Goal: Information Seeking & Learning: Find specific fact

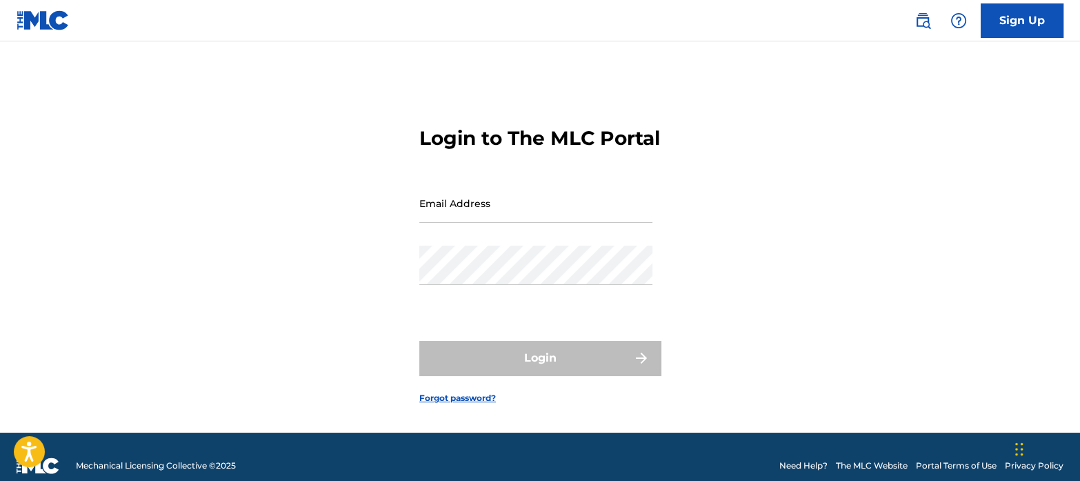
click at [528, 212] on input "Email Address" at bounding box center [535, 202] width 233 height 39
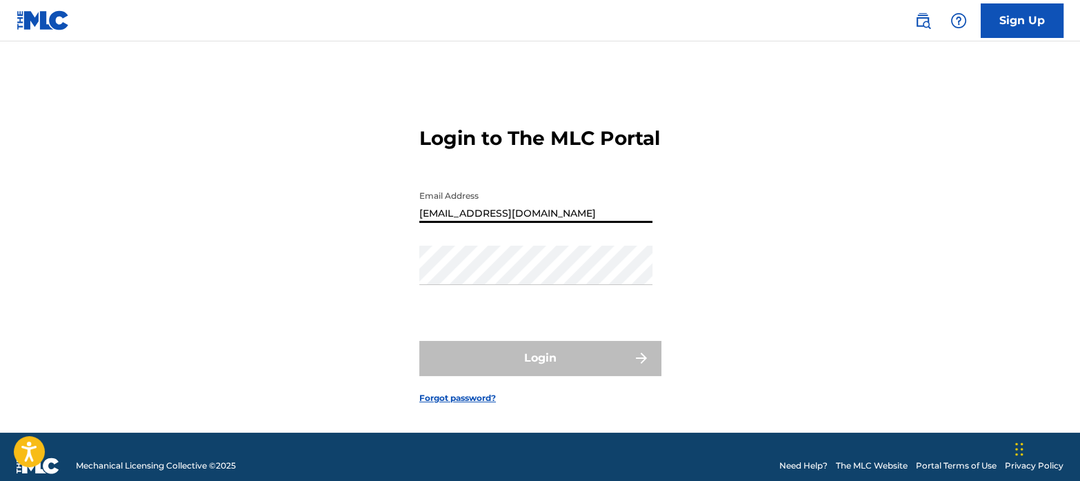
type input "[EMAIL_ADDRESS][DOMAIN_NAME]"
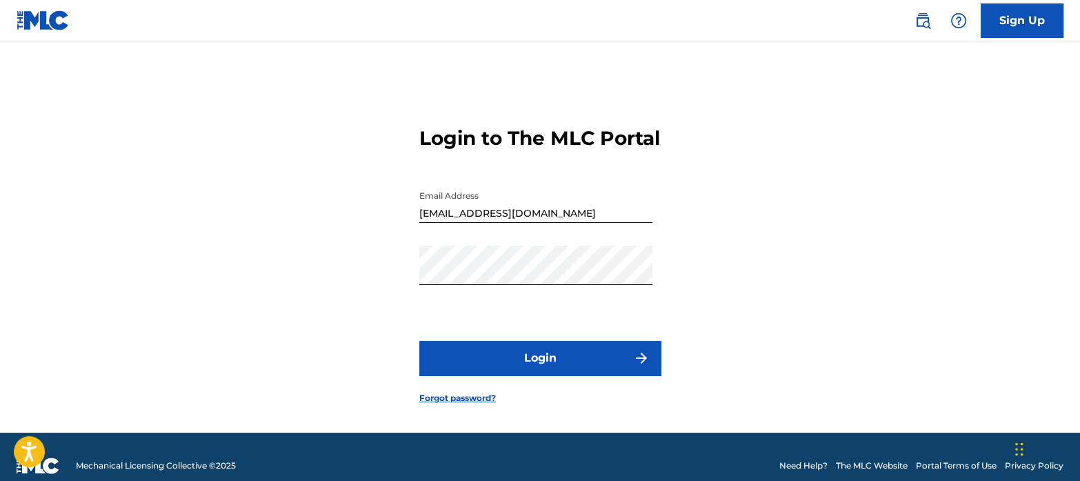
click at [541, 375] on button "Login" at bounding box center [539, 358] width 241 height 34
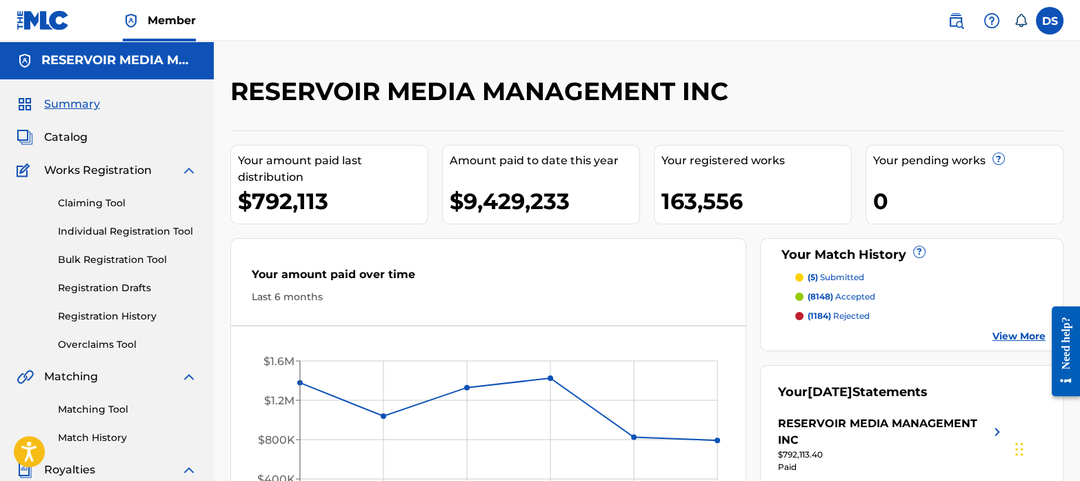
click at [72, 134] on span "Catalog" at bounding box center [65, 137] width 43 height 17
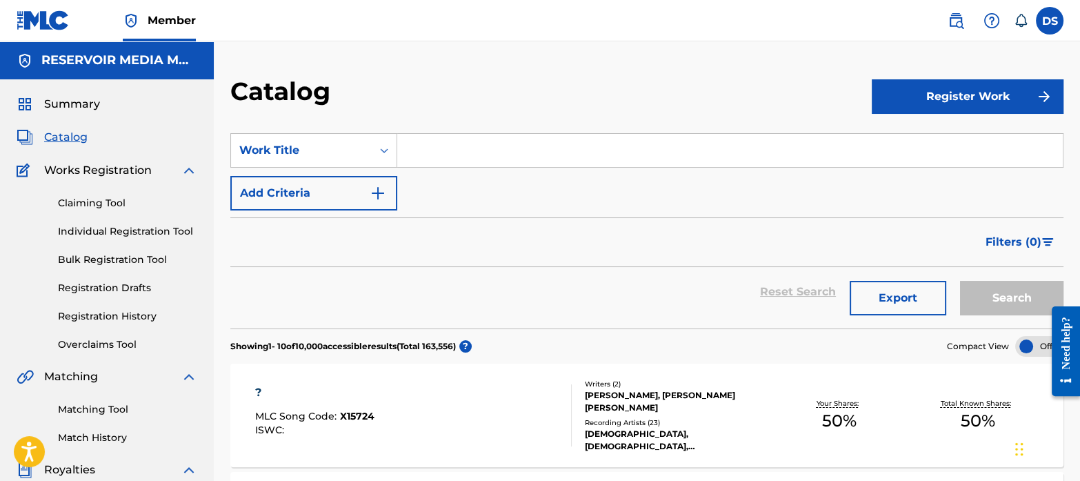
click at [479, 161] on input "Search Form" at bounding box center [730, 150] width 666 height 33
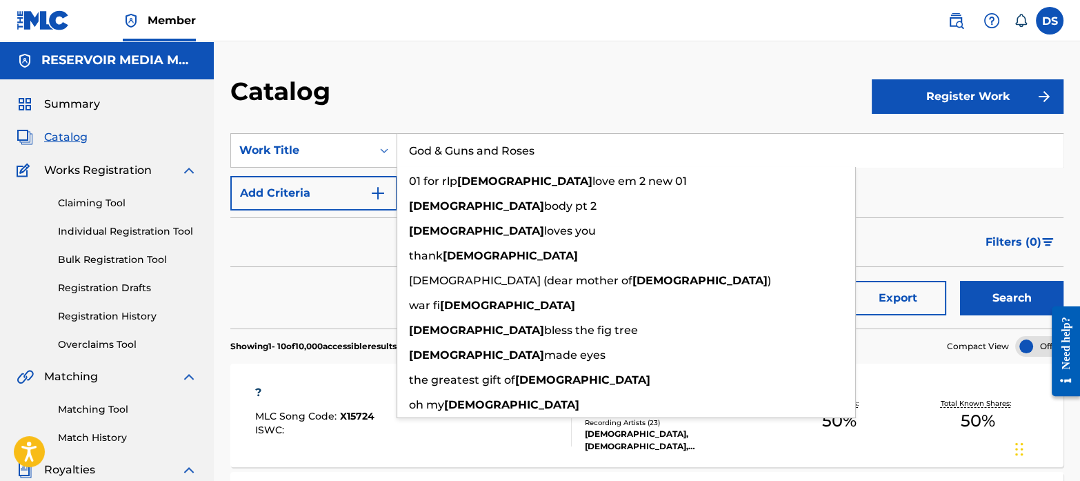
type input "God & Guns and Roses"
click at [960, 281] on button "Search" at bounding box center [1011, 298] width 103 height 34
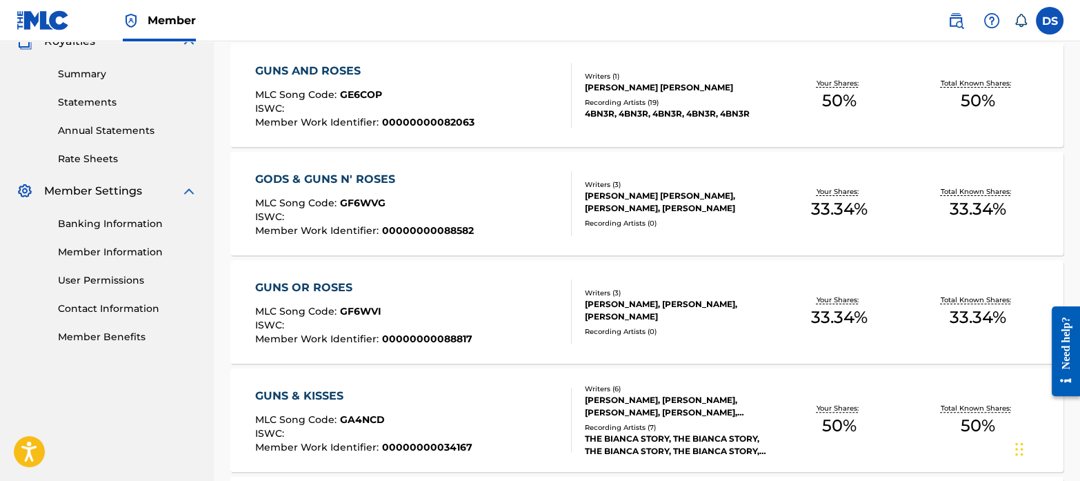
scroll to position [429, 0]
click at [468, 68] on div "GUNS AND ROSES" at bounding box center [364, 70] width 219 height 17
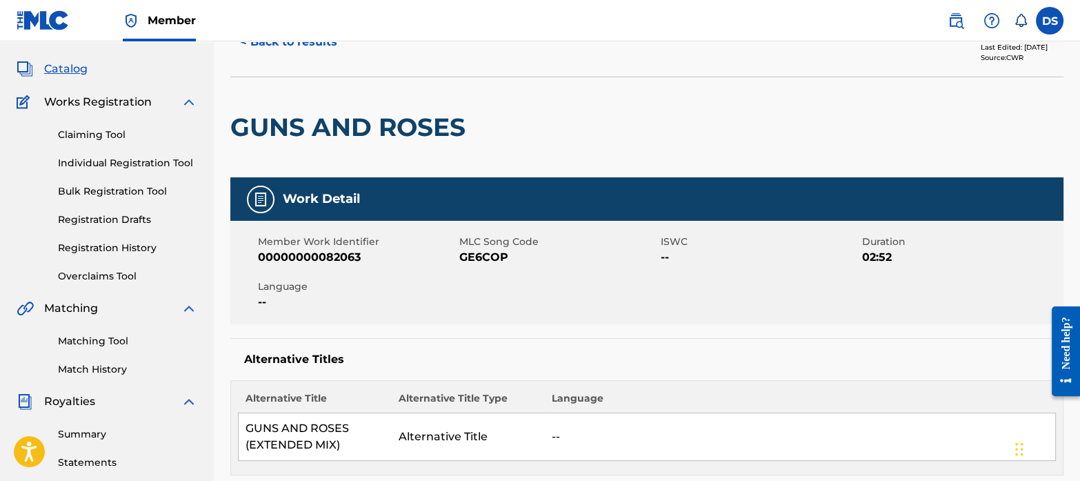
scroll to position [70, 0]
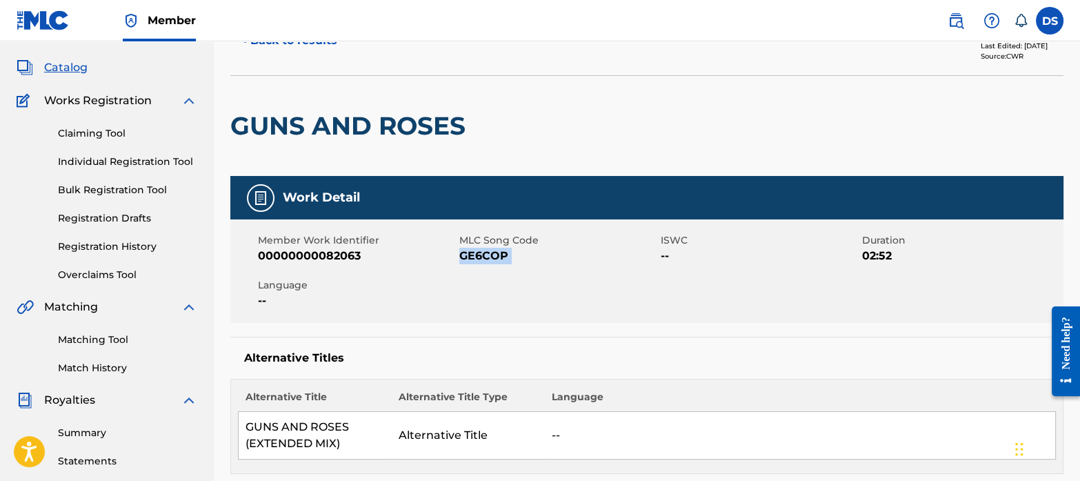
drag, startPoint x: 521, startPoint y: 258, endPoint x: 476, endPoint y: 254, distance: 45.0
click at [476, 254] on span "GE6COP" at bounding box center [558, 256] width 198 height 17
copy span "GE6COP"
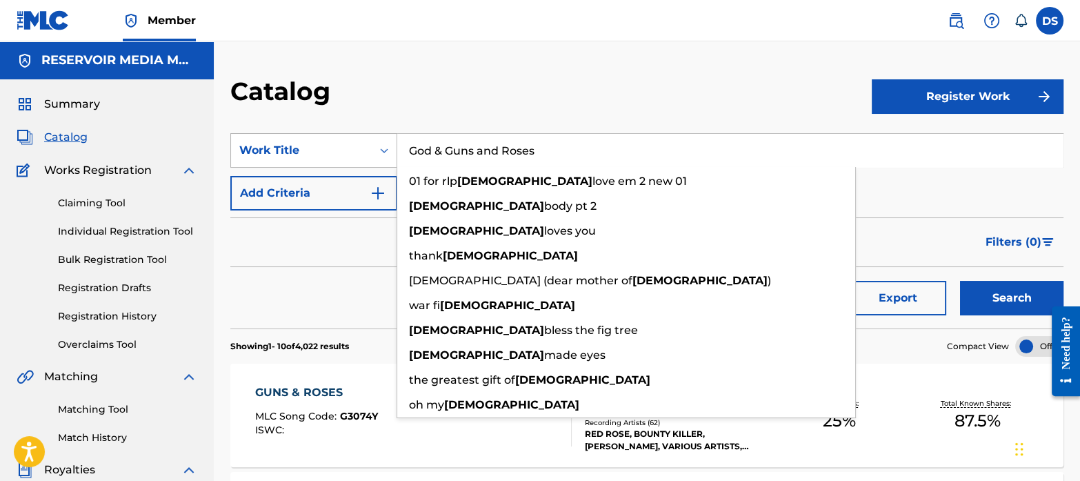
drag, startPoint x: 546, startPoint y: 157, endPoint x: 381, endPoint y: 147, distance: 165.9
click at [381, 147] on div "SearchWithCriteriaf767b145-9af0-43ff-9ecf-a8e958b93487 Work Title God & Guns an…" at bounding box center [646, 150] width 833 height 34
paste input "If I Played Guitar"
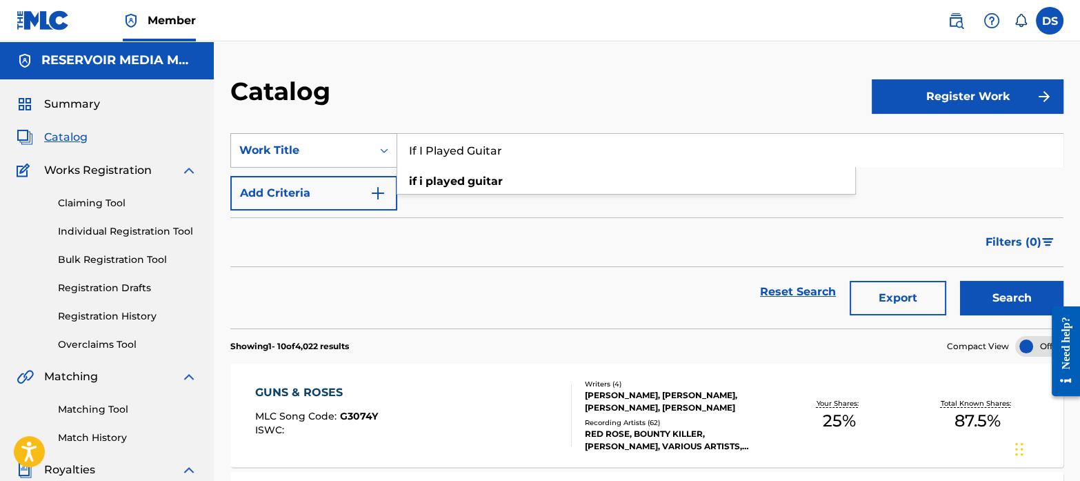
type input "If I Played Guitar"
click at [960, 281] on button "Search" at bounding box center [1011, 298] width 103 height 34
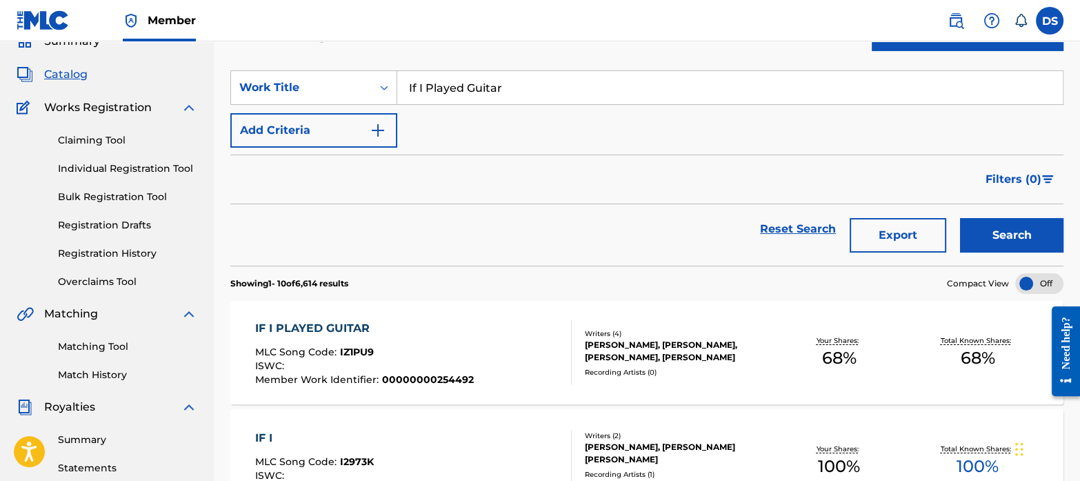
scroll to position [63, 0]
click at [347, 350] on span "IZ1PU9" at bounding box center [357, 351] width 34 height 12
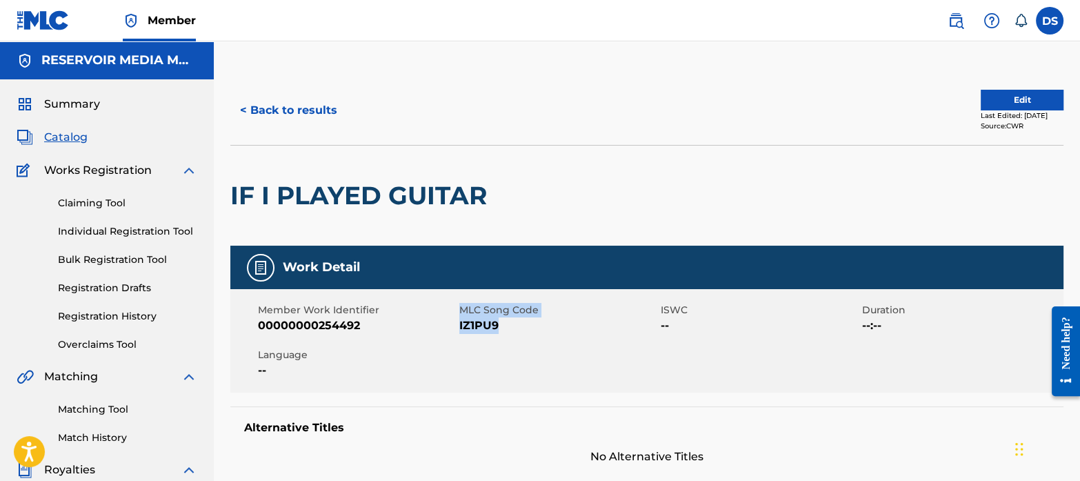
drag, startPoint x: 451, startPoint y: 328, endPoint x: 497, endPoint y: 332, distance: 45.7
click at [497, 332] on div "Member Work Identifier 00000000254492 MLC Song Code IZ1PU9 ISWC -- Duration --:…" at bounding box center [646, 340] width 833 height 103
drag, startPoint x: 497, startPoint y: 332, endPoint x: 514, endPoint y: 341, distance: 19.4
click at [514, 341] on div "Member Work Identifier 00000000254492 MLC Song Code IZ1PU9 ISWC -- Duration --:…" at bounding box center [646, 340] width 833 height 103
click at [510, 326] on span "IZ1PU9" at bounding box center [558, 325] width 198 height 17
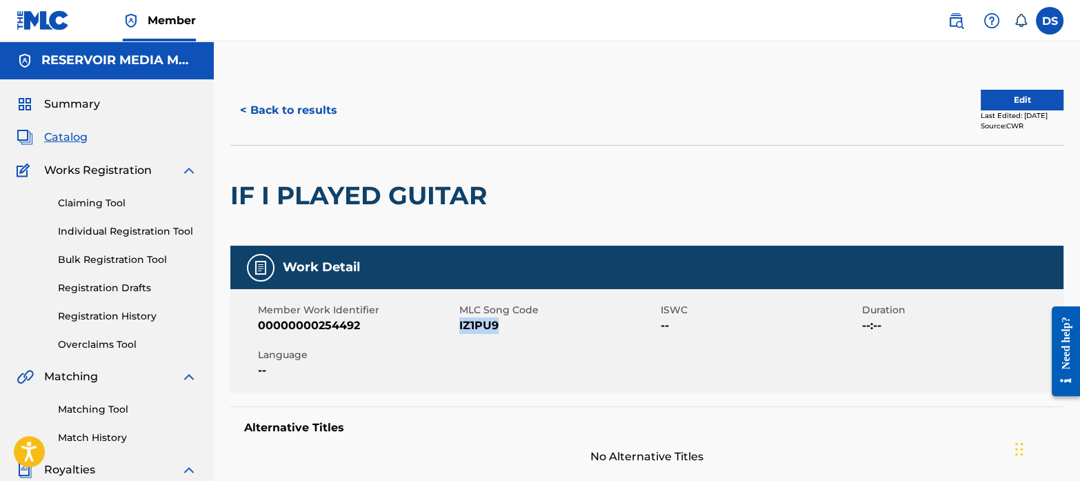
drag, startPoint x: 510, startPoint y: 326, endPoint x: 459, endPoint y: 327, distance: 50.4
click at [459, 327] on span "IZ1PU9" at bounding box center [558, 325] width 198 height 17
copy span "IZ1PU9"
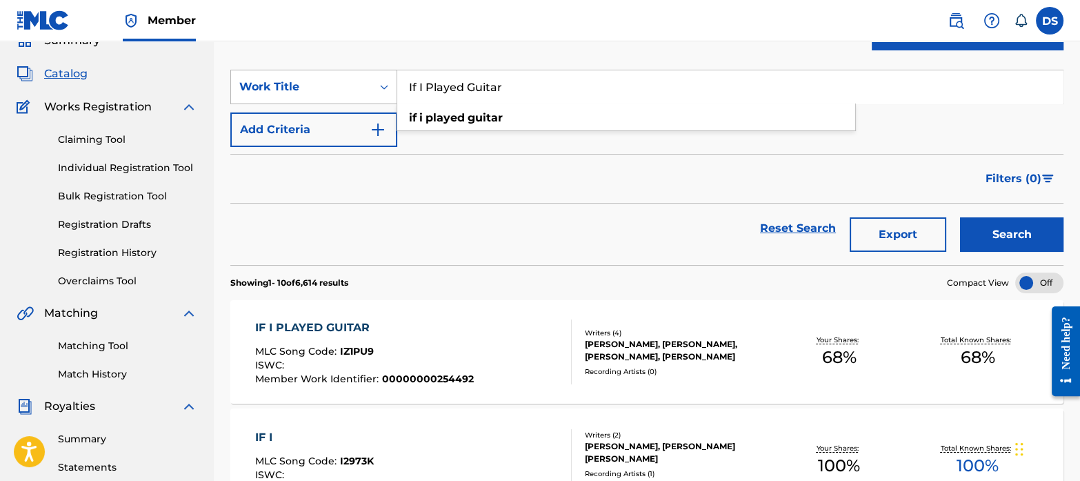
drag, startPoint x: 541, startPoint y: 97, endPoint x: 359, endPoint y: 81, distance: 182.1
click at [359, 81] on div "SearchWithCriteriaf767b145-9af0-43ff-9ecf-a8e958b93487 Work Title If I Played G…" at bounding box center [646, 87] width 833 height 34
paste input "One Of Them"
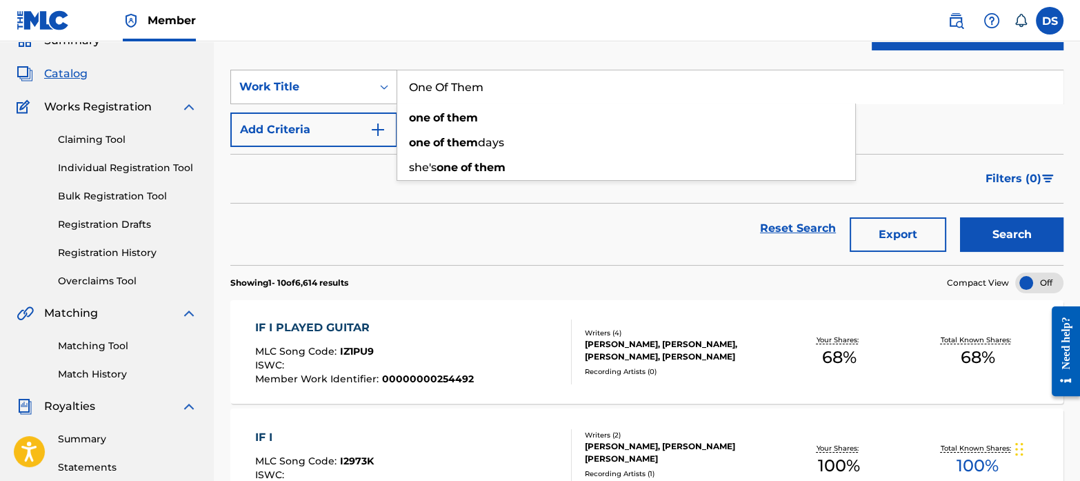
type input "One Of Them"
click at [960, 217] on button "Search" at bounding box center [1011, 234] width 103 height 34
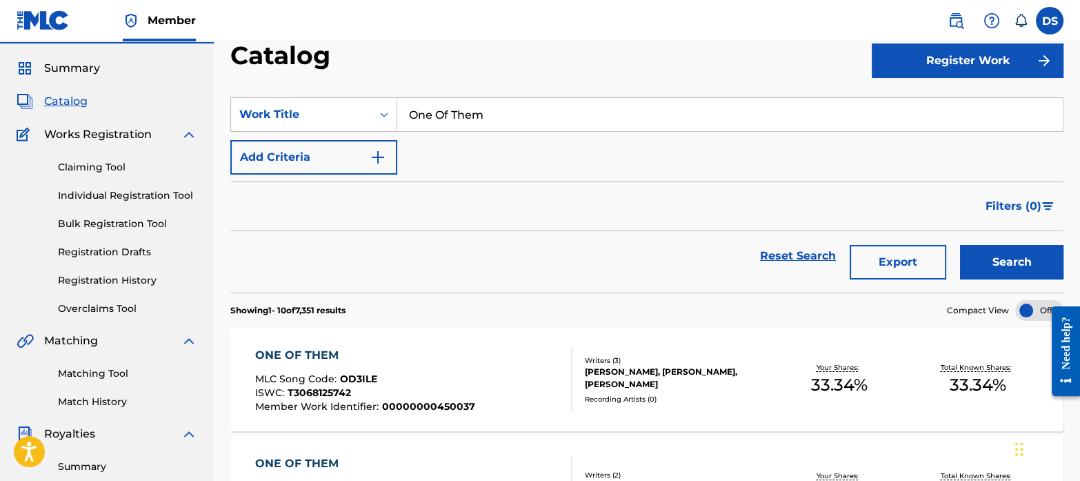
scroll to position [0, 0]
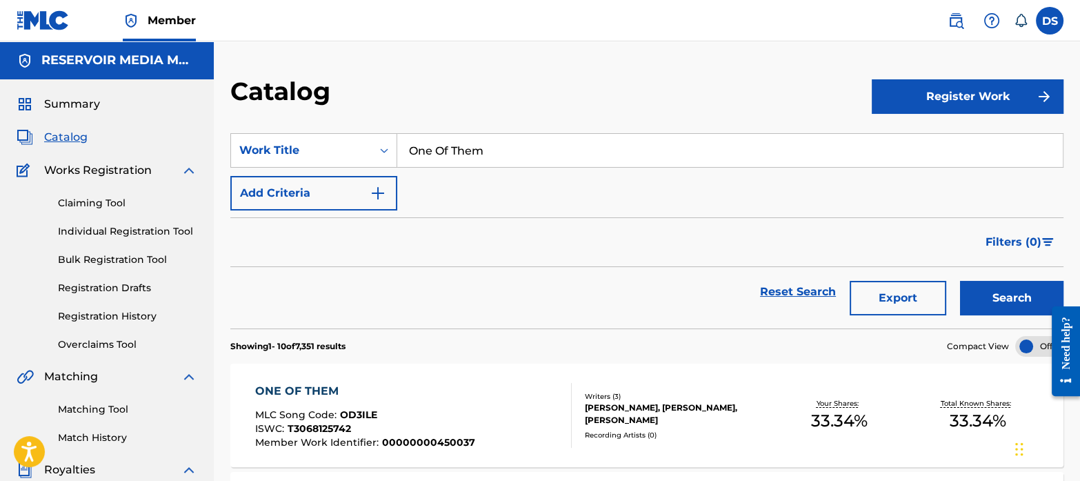
click at [376, 206] on button "Add Criteria" at bounding box center [313, 193] width 167 height 34
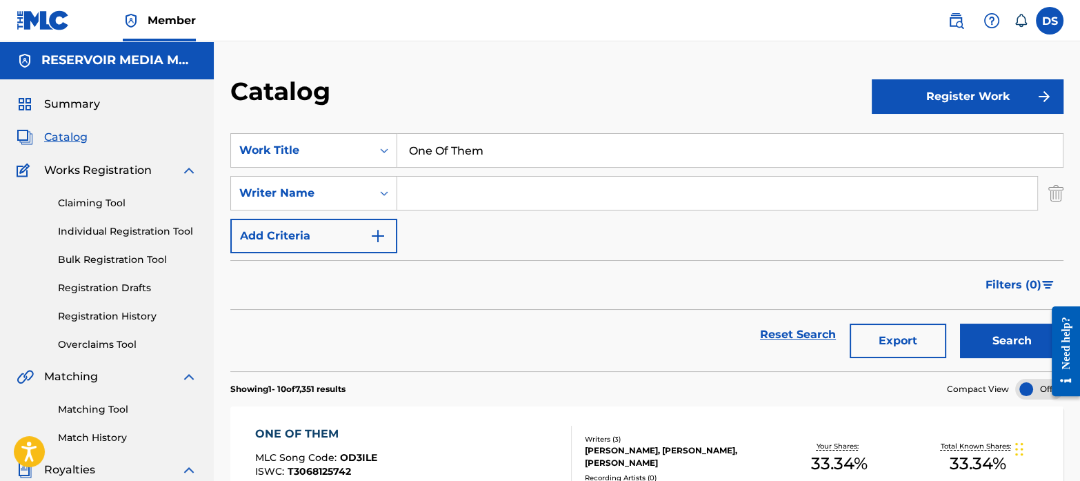
click at [451, 195] on input "Search Form" at bounding box center [717, 193] width 640 height 33
type input "[PERSON_NAME]"
click at [960, 323] on button "Search" at bounding box center [1011, 340] width 103 height 34
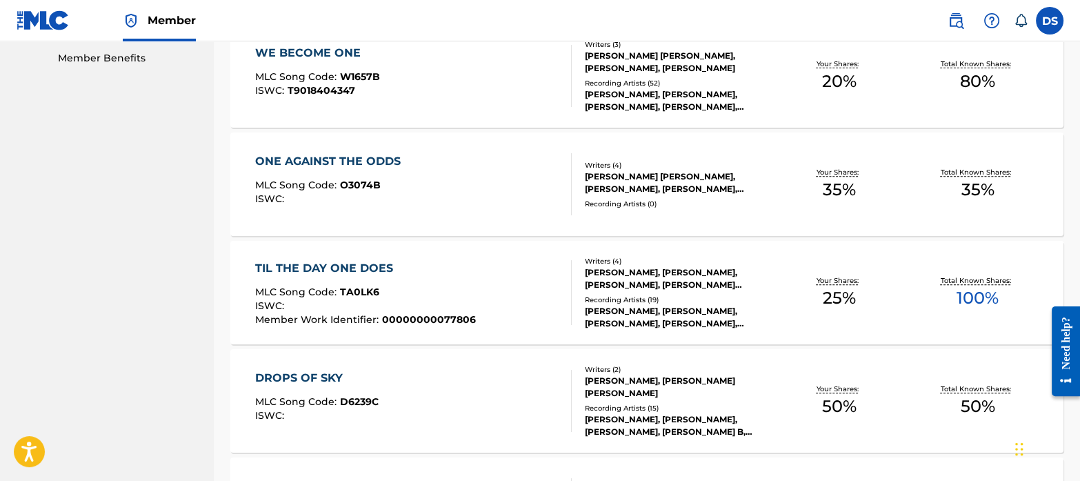
scroll to position [708, 0]
click at [37, 274] on nav "RESERVOIR MEDIA MANAGEMENT INC Summary Catalog Works Registration Claiming Tool…" at bounding box center [107, 91] width 214 height 1514
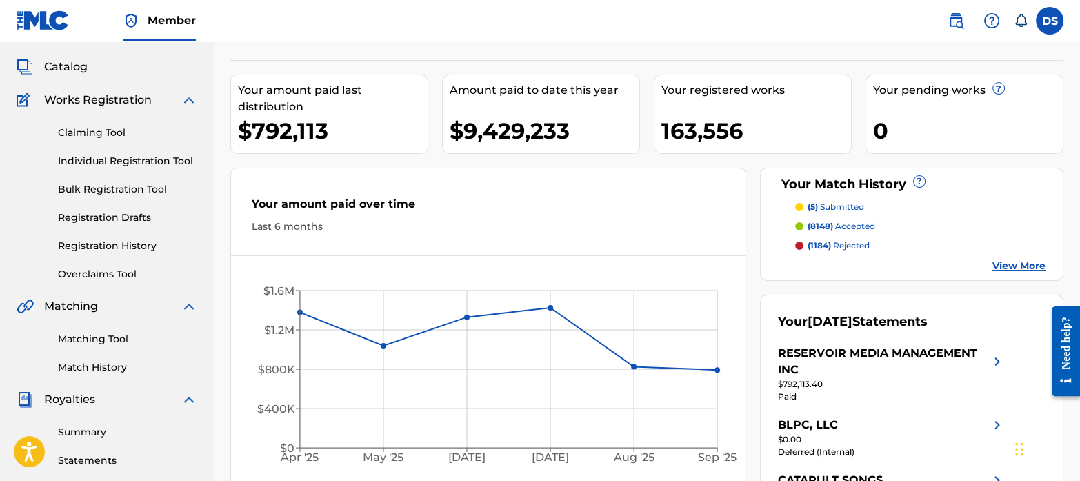
click at [79, 232] on div "Claiming Tool Individual Registration Tool Bulk Registration Tool Registration …" at bounding box center [107, 194] width 181 height 173
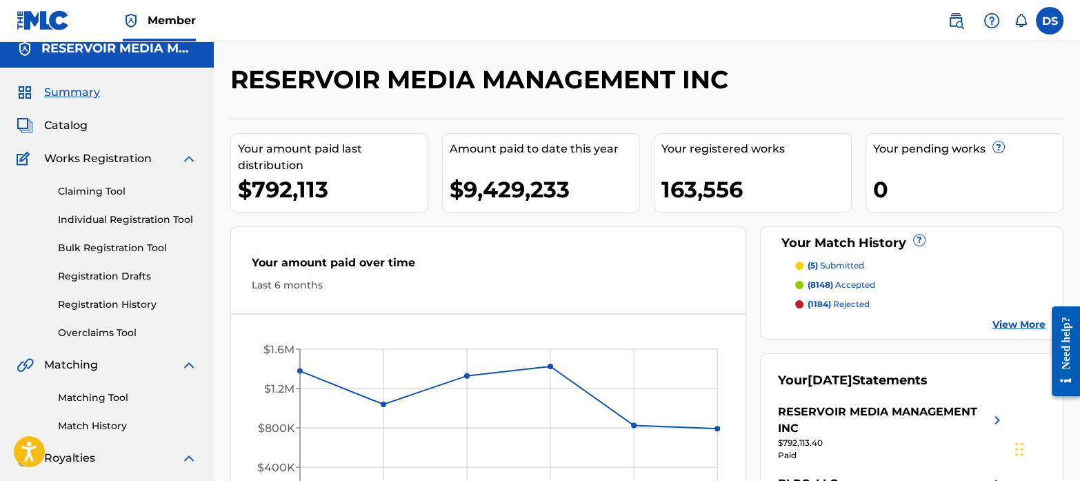
scroll to position [11, 0]
click at [77, 130] on span "Catalog" at bounding box center [65, 126] width 43 height 17
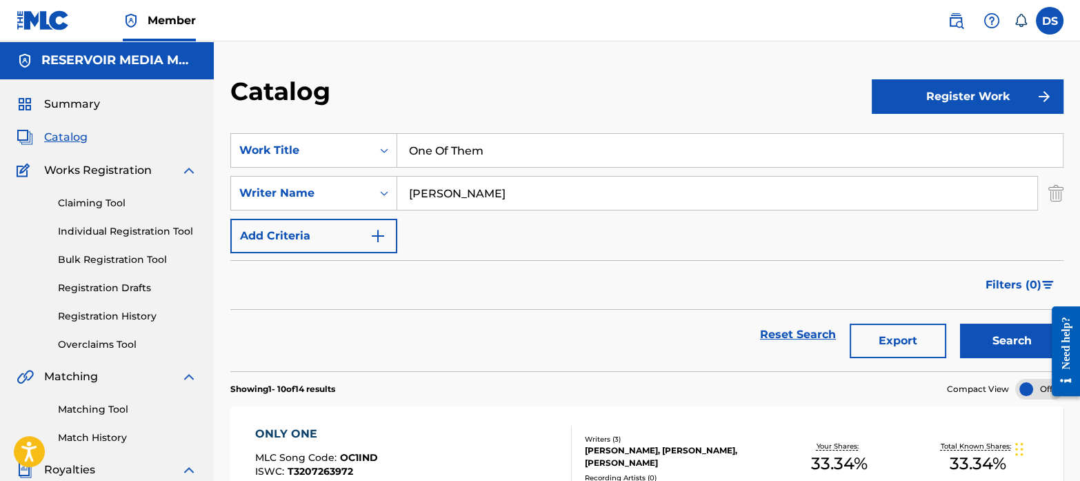
click at [463, 198] on input "[PERSON_NAME]" at bounding box center [717, 193] width 640 height 33
type input "l"
type input "[PERSON_NAME]"
click at [960, 323] on button "Search" at bounding box center [1011, 340] width 103 height 34
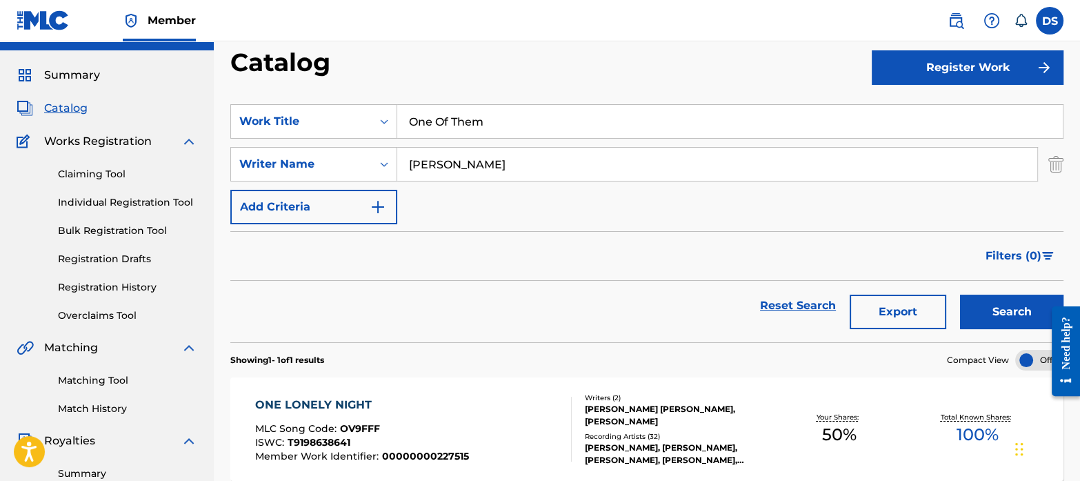
scroll to position [43, 0]
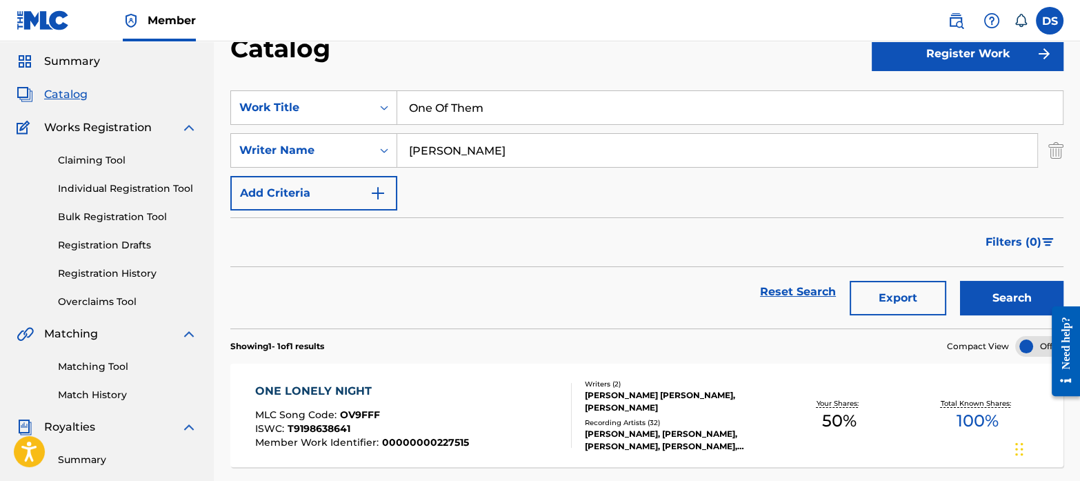
click at [108, 362] on link "Matching Tool" at bounding box center [127, 366] width 139 height 14
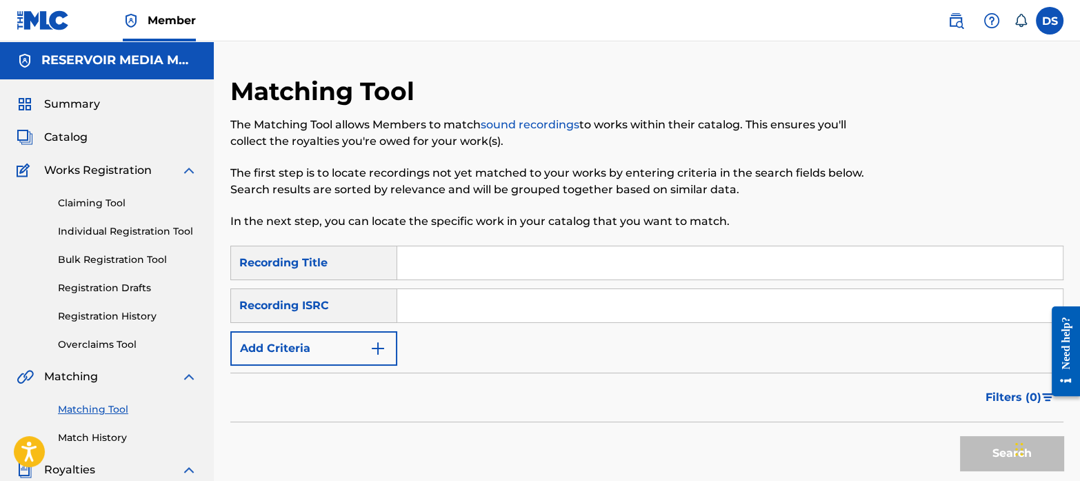
click at [505, 291] on input "Search Form" at bounding box center [730, 305] width 666 height 33
paste input "QM6P42574279"
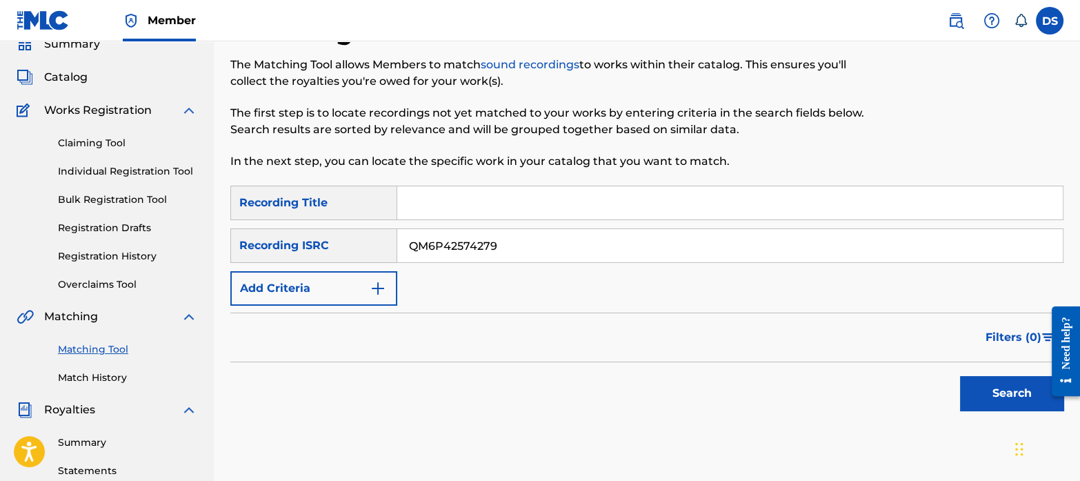
scroll to position [63, 0]
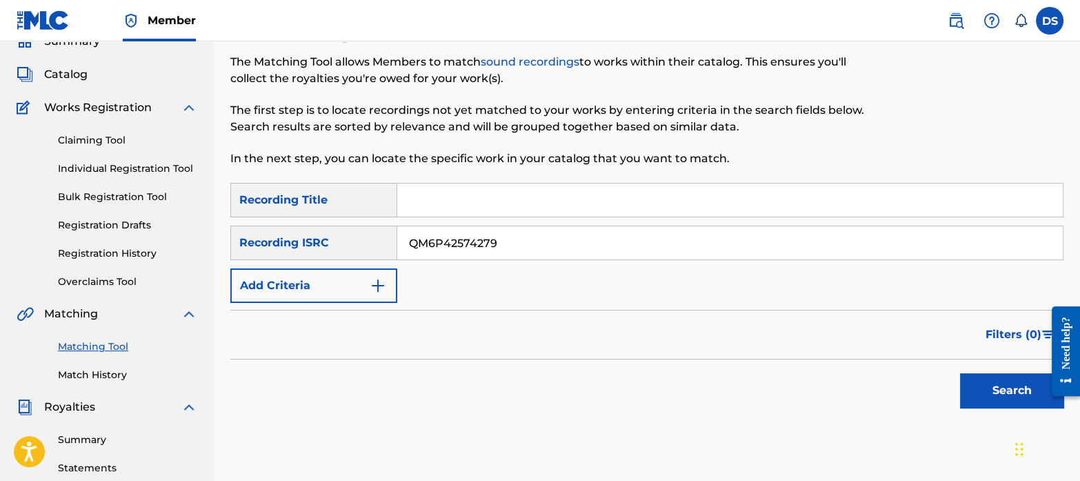
type input "QM6P42574279"
click at [1021, 391] on button "Search" at bounding box center [1011, 390] width 103 height 34
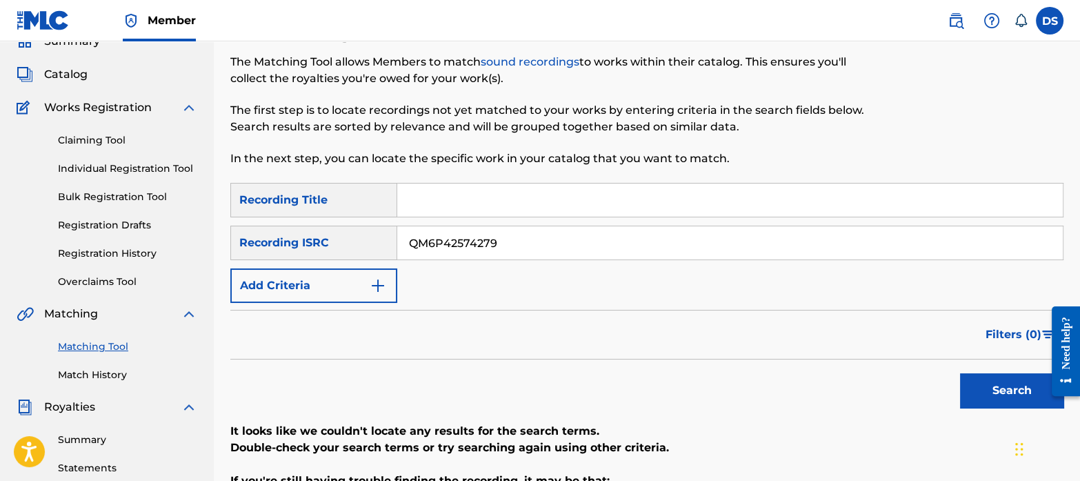
click at [83, 78] on span "Catalog" at bounding box center [65, 74] width 43 height 17
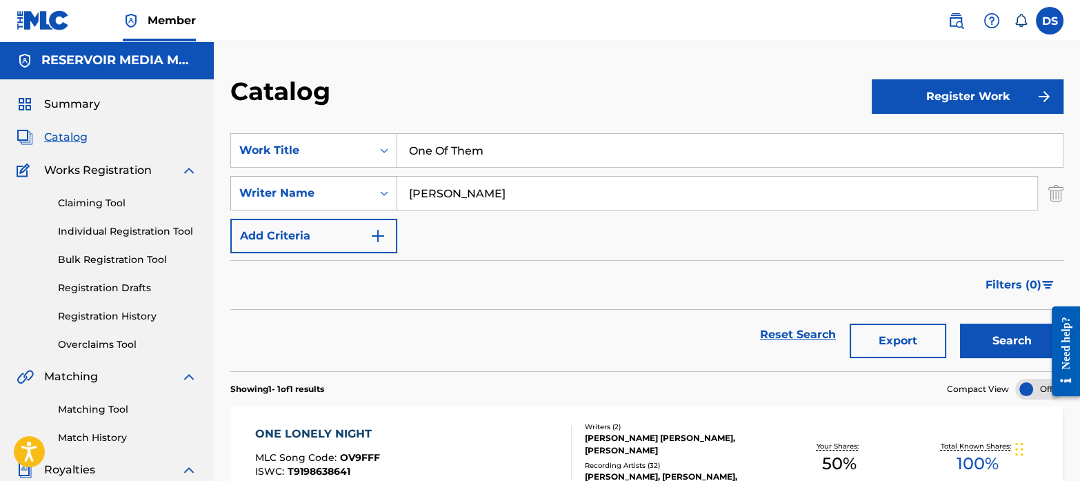
drag, startPoint x: 528, startPoint y: 194, endPoint x: 390, endPoint y: 192, distance: 137.3
click at [390, 192] on div "SearchWithCriteriab35a0a37-ec29-4013-954e-0ebd884d54f2 Writer Name [PERSON_NAME]" at bounding box center [646, 193] width 833 height 34
paste input "Missing"
type input "M"
click at [497, 147] on input "One Of Them" at bounding box center [730, 150] width 666 height 33
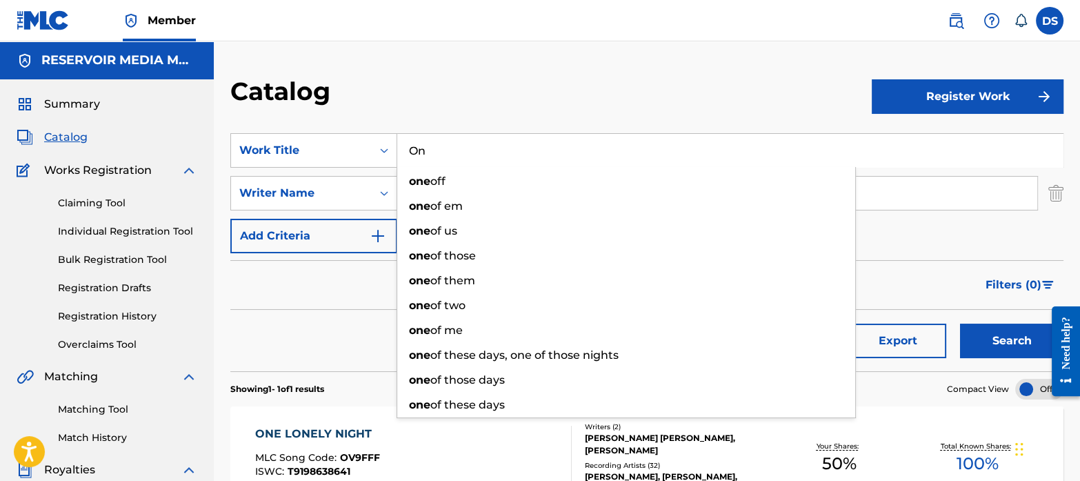
type input "O"
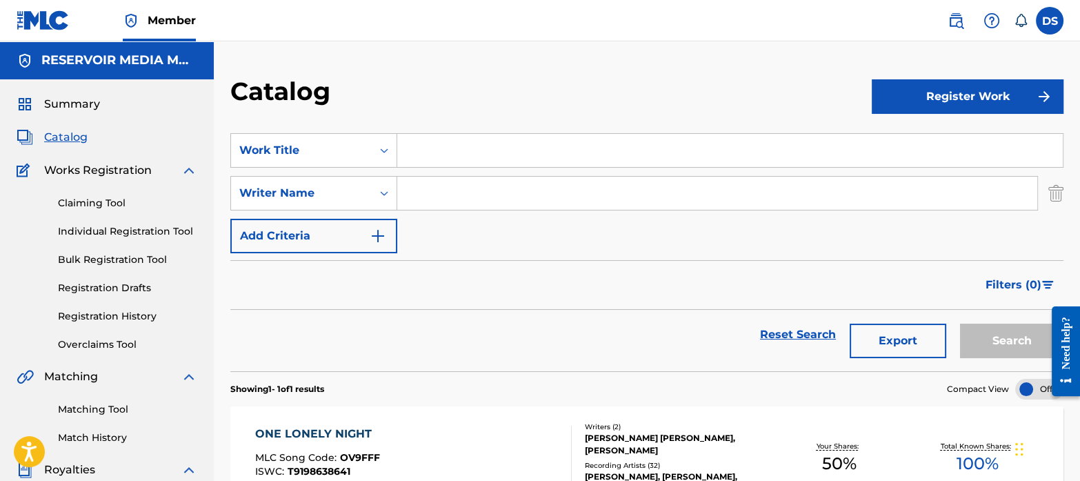
paste input "Missing"
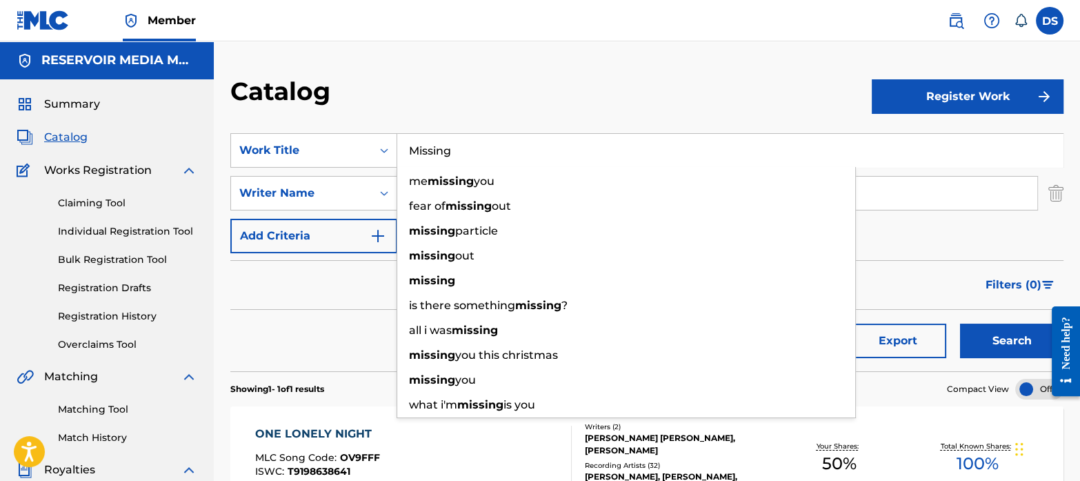
type input "Missing"
click at [960, 323] on button "Search" at bounding box center [1011, 340] width 103 height 34
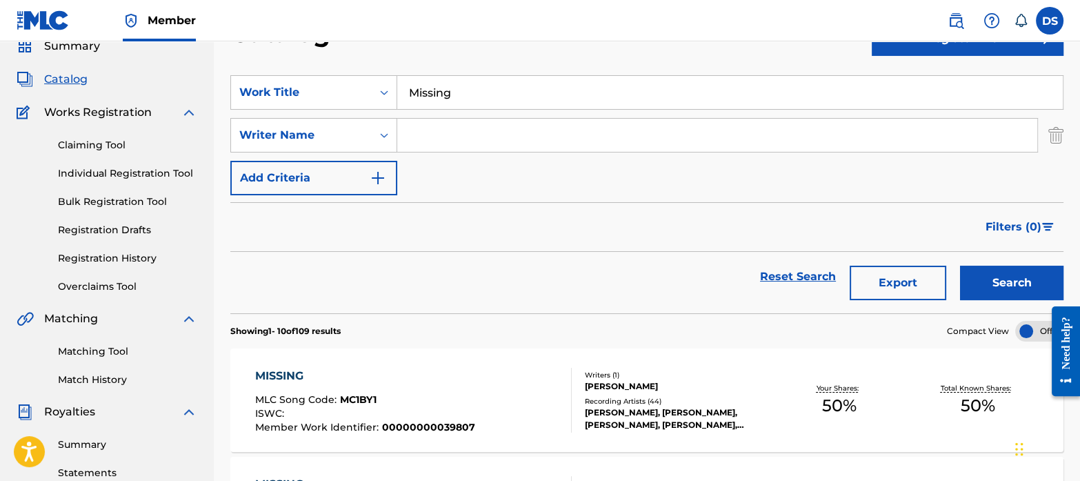
scroll to position [59, 0]
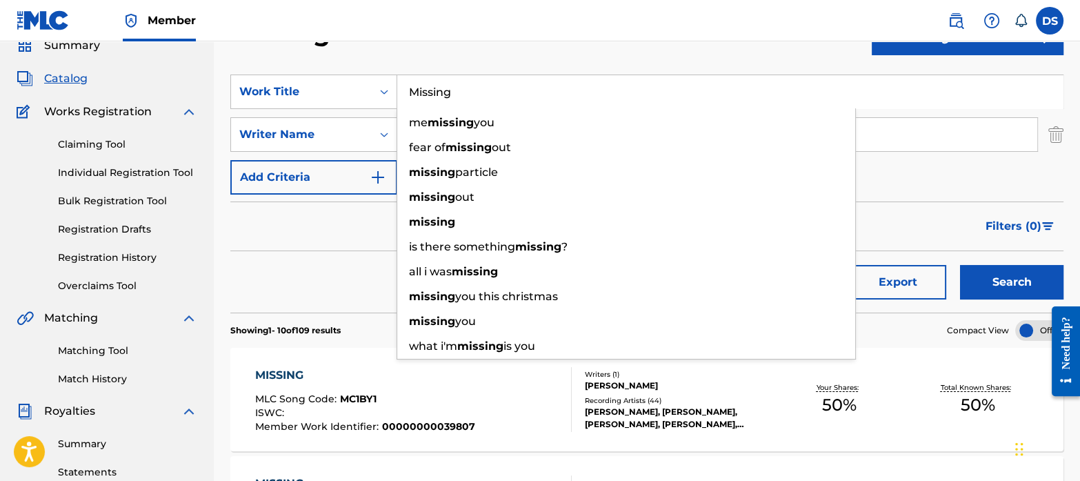
click at [526, 386] on div "MISSING MLC Song Code : MC1BY1 ISWC : Member Work Identifier : 00000000039807" at bounding box center [413, 399] width 317 height 65
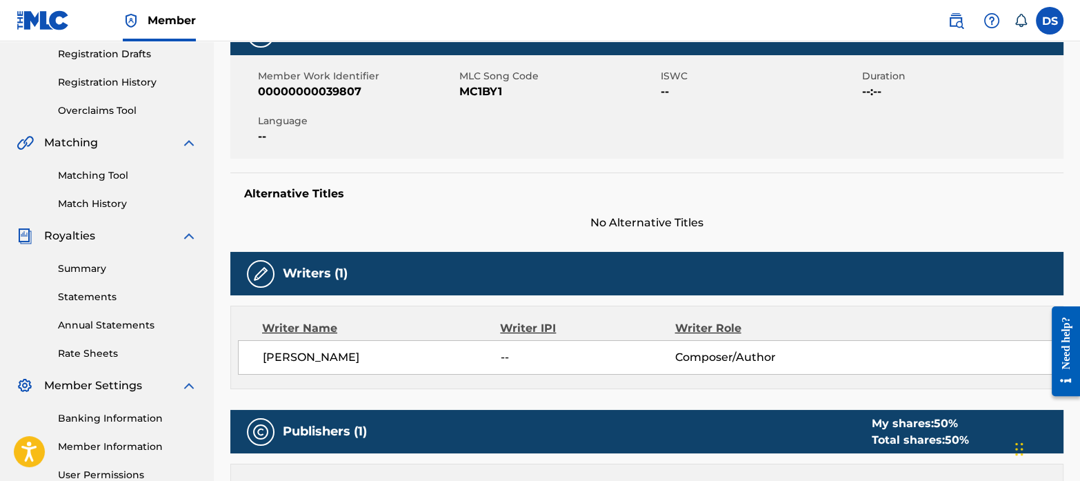
scroll to position [231, 0]
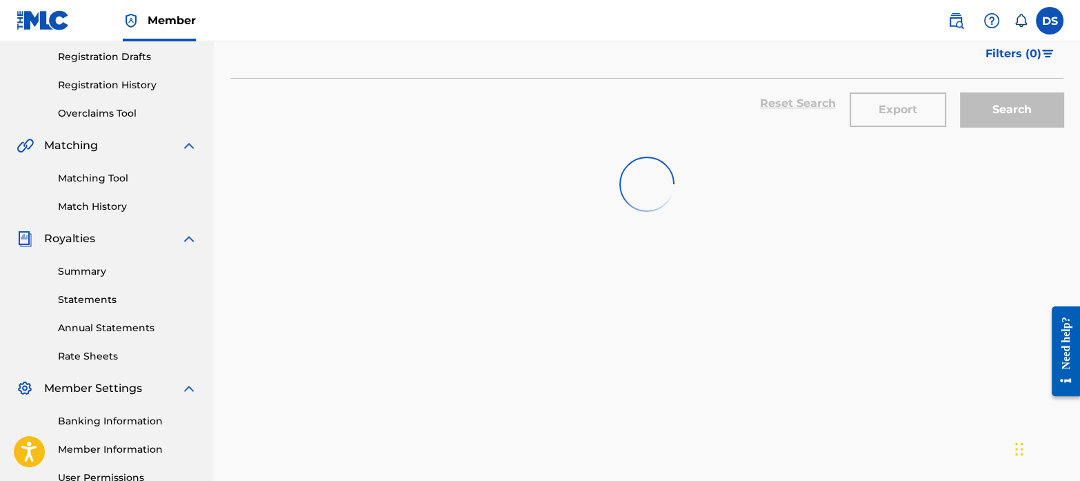
scroll to position [59, 0]
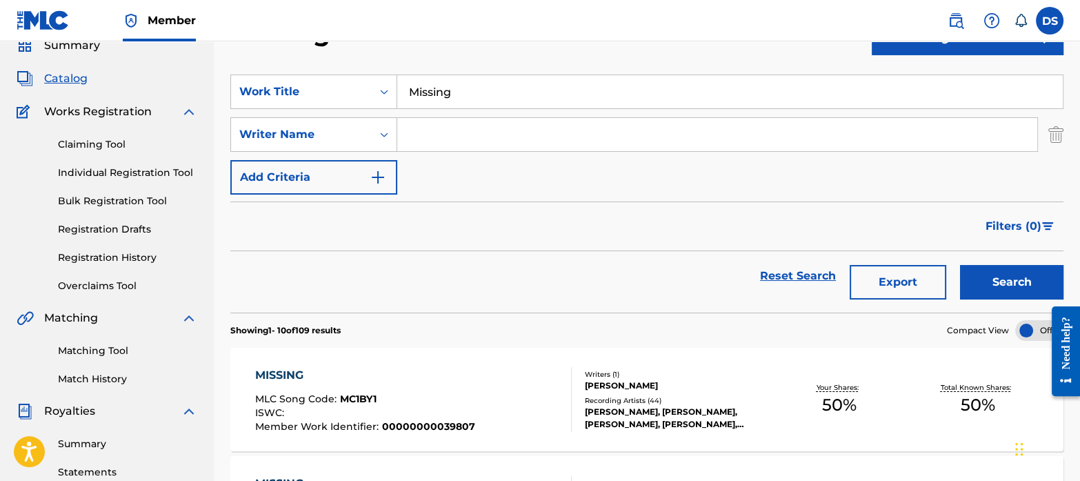
click at [428, 126] on input "Search Form" at bounding box center [717, 134] width 640 height 33
click at [429, 126] on input "Search Form" at bounding box center [717, 134] width 640 height 33
paste input "[PERSON_NAME]"
type input "[PERSON_NAME]"
click at [983, 275] on button "Search" at bounding box center [1011, 282] width 103 height 34
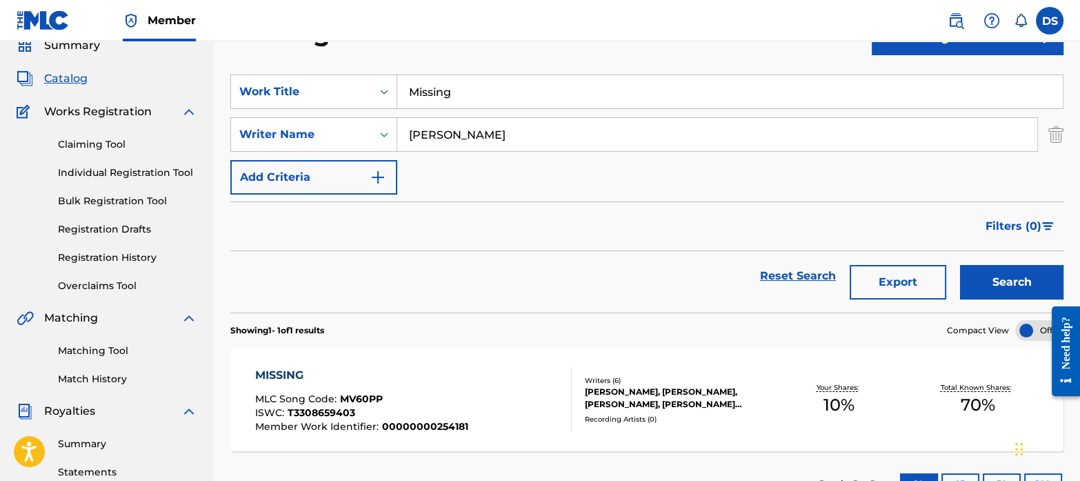
click at [356, 397] on span "MV60PP" at bounding box center [361, 398] width 43 height 12
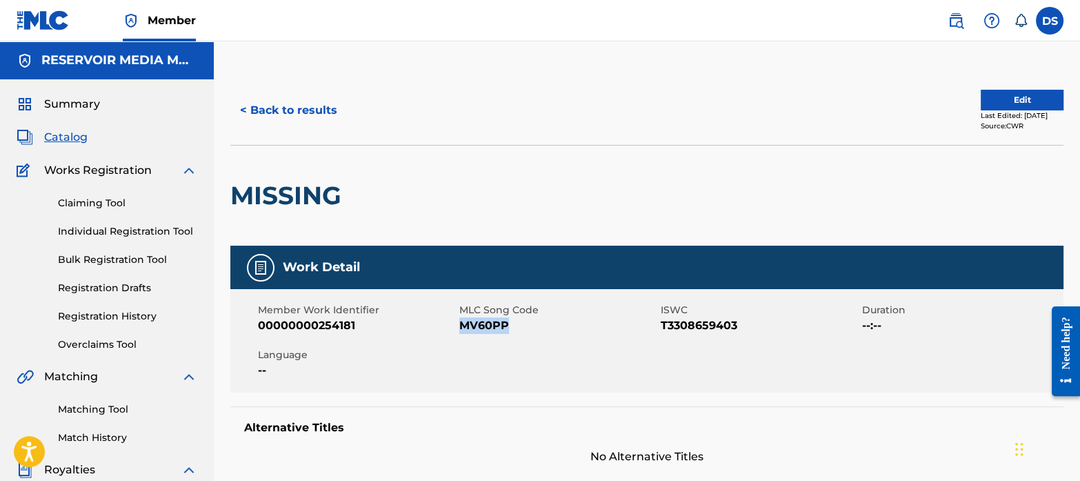
drag, startPoint x: 524, startPoint y: 326, endPoint x: 460, endPoint y: 327, distance: 64.2
click at [460, 327] on span "MV60PP" at bounding box center [558, 325] width 198 height 17
copy span "MV60PP"
click at [69, 139] on span "Catalog" at bounding box center [65, 137] width 43 height 17
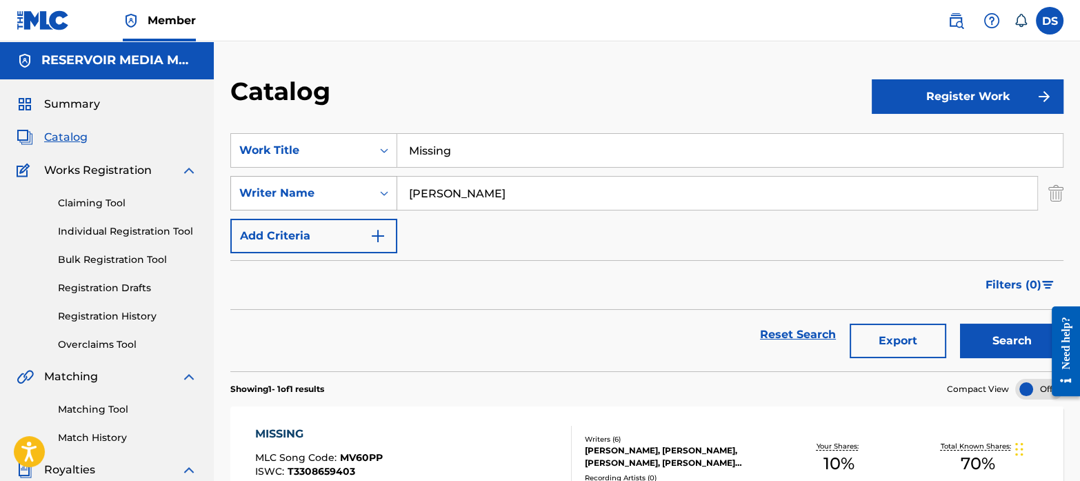
drag, startPoint x: 535, startPoint y: 201, endPoint x: 338, endPoint y: 201, distance: 196.6
click at [338, 201] on div "SearchWithCriteriab35a0a37-ec29-4013-954e-0ebd884d54f2 Writer Name [PERSON_NAME]" at bounding box center [646, 193] width 833 height 34
click at [462, 144] on input "Missing" at bounding box center [730, 150] width 666 height 33
type input "M"
type input "Folded"
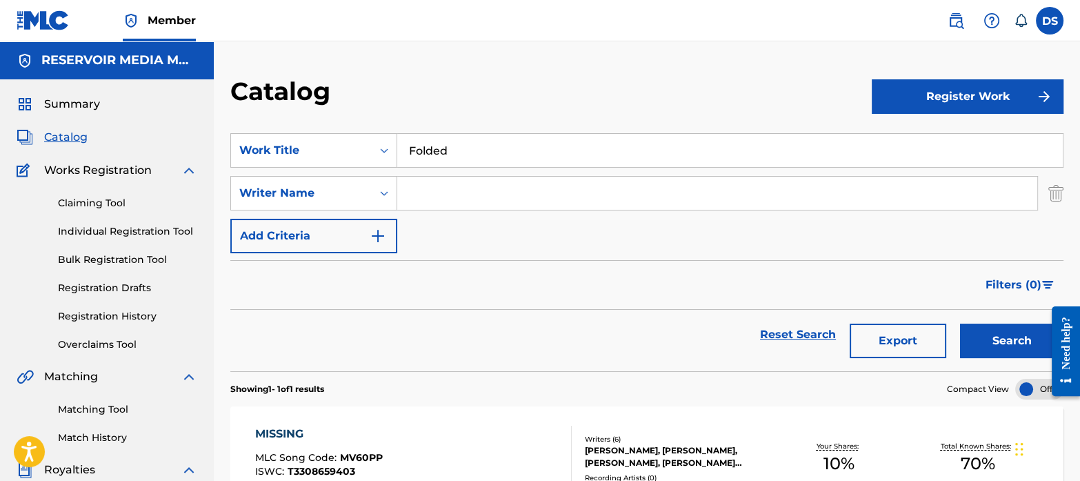
click at [960, 323] on button "Search" at bounding box center [1011, 340] width 103 height 34
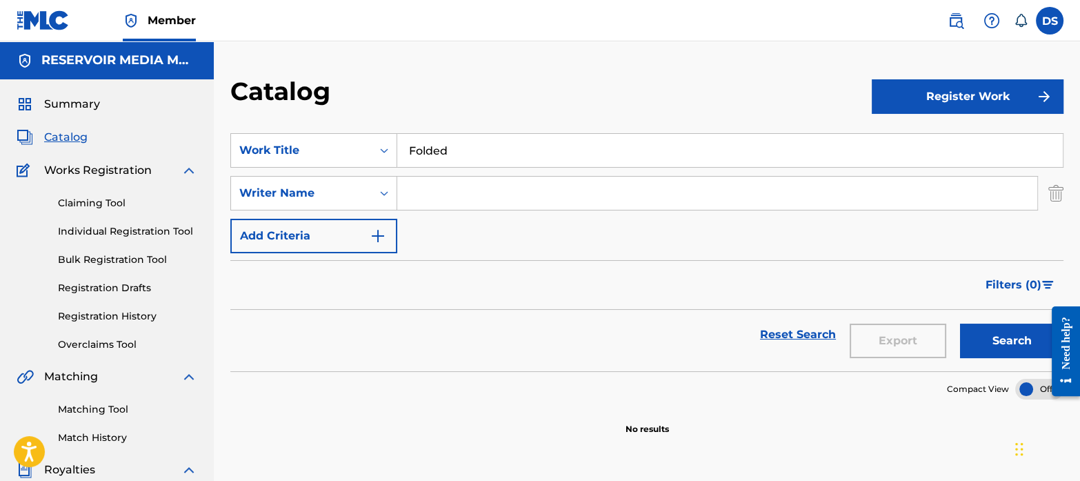
click at [464, 184] on input "Search Form" at bounding box center [717, 193] width 640 height 33
paste input "[PERSON_NAME]"
type input "[PERSON_NAME]"
click at [1003, 352] on button "Search" at bounding box center [1011, 340] width 103 height 34
drag, startPoint x: 476, startPoint y: 150, endPoint x: 365, endPoint y: 137, distance: 111.7
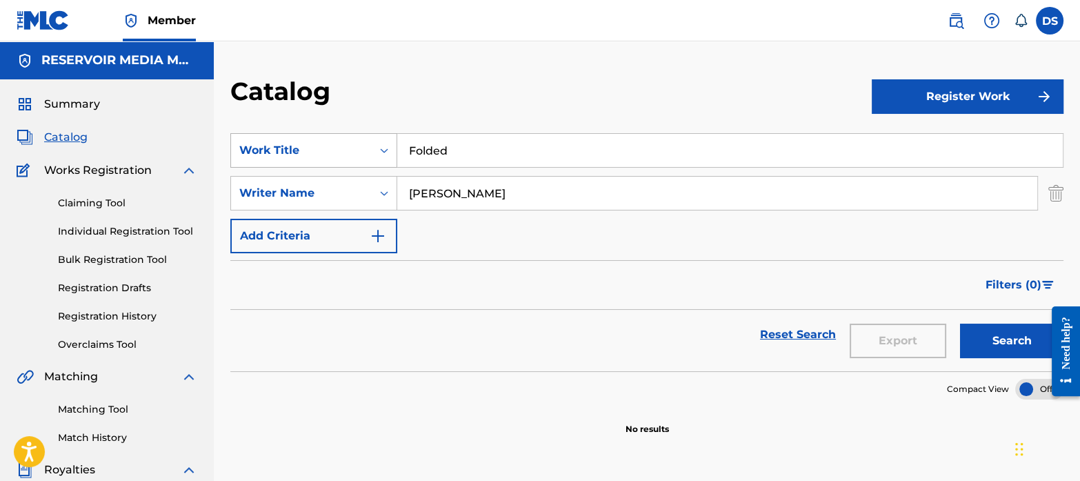
click at [365, 137] on div "SearchWithCriteriaf767b145-9af0-43ff-9ecf-a8e958b93487 Work Title Folded" at bounding box center [646, 150] width 833 height 34
paste input "Spend It"
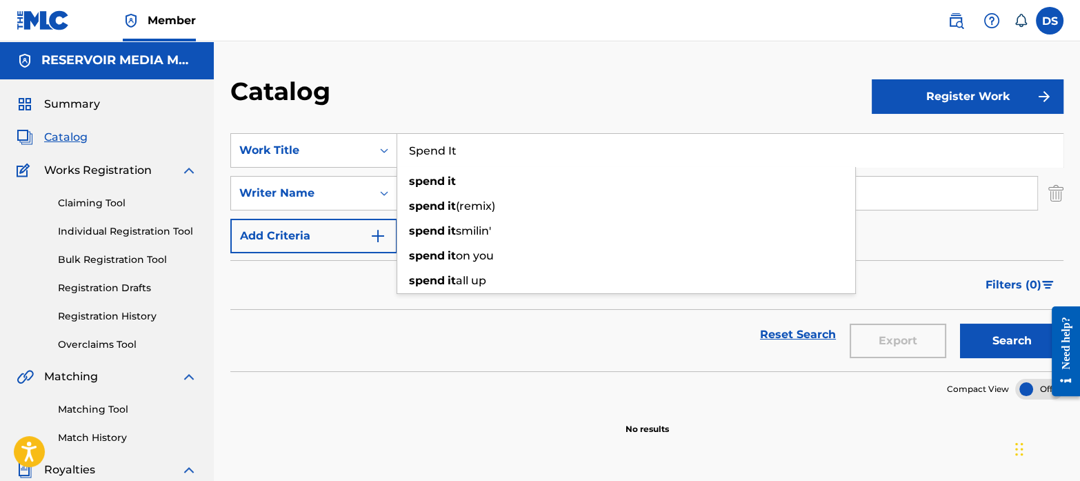
type input "Spend It"
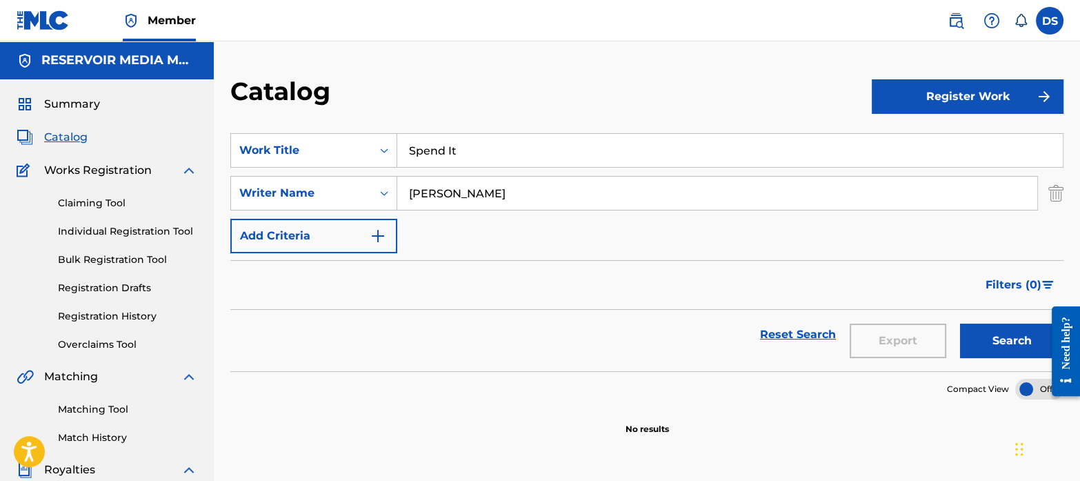
click at [319, 276] on div "Filters ( 0 )" at bounding box center [646, 285] width 833 height 50
click at [548, 186] on input "[PERSON_NAME]" at bounding box center [717, 193] width 640 height 33
drag, startPoint x: 548, startPoint y: 186, endPoint x: 399, endPoint y: 161, distance: 151.1
click at [399, 161] on div "SearchWithCriteriaf767b145-9af0-43ff-9ecf-a8e958b93487 Work Title Spend It Sear…" at bounding box center [646, 193] width 833 height 120
drag, startPoint x: 613, startPoint y: 192, endPoint x: 352, endPoint y: 175, distance: 261.2
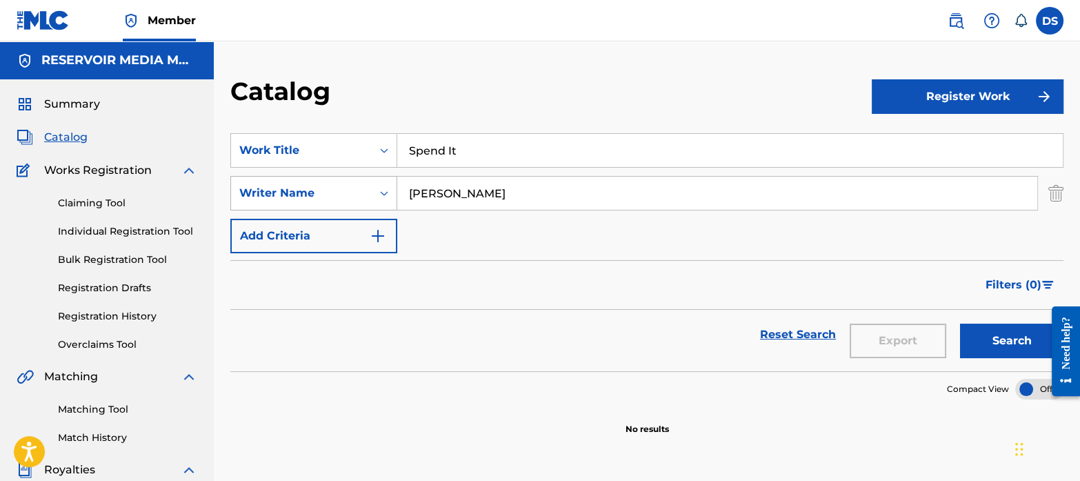
click at [352, 176] on div "SearchWithCriteriab35a0a37-ec29-4013-954e-0ebd884d54f2 Writer Name [PERSON_NAME]" at bounding box center [646, 193] width 833 height 34
click at [996, 336] on button "Search" at bounding box center [1011, 340] width 103 height 34
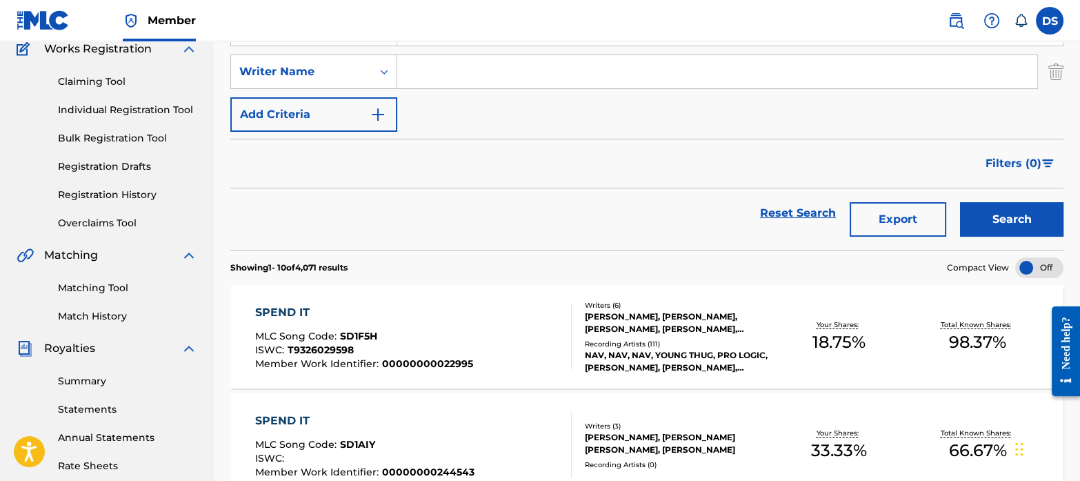
scroll to position [122, 0]
click at [445, 79] on input "Search Form" at bounding box center [717, 70] width 640 height 33
paste input "253892"
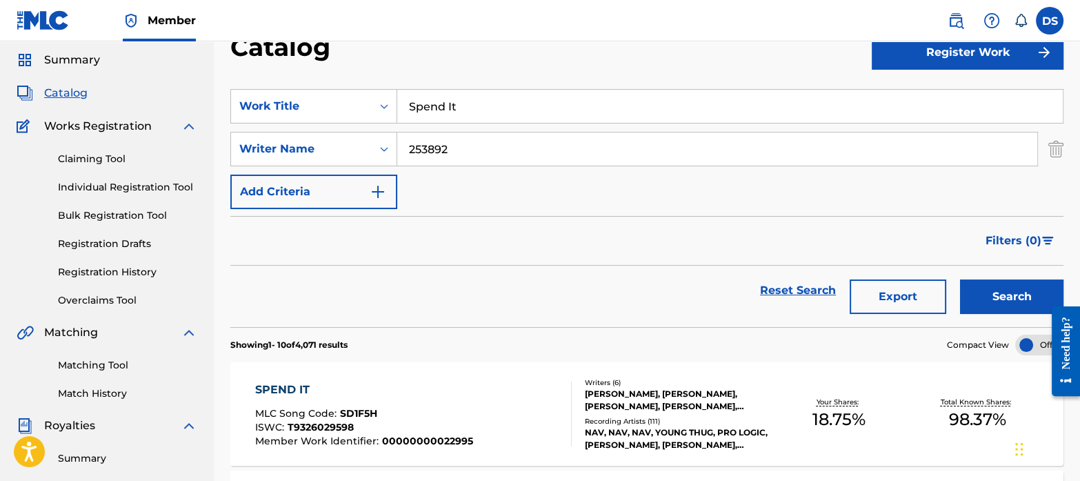
scroll to position [0, 0]
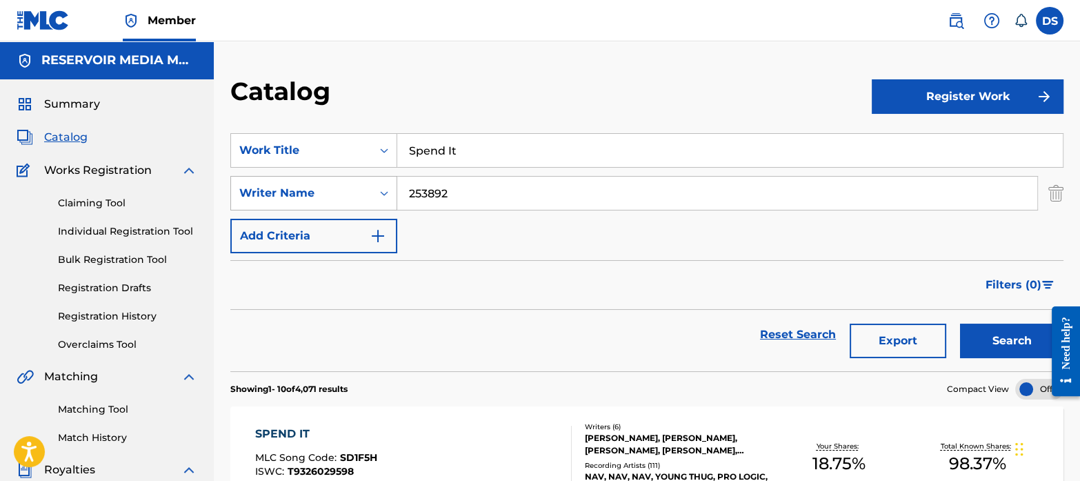
drag, startPoint x: 469, startPoint y: 189, endPoint x: 329, endPoint y: 180, distance: 140.3
click at [329, 180] on div "SearchWithCriteriab35a0a37-ec29-4013-954e-0ebd884d54f2 Writer Name 253892" at bounding box center [646, 193] width 833 height 34
paste input "[PERSON_NAME]"
type input "[PERSON_NAME]"
click at [977, 342] on button "Search" at bounding box center [1011, 340] width 103 height 34
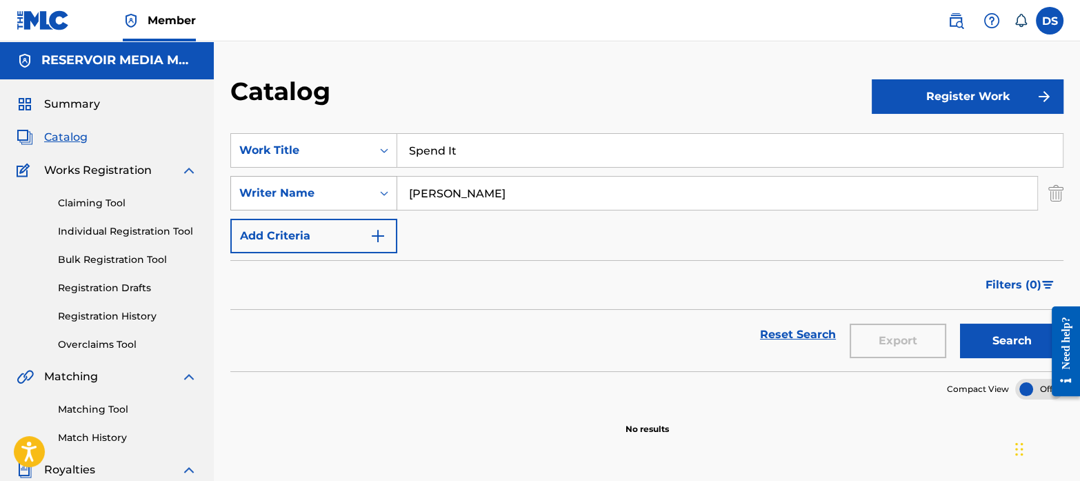
drag, startPoint x: 488, startPoint y: 194, endPoint x: 378, endPoint y: 190, distance: 110.5
click at [378, 190] on div "SearchWithCriteriab35a0a37-ec29-4013-954e-0ebd884d54f2 Writer Name [PERSON_NAME]" at bounding box center [646, 193] width 833 height 34
click at [1006, 334] on button "Search" at bounding box center [1011, 340] width 103 height 34
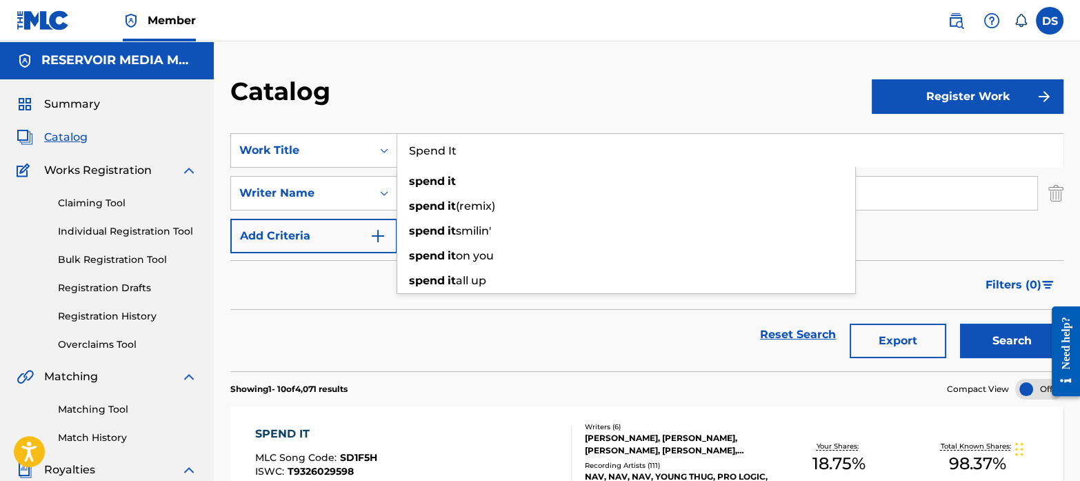
drag, startPoint x: 492, startPoint y: 160, endPoint x: 301, endPoint y: 123, distance: 194.0
click at [301, 123] on section "SearchWithCriteriaf767b145-9af0-43ff-9ecf-a8e958b93487 Work Title Spend It spen…" at bounding box center [646, 244] width 833 height 255
paste input "Love In Letting Go"
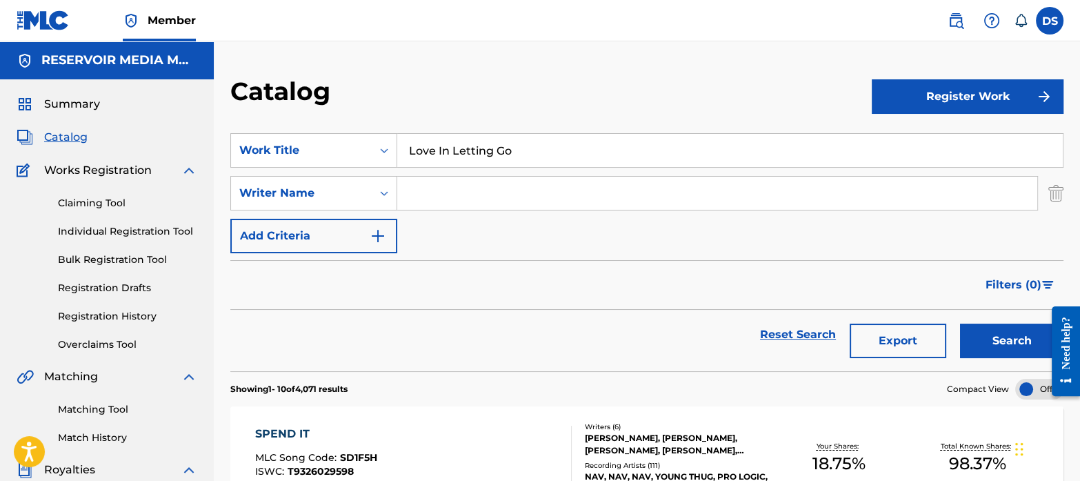
type input "Love In Letting Go"
click at [452, 198] on input "Search Form" at bounding box center [717, 193] width 640 height 33
type input "[PERSON_NAME]"
click at [997, 339] on button "Search" at bounding box center [1011, 340] width 103 height 34
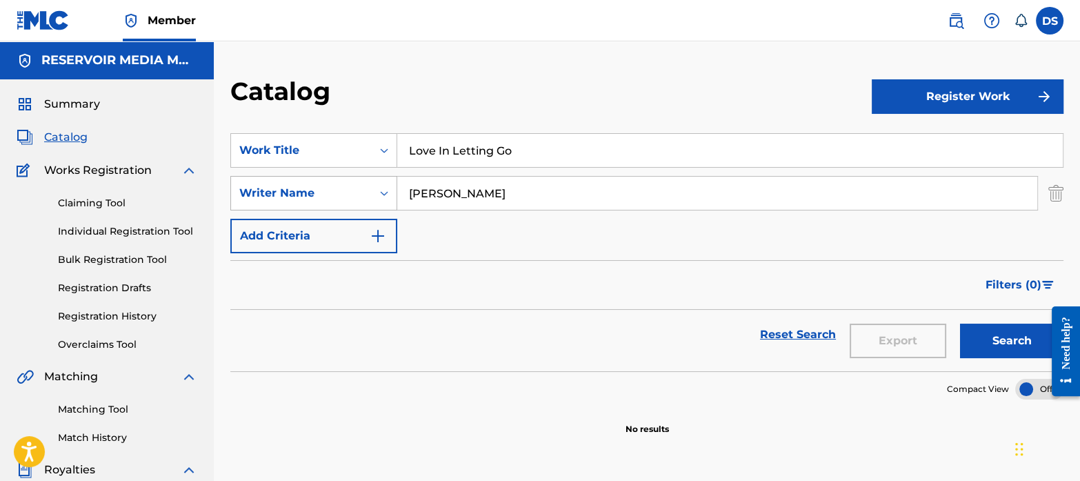
drag, startPoint x: 495, startPoint y: 189, endPoint x: 354, endPoint y: 181, distance: 140.9
click at [354, 181] on div "SearchWithCriteriab35a0a37-ec29-4013-954e-0ebd884d54f2 Writer Name [PERSON_NAME]" at bounding box center [646, 193] width 833 height 34
click at [1011, 328] on button "Search" at bounding box center [1011, 340] width 103 height 34
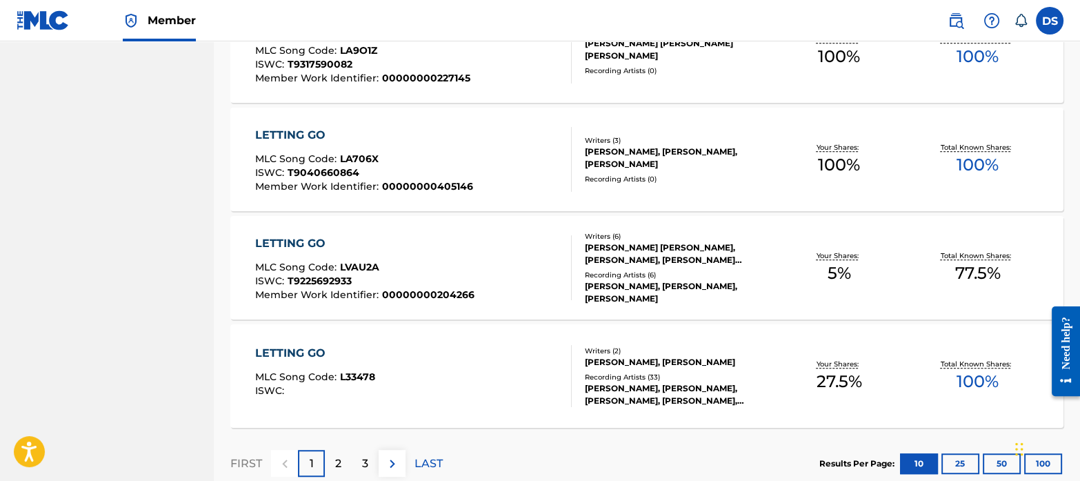
scroll to position [1139, 0]
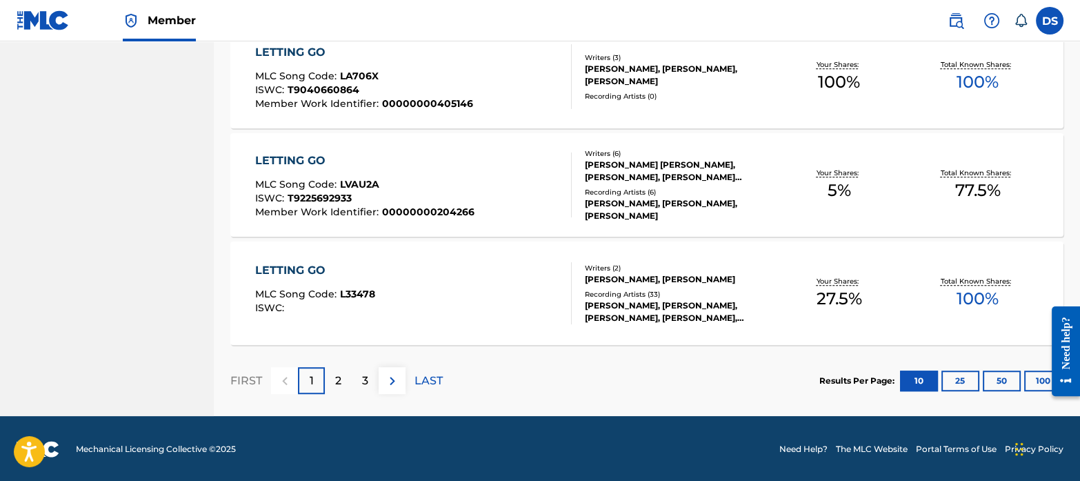
click at [363, 383] on p "3" at bounding box center [365, 380] width 6 height 17
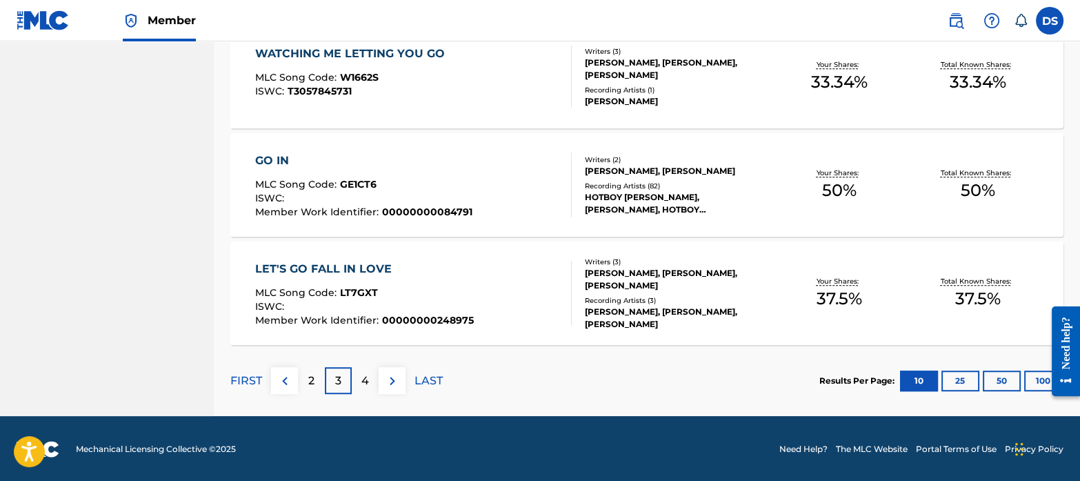
click at [372, 382] on div "4" at bounding box center [365, 380] width 27 height 27
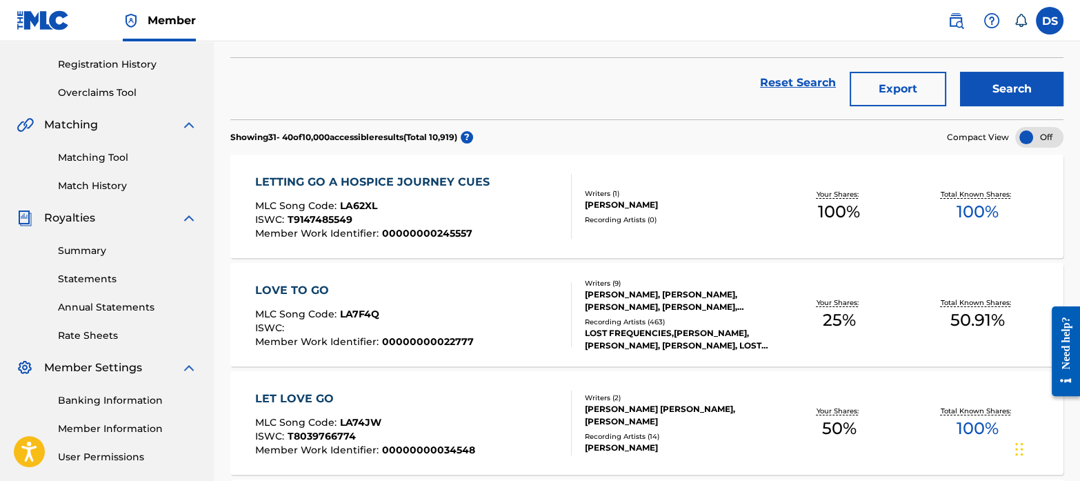
scroll to position [0, 0]
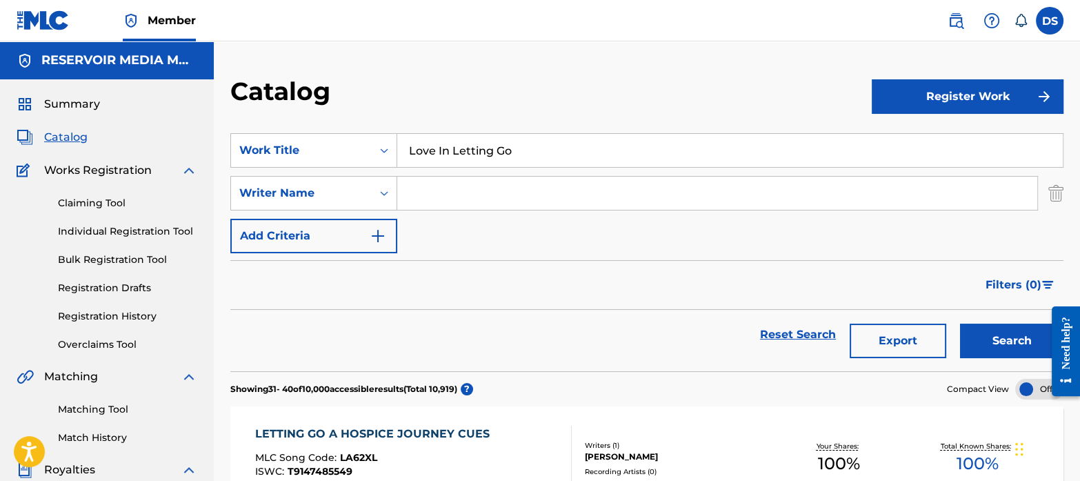
drag, startPoint x: 515, startPoint y: 157, endPoint x: 356, endPoint y: 132, distance: 161.1
click at [356, 132] on section "SearchWithCriteriaf767b145-9af0-43ff-9ecf-a8e958b93487 Work Title Love In Letti…" at bounding box center [646, 244] width 833 height 255
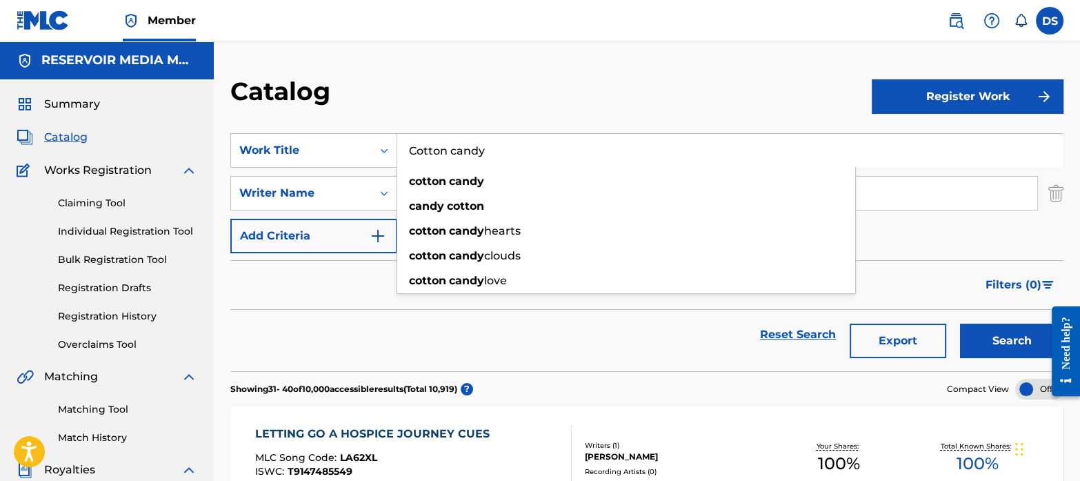
type input "Cotton candy"
click at [960, 323] on button "Search" at bounding box center [1011, 340] width 103 height 34
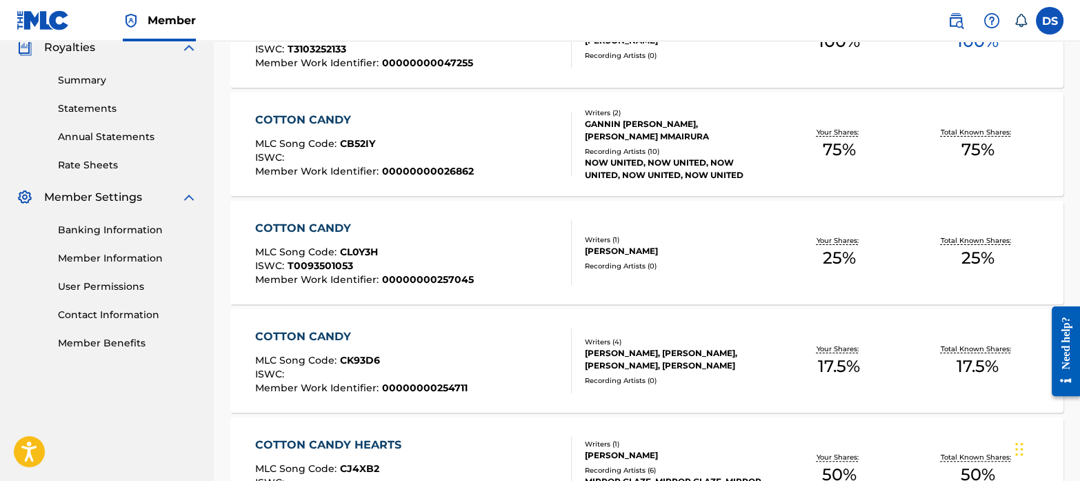
scroll to position [423, 0]
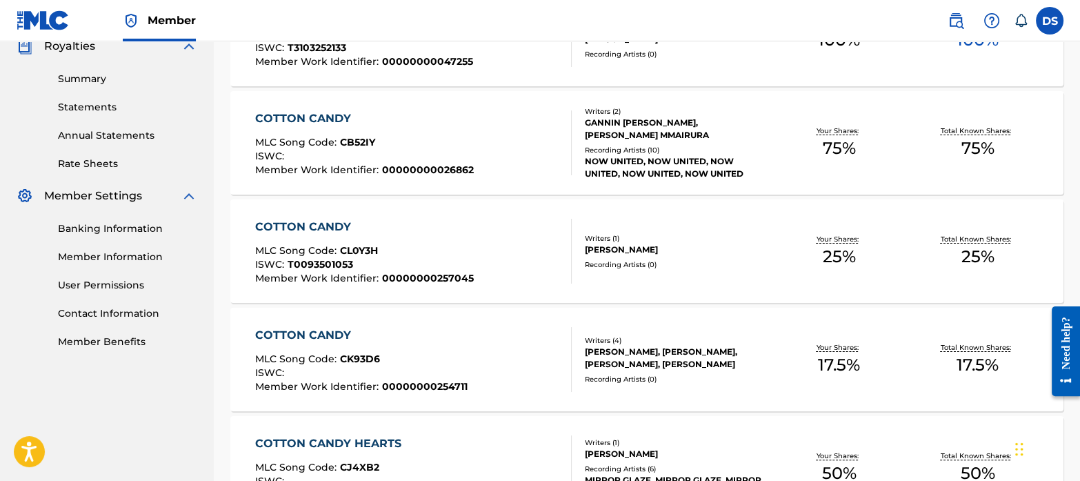
click at [354, 357] on span "CK93D6" at bounding box center [360, 358] width 40 height 12
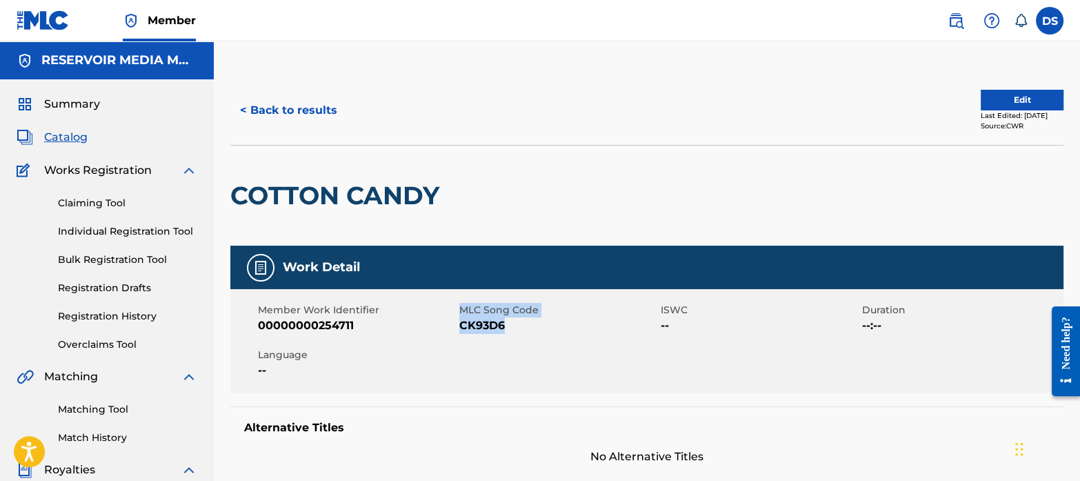
drag, startPoint x: 457, startPoint y: 326, endPoint x: 521, endPoint y: 332, distance: 65.2
click at [521, 332] on div "Member Work Identifier 00000000254711 MLC Song Code CK93D6 ISWC -- Duration --:…" at bounding box center [646, 340] width 833 height 103
click at [521, 332] on span "CK93D6" at bounding box center [558, 325] width 198 height 17
click at [510, 325] on span "CK93D6" at bounding box center [558, 325] width 198 height 17
drag, startPoint x: 510, startPoint y: 326, endPoint x: 461, endPoint y: 326, distance: 49.7
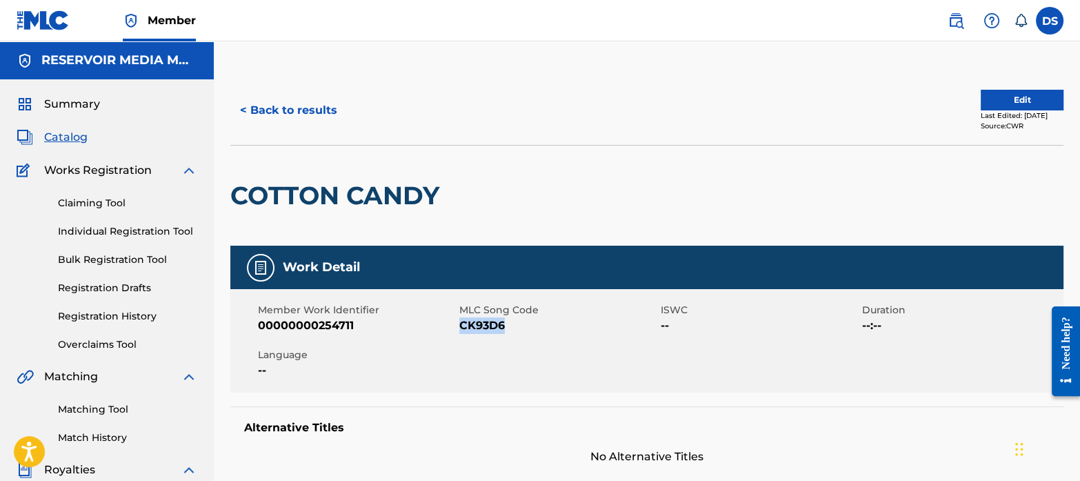
click at [461, 326] on span "CK93D6" at bounding box center [558, 325] width 198 height 17
copy span "CK93D6"
click at [73, 143] on span "Catalog" at bounding box center [65, 137] width 43 height 17
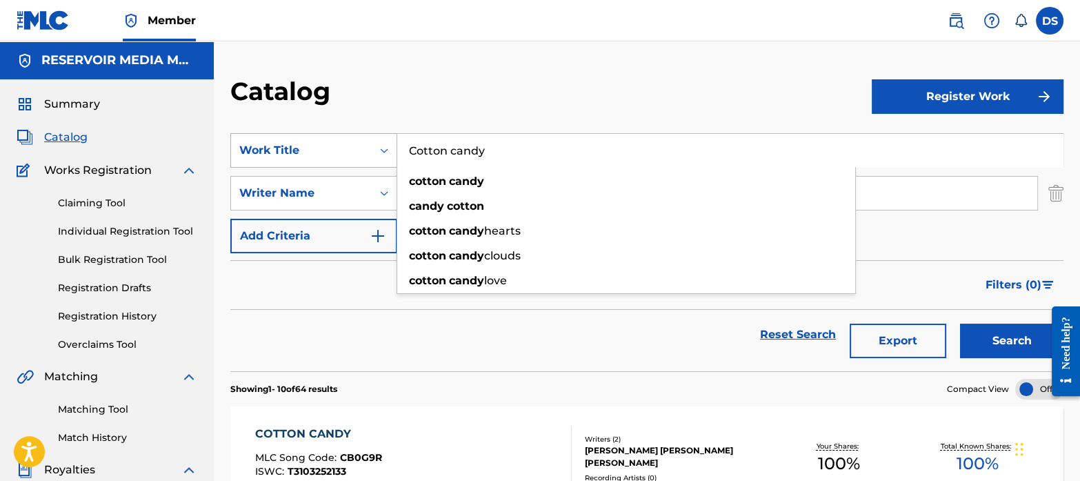
drag, startPoint x: 490, startPoint y: 153, endPoint x: 358, endPoint y: 134, distance: 133.1
click at [358, 134] on div "SearchWithCriteriaf767b145-9af0-43ff-9ecf-a8e958b93487 Work Title Cotton [PERSO…" at bounding box center [646, 150] width 833 height 34
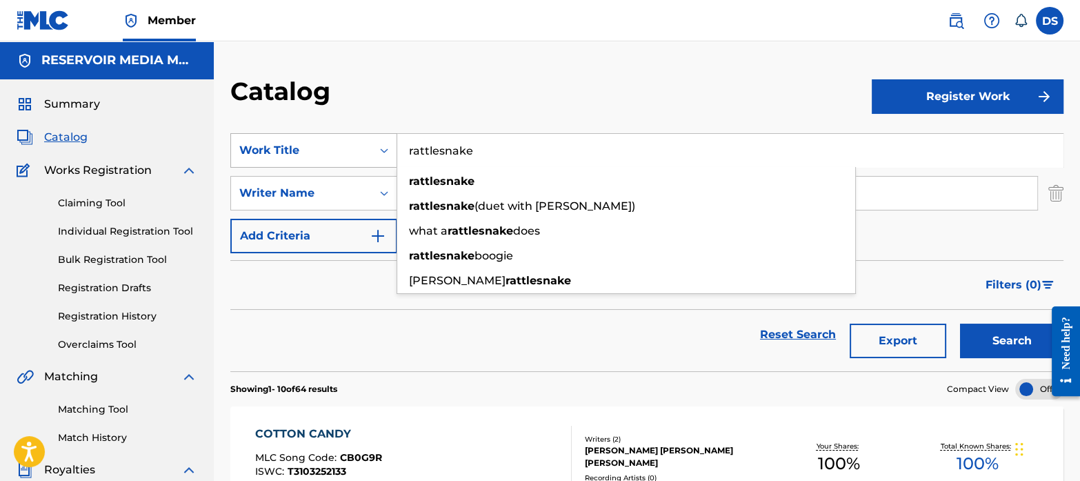
type input "rattlesnake"
click at [960, 323] on button "Search" at bounding box center [1011, 340] width 103 height 34
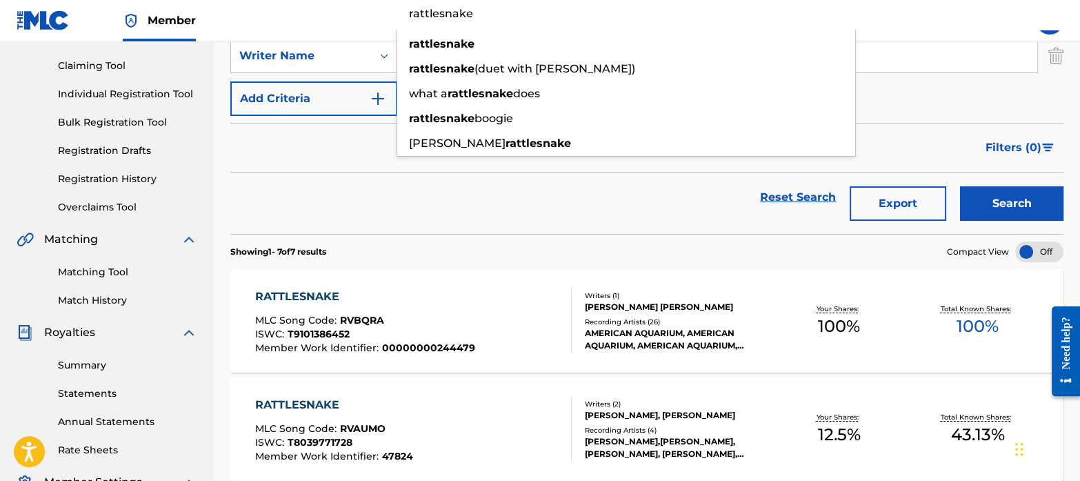
scroll to position [137, 0]
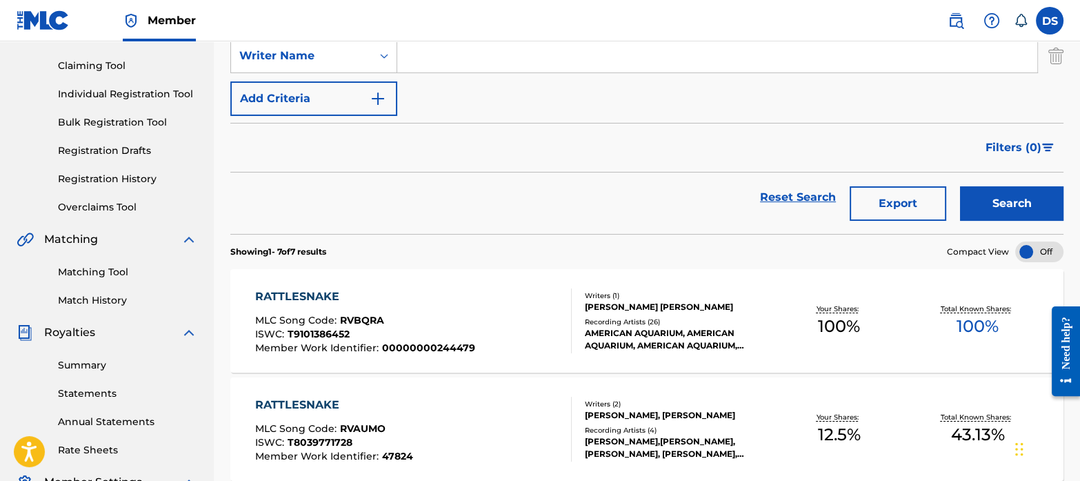
click at [98, 268] on link "Matching Tool" at bounding box center [127, 272] width 139 height 14
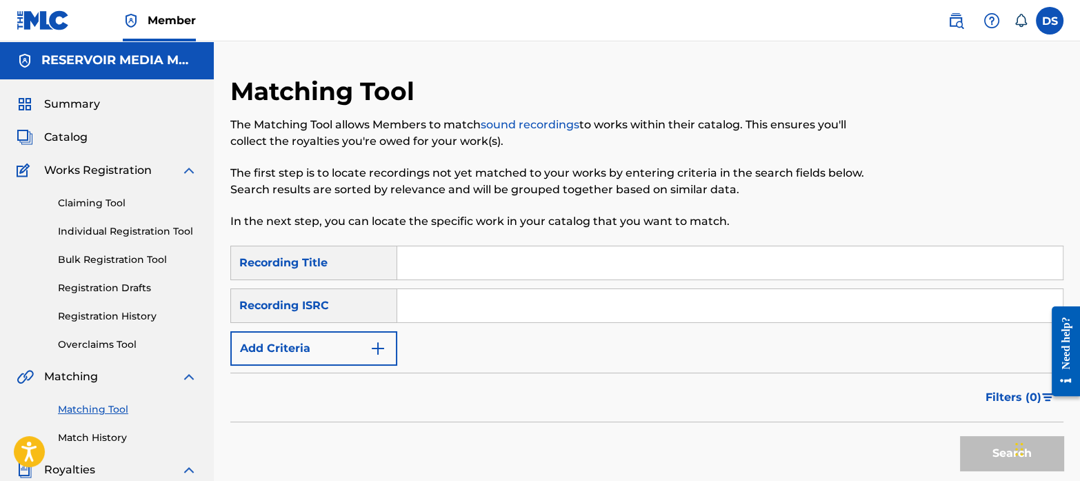
click at [475, 304] on input "Search Form" at bounding box center [730, 305] width 666 height 33
paste input "USUG12504633"
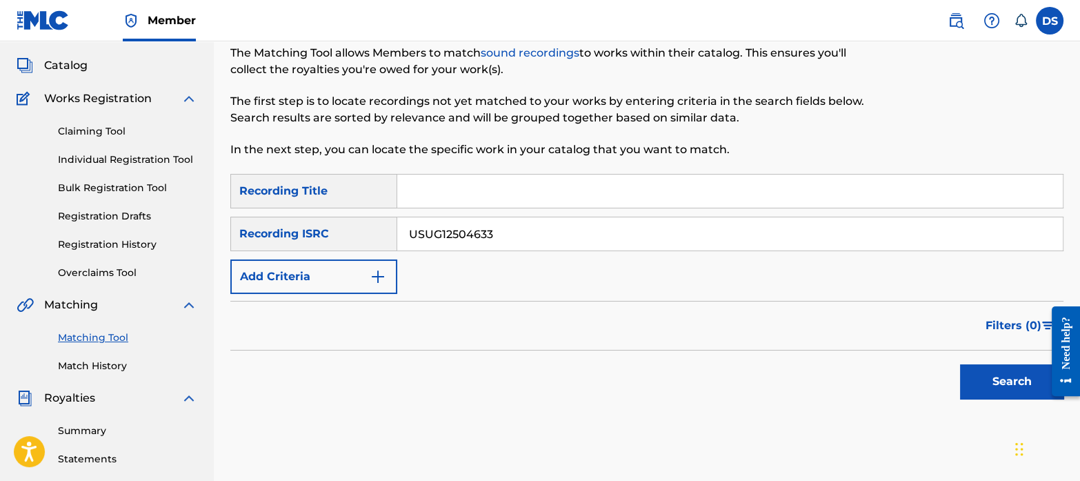
scroll to position [72, 0]
type input "USUG12504633"
click at [1004, 386] on button "Search" at bounding box center [1011, 381] width 103 height 34
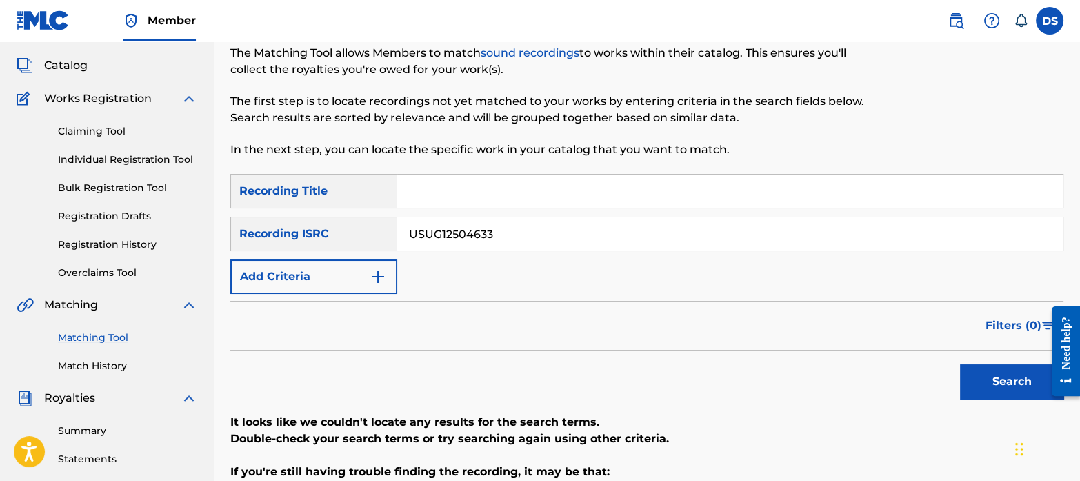
scroll to position [0, 0]
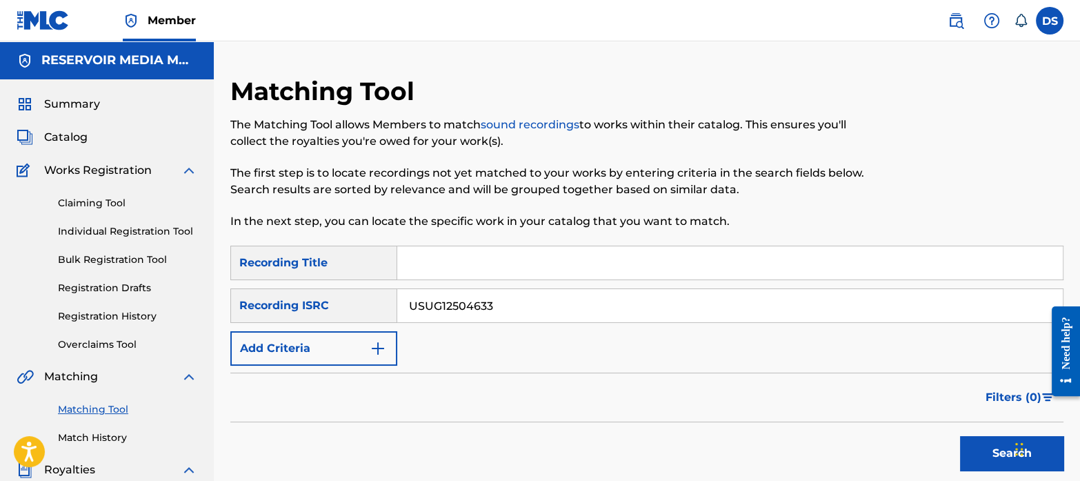
drag, startPoint x: 625, startPoint y: 300, endPoint x: 74, endPoint y: 134, distance: 575.6
click at [74, 134] on span "Catalog" at bounding box center [65, 137] width 43 height 17
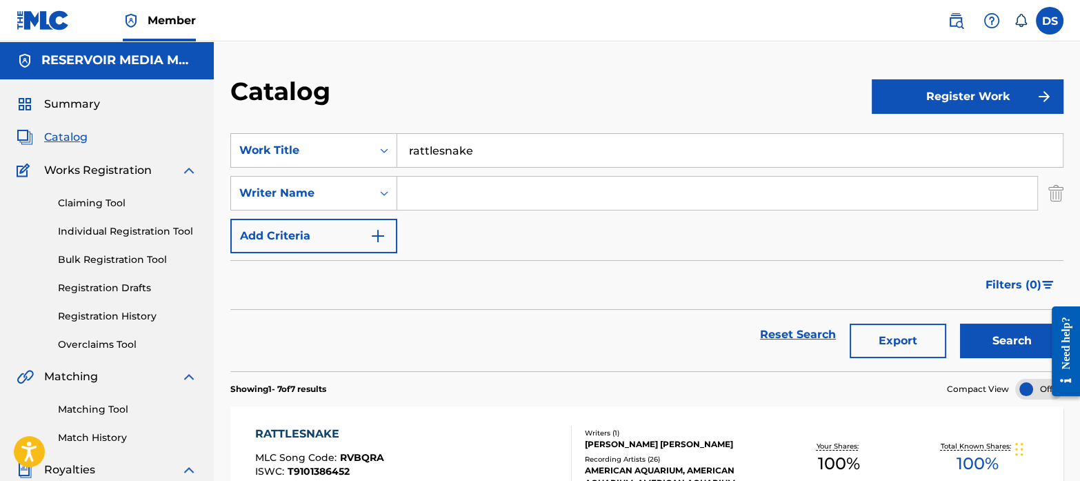
click at [450, 189] on input "Search Form" at bounding box center [717, 193] width 640 height 33
click at [995, 341] on button "Search" at bounding box center [1011, 340] width 103 height 34
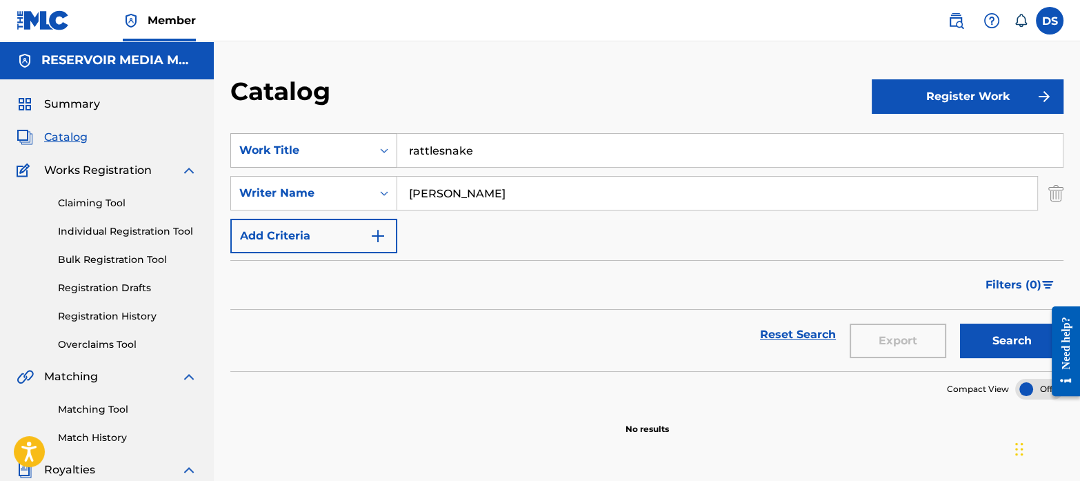
drag, startPoint x: 521, startPoint y: 183, endPoint x: 357, endPoint y: 163, distance: 164.6
click at [357, 163] on div "SearchWithCriteriaf767b145-9af0-43ff-9ecf-a8e958b93487 Work Title rattlesnake S…" at bounding box center [646, 193] width 833 height 120
type input "[PERSON_NAME]"
click at [978, 343] on button "Search" at bounding box center [1011, 340] width 103 height 34
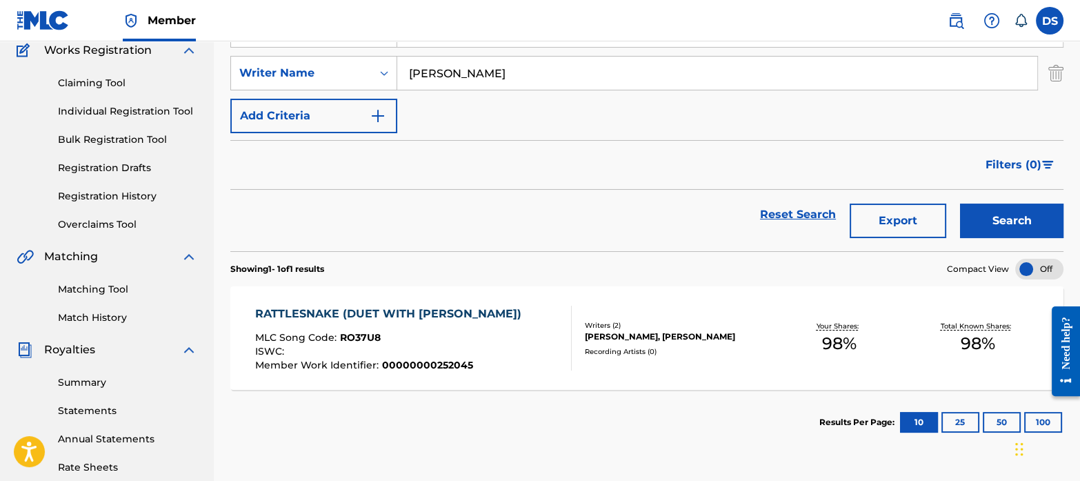
scroll to position [121, 0]
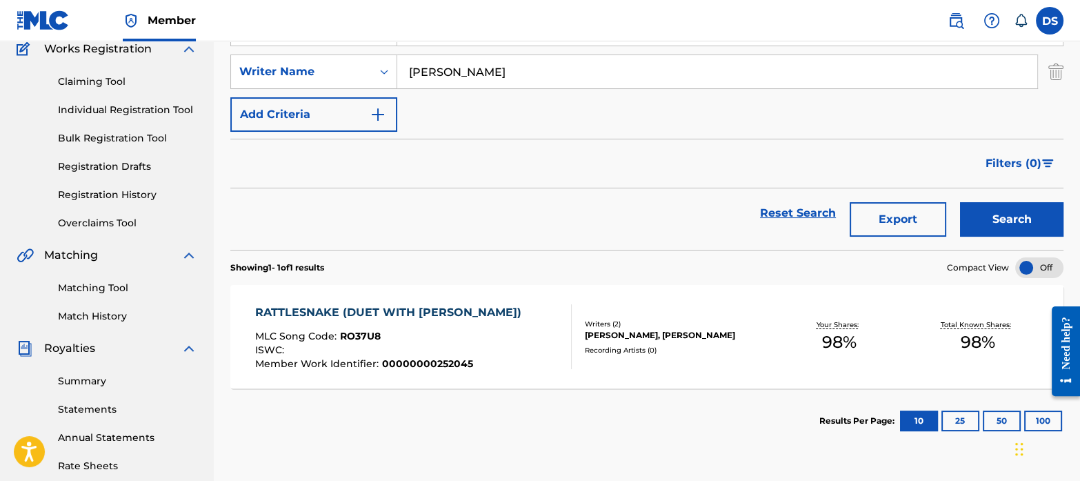
click at [386, 310] on div "RATTLESNAKE (DUET WITH [PERSON_NAME])" at bounding box center [391, 312] width 273 height 17
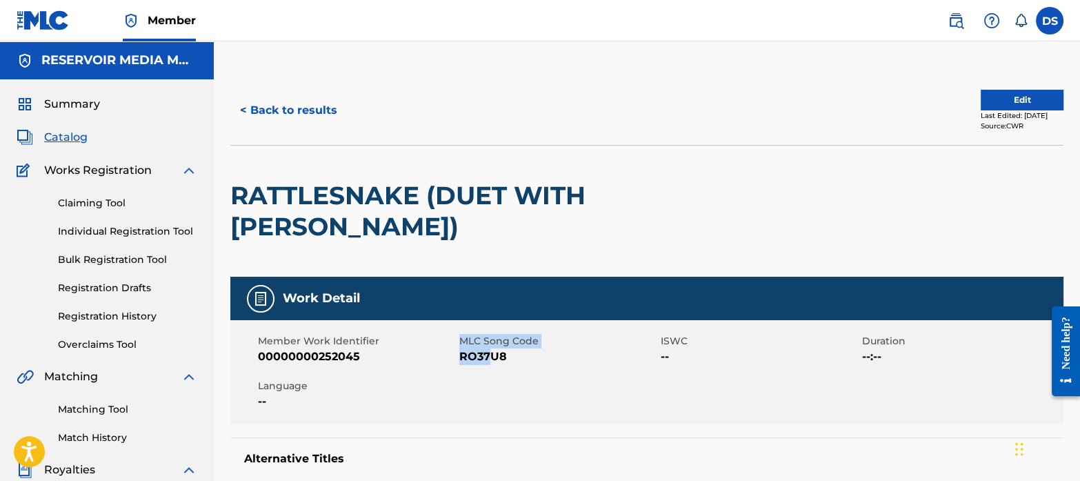
drag, startPoint x: 456, startPoint y: 353, endPoint x: 490, endPoint y: 357, distance: 34.7
click at [490, 357] on div "Member Work Identifier 00000000252045 MLC Song Code RO37U8 ISWC -- Duration --:…" at bounding box center [646, 371] width 833 height 103
drag, startPoint x: 490, startPoint y: 357, endPoint x: 524, endPoint y: 370, distance: 36.2
click at [524, 370] on div "Member Work Identifier 00000000252045 MLC Song Code RO37U8 ISWC -- Duration --:…" at bounding box center [646, 371] width 833 height 103
drag, startPoint x: 515, startPoint y: 359, endPoint x: 481, endPoint y: 356, distance: 33.2
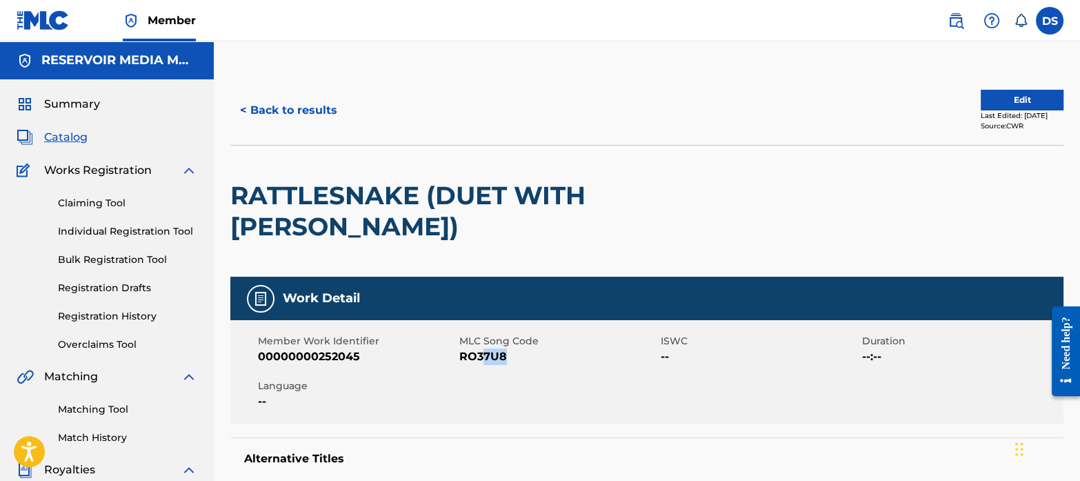
click at [482, 356] on span "RO37U8" at bounding box center [558, 356] width 198 height 17
drag, startPoint x: 481, startPoint y: 356, endPoint x: 459, endPoint y: 357, distance: 22.8
click at [459, 357] on div "Member Work Identifier 00000000252045 MLC Song Code RO37U8 ISWC -- Duration --:…" at bounding box center [646, 371] width 833 height 103
drag, startPoint x: 459, startPoint y: 357, endPoint x: 536, endPoint y: 363, distance: 77.5
click at [536, 363] on span "RO37U8" at bounding box center [558, 356] width 198 height 17
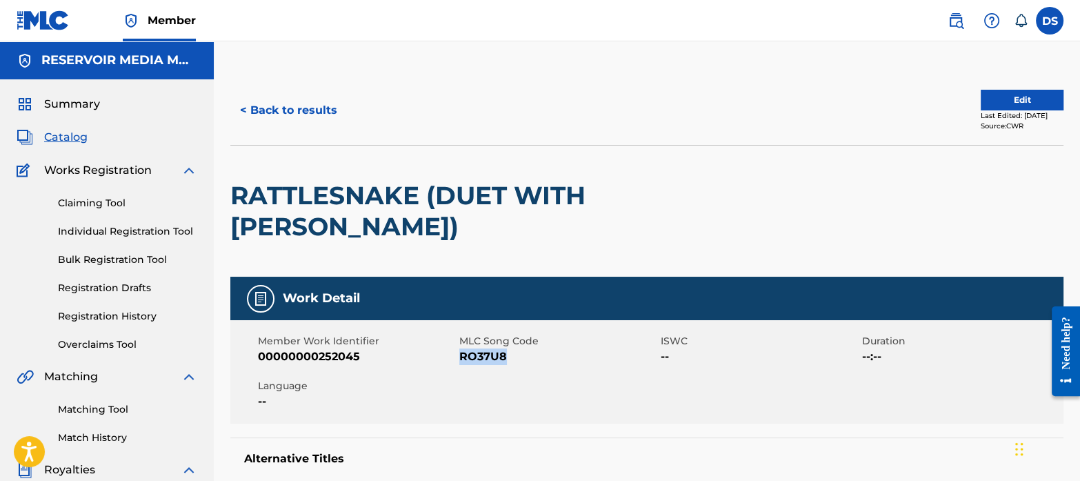
drag, startPoint x: 507, startPoint y: 354, endPoint x: 462, endPoint y: 360, distance: 45.3
click at [462, 360] on span "RO37U8" at bounding box center [558, 356] width 198 height 17
copy span "RO37U8"
click at [66, 137] on span "Catalog" at bounding box center [65, 137] width 43 height 17
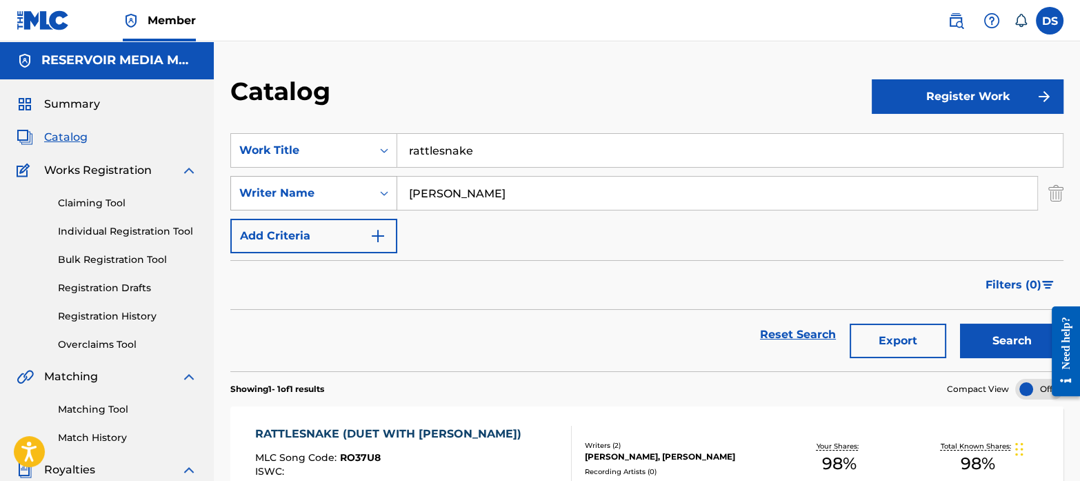
drag, startPoint x: 501, startPoint y: 198, endPoint x: 366, endPoint y: 184, distance: 135.9
click at [366, 184] on div "SearchWithCriteriab35a0a37-ec29-4013-954e-0ebd884d54f2 Writer Name [PERSON_NAME]" at bounding box center [646, 193] width 833 height 34
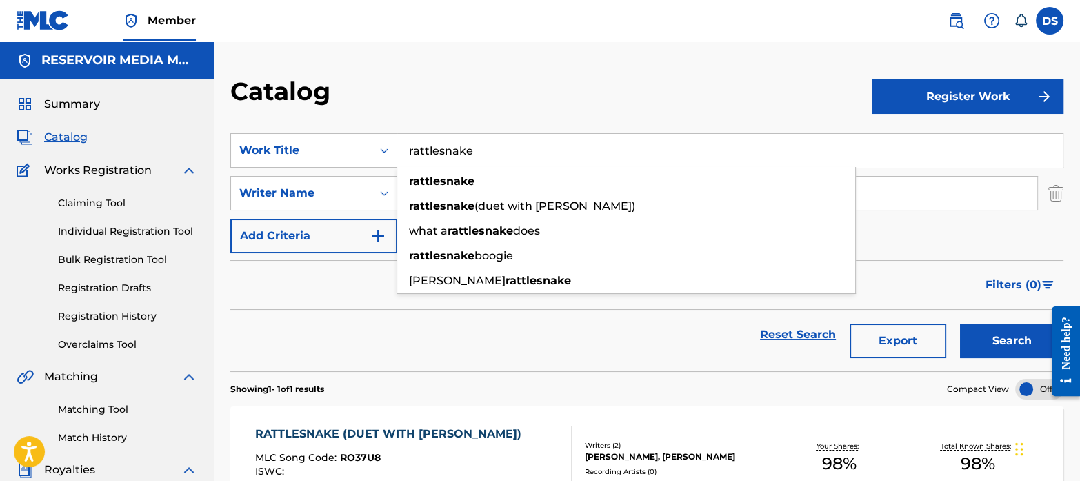
drag, startPoint x: 483, startPoint y: 150, endPoint x: 430, endPoint y: 140, distance: 54.0
click at [430, 140] on input "rattlesnake" at bounding box center [730, 150] width 666 height 33
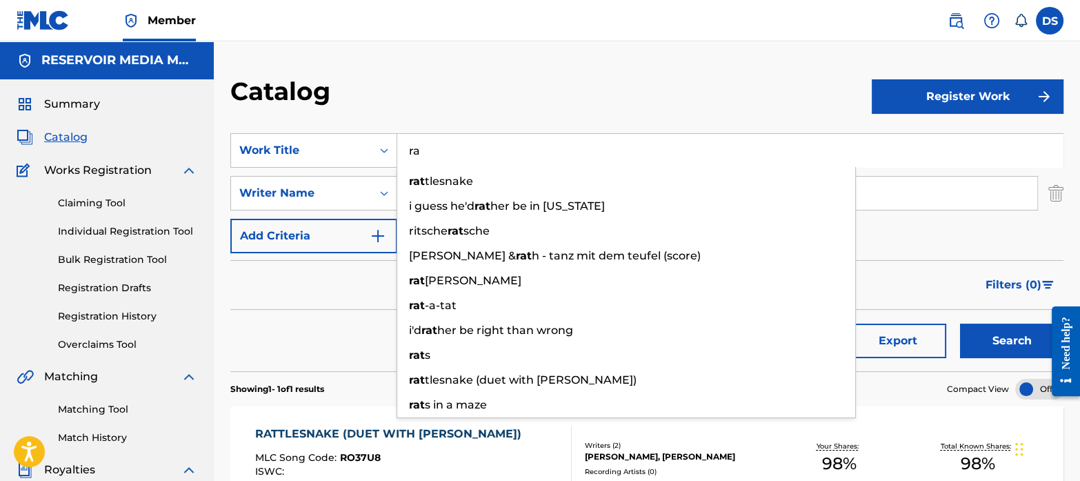
type input "r"
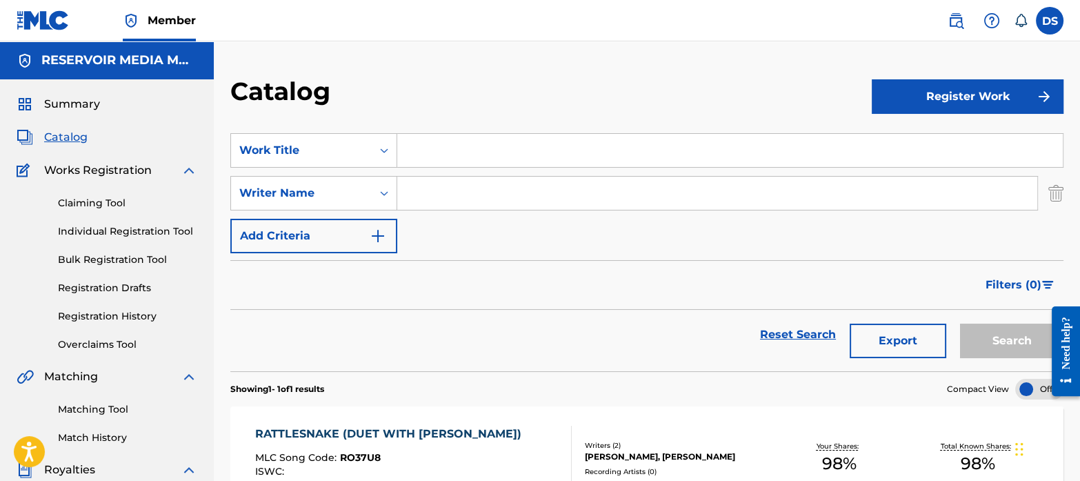
paste input "[PERSON_NAME]"
type input "[PERSON_NAME]"
click at [1005, 330] on button "Search" at bounding box center [1011, 340] width 103 height 34
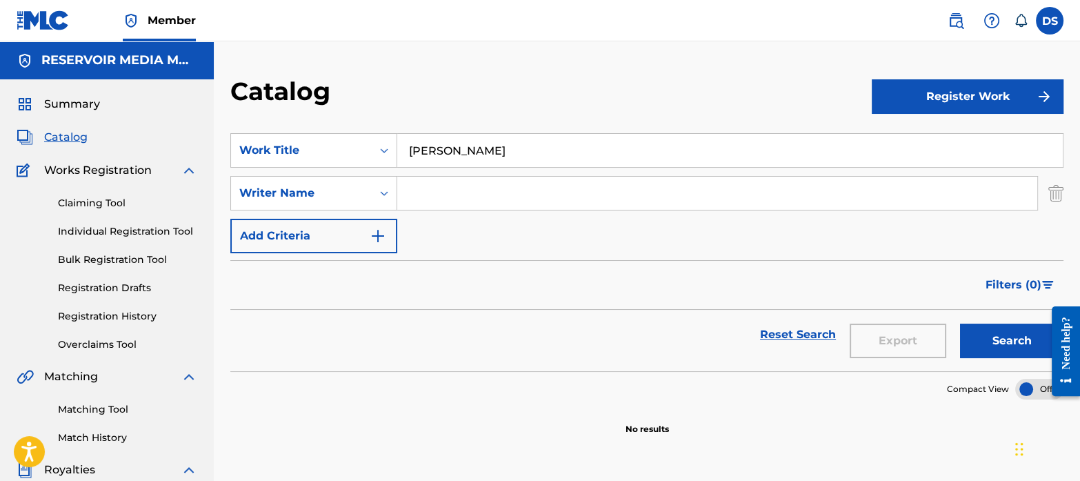
click at [467, 195] on input "Search Form" at bounding box center [717, 193] width 640 height 33
type input "[PERSON_NAME]"
click at [960, 323] on button "Search" at bounding box center [1011, 340] width 103 height 34
drag, startPoint x: 473, startPoint y: 160, endPoint x: 363, endPoint y: 146, distance: 110.5
click at [363, 146] on div "SearchWithCriteriaf767b145-9af0-43ff-9ecf-a8e958b93487 Work Title [PERSON_NAME]" at bounding box center [646, 150] width 833 height 34
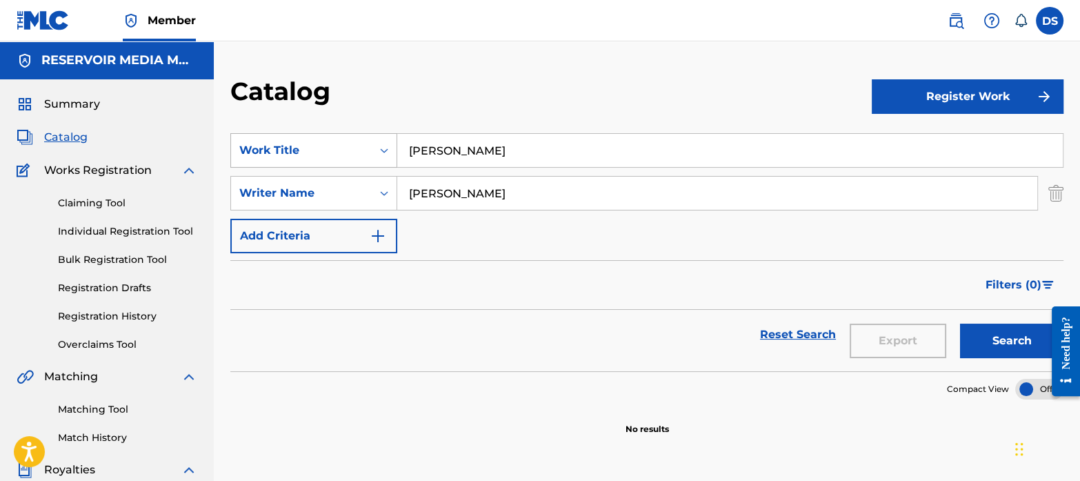
paste input "4X4"
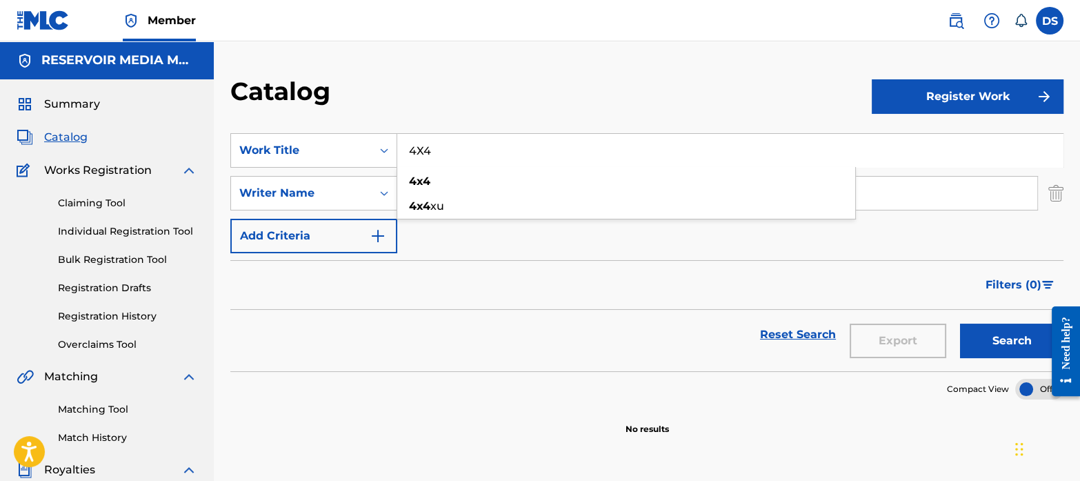
type input "4X4"
click at [510, 275] on div "Filters ( 0 )" at bounding box center [646, 285] width 833 height 50
drag, startPoint x: 497, startPoint y: 190, endPoint x: 388, endPoint y: 183, distance: 109.2
click at [388, 183] on div "SearchWithCriteriab35a0a37-ec29-4013-954e-0ebd884d54f2 Writer Name [PERSON_NAME]" at bounding box center [646, 193] width 833 height 34
click at [986, 346] on button "Search" at bounding box center [1011, 340] width 103 height 34
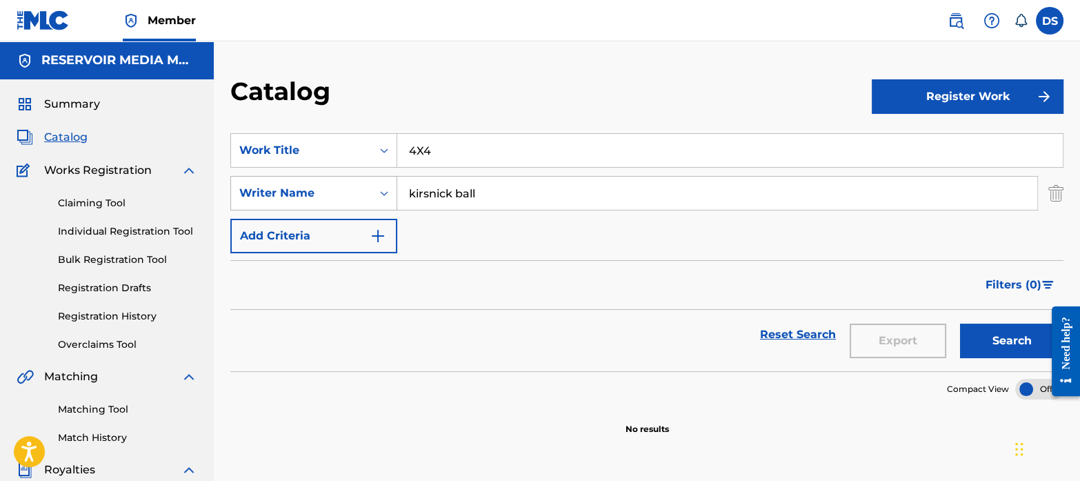
drag, startPoint x: 503, startPoint y: 198, endPoint x: 359, endPoint y: 188, distance: 144.5
click at [359, 188] on div "SearchWithCriteriab35a0a37-ec29-4013-954e-0ebd884d54f2 Writer Name [PERSON_NAME…" at bounding box center [646, 193] width 833 height 34
paste input "[PERSON_NAME]"
type input "[PERSON_NAME]"
click at [996, 349] on button "Search" at bounding box center [1011, 340] width 103 height 34
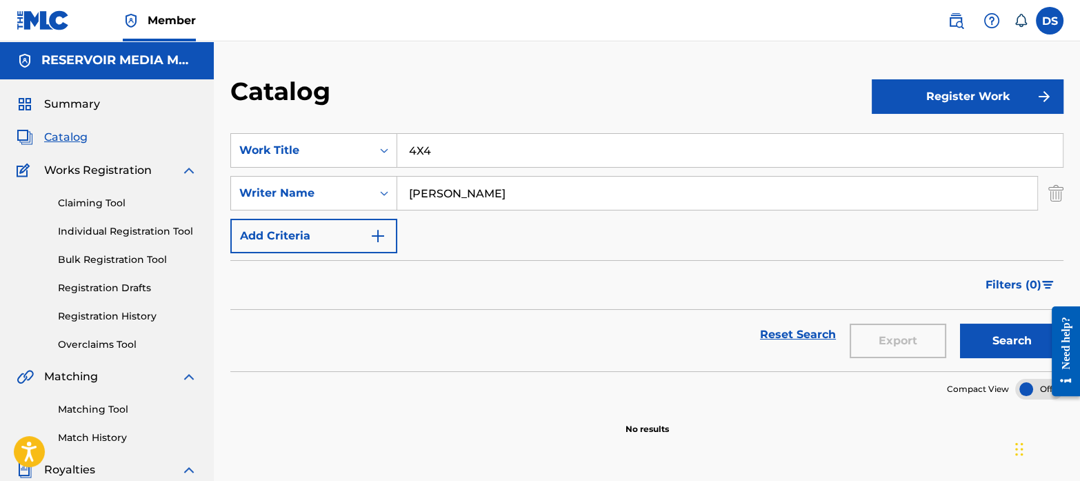
click at [417, 150] on input "4X4" at bounding box center [730, 150] width 666 height 33
type input "4 X 4"
click at [473, 243] on div "SearchWithCriteriaf767b145-9af0-43ff-9ecf-a8e958b93487 Work Title 4 X 4 SearchW…" at bounding box center [646, 193] width 833 height 120
click at [992, 334] on button "Search" at bounding box center [1011, 340] width 103 height 34
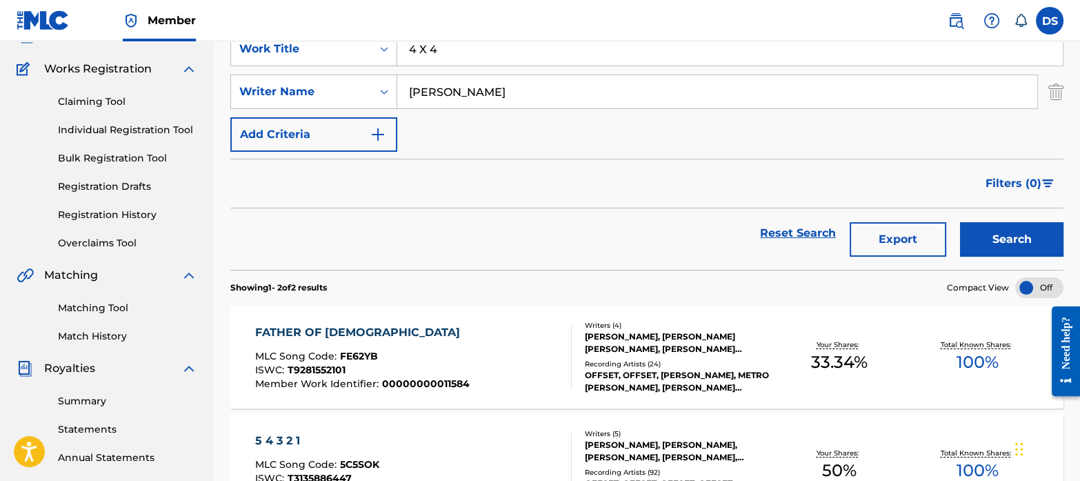
scroll to position [98, 0]
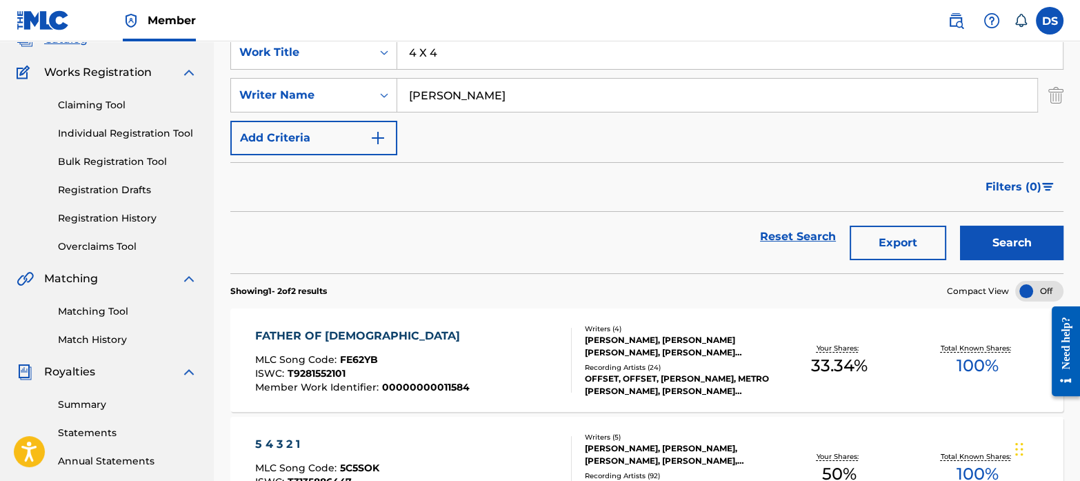
click at [108, 248] on link "Overclaims Tool" at bounding box center [127, 246] width 139 height 14
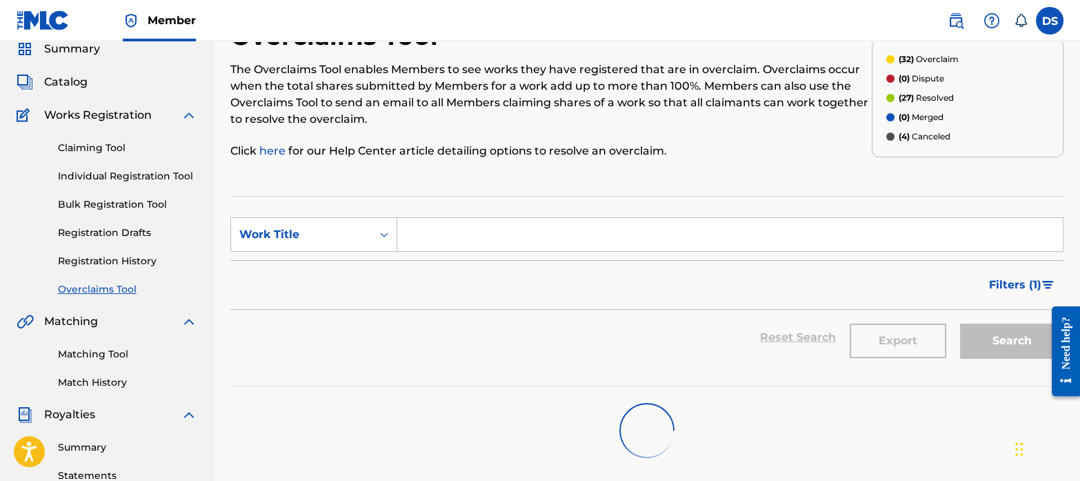
scroll to position [56, 0]
click at [107, 350] on link "Matching Tool" at bounding box center [127, 353] width 139 height 14
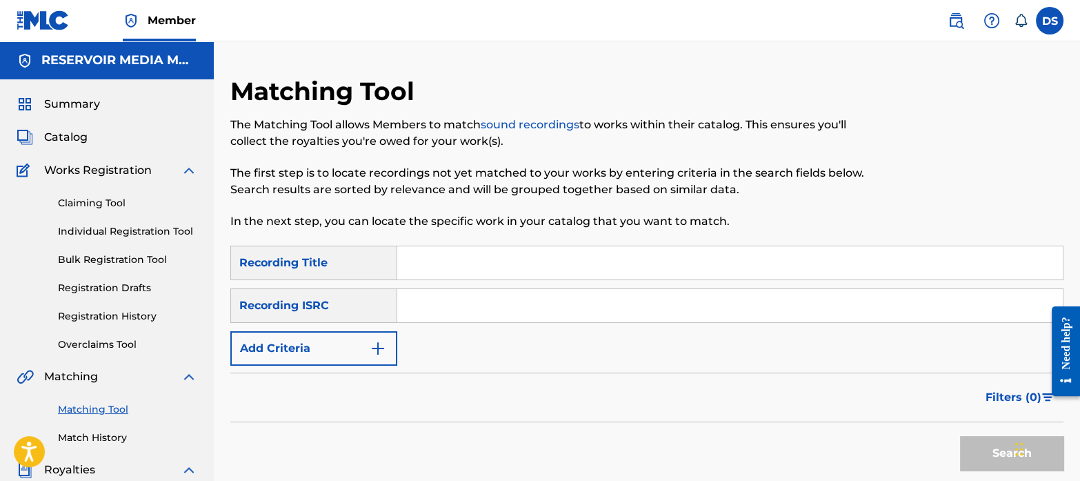
click at [434, 289] on input "Search Form" at bounding box center [730, 305] width 666 height 33
paste input "USSM12410202"
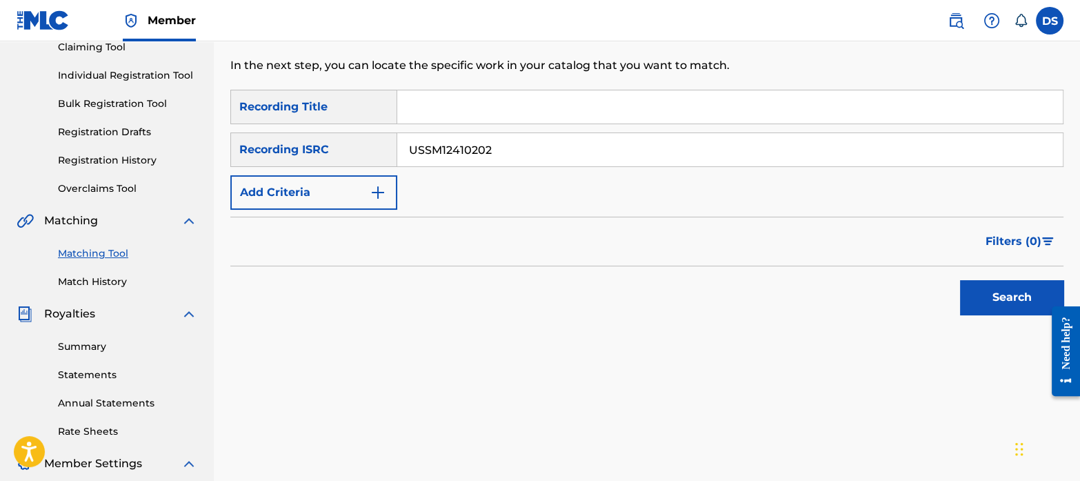
scroll to position [167, 0]
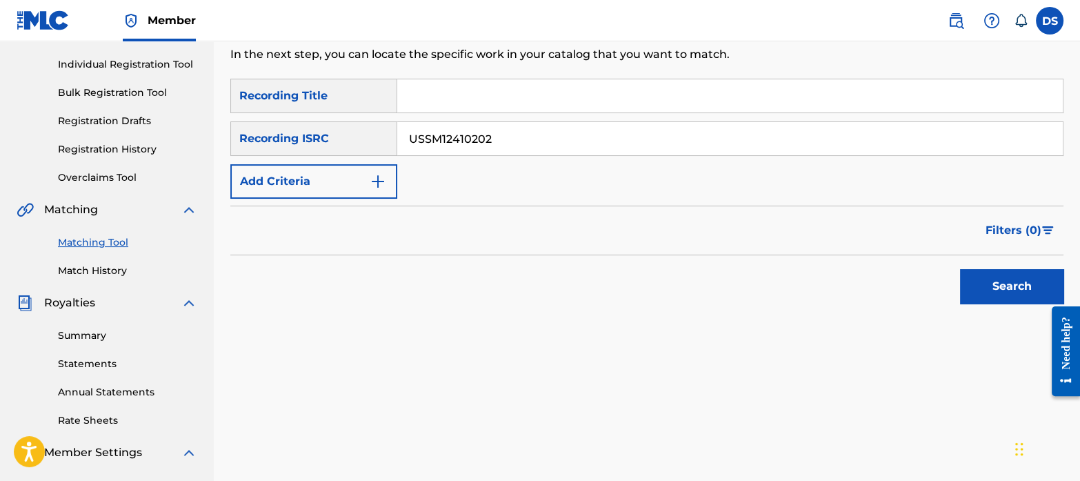
type input "USSM12410202"
click at [996, 288] on button "Search" at bounding box center [1011, 286] width 103 height 34
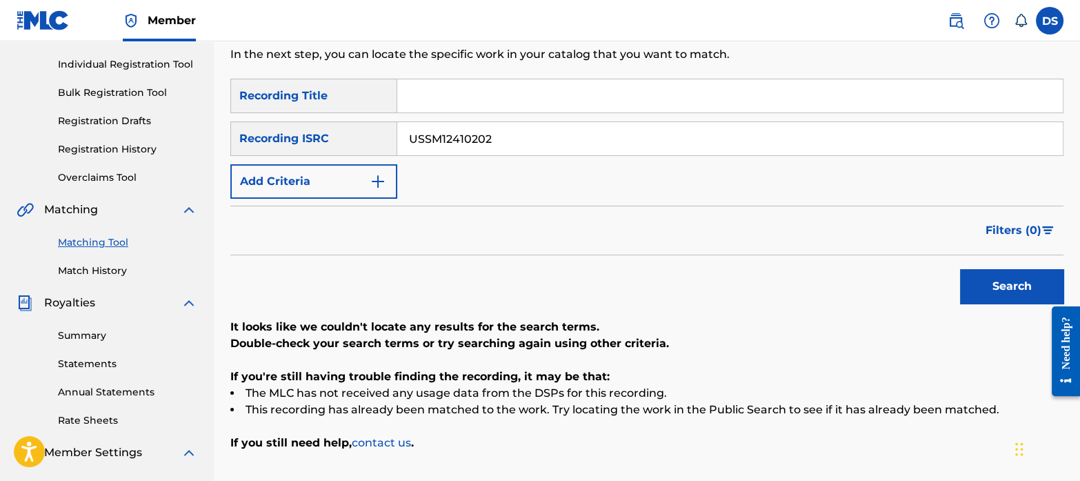
drag, startPoint x: 497, startPoint y: 143, endPoint x: 356, endPoint y: 121, distance: 142.3
click at [356, 121] on div "SearchWithCriteria410849e5-daf3-42be-a43b-727498f79281 Recording ISRC USSM12410…" at bounding box center [646, 138] width 833 height 34
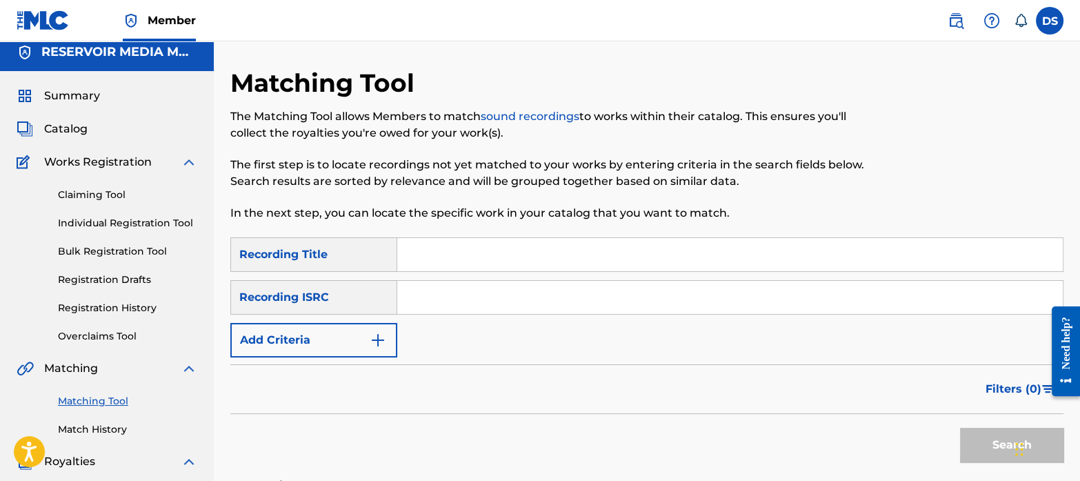
scroll to position [0, 0]
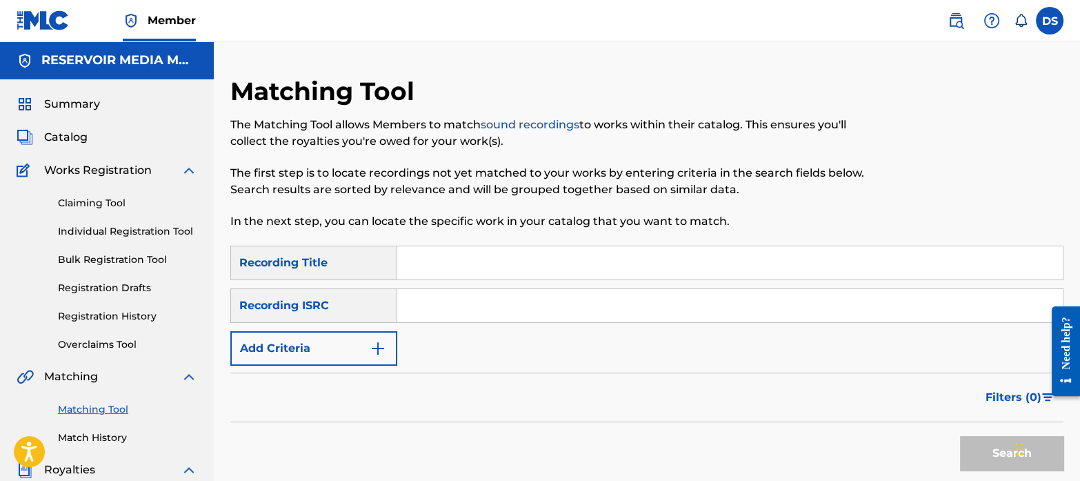
click at [62, 130] on span "Catalog" at bounding box center [65, 137] width 43 height 17
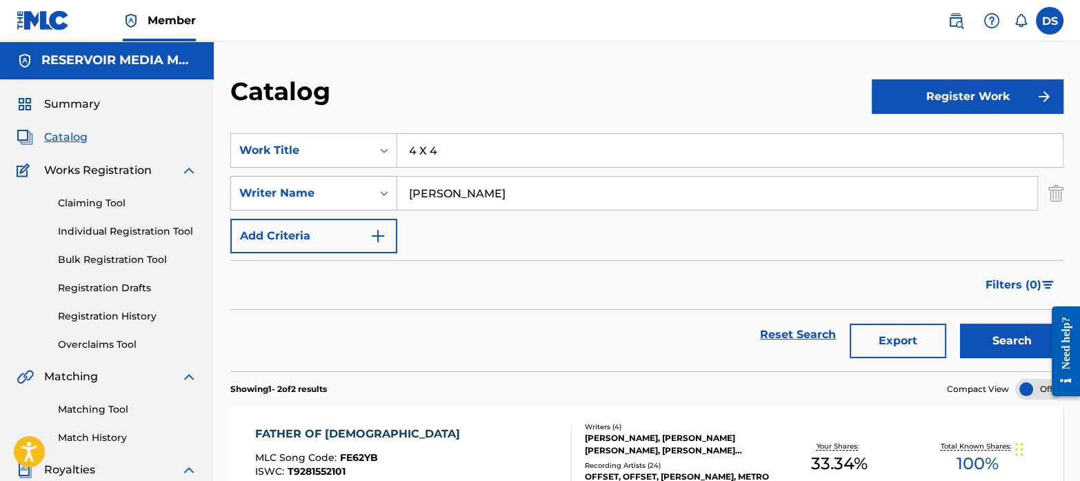
drag, startPoint x: 492, startPoint y: 201, endPoint x: 346, endPoint y: 185, distance: 147.8
click at [346, 185] on div "SearchWithCriteriab35a0a37-ec29-4013-954e-0ebd884d54f2 Writer Name [PERSON_NAME]" at bounding box center [646, 193] width 833 height 34
click at [448, 149] on input "4 X 4" at bounding box center [730, 150] width 666 height 33
type input "4"
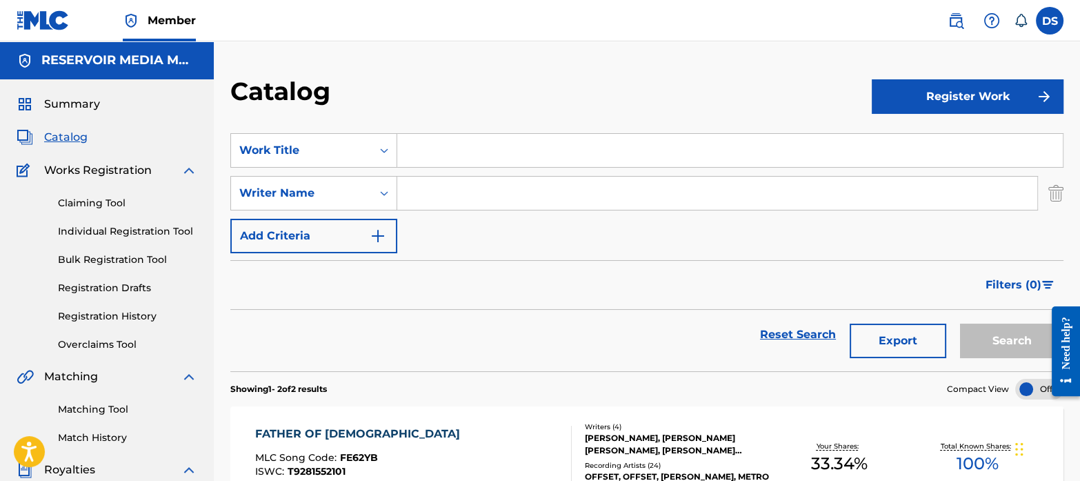
paste input "Sista Wives"
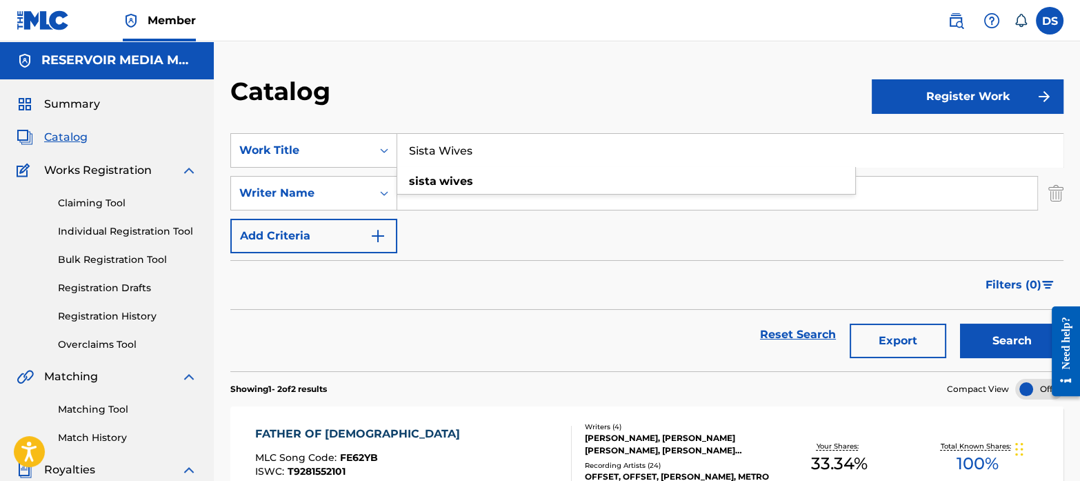
type input "Sista Wives"
click at [989, 346] on button "Search" at bounding box center [1011, 340] width 103 height 34
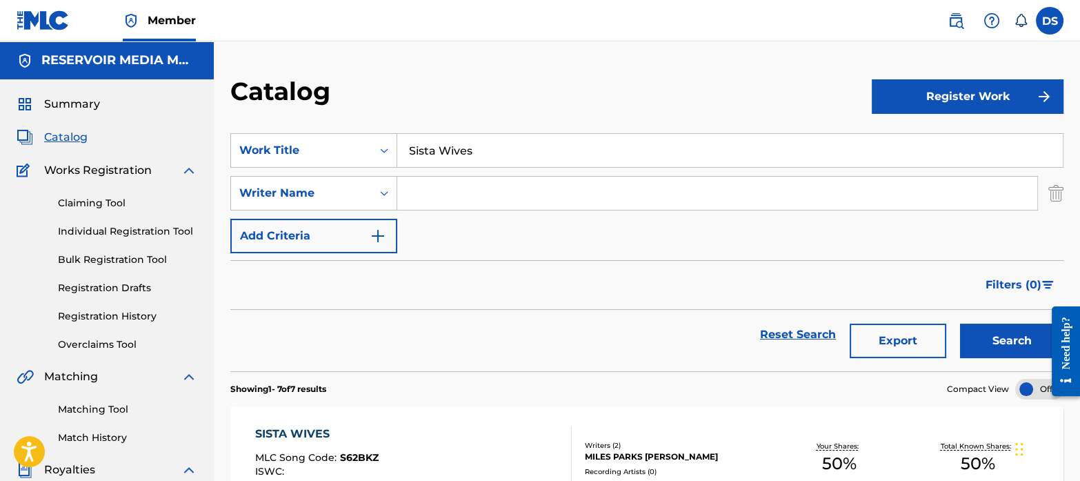
scroll to position [161, 0]
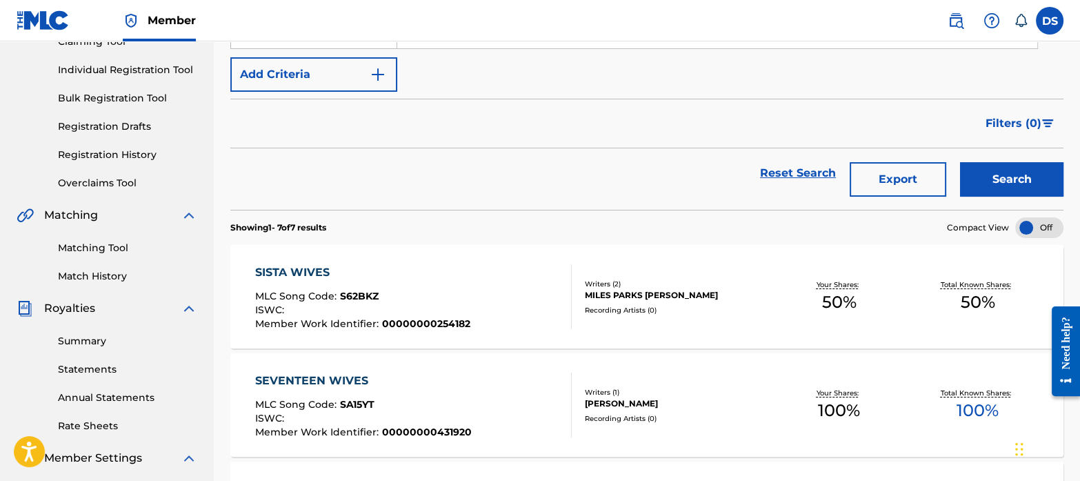
click at [361, 295] on span "S62BKZ" at bounding box center [359, 296] width 39 height 12
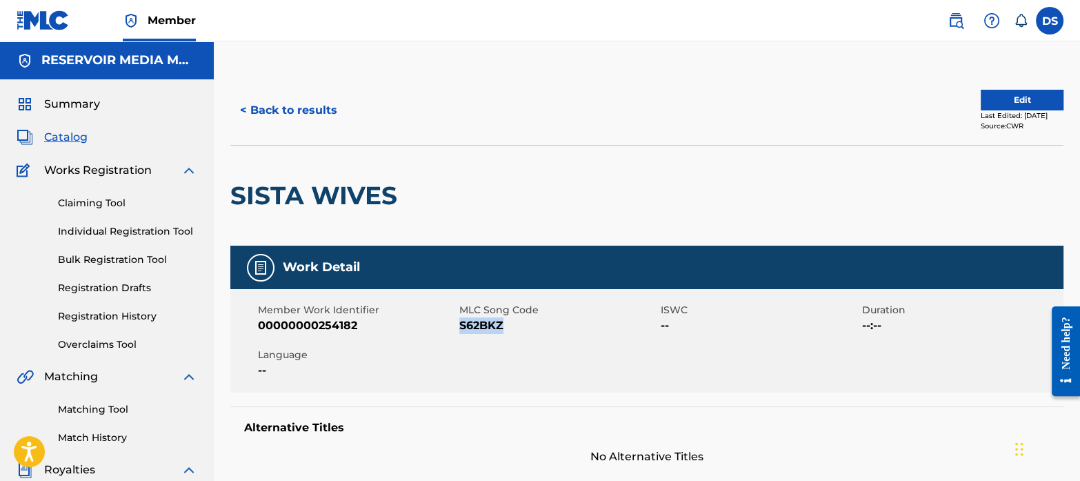
drag, startPoint x: 510, startPoint y: 329, endPoint x: 460, endPoint y: 331, distance: 49.7
click at [460, 331] on span "S62BKZ" at bounding box center [558, 325] width 198 height 17
copy span "S62BKZ"
click at [72, 133] on span "Catalog" at bounding box center [65, 137] width 43 height 17
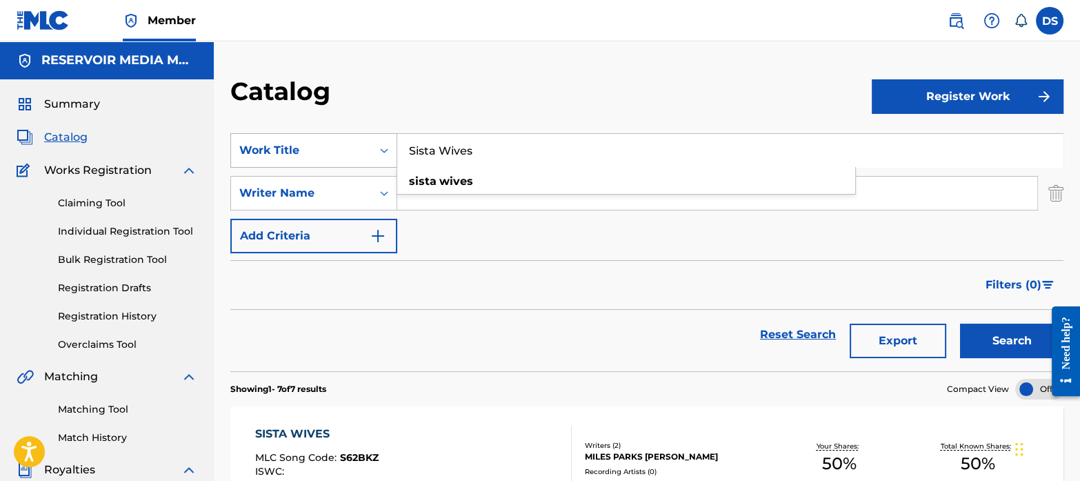
drag, startPoint x: 501, startPoint y: 153, endPoint x: 369, endPoint y: 143, distance: 132.8
click at [369, 143] on div "SearchWithCriteriaf767b145-9af0-43ff-9ecf-a8e958b93487 Work Title Sista Wives s…" at bounding box center [646, 150] width 833 height 34
paste input "ppin Country"
type input "Sippin Country"
click at [1001, 344] on button "Search" at bounding box center [1011, 340] width 103 height 34
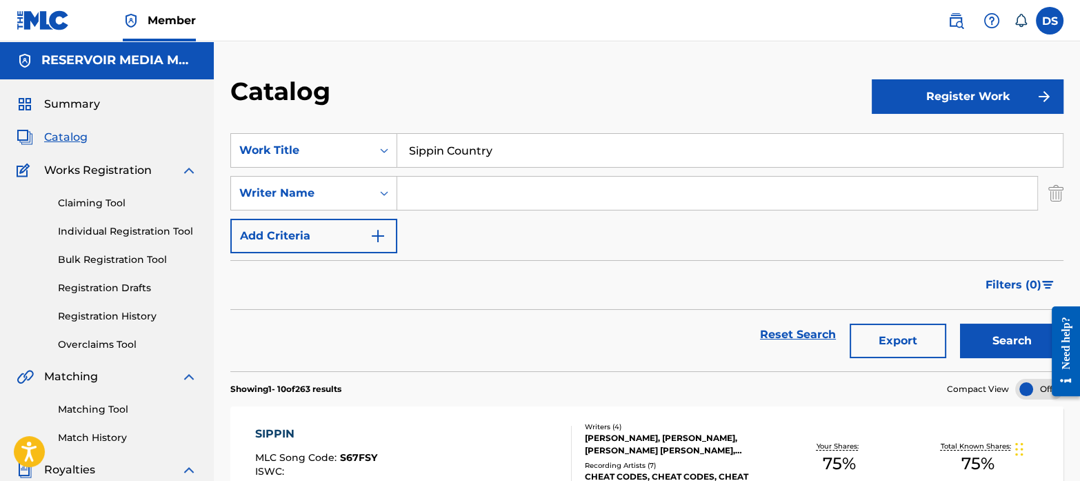
click at [469, 185] on input "Search Form" at bounding box center [717, 193] width 640 height 33
type input "[PERSON_NAME]"
click at [995, 332] on button "Search" at bounding box center [1011, 340] width 103 height 34
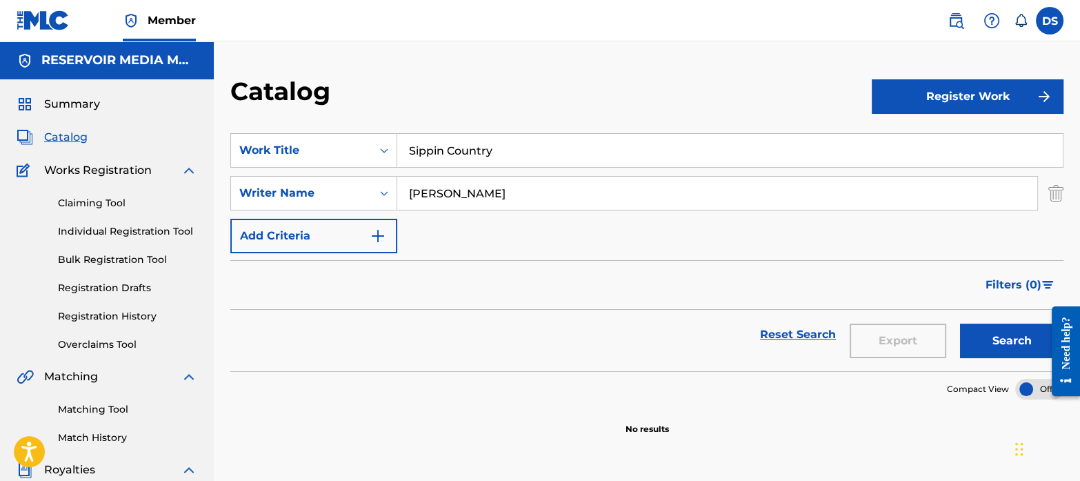
click at [70, 137] on span "Catalog" at bounding box center [65, 137] width 43 height 17
drag, startPoint x: 518, startPoint y: 195, endPoint x: 357, endPoint y: 168, distance: 163.1
click at [357, 168] on div "SearchWithCriteriaf767b145-9af0-43ff-9ecf-a8e958b93487 Work Title Sippin Countr…" at bounding box center [646, 193] width 833 height 120
click at [497, 157] on input "Sippin Country" at bounding box center [730, 150] width 666 height 33
type input "S"
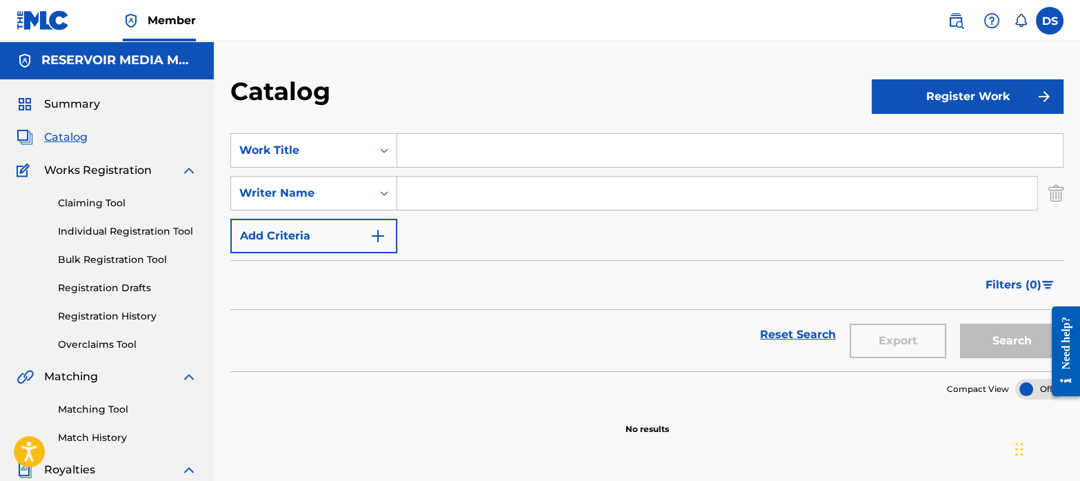
paste input "Bring Out The Worst"
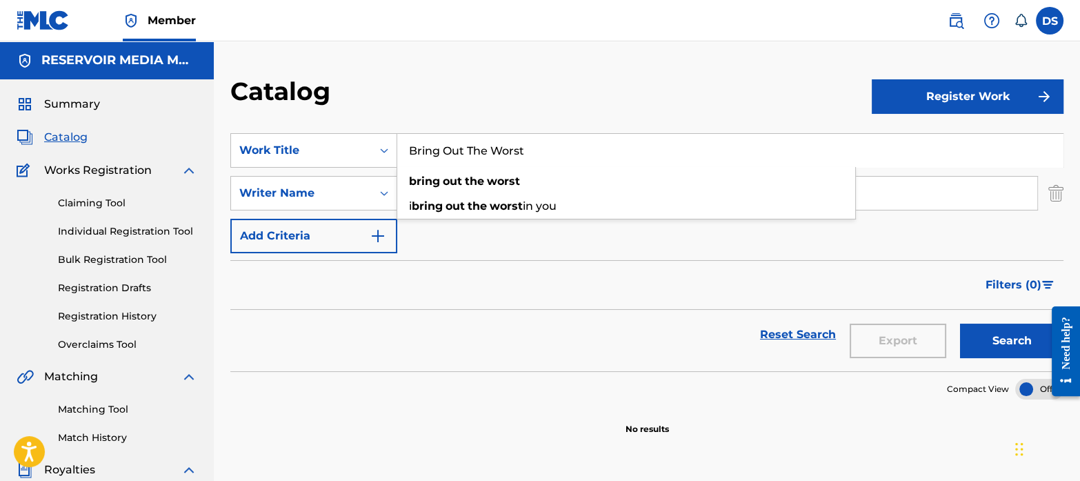
type input "Bring Out The Worst"
click at [988, 337] on button "Search" at bounding box center [1011, 340] width 103 height 34
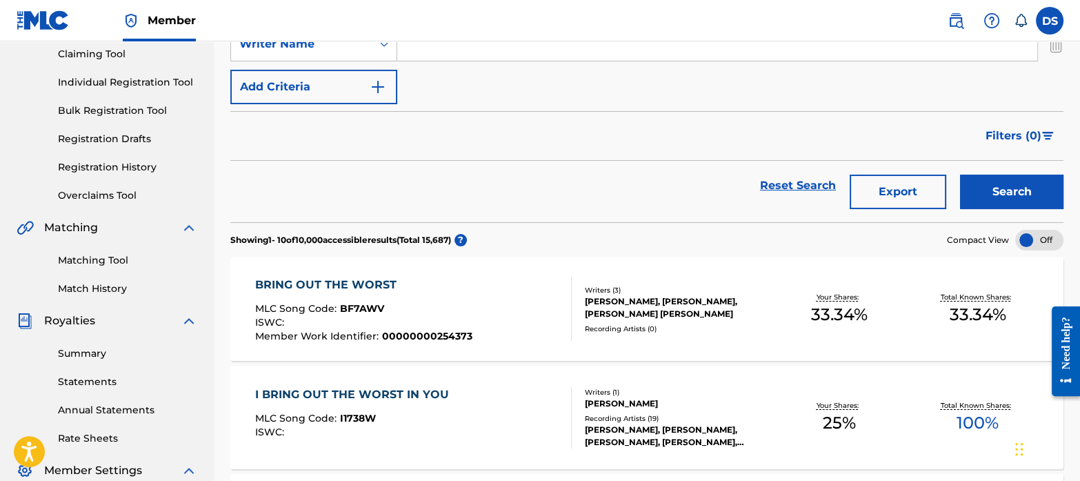
scroll to position [150, 0]
click at [360, 306] on span "BF7AWV" at bounding box center [362, 307] width 44 height 12
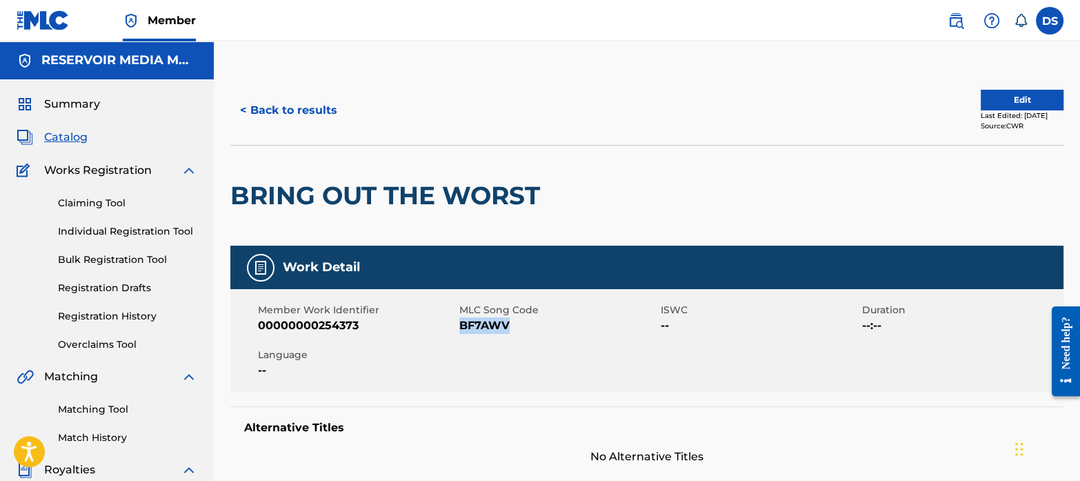
drag, startPoint x: 519, startPoint y: 334, endPoint x: 459, endPoint y: 329, distance: 59.5
click at [459, 329] on div "Member Work Identifier 00000000254373 MLC Song Code BF7AWV ISWC -- Duration --:…" at bounding box center [646, 340] width 833 height 103
copy span "BF7AWV"
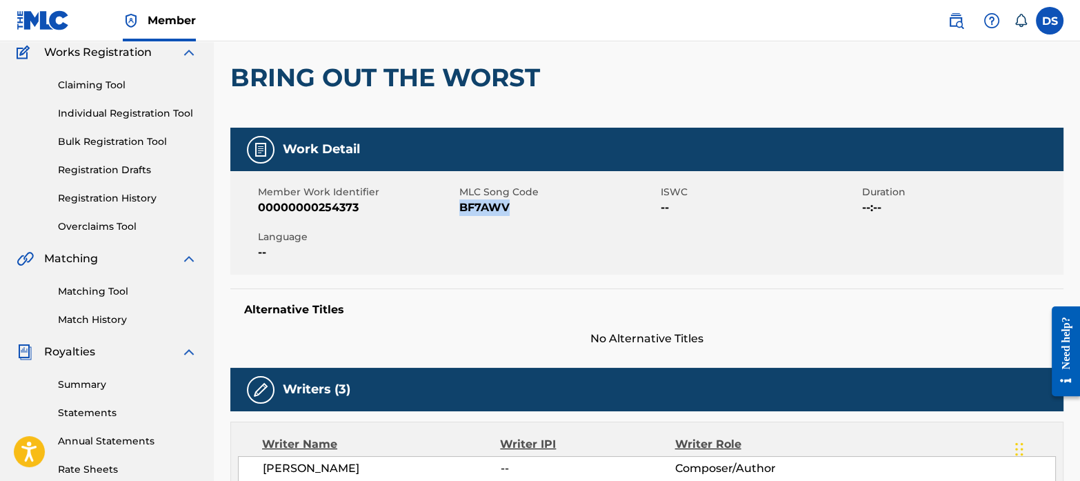
scroll to position [121, 0]
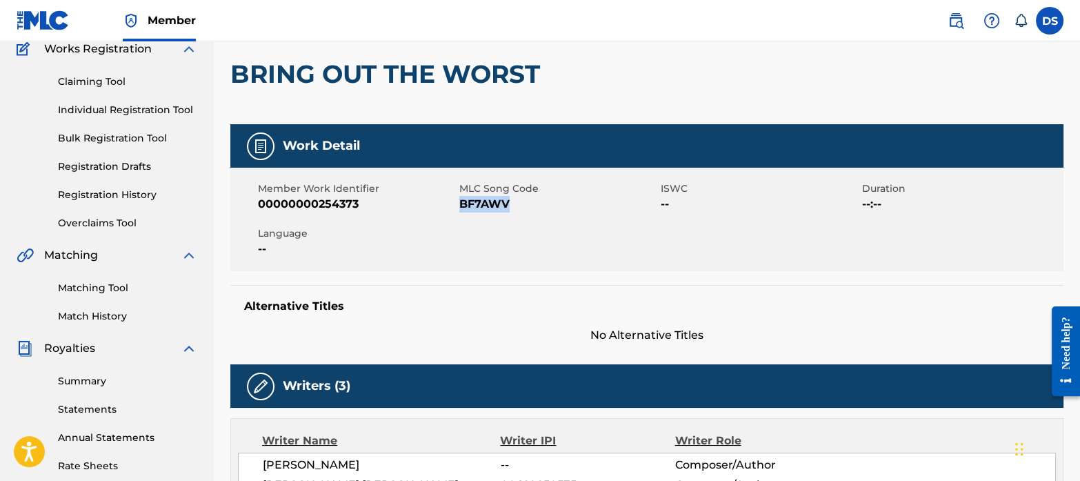
click at [105, 313] on link "Match History" at bounding box center [127, 316] width 139 height 14
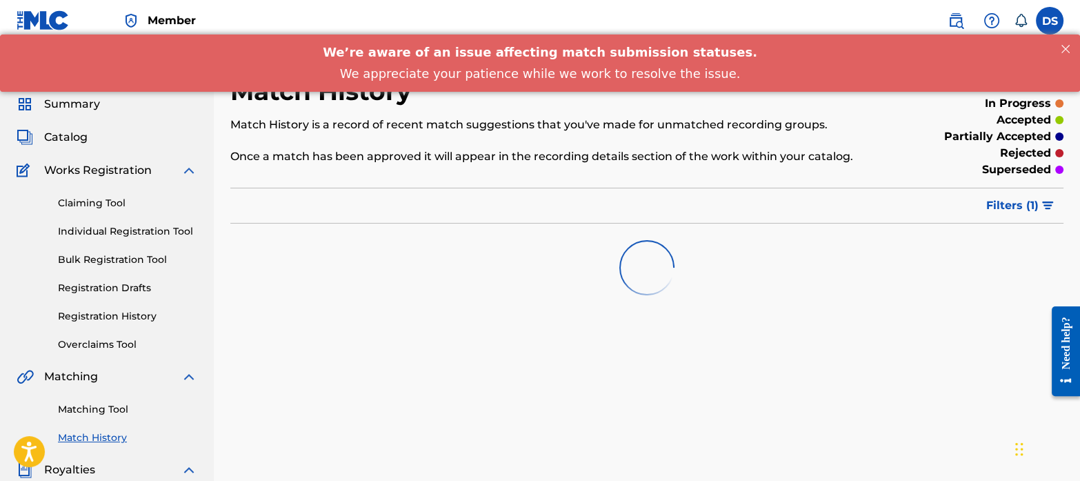
click at [117, 403] on link "Matching Tool" at bounding box center [127, 409] width 139 height 14
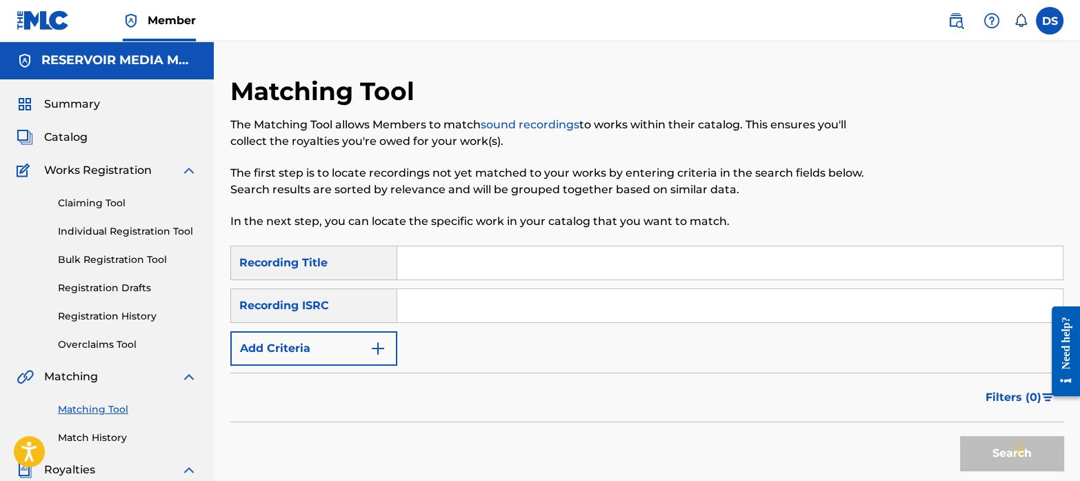
click at [515, 306] on input "Search Form" at bounding box center [730, 305] width 666 height 33
click at [71, 129] on span "Catalog" at bounding box center [65, 137] width 43 height 17
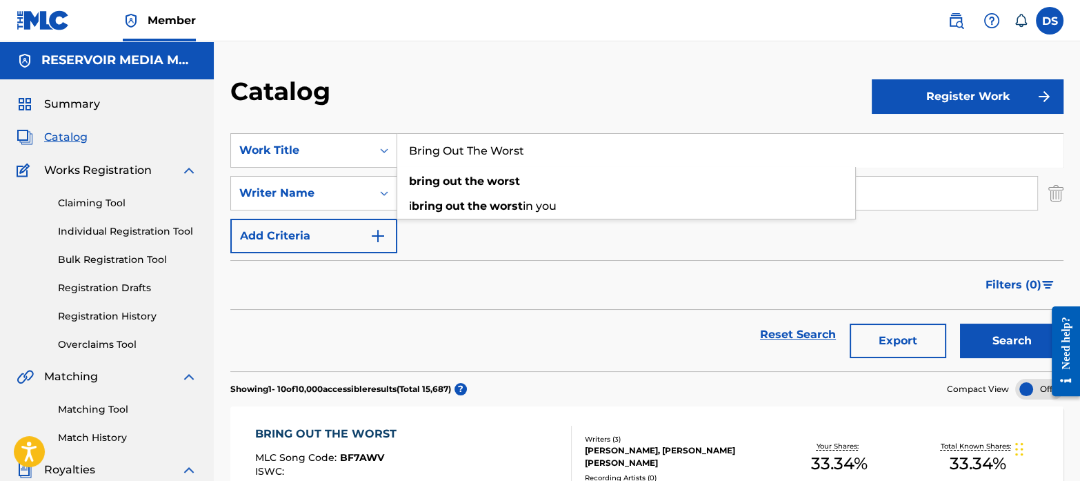
drag, startPoint x: 541, startPoint y: 151, endPoint x: 342, endPoint y: 132, distance: 199.5
click at [342, 132] on section "SearchWithCriteriaf767b145-9af0-43ff-9ecf-a8e958b93487 Work Title Bring Out The…" at bounding box center [646, 244] width 833 height 255
paste input "Gettin' Gone (Feat. [PERSON_NAME])"
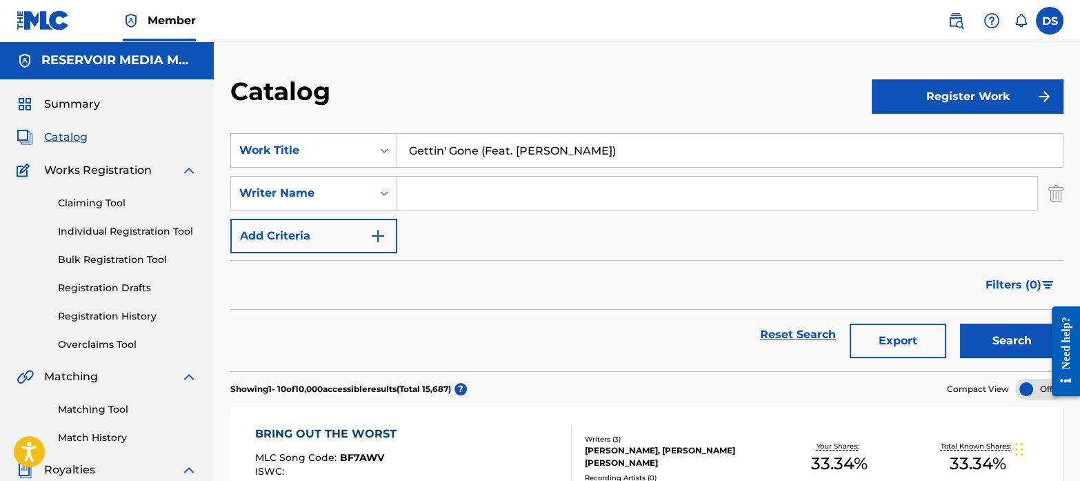
click at [960, 323] on button "Search" at bounding box center [1011, 340] width 103 height 34
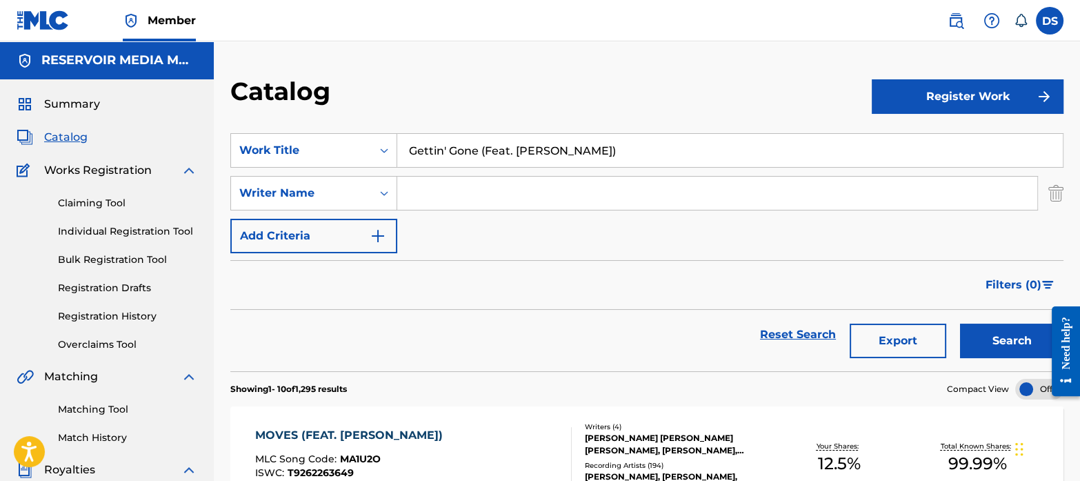
drag, startPoint x: 480, startPoint y: 156, endPoint x: 614, endPoint y: 143, distance: 134.4
click at [614, 143] on input "Gettin' Gone (Feat. [PERSON_NAME])" at bounding box center [730, 150] width 666 height 33
drag, startPoint x: 490, startPoint y: 157, endPoint x: 379, endPoint y: 145, distance: 111.7
click at [379, 145] on div "SearchWithCriteriaf767b145-9af0-43ff-9ecf-a8e958b93487 Work Title Gettin' Gone" at bounding box center [646, 150] width 833 height 34
type input "Gettin' Gone"
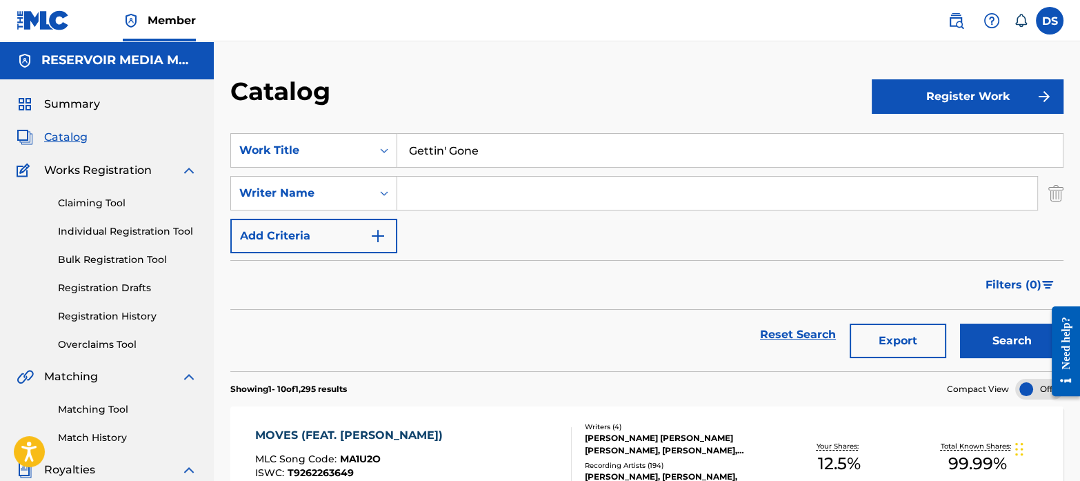
click at [475, 192] on input "Search Form" at bounding box center [717, 193] width 640 height 33
type input "[PERSON_NAME]"
click at [986, 336] on button "Search" at bounding box center [1011, 340] width 103 height 34
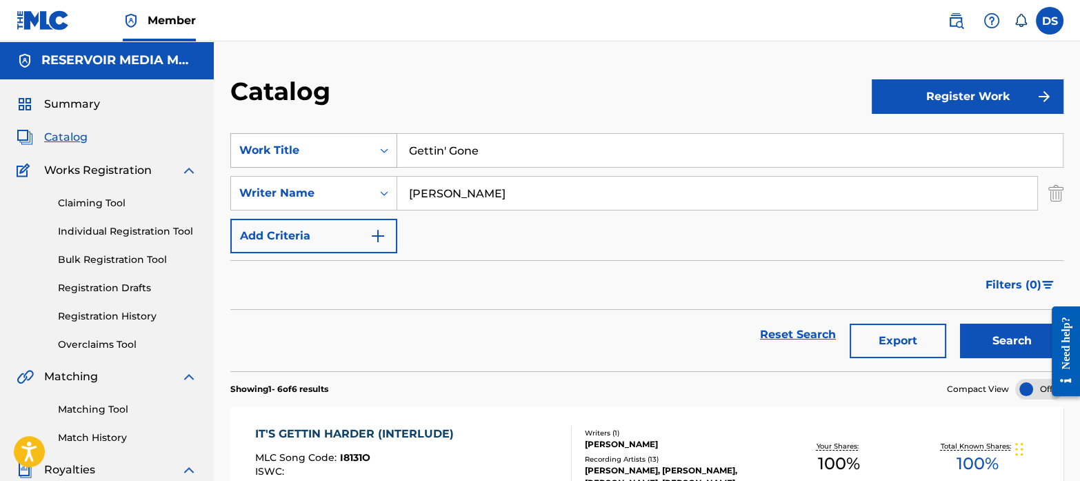
drag, startPoint x: 522, startPoint y: 188, endPoint x: 359, endPoint y: 165, distance: 165.1
click at [359, 165] on div "SearchWithCriteriaf767b145-9af0-43ff-9ecf-a8e958b93487 Work Title Gettin' Gone …" at bounding box center [646, 193] width 833 height 120
drag, startPoint x: 495, startPoint y: 140, endPoint x: 346, endPoint y: 126, distance: 149.7
click at [346, 126] on section "SearchWithCriteriaf767b145-9af0-43ff-9ecf-a8e958b93487 Work Title Gettin' Gone …" at bounding box center [646, 244] width 833 height 255
paste input "[PERSON_NAME] Drive"
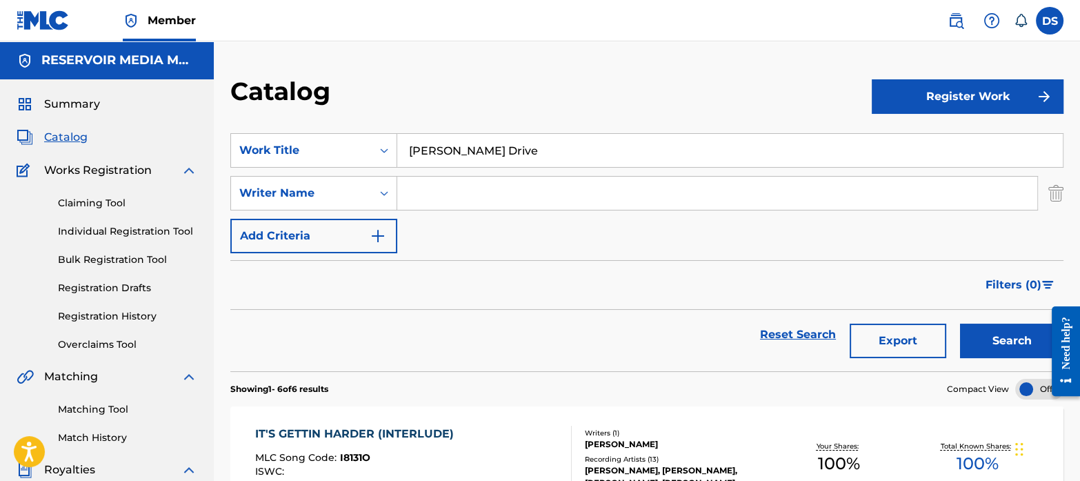
type input "[PERSON_NAME] Drive"
click at [1015, 349] on button "Search" at bounding box center [1011, 340] width 103 height 34
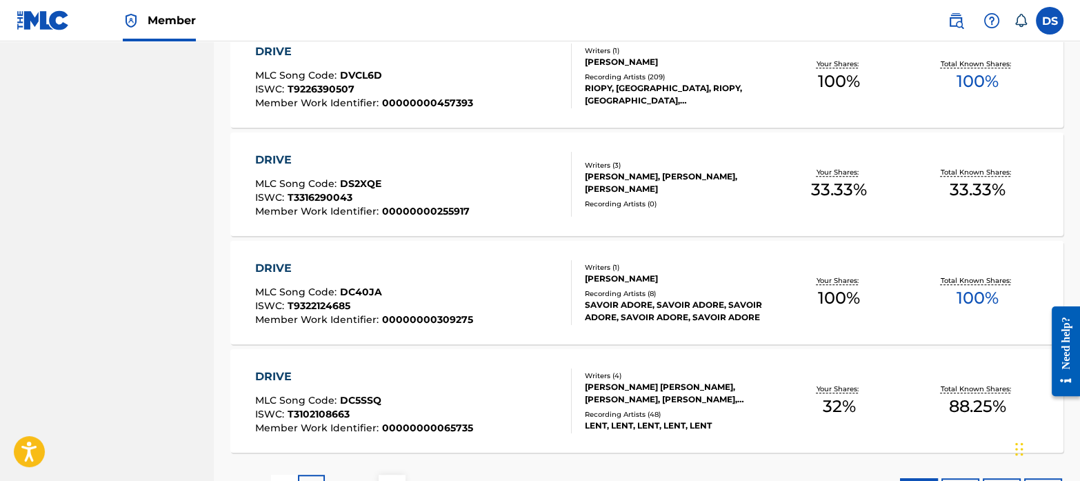
scroll to position [1139, 0]
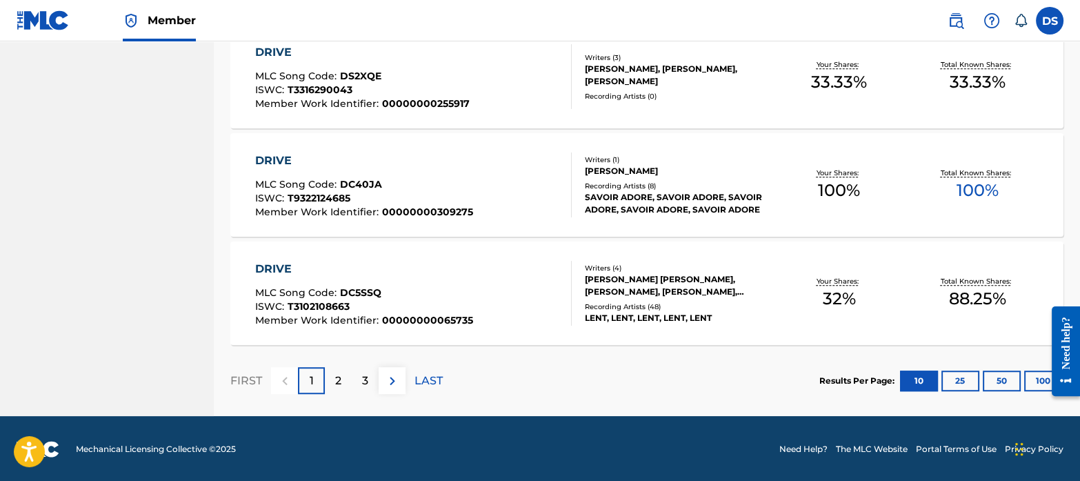
click at [600, 274] on div "[PERSON_NAME] [PERSON_NAME], [PERSON_NAME], [PERSON_NAME], [PERSON_NAME]" at bounding box center [677, 285] width 185 height 25
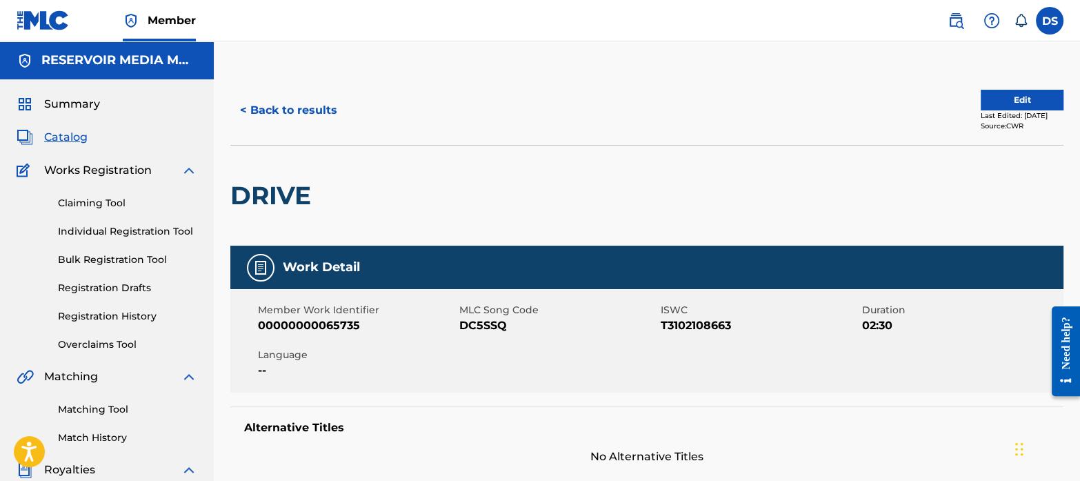
click at [283, 106] on button "< Back to results" at bounding box center [288, 110] width 117 height 34
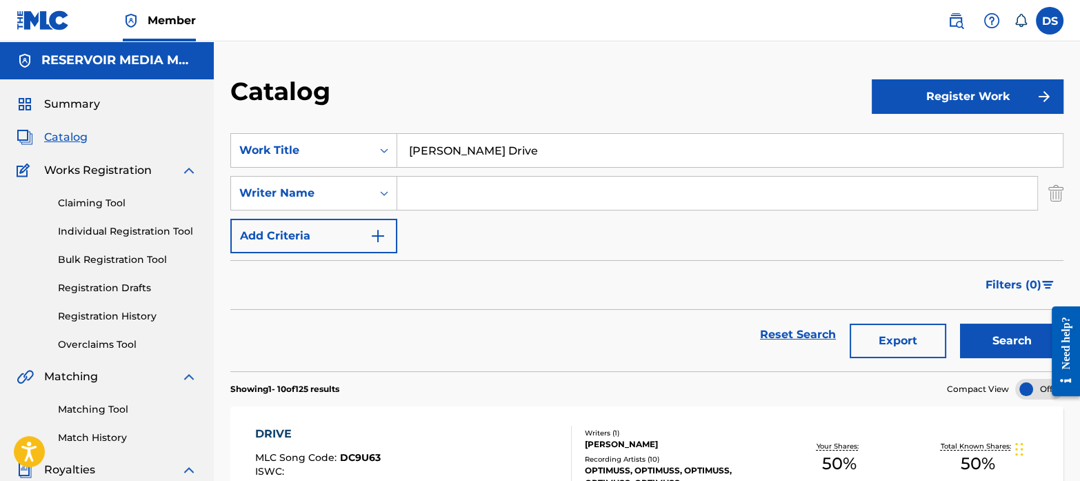
click at [488, 197] on input "Search Form" at bounding box center [717, 193] width 640 height 33
type input "[PERSON_NAME]"
click at [992, 332] on button "Search" at bounding box center [1011, 340] width 103 height 34
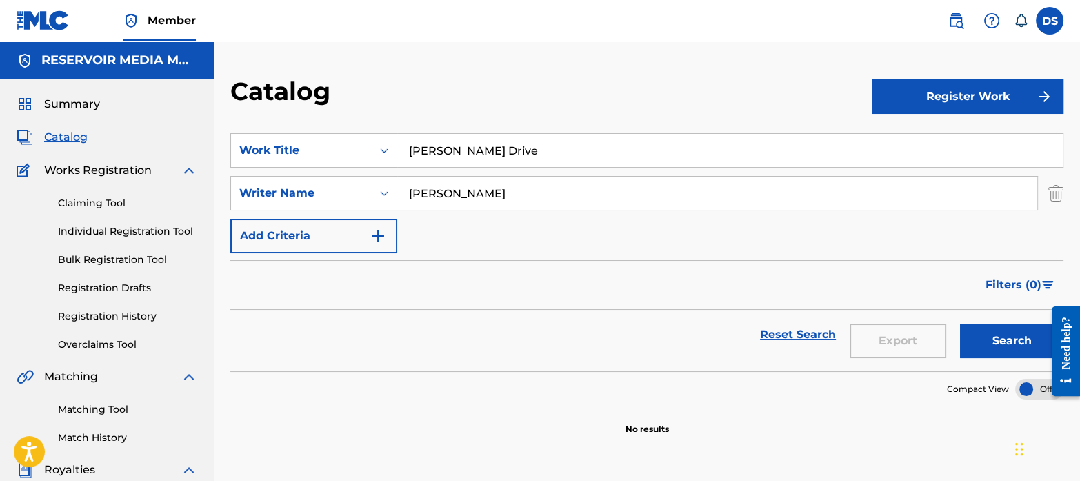
drag, startPoint x: 501, startPoint y: 204, endPoint x: 332, endPoint y: 174, distance: 171.6
click at [332, 174] on div "SearchWithCriteriaf767b145-9af0-43ff-9ecf-a8e958b93487 Work Title [PERSON_NAME]…" at bounding box center [646, 193] width 833 height 120
click at [523, 152] on input "[PERSON_NAME] Drive" at bounding box center [730, 150] width 666 height 33
type input "M"
type input "Dope Boy Phone"
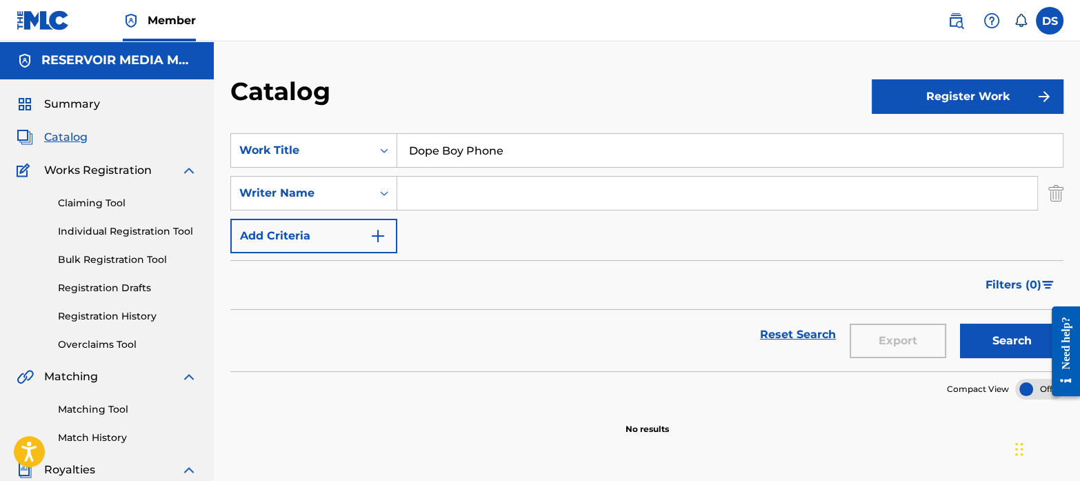
click at [976, 332] on button "Search" at bounding box center [1011, 340] width 103 height 34
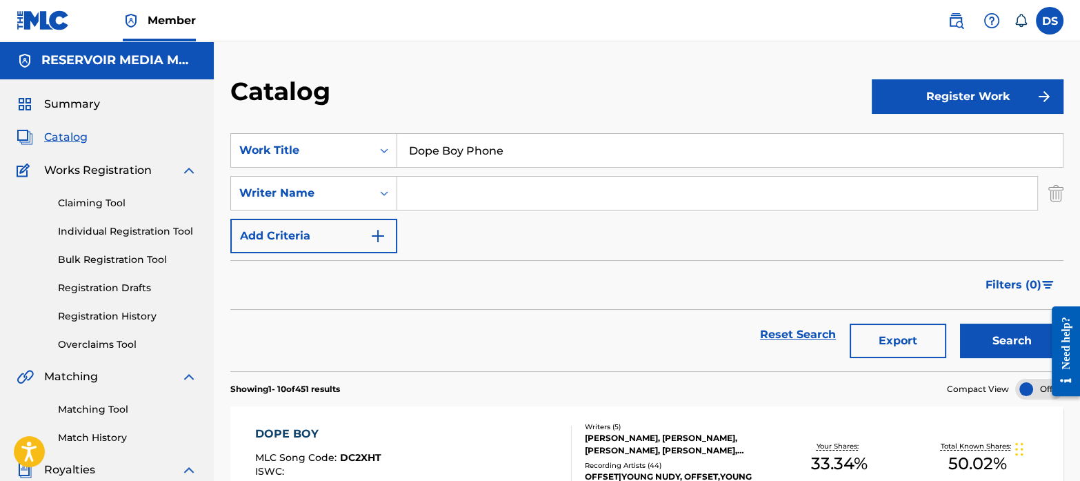
click at [506, 194] on input "Search Form" at bounding box center [717, 193] width 640 height 33
type input "kirsnick ball"
click at [980, 338] on button "Search" at bounding box center [1011, 340] width 103 height 34
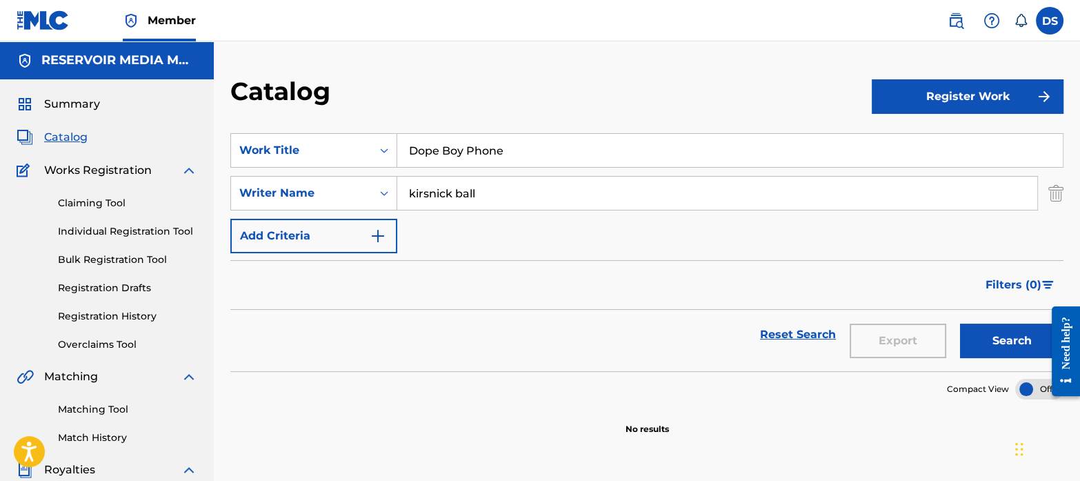
drag, startPoint x: 524, startPoint y: 155, endPoint x: 400, endPoint y: 137, distance: 125.4
click at [400, 137] on input "Dope Boy Phone" at bounding box center [730, 150] width 666 height 33
paste input "Life Is Beautiful"
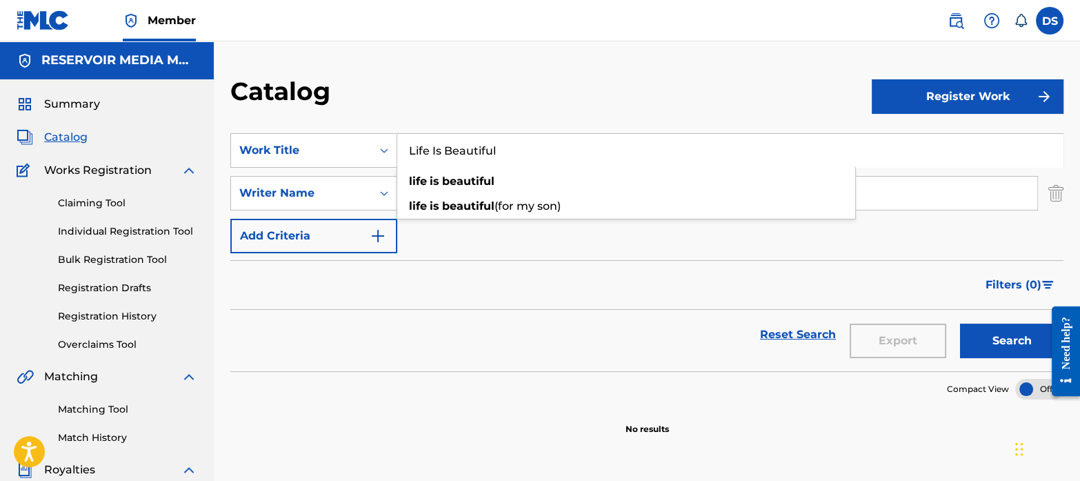
type input "Life Is Beautiful"
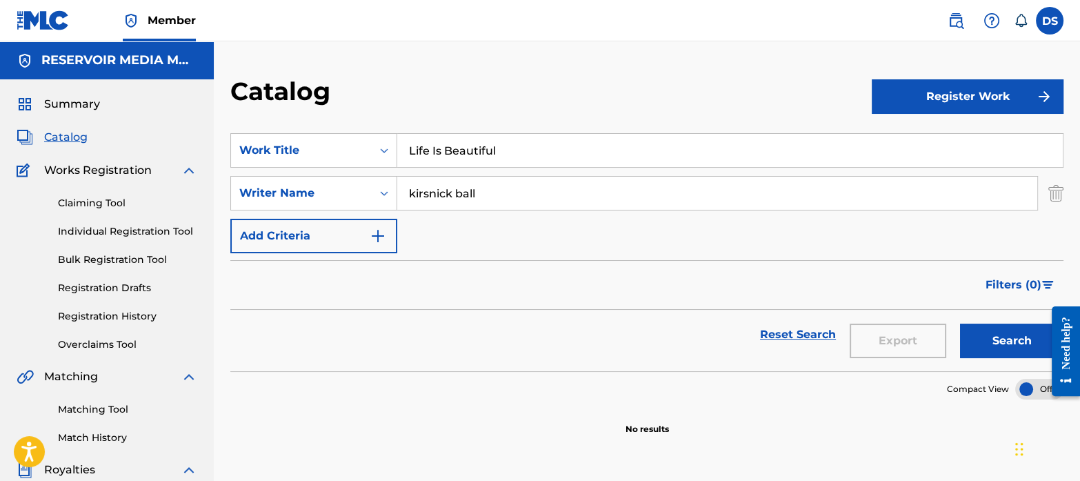
click at [526, 235] on div "SearchWithCriteriaf767b145-9af0-43ff-9ecf-a8e958b93487 Work Title Life Is Beaut…" at bounding box center [646, 193] width 833 height 120
drag, startPoint x: 500, startPoint y: 193, endPoint x: 361, endPoint y: 176, distance: 140.4
click at [361, 176] on div "SearchWithCriteriab35a0a37-ec29-4013-954e-0ebd884d54f2 Writer Name [PERSON_NAME…" at bounding box center [646, 193] width 833 height 34
click at [1004, 341] on button "Search" at bounding box center [1011, 340] width 103 height 34
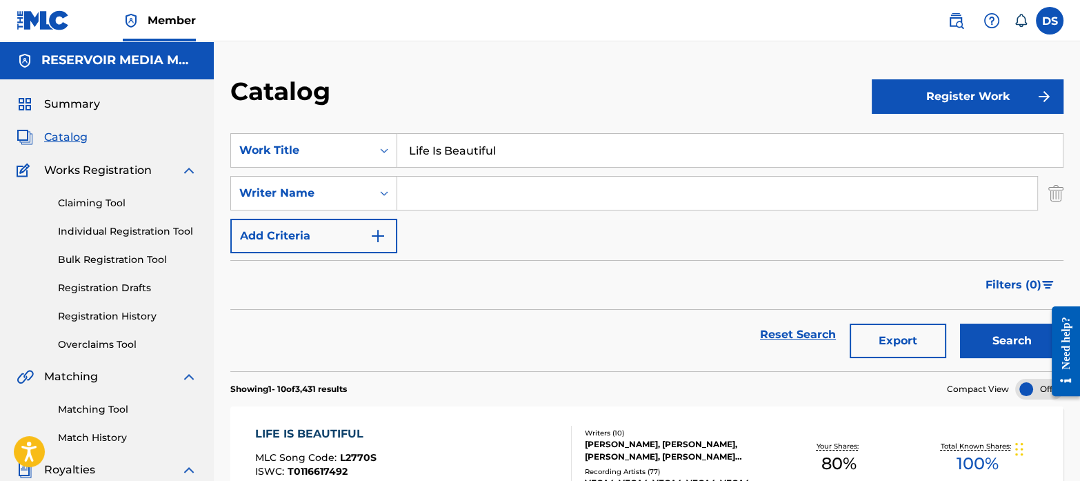
click at [481, 197] on input "Search Form" at bounding box center [717, 193] width 640 height 33
type input "[PERSON_NAME]"
click at [1009, 350] on button "Search" at bounding box center [1011, 340] width 103 height 34
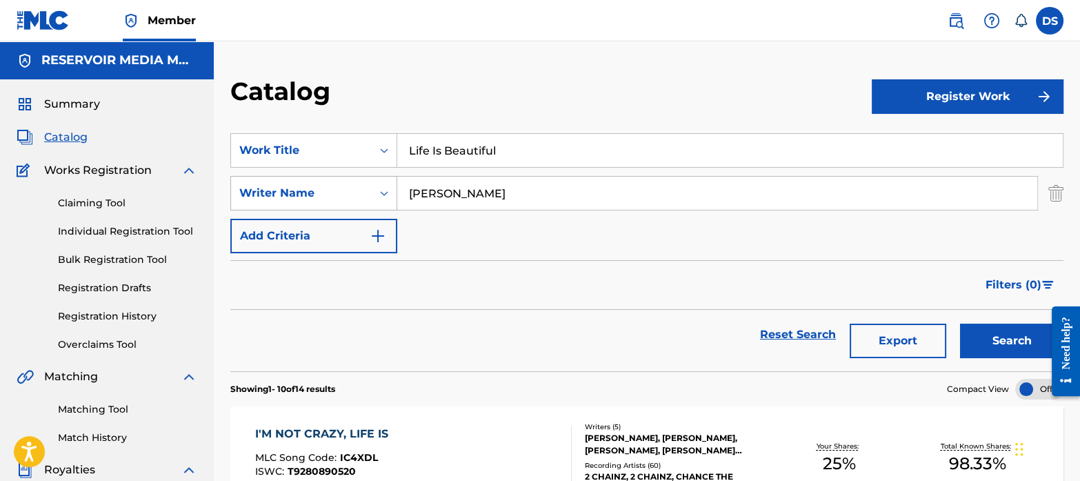
drag, startPoint x: 505, startPoint y: 200, endPoint x: 347, endPoint y: 179, distance: 159.4
click at [347, 179] on div "SearchWithCriteriab35a0a37-ec29-4013-954e-0ebd884d54f2 Writer Name [PERSON_NAME]" at bounding box center [646, 193] width 833 height 34
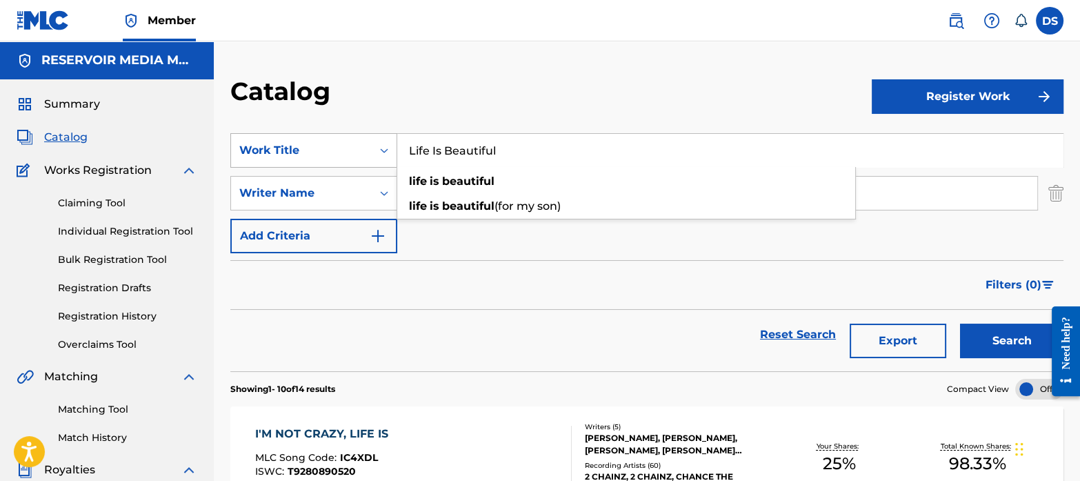
drag, startPoint x: 503, startPoint y: 146, endPoint x: 372, endPoint y: 136, distance: 130.8
click at [372, 136] on div "SearchWithCriteriaf767b145-9af0-43ff-9ecf-a8e958b93487 Work Title Life Is Beaut…" at bounding box center [646, 150] width 833 height 34
paste input "[PERSON_NAME][GEOGRAPHIC_DATA]"
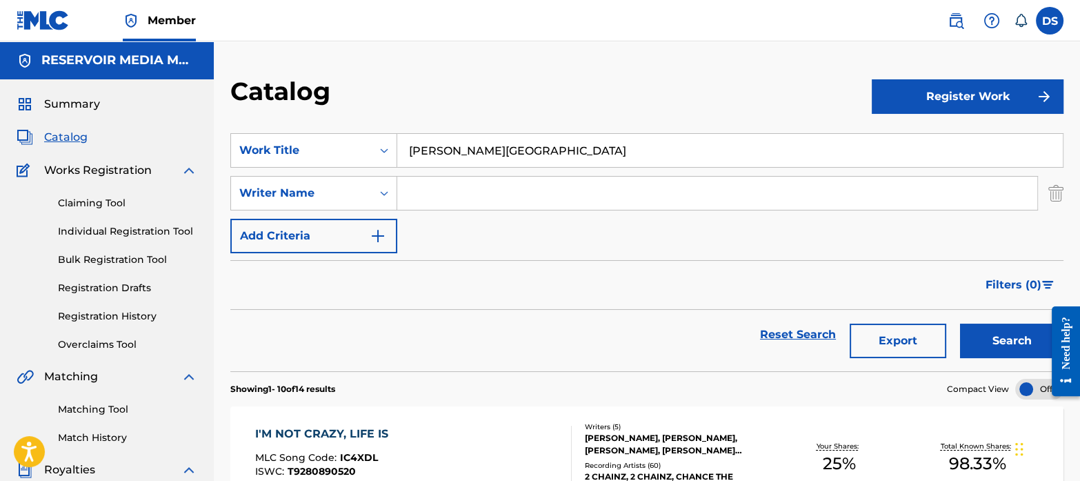
type input "[PERSON_NAME][GEOGRAPHIC_DATA]"
click at [1019, 350] on button "Search" at bounding box center [1011, 340] width 103 height 34
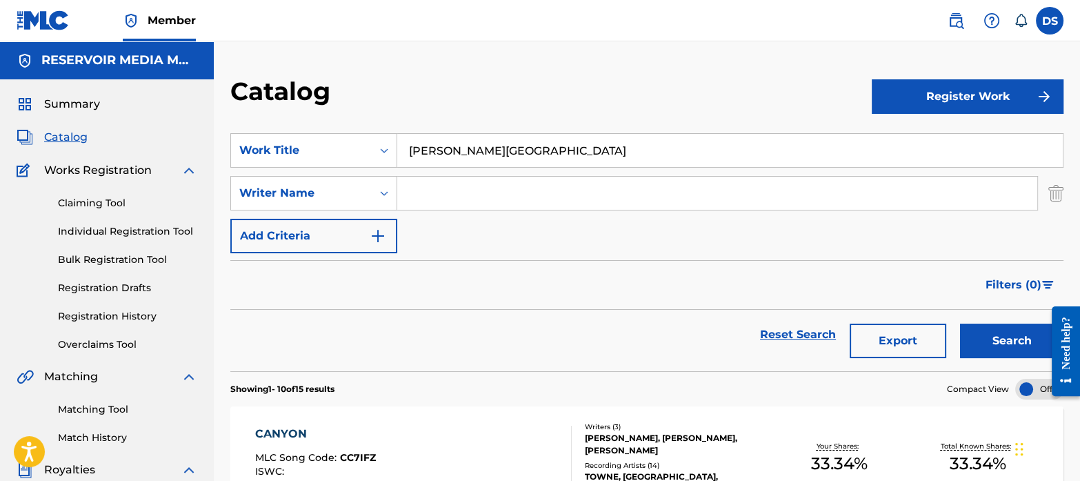
click at [504, 197] on input "Search Form" at bounding box center [717, 193] width 640 height 33
type input "[PERSON_NAME]"
click at [960, 323] on button "Search" at bounding box center [1011, 340] width 103 height 34
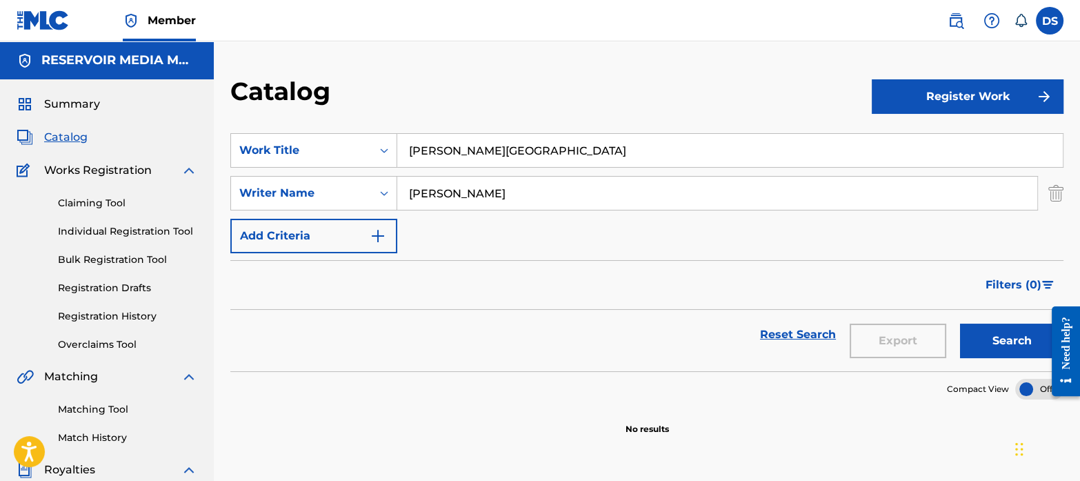
drag, startPoint x: 512, startPoint y: 145, endPoint x: 368, endPoint y: 119, distance: 145.8
click at [368, 119] on section "SearchWithCriteriaf767b145-9af0-43ff-9ecf-a8e958b93487 Work Title [PERSON_NAME]…" at bounding box center [646, 244] width 833 height 255
paste input "Priceless"
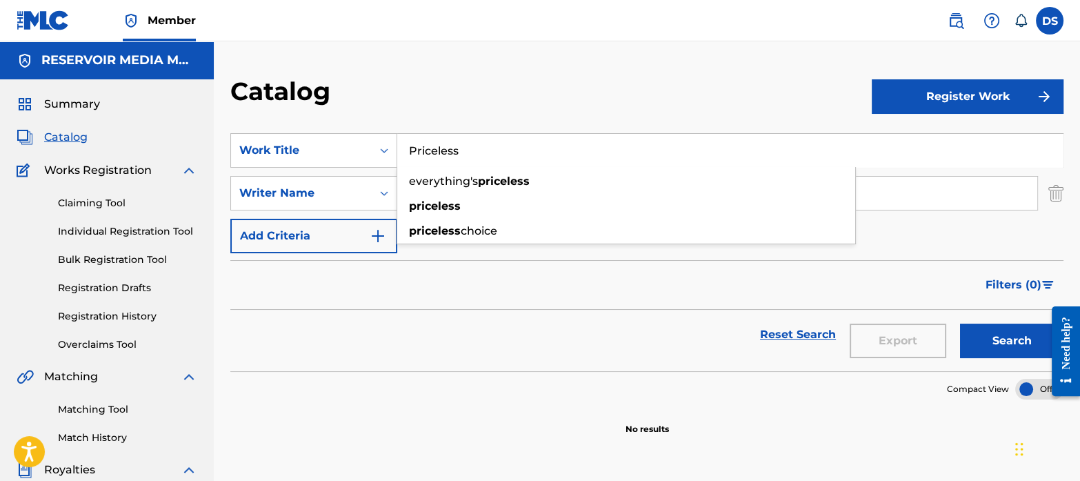
type input "Priceless"
click at [465, 296] on div "Filters ( 0 )" at bounding box center [646, 285] width 833 height 50
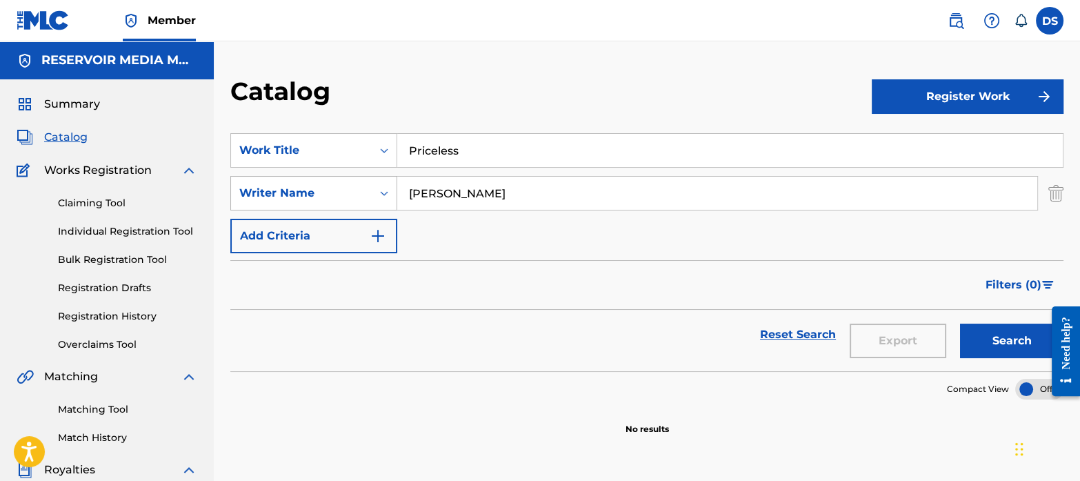
drag, startPoint x: 447, startPoint y: 192, endPoint x: 373, endPoint y: 186, distance: 74.1
click at [373, 186] on div "SearchWithCriteriab35a0a37-ec29-4013-954e-0ebd884d54f2 Writer Name [PERSON_NAME]" at bounding box center [646, 193] width 833 height 34
click at [990, 343] on button "Search" at bounding box center [1011, 340] width 103 height 34
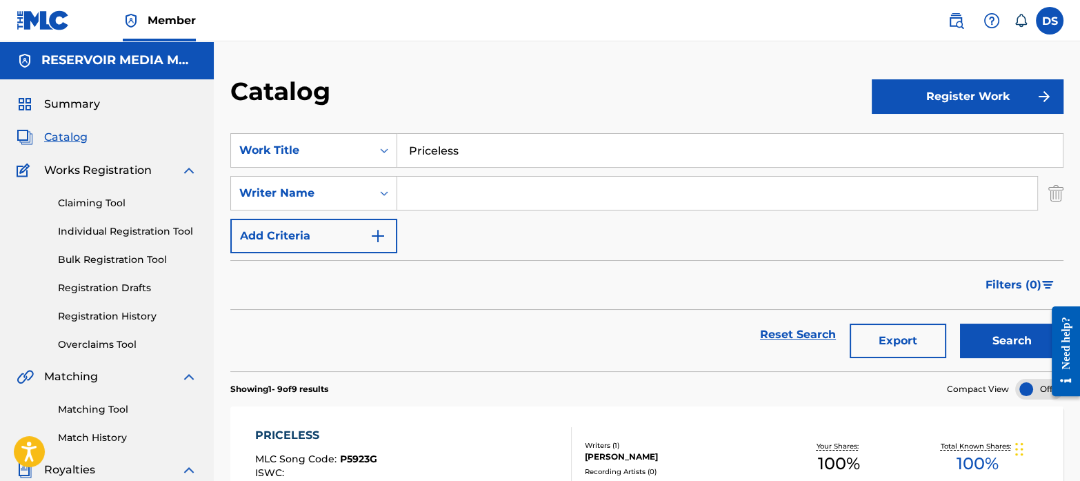
click at [470, 205] on input "Search Form" at bounding box center [717, 193] width 640 height 33
type input "[PERSON_NAME]"
click at [1028, 329] on button "Search" at bounding box center [1011, 340] width 103 height 34
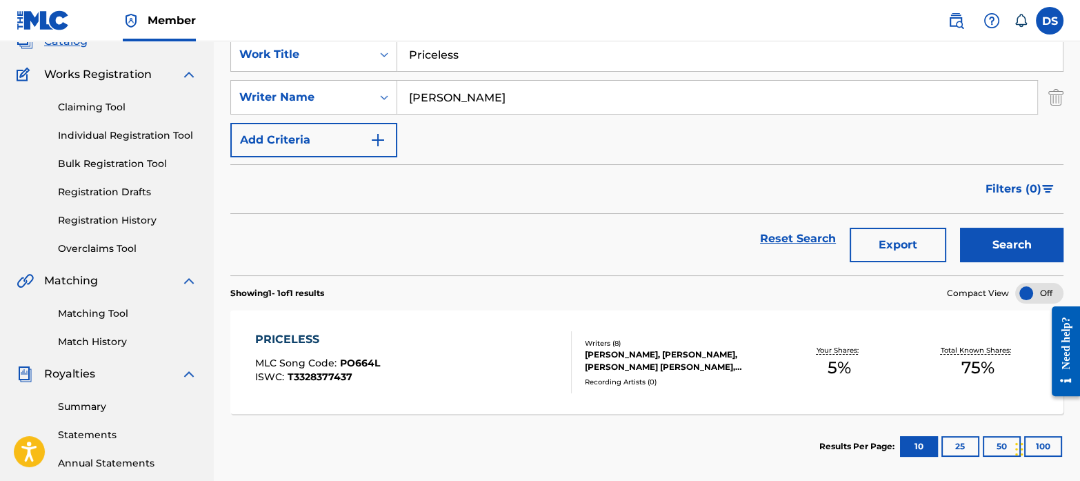
scroll to position [97, 0]
click at [370, 357] on span "PO664L" at bounding box center [360, 362] width 40 height 12
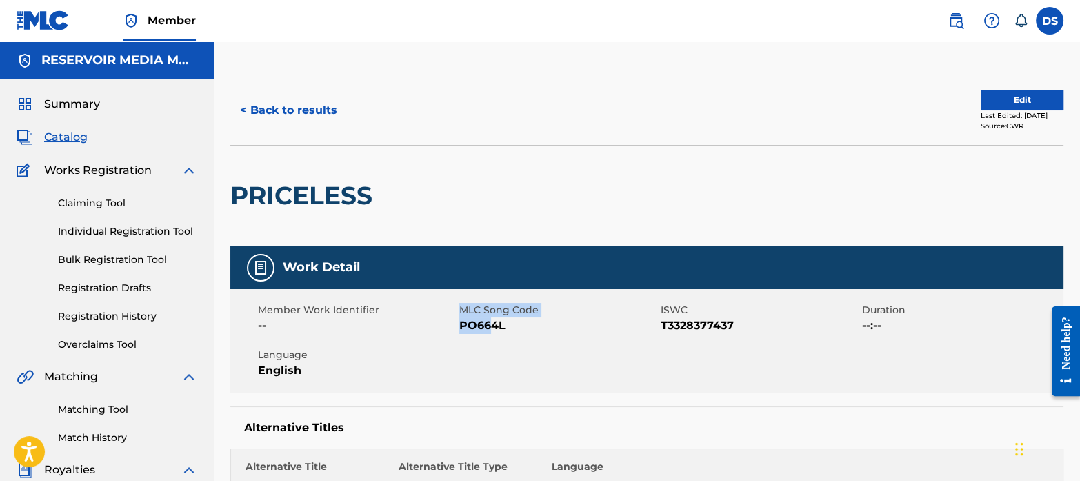
drag, startPoint x: 458, startPoint y: 323, endPoint x: 494, endPoint y: 326, distance: 35.9
click at [494, 326] on div "Member Work Identifier -- MLC Song Code PO664L ISWC T3328377437 Duration --:-- …" at bounding box center [646, 340] width 833 height 103
drag, startPoint x: 494, startPoint y: 326, endPoint x: 513, endPoint y: 347, distance: 28.8
click at [513, 347] on div "Member Work Identifier -- MLC Song Code PO664L ISWC T3328377437 Duration --:-- …" at bounding box center [646, 340] width 833 height 103
drag, startPoint x: 514, startPoint y: 329, endPoint x: 459, endPoint y: 335, distance: 55.5
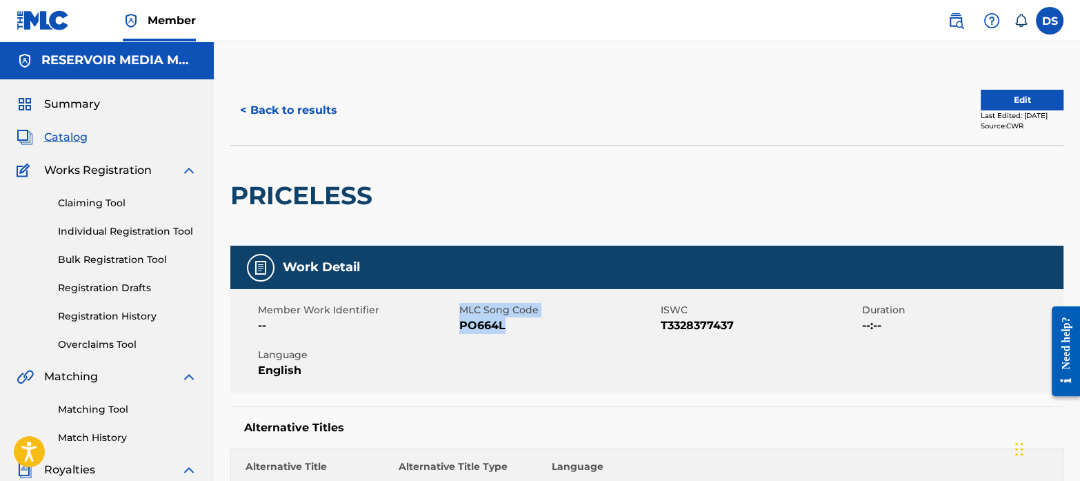
click at [459, 335] on div "Member Work Identifier -- MLC Song Code PO664L ISWC T3328377437 Duration --:-- …" at bounding box center [646, 340] width 833 height 103
drag, startPoint x: 459, startPoint y: 335, endPoint x: 452, endPoint y: 343, distance: 10.9
click at [452, 343] on div "Member Work Identifier -- MLC Song Code PO664L ISWC T3328377437 Duration --:-- …" at bounding box center [646, 340] width 833 height 103
drag, startPoint x: 510, startPoint y: 330, endPoint x: 461, endPoint y: 325, distance: 49.3
click at [461, 325] on span "PO664L" at bounding box center [558, 325] width 198 height 17
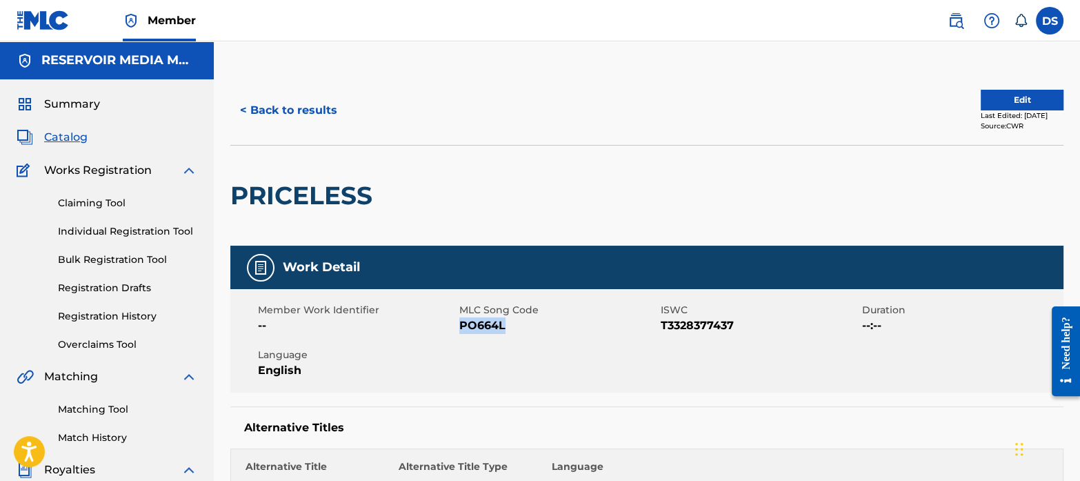
copy span "PO664L"
click at [283, 106] on button "< Back to results" at bounding box center [288, 110] width 117 height 34
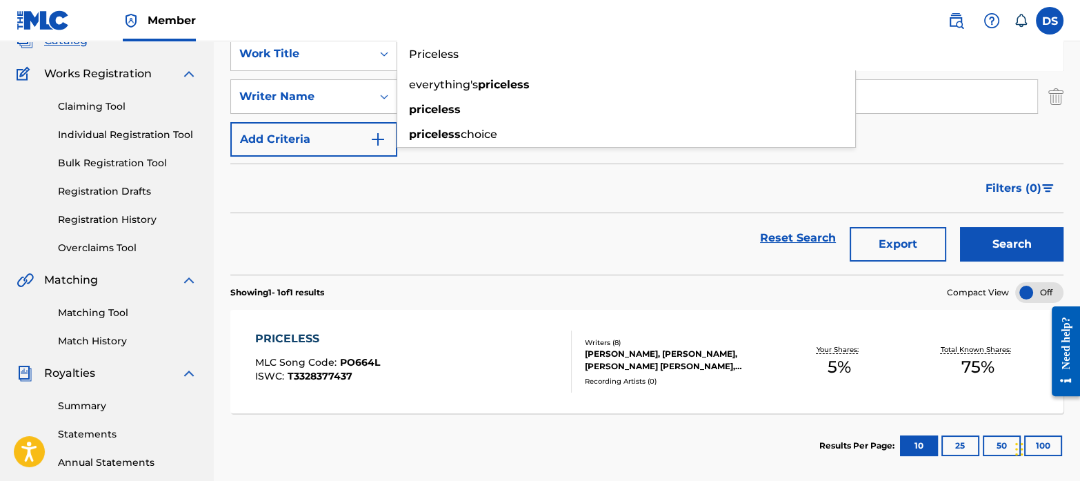
drag, startPoint x: 504, startPoint y: 54, endPoint x: 349, endPoint y: 33, distance: 156.6
click at [349, 33] on div "Member DS DS [PERSON_NAME] [EMAIL_ADDRESS][DOMAIN_NAME] Notification Preference…" at bounding box center [540, 330] width 1080 height 855
paste input "Not The Same"
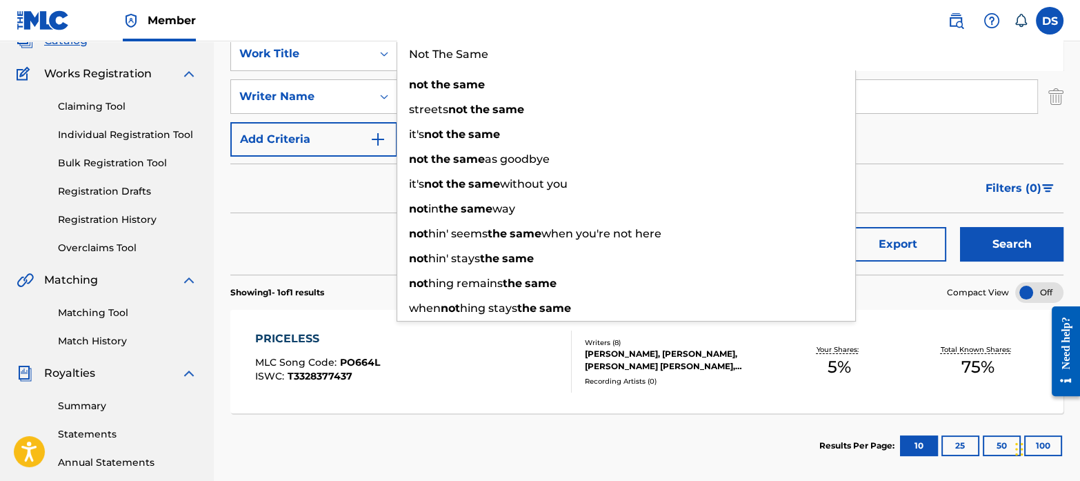
type input "Not The Same"
click at [366, 273] on div "Reset Search Export Search" at bounding box center [646, 243] width 833 height 61
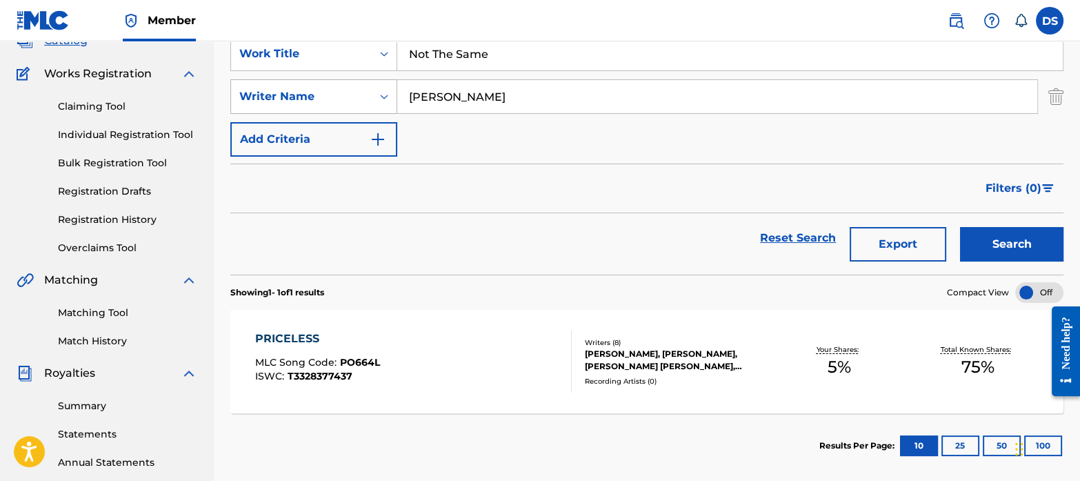
drag, startPoint x: 505, startPoint y: 94, endPoint x: 352, endPoint y: 86, distance: 153.3
click at [352, 86] on div "SearchWithCriteriab35a0a37-ec29-4013-954e-0ebd884d54f2 Writer Name [PERSON_NAME]" at bounding box center [646, 96] width 833 height 34
type input "[PERSON_NAME]"
click at [986, 230] on button "Search" at bounding box center [1011, 244] width 103 height 34
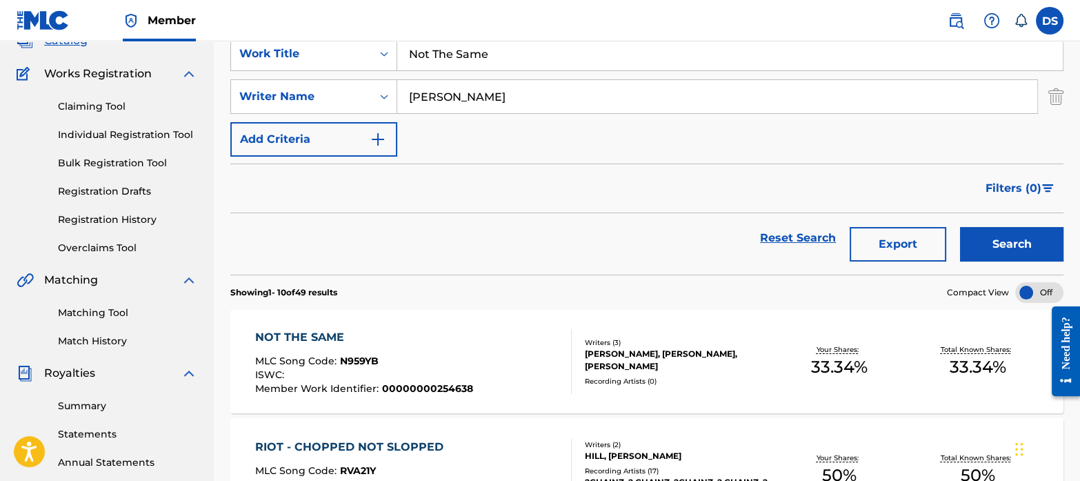
click at [317, 341] on div "NOT THE SAME" at bounding box center [364, 337] width 218 height 17
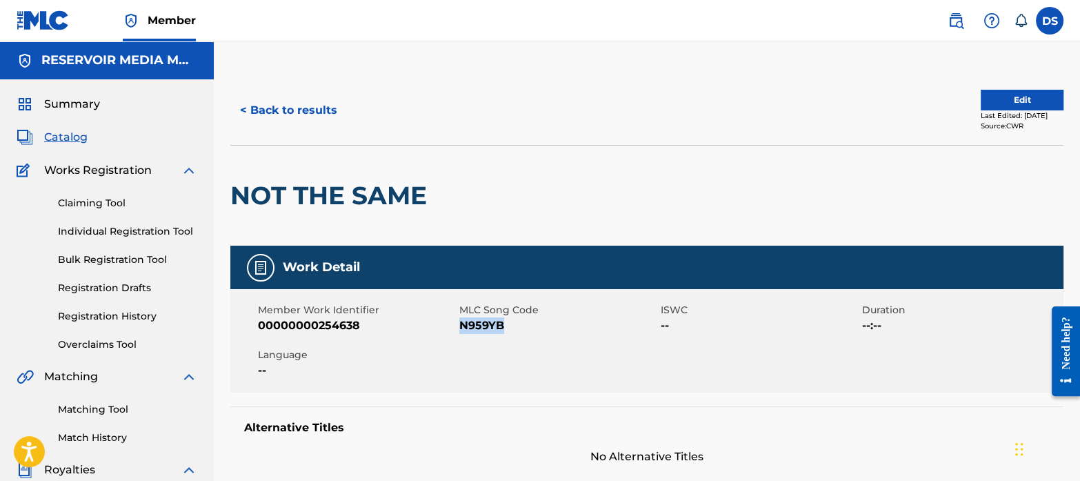
drag, startPoint x: 512, startPoint y: 330, endPoint x: 462, endPoint y: 332, distance: 49.7
click at [462, 332] on span "N959YB" at bounding box center [558, 325] width 198 height 17
copy span "N959YB"
click at [63, 129] on span "Catalog" at bounding box center [65, 137] width 43 height 17
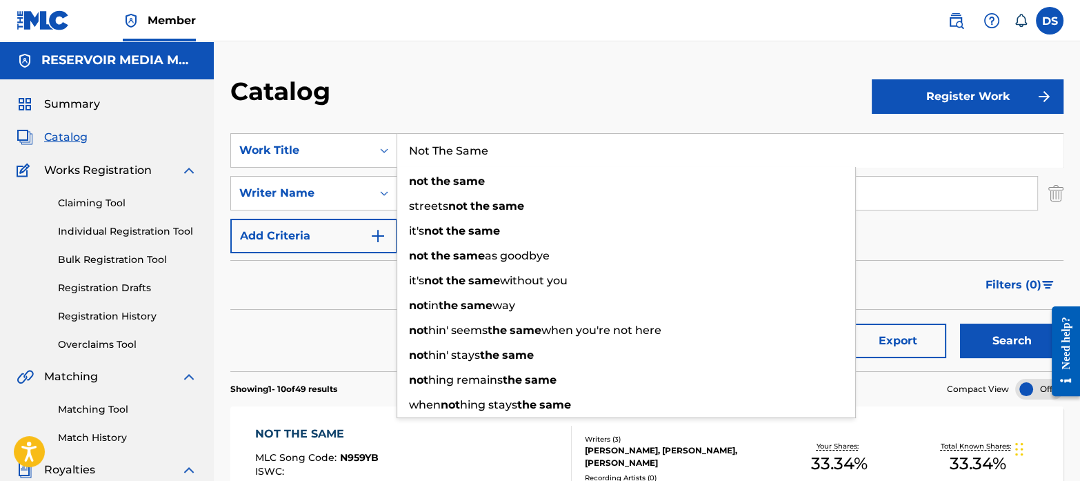
drag, startPoint x: 508, startPoint y: 148, endPoint x: 387, endPoint y: 127, distance: 122.6
click at [387, 127] on section "SearchWithCriteriaf767b145-9af0-43ff-9ecf-a8e958b93487 Work Title Not The Same …" at bounding box center [646, 244] width 833 height 255
paste input "Me N Og Snoop"
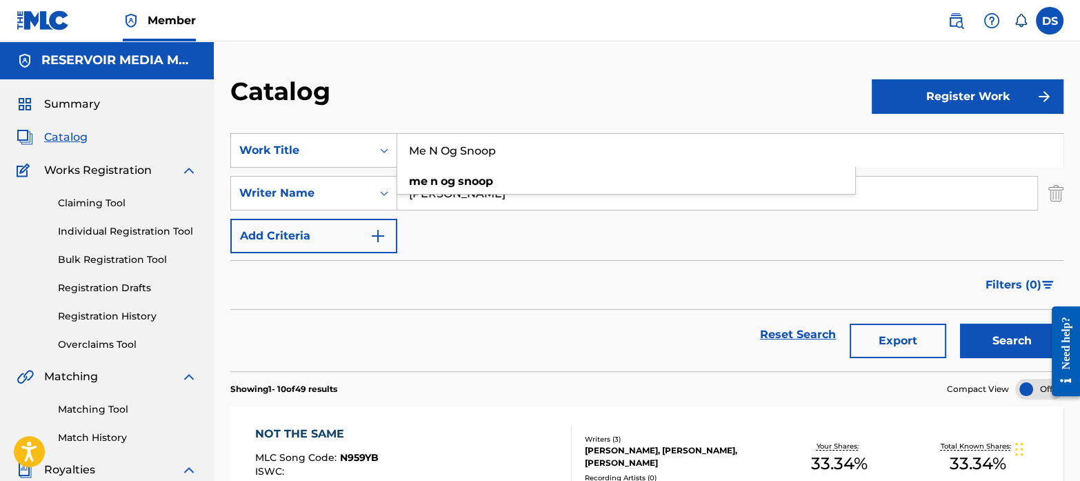
type input "Me N Og Snoop"
click at [448, 244] on div "SearchWithCriteriaf767b145-9af0-43ff-9ecf-a8e958b93487 Work Title Me N Og [PERS…" at bounding box center [646, 193] width 833 height 120
drag, startPoint x: 443, startPoint y: 182, endPoint x: 390, endPoint y: 185, distance: 53.2
click at [390, 185] on div "SearchWithCriteriab35a0a37-ec29-4013-954e-0ebd884d54f2 Writer Name [PERSON_NAME]" at bounding box center [646, 193] width 833 height 34
click at [1007, 332] on button "Search" at bounding box center [1011, 340] width 103 height 34
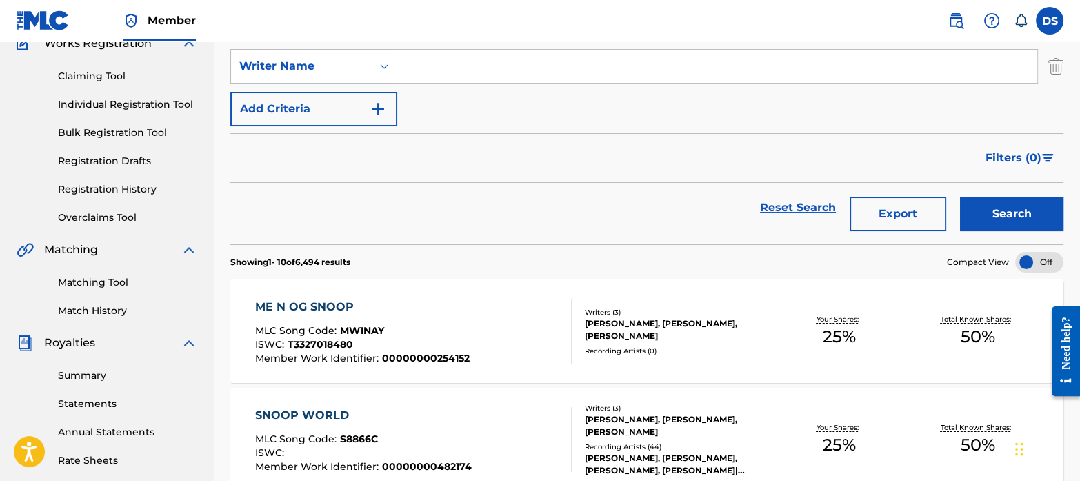
scroll to position [128, 0]
click at [292, 299] on div "ME N OG SNOOP" at bounding box center [362, 306] width 214 height 17
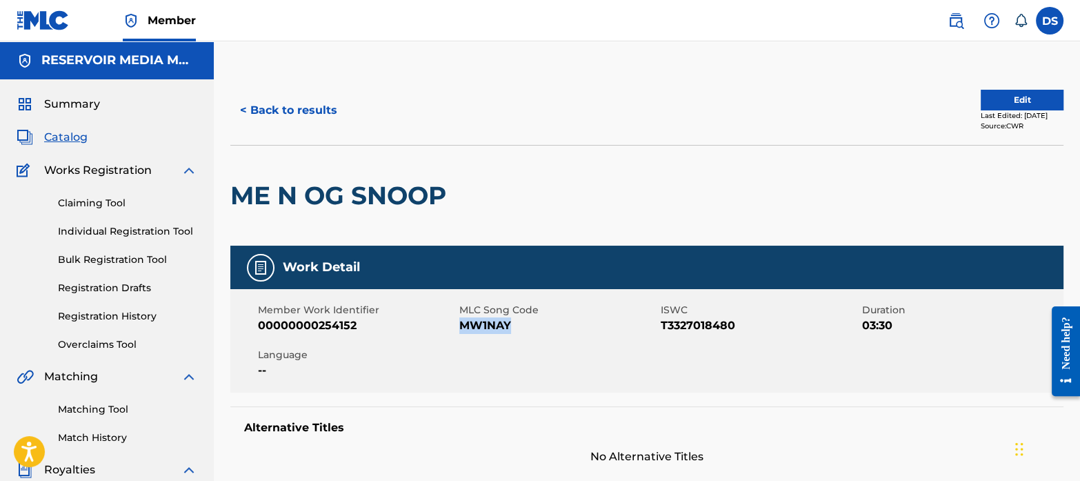
drag, startPoint x: 525, startPoint y: 329, endPoint x: 463, endPoint y: 328, distance: 62.1
click at [463, 328] on span "MW1NAY" at bounding box center [558, 325] width 198 height 17
copy span "MW1NAY"
click at [68, 137] on span "Catalog" at bounding box center [65, 137] width 43 height 17
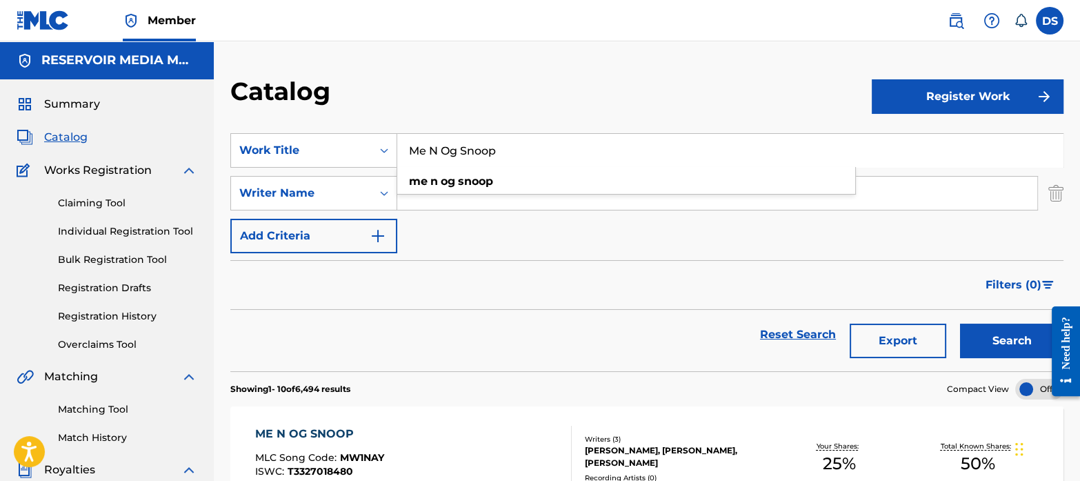
drag, startPoint x: 532, startPoint y: 148, endPoint x: 335, endPoint y: 128, distance: 198.2
click at [335, 128] on section "SearchWithCriteriaf767b145-9af0-43ff-9ecf-a8e958b93487 Work Title Me N Og [PERS…" at bounding box center [646, 244] width 833 height 255
paste input "Generation"
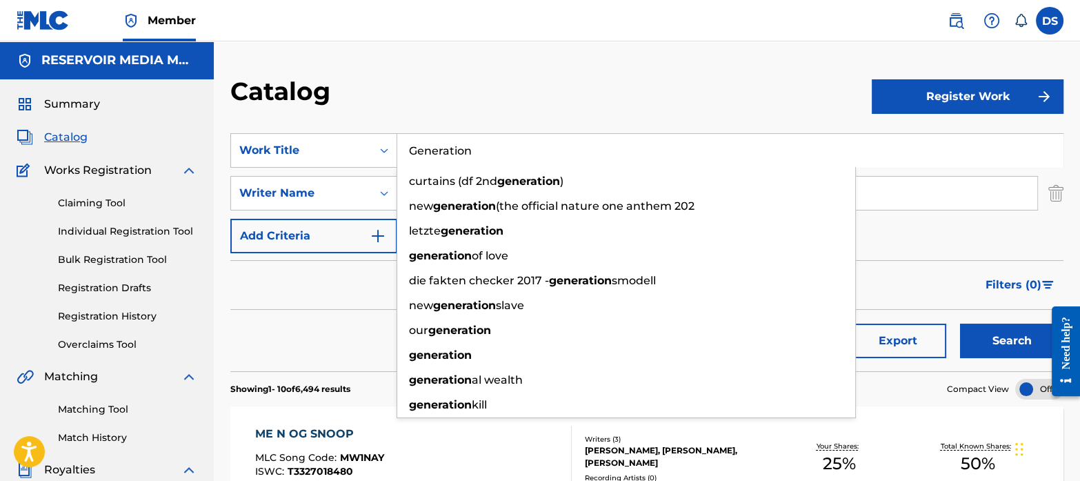
type input "Generation"
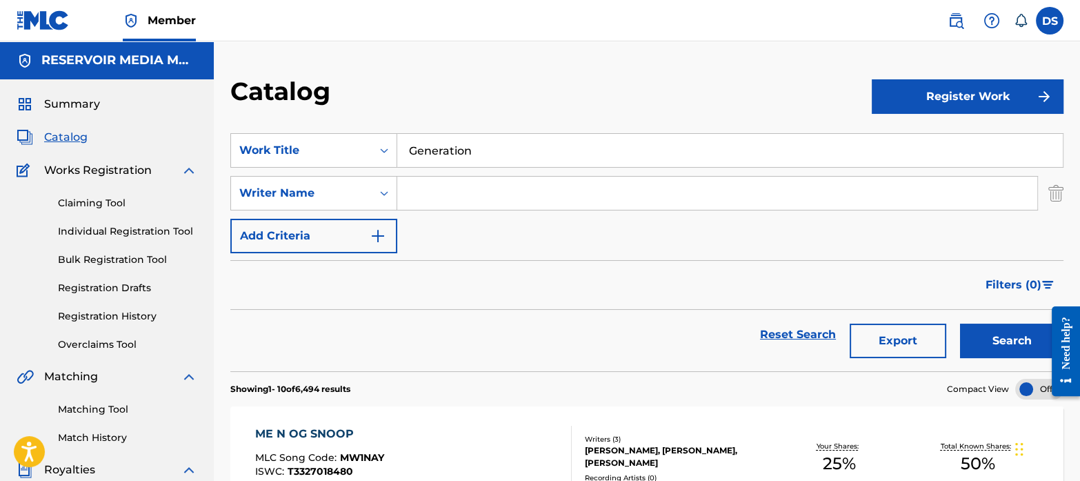
click at [337, 350] on div "Reset Search Export Search" at bounding box center [646, 335] width 833 height 50
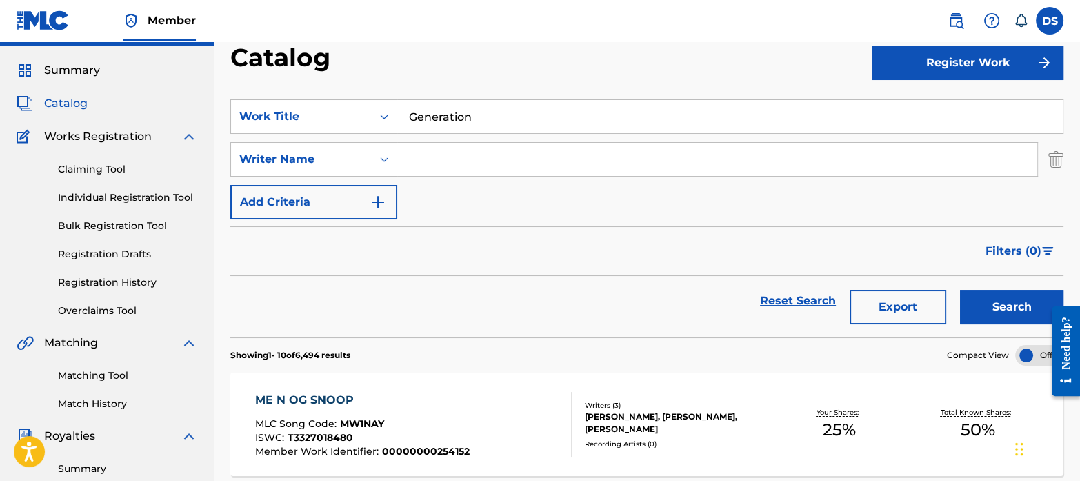
scroll to position [34, 0]
click at [999, 304] on button "Search" at bounding box center [1011, 307] width 103 height 34
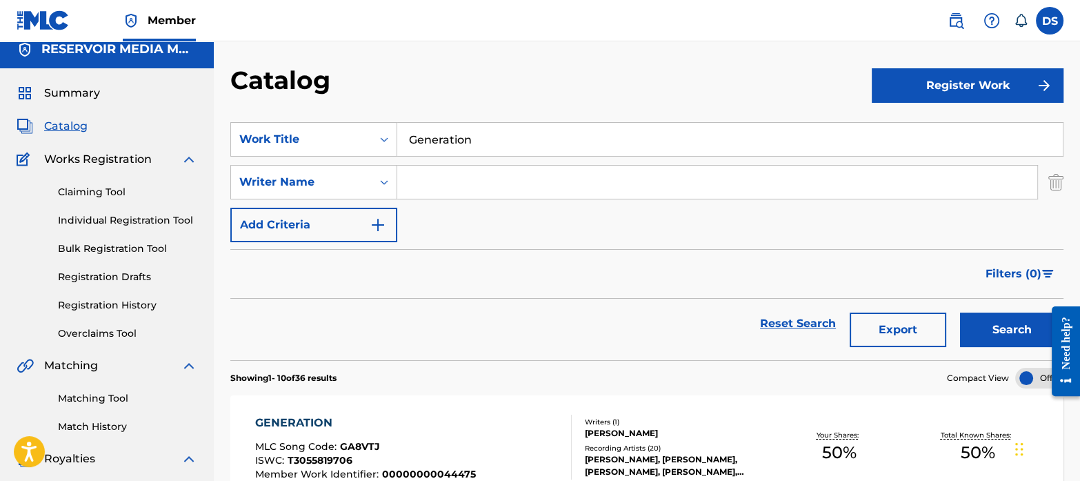
scroll to position [0, 0]
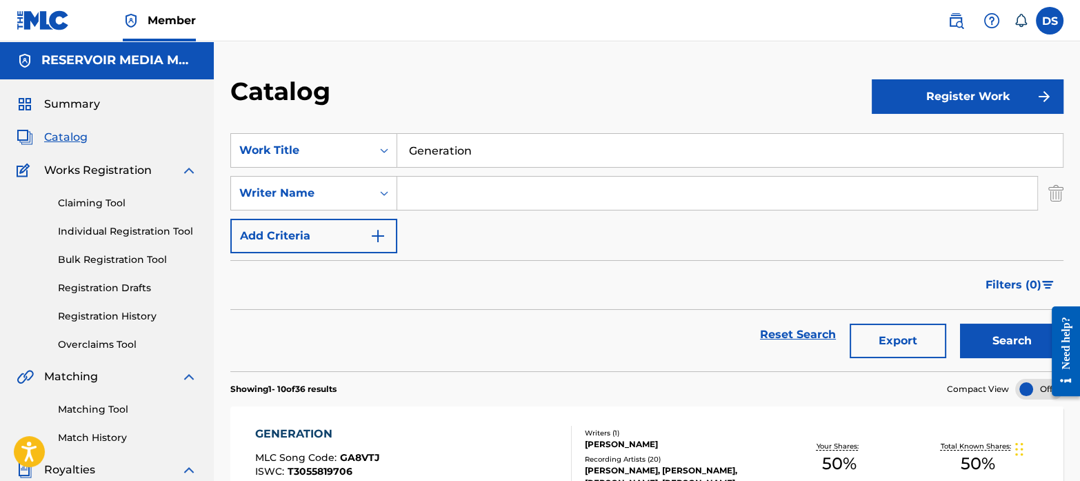
click at [527, 211] on div "SearchWithCriteriaf767b145-9af0-43ff-9ecf-a8e958b93487 Work Title Generation Se…" at bounding box center [646, 193] width 833 height 120
click at [512, 196] on input "Search Form" at bounding box center [717, 193] width 640 height 33
type input "[PERSON_NAME]"
click at [1000, 331] on button "Search" at bounding box center [1011, 340] width 103 height 34
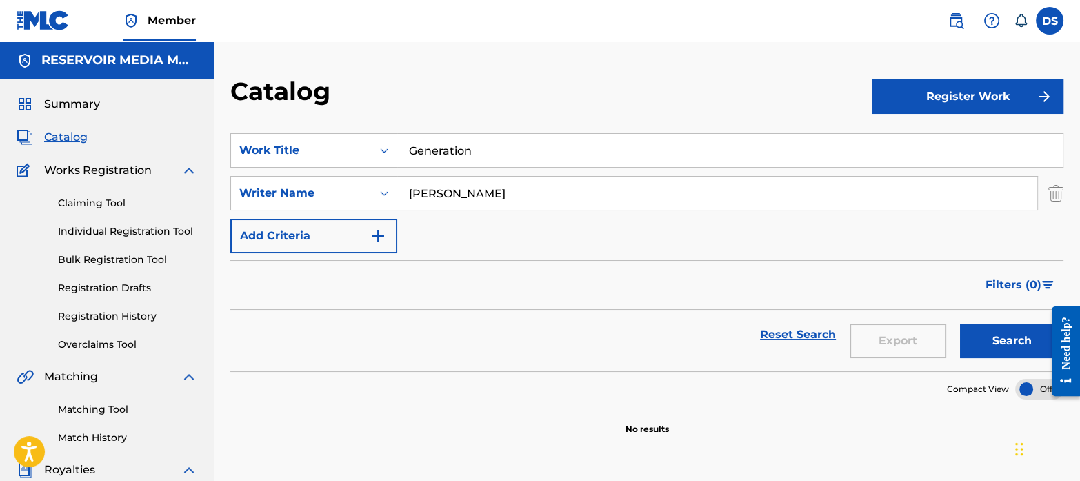
click at [84, 96] on span "Summary" at bounding box center [72, 104] width 56 height 17
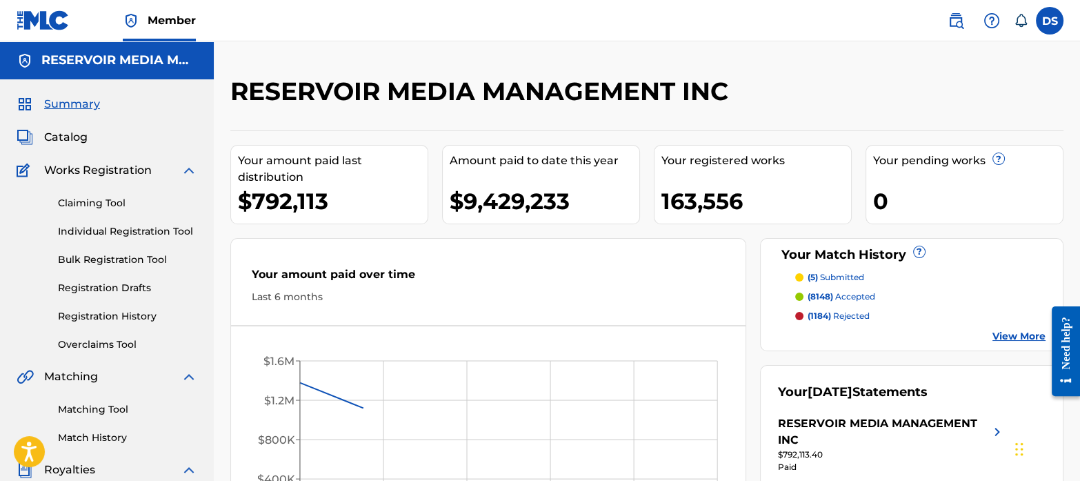
click at [78, 132] on span "Catalog" at bounding box center [65, 137] width 43 height 17
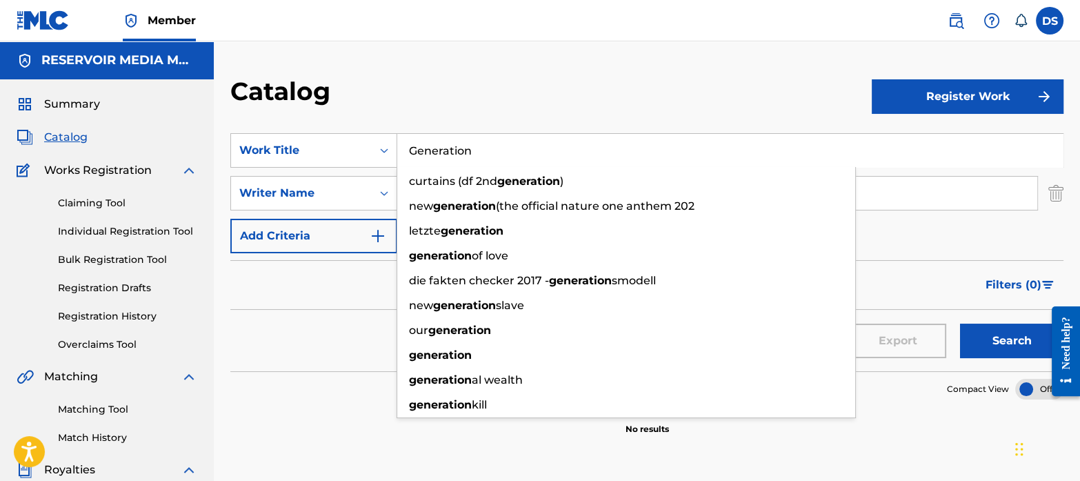
drag, startPoint x: 495, startPoint y: 160, endPoint x: 366, endPoint y: 128, distance: 133.0
click at [366, 128] on section "SearchWithCriteriaf767b145-9af0-43ff-9ecf-a8e958b93487 Work Title Generation cu…" at bounding box center [646, 244] width 833 height 255
paste input "What Are Friends For?"
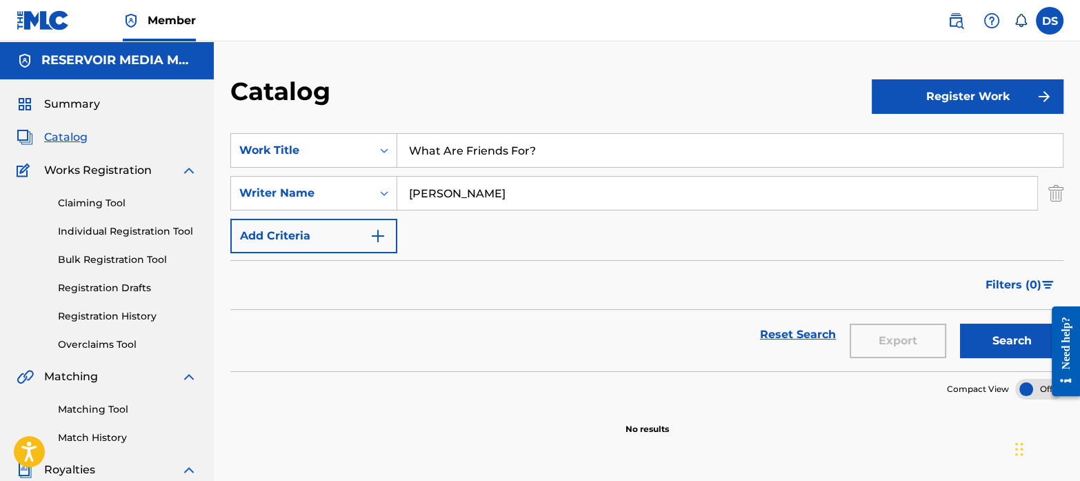
type input "What Are Friends For?"
drag, startPoint x: 477, startPoint y: 199, endPoint x: 393, endPoint y: 190, distance: 83.9
click at [393, 190] on div "SearchWithCriteriab35a0a37-ec29-4013-954e-0ebd884d54f2 Writer Name [PERSON_NAME]" at bounding box center [646, 193] width 833 height 34
click at [1017, 326] on button "Search" at bounding box center [1011, 340] width 103 height 34
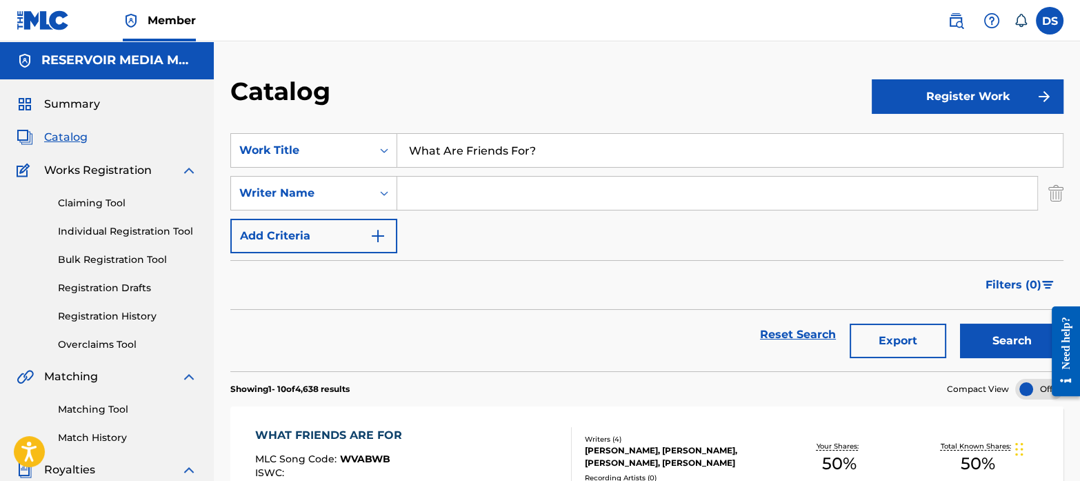
click at [489, 197] on input "Search Form" at bounding box center [717, 193] width 640 height 33
type input "[PERSON_NAME]"
click at [1026, 347] on button "Search" at bounding box center [1011, 340] width 103 height 34
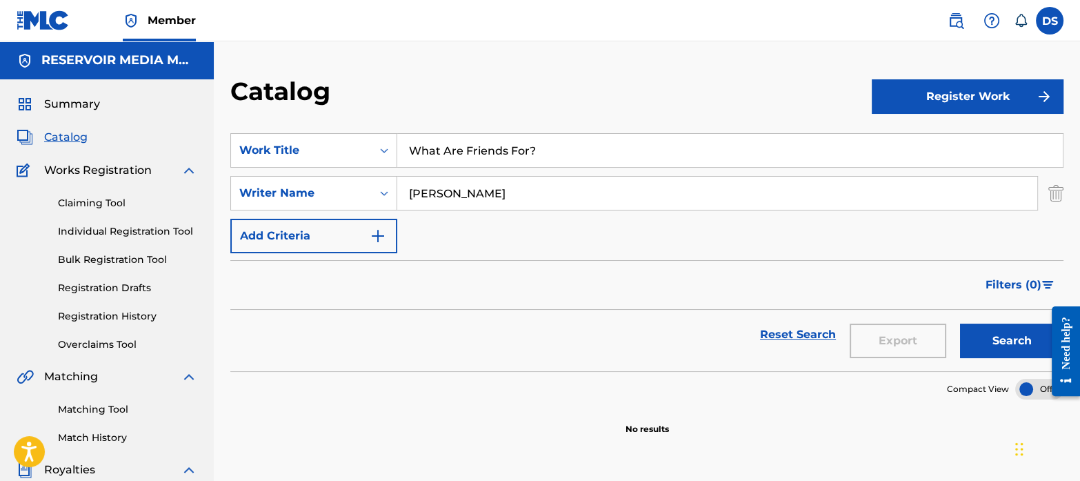
click at [79, 105] on span "Summary" at bounding box center [72, 104] width 56 height 17
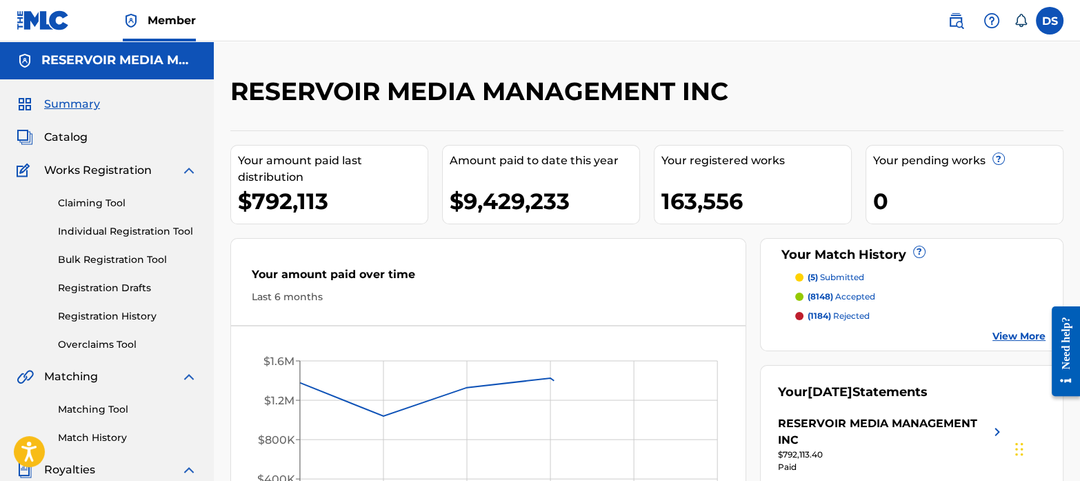
click at [74, 134] on span "Catalog" at bounding box center [65, 137] width 43 height 17
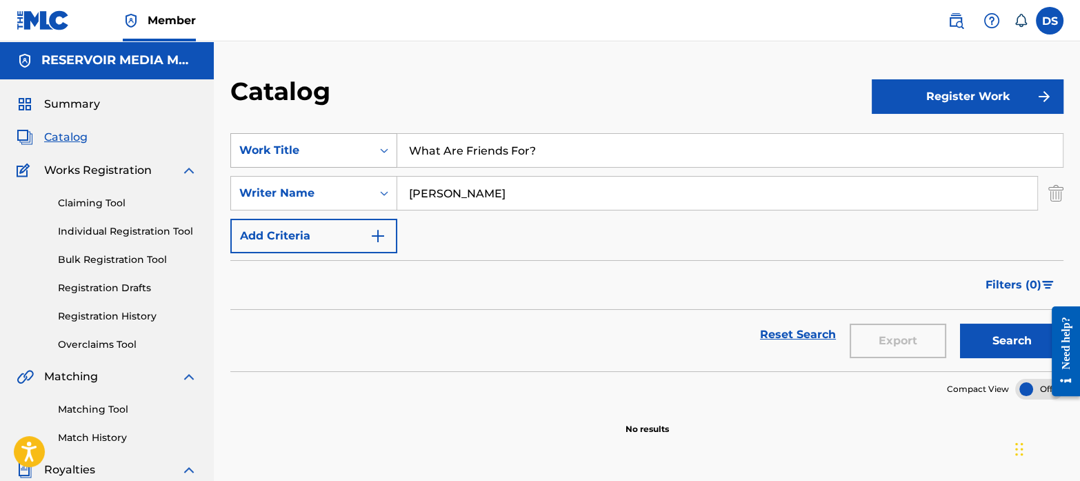
drag, startPoint x: 548, startPoint y: 150, endPoint x: 396, endPoint y: 144, distance: 152.6
click at [396, 144] on div "SearchWithCriteriaf767b145-9af0-43ff-9ecf-a8e958b93487 Work Title What Are Frie…" at bounding box center [646, 150] width 833 height 34
paste input "Given Up On Me"
type input "Given Up On Me"
drag, startPoint x: 512, startPoint y: 201, endPoint x: 392, endPoint y: 181, distance: 121.8
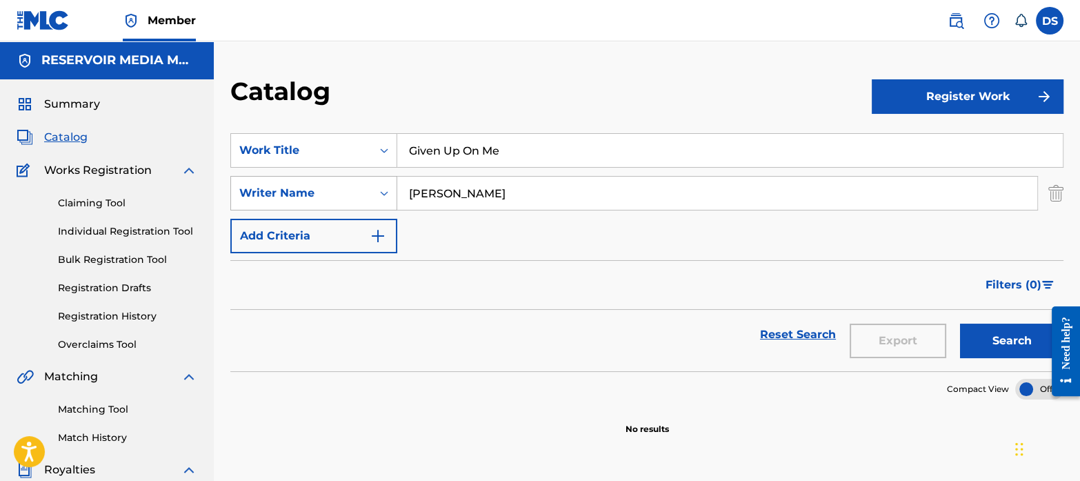
click at [392, 181] on div "SearchWithCriteriab35a0a37-ec29-4013-954e-0ebd884d54f2 Writer Name [PERSON_NAME]" at bounding box center [646, 193] width 833 height 34
click at [1004, 339] on button "Search" at bounding box center [1011, 340] width 103 height 34
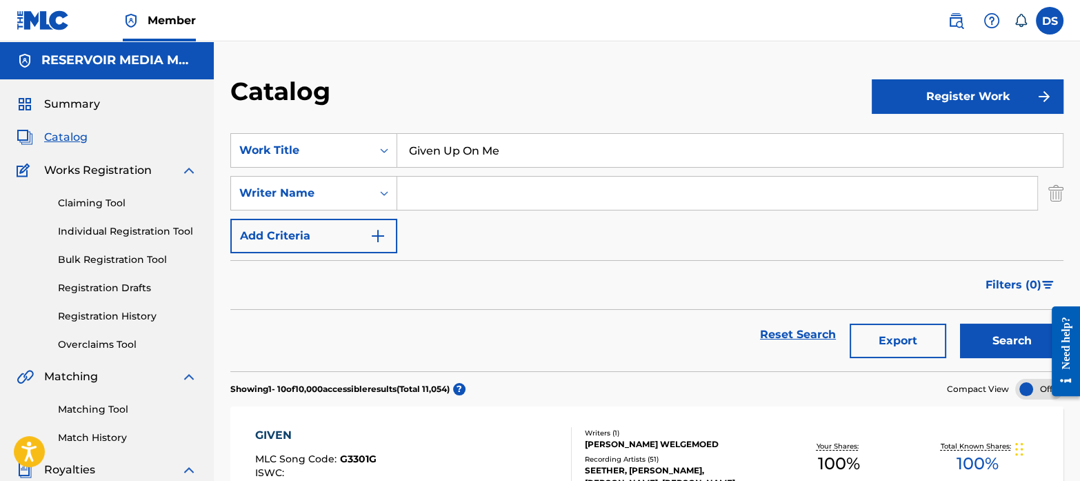
click at [499, 181] on input "Search Form" at bounding box center [717, 193] width 640 height 33
type input "[PERSON_NAME][US_STATE]"
click at [960, 323] on button "Search" at bounding box center [1011, 340] width 103 height 34
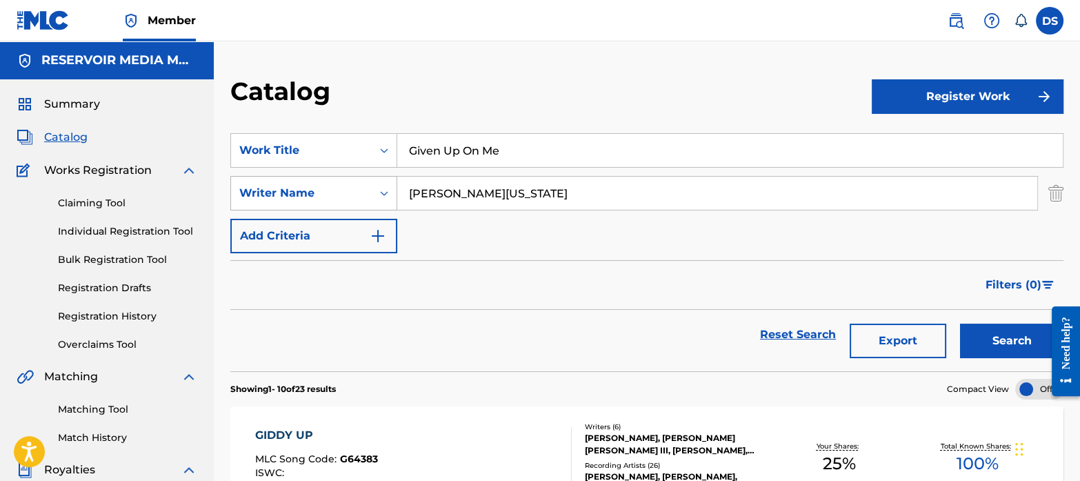
drag, startPoint x: 528, startPoint y: 189, endPoint x: 372, endPoint y: 192, distance: 156.6
click at [372, 192] on div "SearchWithCriteriab35a0a37-ec29-4013-954e-0ebd884d54f2 Writer Name [PERSON_NAME…" at bounding box center [646, 193] width 833 height 34
drag, startPoint x: 509, startPoint y: 154, endPoint x: 383, endPoint y: 127, distance: 129.2
click at [383, 127] on section "SearchWithCriteriaf767b145-9af0-43ff-9ecf-a8e958b93487 Work Title Given Up On M…" at bounding box center [646, 244] width 833 height 255
paste input "Back To Your Plac"
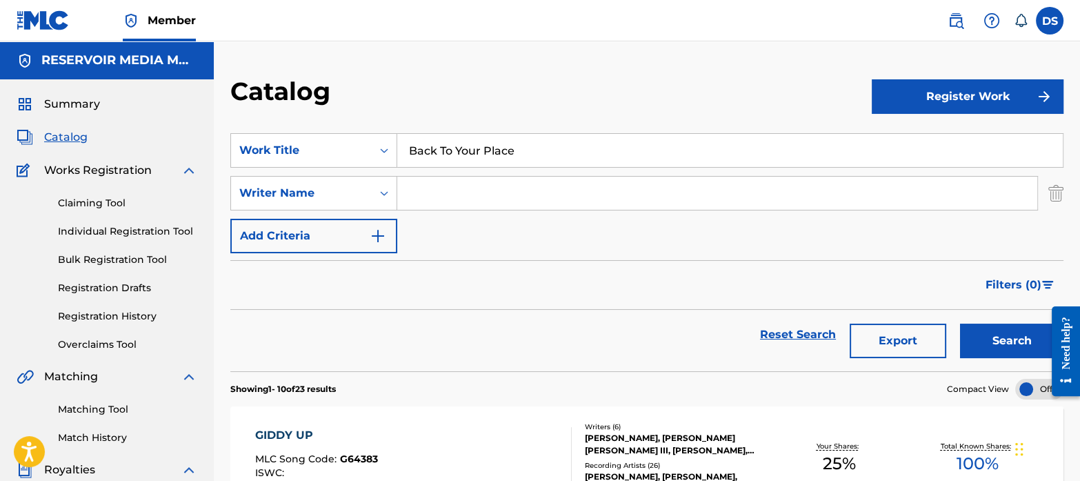
type input "Back To Your Place"
click at [979, 327] on button "Search" at bounding box center [1011, 340] width 103 height 34
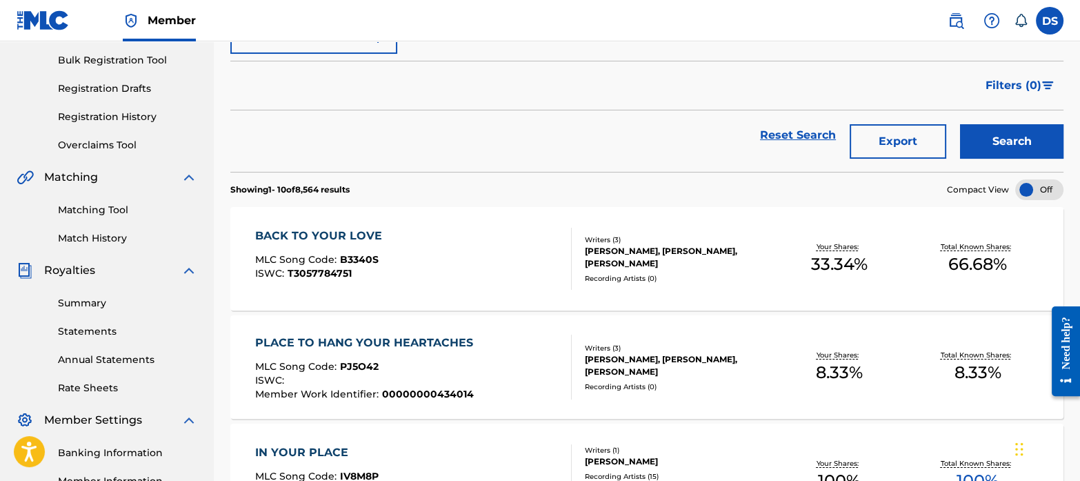
scroll to position [203, 0]
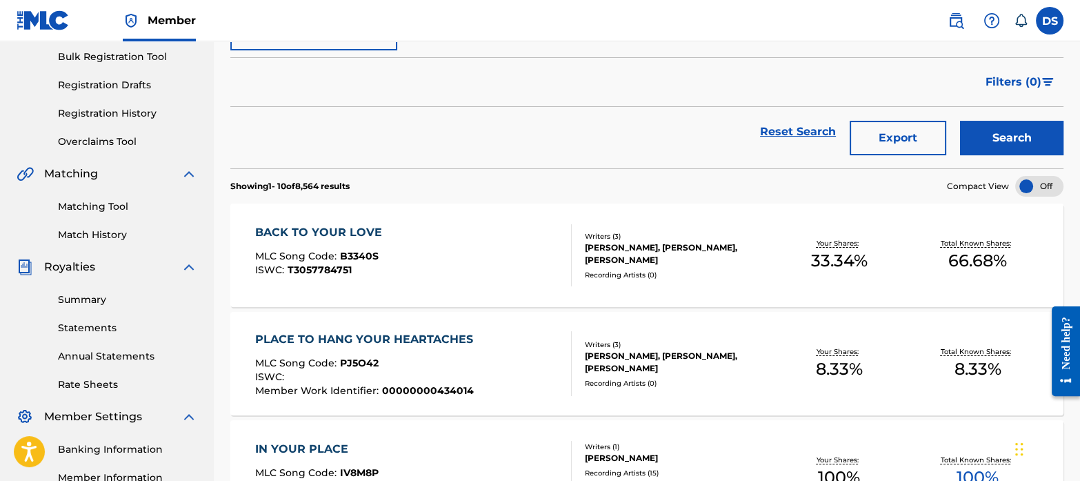
click at [495, 296] on div "BACK TO YOUR LOVE MLC Song Code : B3340S ISWC : T3057784751 Writers ( 3 ) [PERS…" at bounding box center [646, 254] width 833 height 103
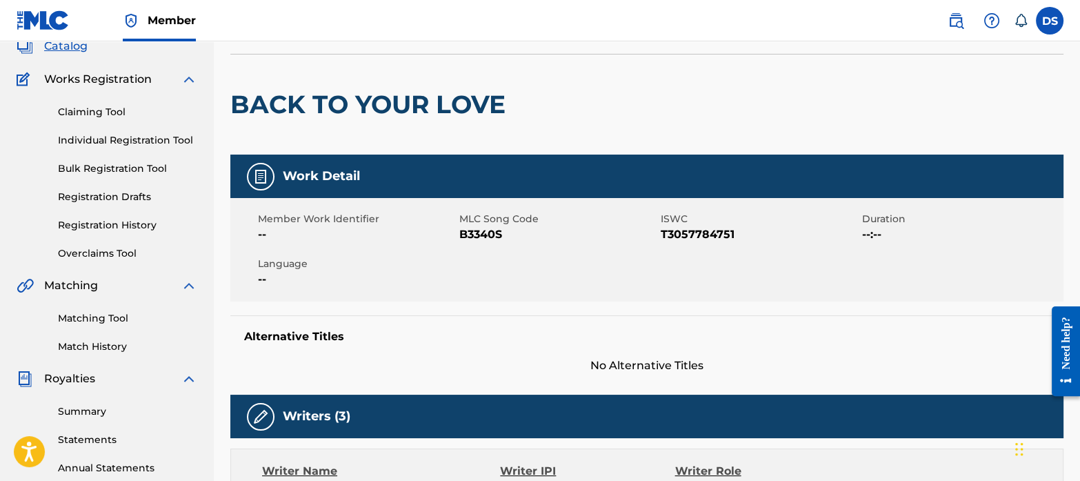
scroll to position [96, 0]
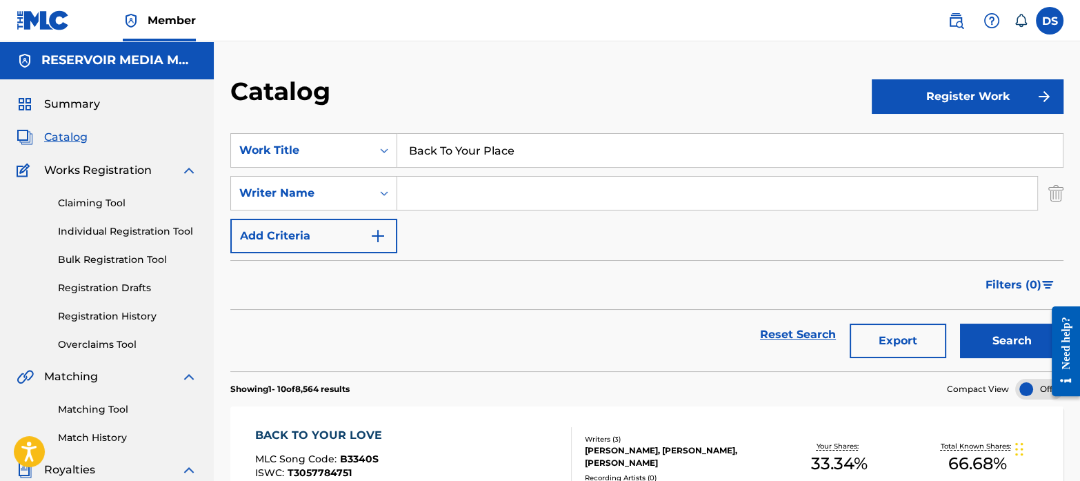
click at [492, 197] on input "Search Form" at bounding box center [717, 193] width 640 height 33
type input "[PERSON_NAME]"
click at [981, 336] on button "Search" at bounding box center [1011, 340] width 103 height 34
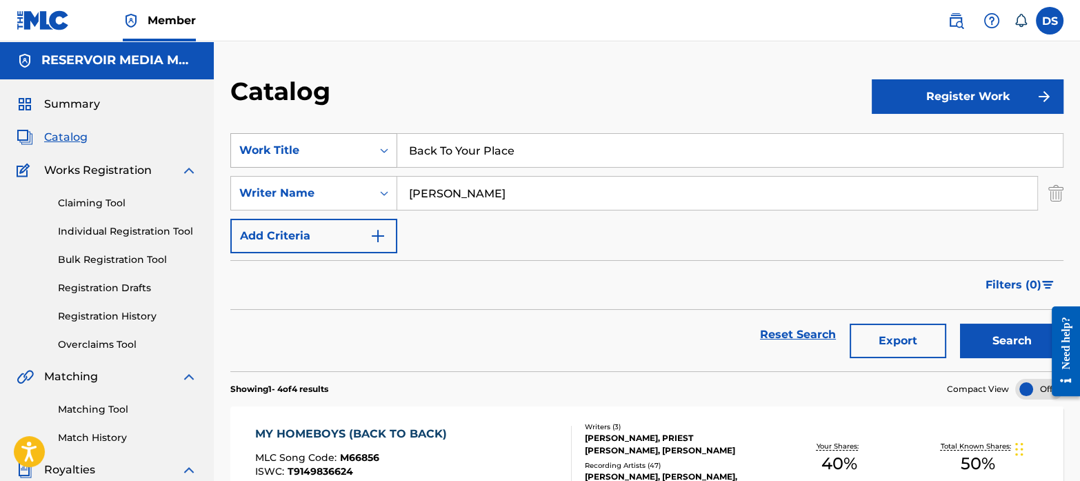
drag, startPoint x: 529, startPoint y: 158, endPoint x: 369, endPoint y: 154, distance: 160.1
click at [369, 154] on div "SearchWithCriteriaf767b145-9af0-43ff-9ecf-a8e958b93487 Work Title Back To Your …" at bounding box center [646, 150] width 833 height 34
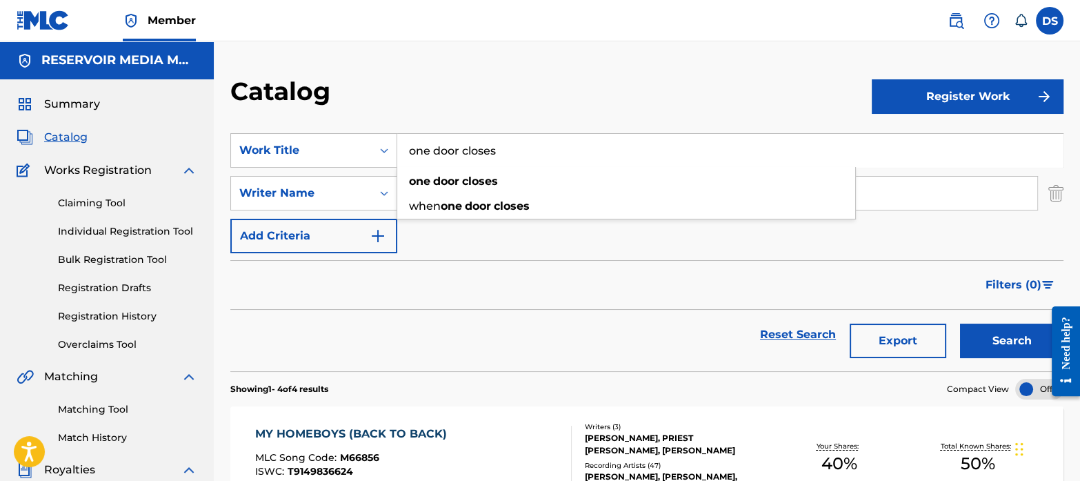
type input "one door closes"
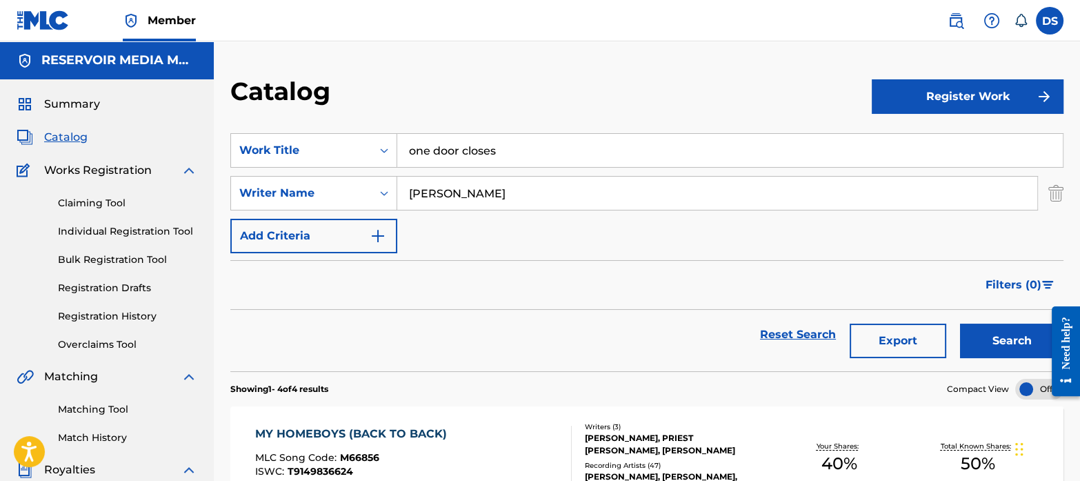
click at [428, 277] on div "Filters ( 0 )" at bounding box center [646, 285] width 833 height 50
drag, startPoint x: 503, startPoint y: 191, endPoint x: 339, endPoint y: 170, distance: 165.4
click at [339, 170] on div "SearchWithCriteriaf767b145-9af0-43ff-9ecf-a8e958b93487 Work Title one door clos…" at bounding box center [646, 193] width 833 height 120
type input "[PERSON_NAME]"
click at [960, 323] on button "Search" at bounding box center [1011, 340] width 103 height 34
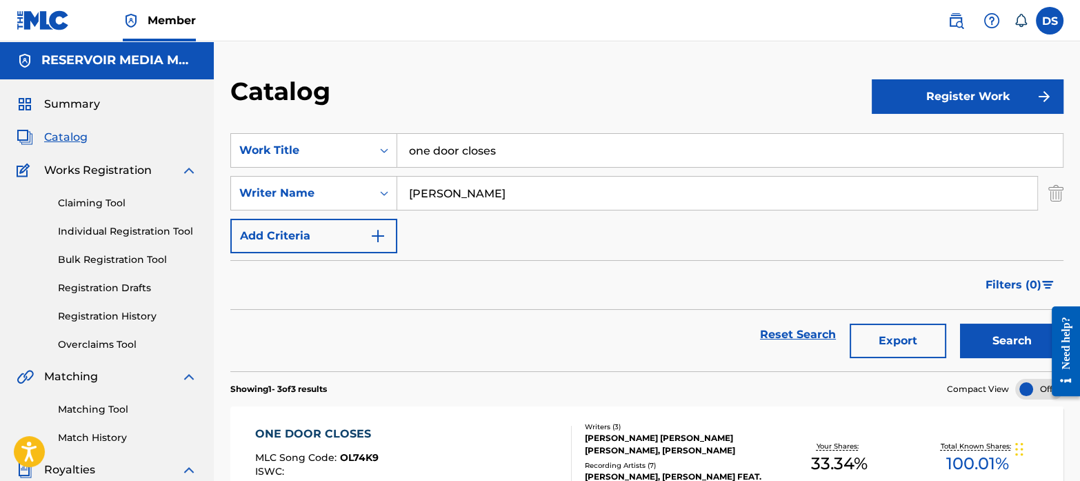
scroll to position [70, 0]
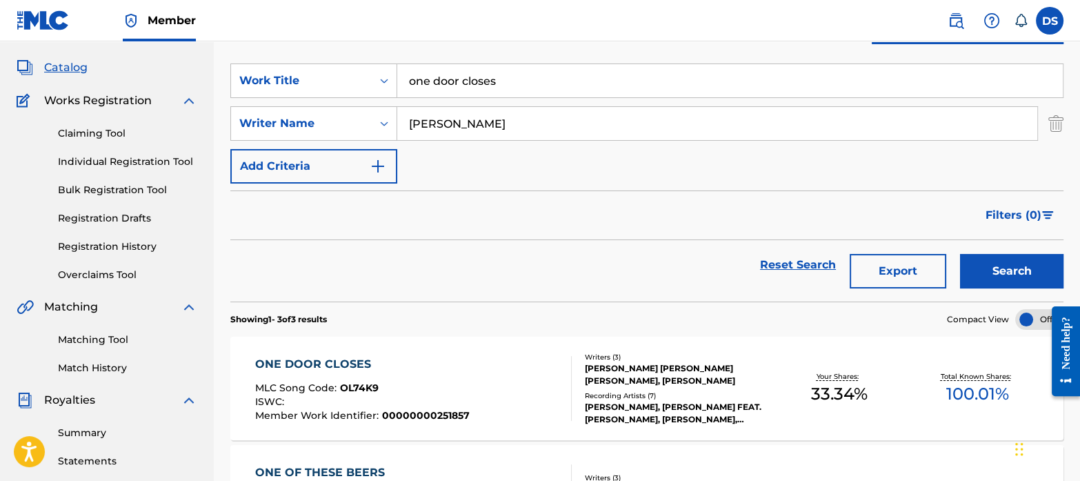
click at [361, 388] on span "OL74K9" at bounding box center [359, 387] width 39 height 12
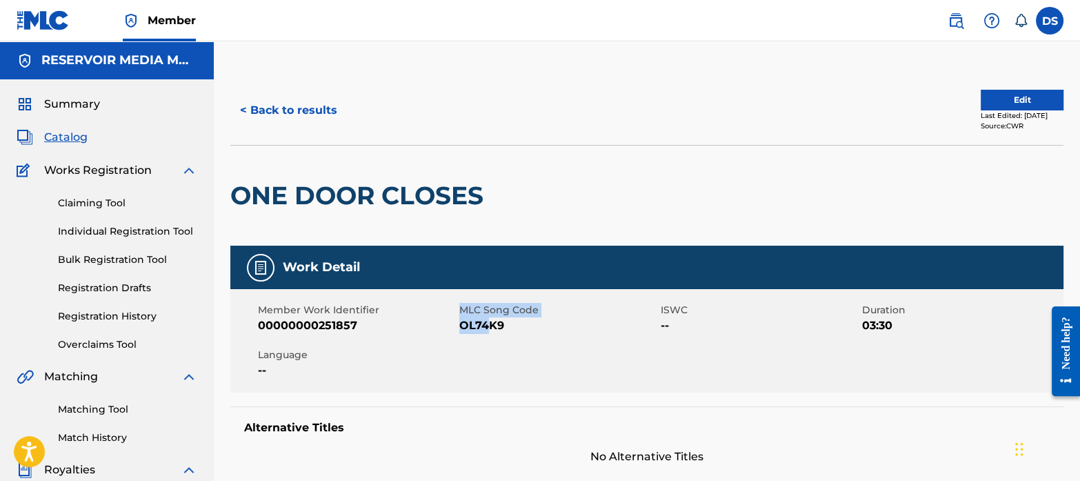
drag, startPoint x: 457, startPoint y: 326, endPoint x: 490, endPoint y: 330, distance: 33.4
click at [490, 330] on div "Member Work Identifier 00000000251857 MLC Song Code OL74K9 ISWC -- Duration 03:…" at bounding box center [646, 340] width 833 height 103
drag, startPoint x: 490, startPoint y: 330, endPoint x: 510, endPoint y: 339, distance: 22.8
click at [510, 339] on div "Member Work Identifier 00000000251857 MLC Song Code OL74K9 ISWC -- Duration 03:…" at bounding box center [646, 340] width 833 height 103
drag, startPoint x: 510, startPoint y: 331, endPoint x: 461, endPoint y: 331, distance: 48.3
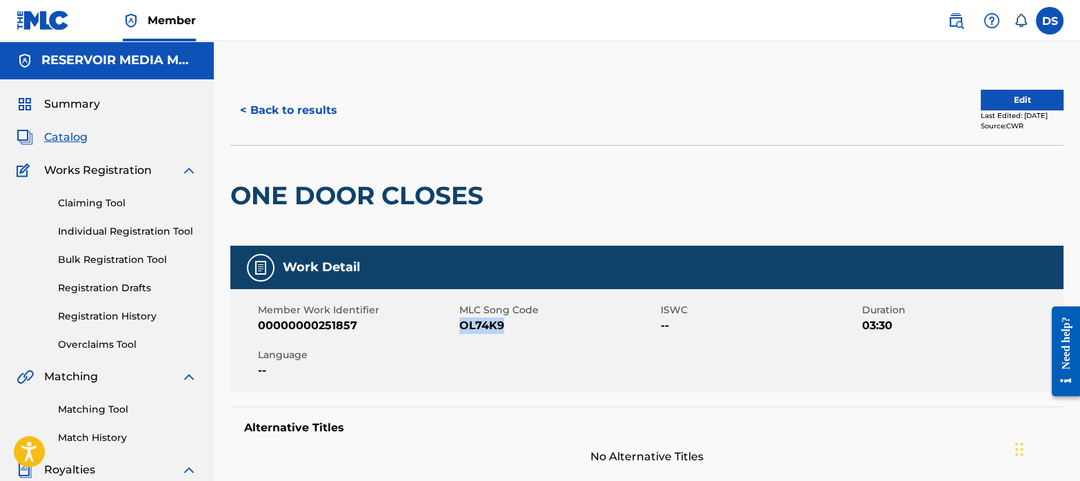
click at [461, 331] on span "OL74K9" at bounding box center [558, 325] width 198 height 17
click at [66, 104] on span "Summary" at bounding box center [72, 104] width 56 height 17
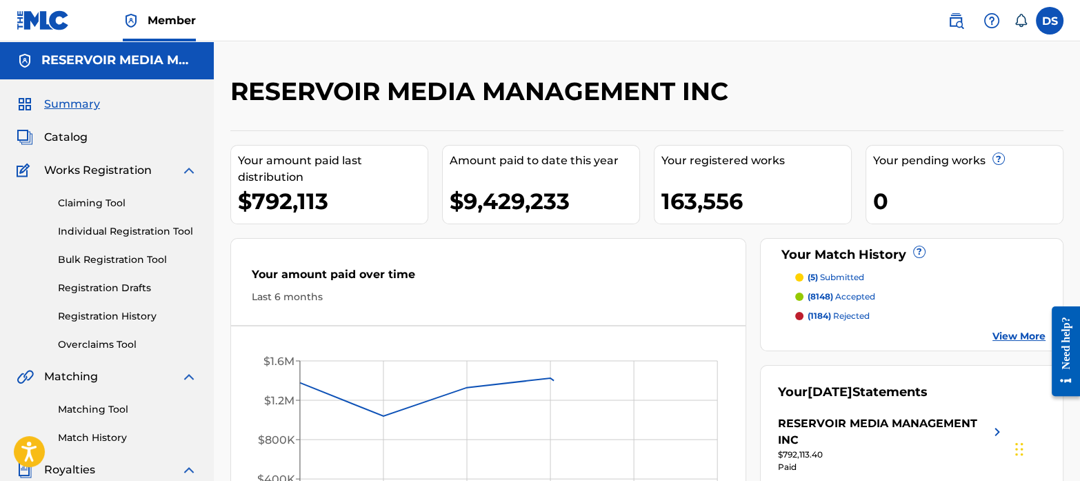
click at [76, 139] on span "Catalog" at bounding box center [65, 137] width 43 height 17
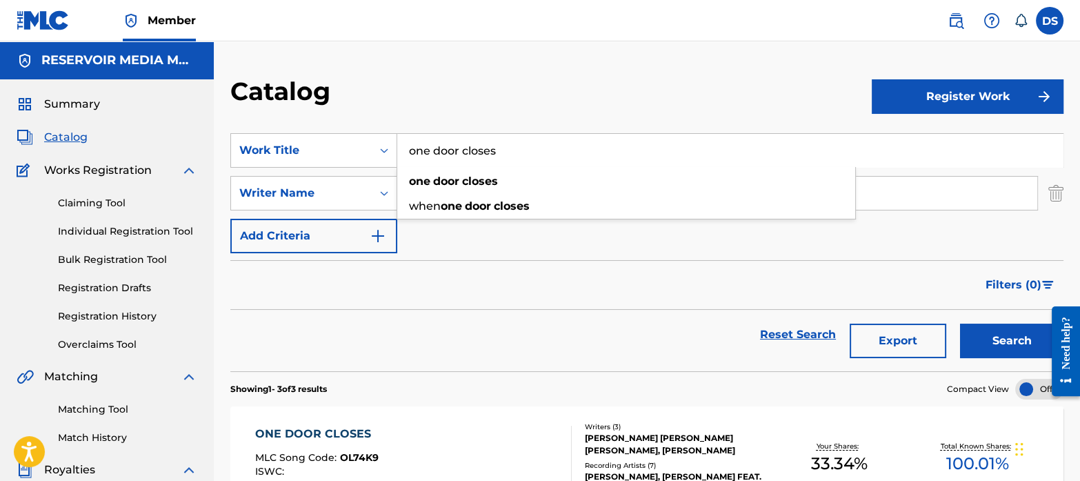
drag, startPoint x: 521, startPoint y: 149, endPoint x: 377, endPoint y: 129, distance: 144.8
click at [377, 129] on section "SearchWithCriteriaf767b145-9af0-43ff-9ecf-a8e958b93487 Work Title one door clos…" at bounding box center [646, 244] width 833 height 255
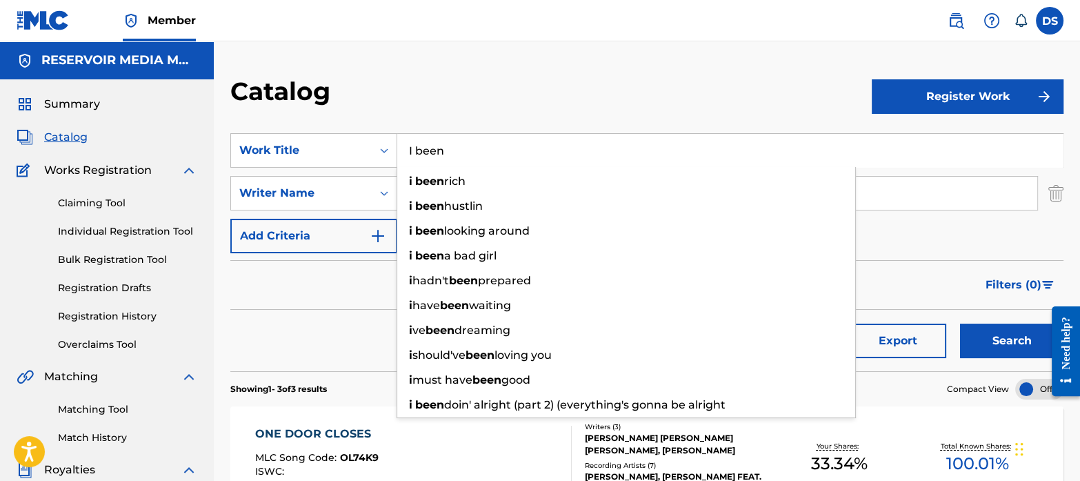
type input "I been"
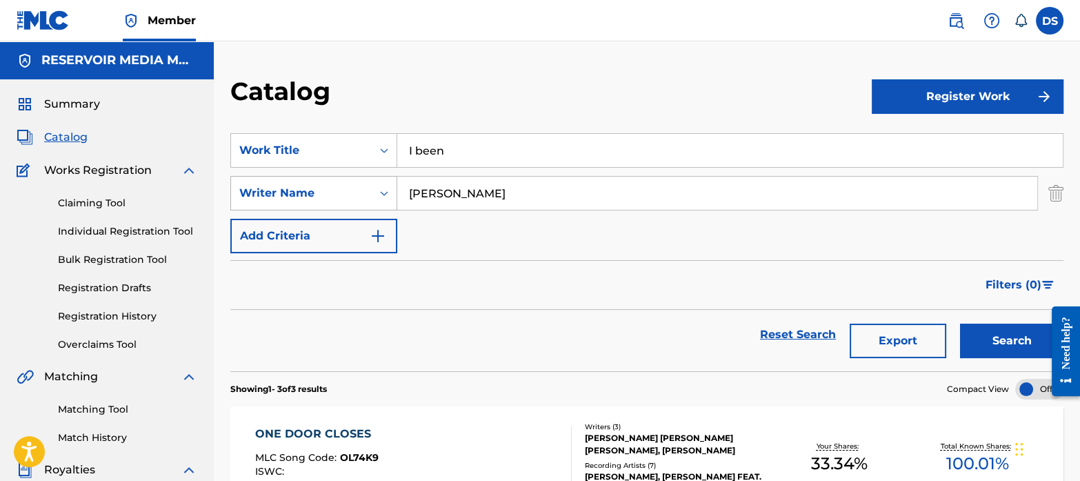
drag, startPoint x: 460, startPoint y: 195, endPoint x: 390, endPoint y: 190, distance: 69.8
click at [390, 190] on div "SearchWithCriteriab35a0a37-ec29-4013-954e-0ebd884d54f2 Writer Name [PERSON_NAME]" at bounding box center [646, 193] width 833 height 34
type input "[PERSON_NAME]"
click at [986, 339] on button "Search" at bounding box center [1011, 340] width 103 height 34
click at [474, 146] on input "I been" at bounding box center [730, 150] width 666 height 33
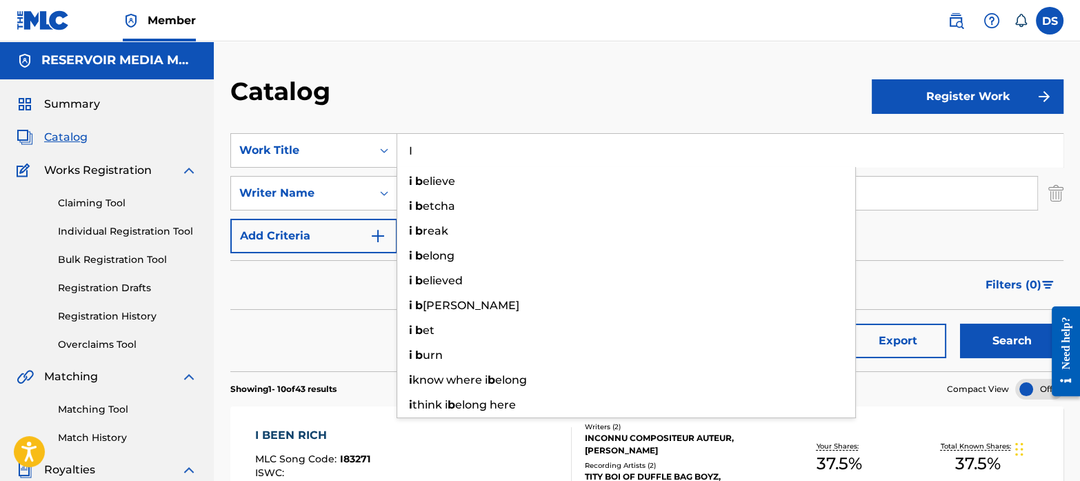
type input "I"
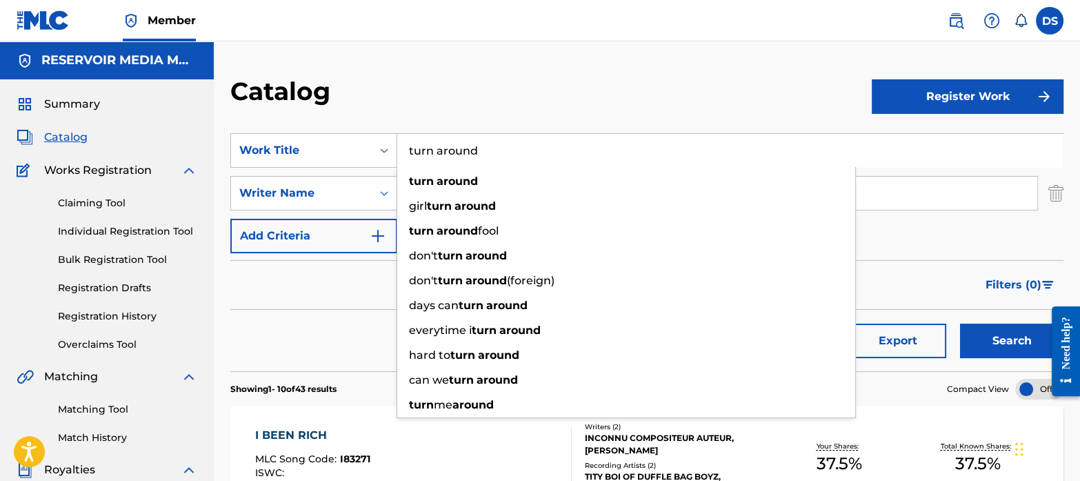
click at [960, 323] on button "Search" at bounding box center [1011, 340] width 103 height 34
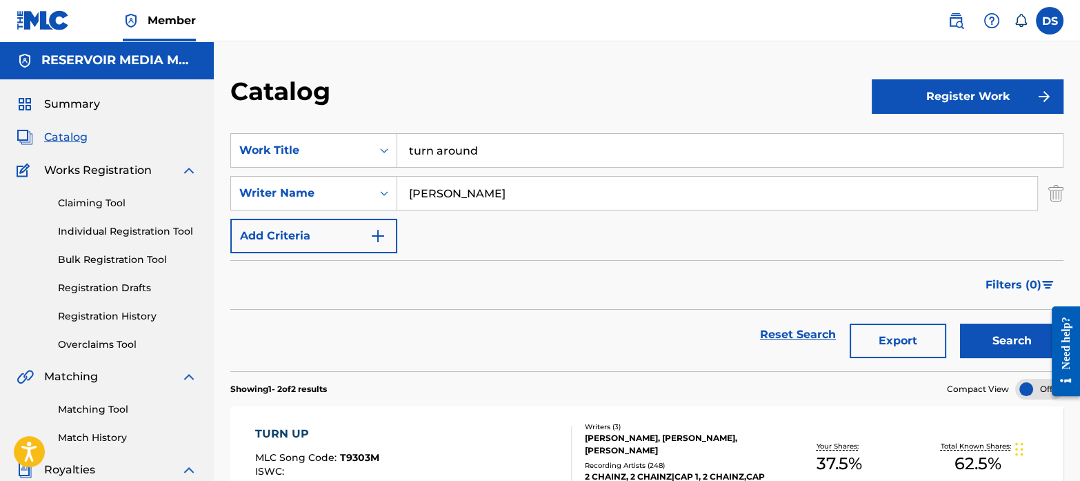
click at [317, 269] on div "Filters ( 0 )" at bounding box center [646, 285] width 833 height 50
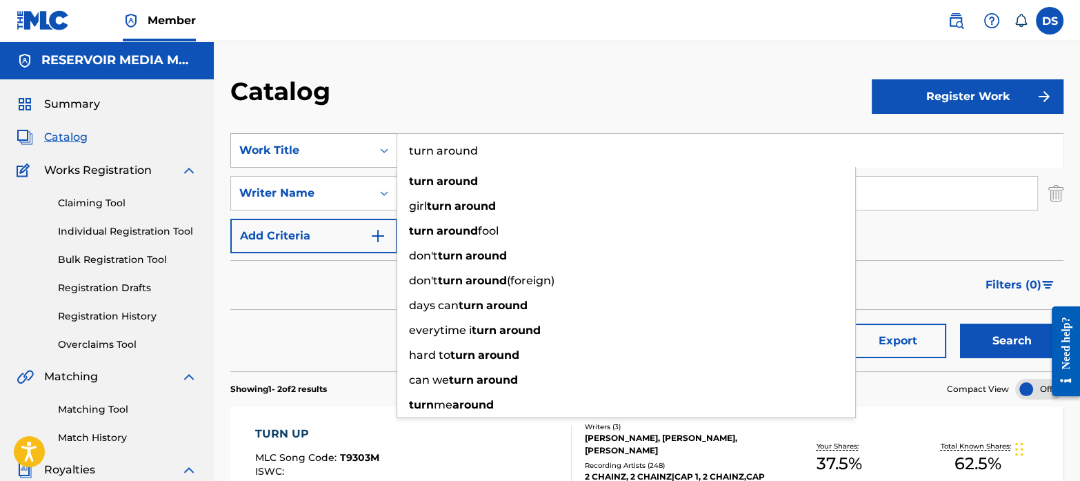
drag, startPoint x: 505, startPoint y: 153, endPoint x: 366, endPoint y: 143, distance: 139.7
click at [366, 143] on div "SearchWithCriteriaf767b145-9af0-43ff-9ecf-a8e958b93487 Work Title turn around t…" at bounding box center [646, 150] width 833 height 34
paste input "Wrk"
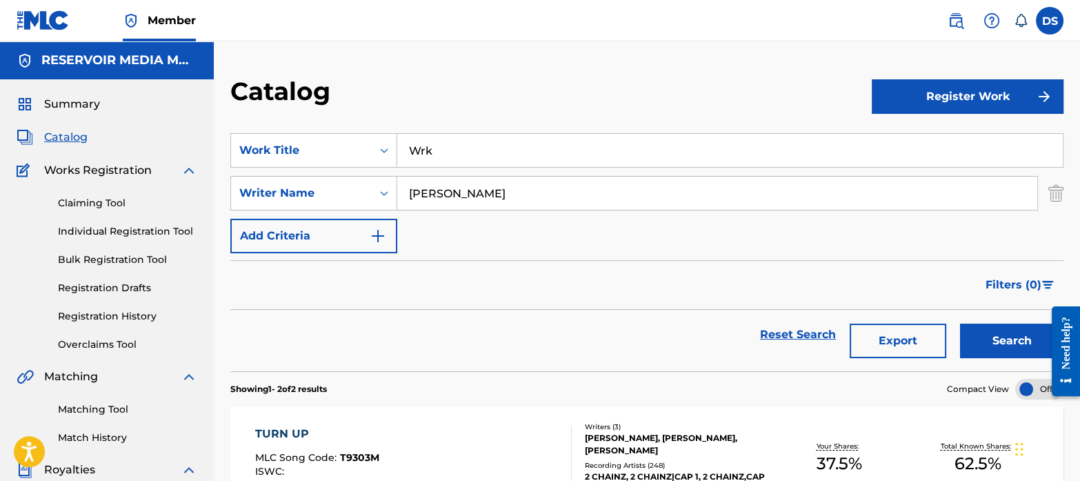
type input "Wrk"
click at [441, 192] on input "[PERSON_NAME]" at bounding box center [717, 193] width 640 height 33
type input "e"
click at [1015, 338] on button "Search" at bounding box center [1011, 340] width 103 height 34
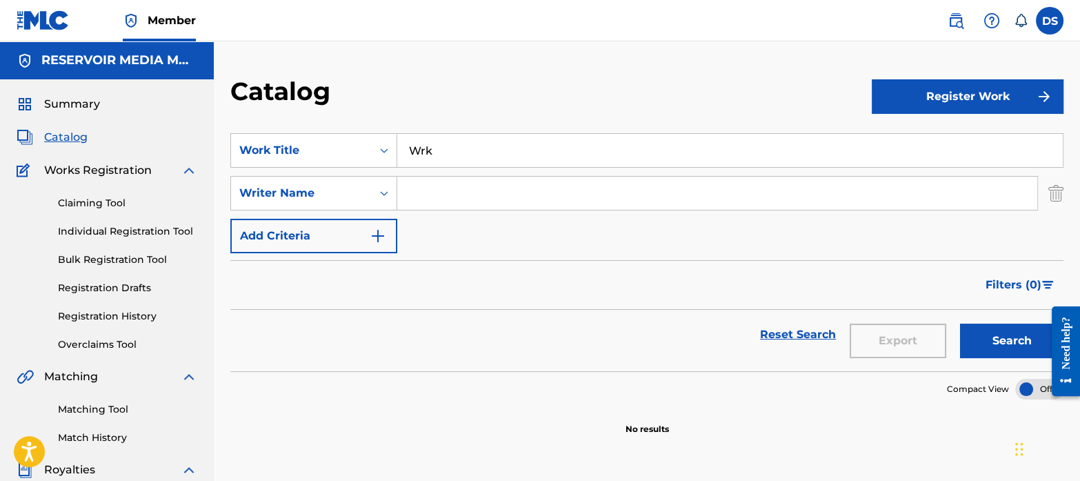
click at [444, 187] on input "Search Form" at bounding box center [717, 193] width 640 height 33
click at [960, 323] on button "Search" at bounding box center [1011, 340] width 103 height 34
drag, startPoint x: 502, startPoint y: 192, endPoint x: 372, endPoint y: 172, distance: 131.9
click at [372, 172] on div "SearchWithCriteriaf767b145-9af0-43ff-9ecf-a8e958b93487 Work Title Wrk SearchWit…" at bounding box center [646, 193] width 833 height 120
paste input "253992"
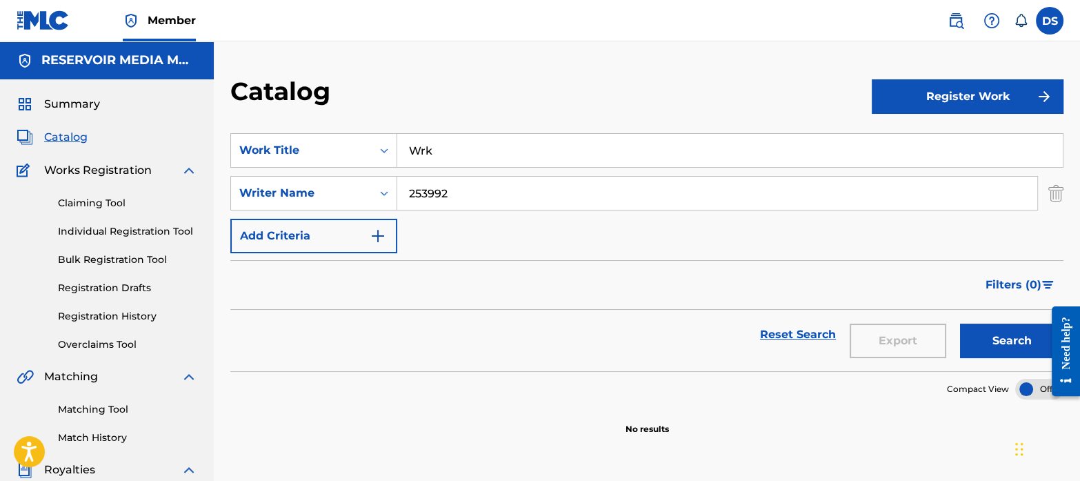
type input "253992"
drag, startPoint x: 443, startPoint y: 163, endPoint x: 369, endPoint y: 156, distance: 74.2
click at [369, 156] on div "SearchWithCriteriaf767b145-9af0-43ff-9ecf-a8e958b93487 Work Title Wrk" at bounding box center [646, 150] width 833 height 34
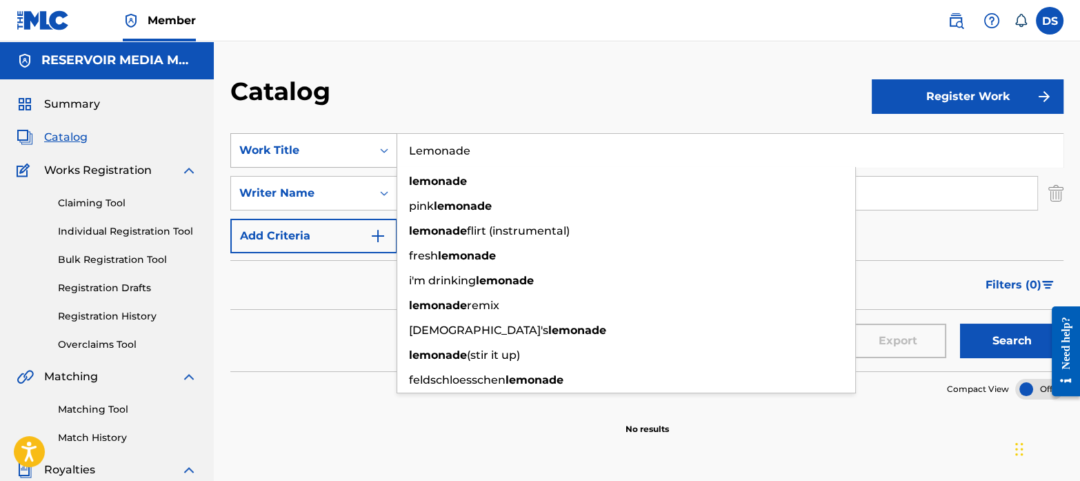
type input "Lemonade"
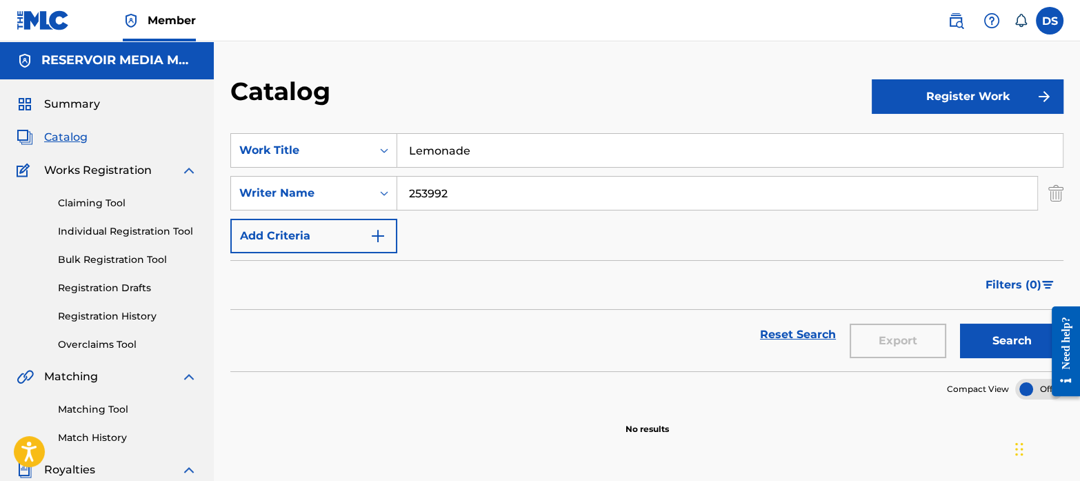
click at [461, 181] on input "253992" at bounding box center [717, 193] width 640 height 33
type input "2"
type input "[PERSON_NAME]"
click at [960, 323] on button "Search" at bounding box center [1011, 340] width 103 height 34
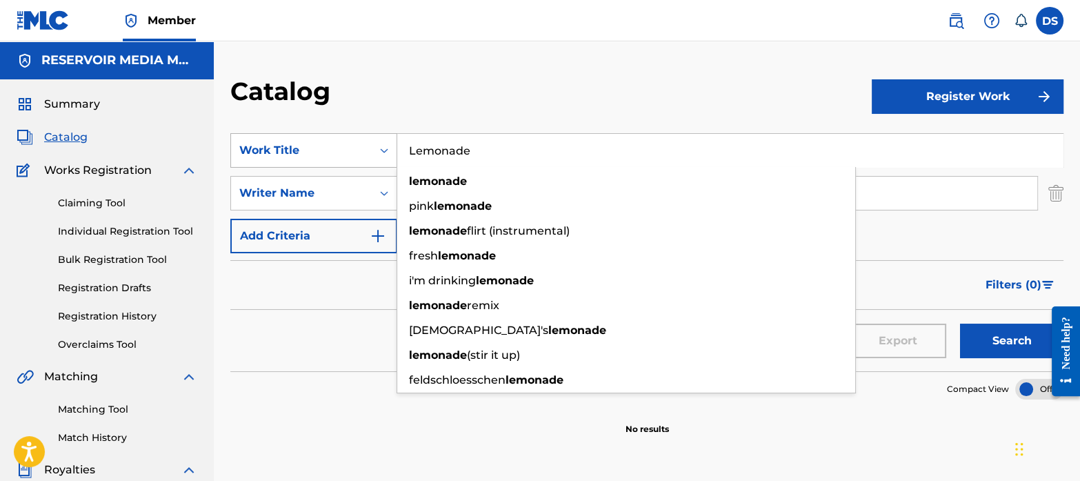
drag, startPoint x: 474, startPoint y: 158, endPoint x: 362, endPoint y: 136, distance: 113.9
click at [362, 136] on div "SearchWithCriteriaf767b145-9af0-43ff-9ecf-a8e958b93487 Work Title Lemonade lemo…" at bounding box center [646, 150] width 833 height 34
paste input "I Know"
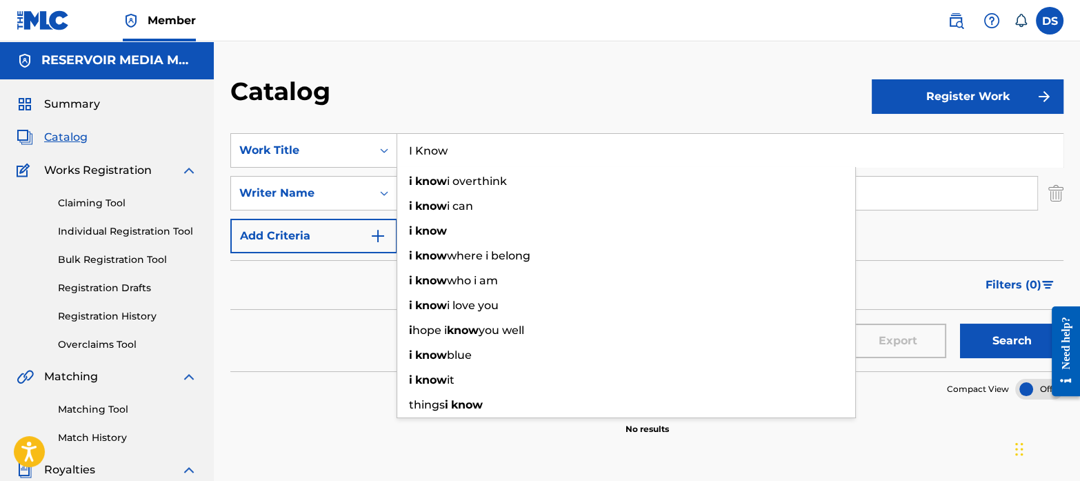
type input "I Know"
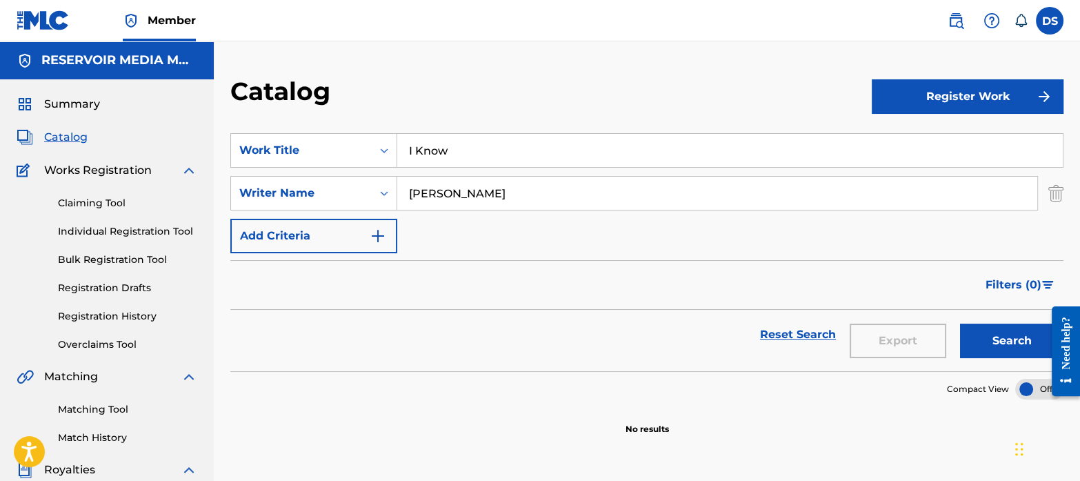
click at [348, 290] on div "Filters ( 0 )" at bounding box center [646, 285] width 833 height 50
drag, startPoint x: 484, startPoint y: 203, endPoint x: 366, endPoint y: 171, distance: 122.1
click at [366, 171] on div "SearchWithCriteriaf767b145-9af0-43ff-9ecf-a8e958b93487 Work Title I Know Search…" at bounding box center [646, 193] width 833 height 120
type input "Crow"
click at [960, 323] on button "Search" at bounding box center [1011, 340] width 103 height 34
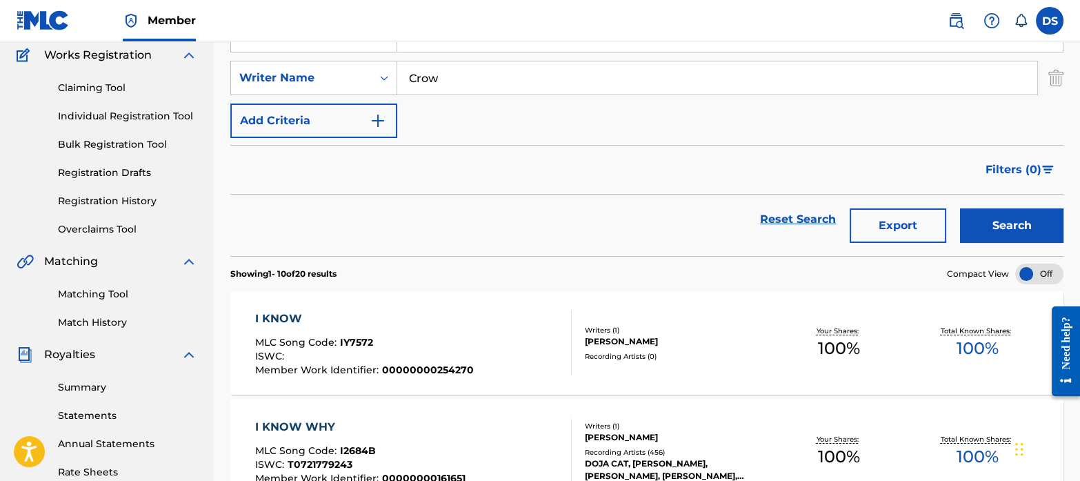
scroll to position [117, 0]
click at [331, 341] on span "MLC Song Code :" at bounding box center [297, 341] width 85 height 12
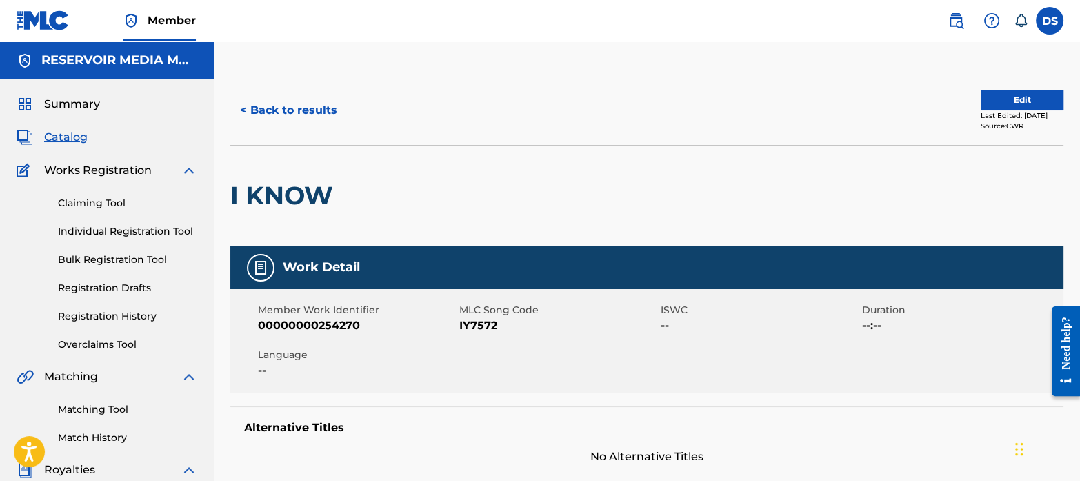
click at [524, 324] on span "IY7572" at bounding box center [558, 325] width 198 height 17
drag, startPoint x: 517, startPoint y: 326, endPoint x: 459, endPoint y: 328, distance: 57.3
click at [459, 328] on span "IY7572" at bounding box center [558, 325] width 198 height 17
click at [68, 141] on span "Catalog" at bounding box center [65, 137] width 43 height 17
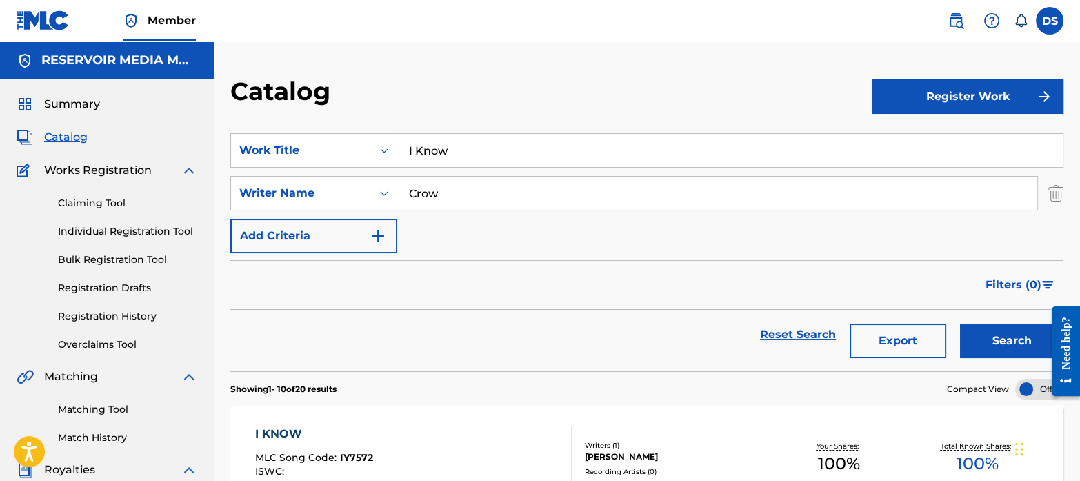
click at [469, 143] on input "I Know" at bounding box center [730, 150] width 666 height 33
type input "I"
type input "bad choices"
click at [464, 224] on div "SearchWithCriteriaf767b145-9af0-43ff-9ecf-a8e958b93487 Work Title bad choices b…" at bounding box center [646, 193] width 833 height 120
click at [458, 201] on input "Crow" at bounding box center [717, 193] width 640 height 33
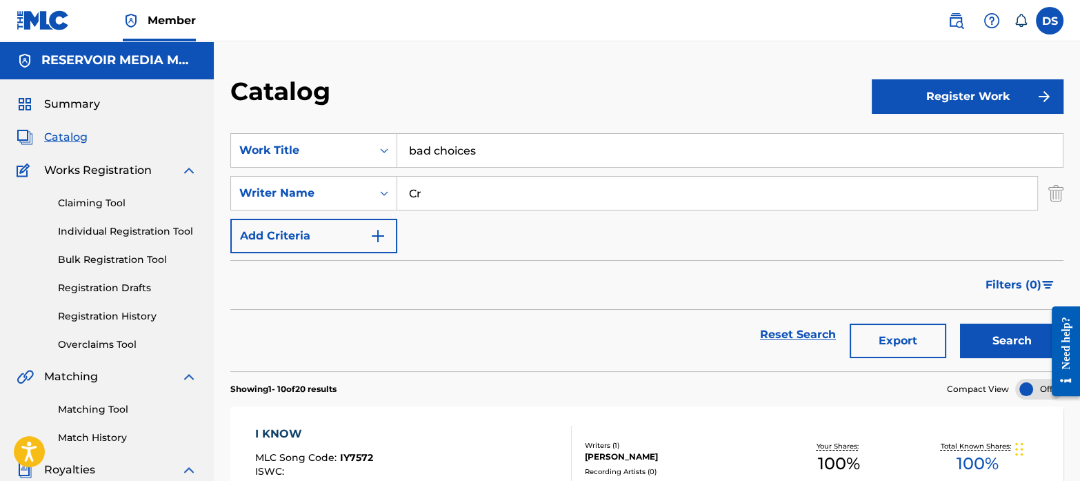
type input "C"
type input "[PERSON_NAME]"
click at [960, 323] on button "Search" at bounding box center [1011, 340] width 103 height 34
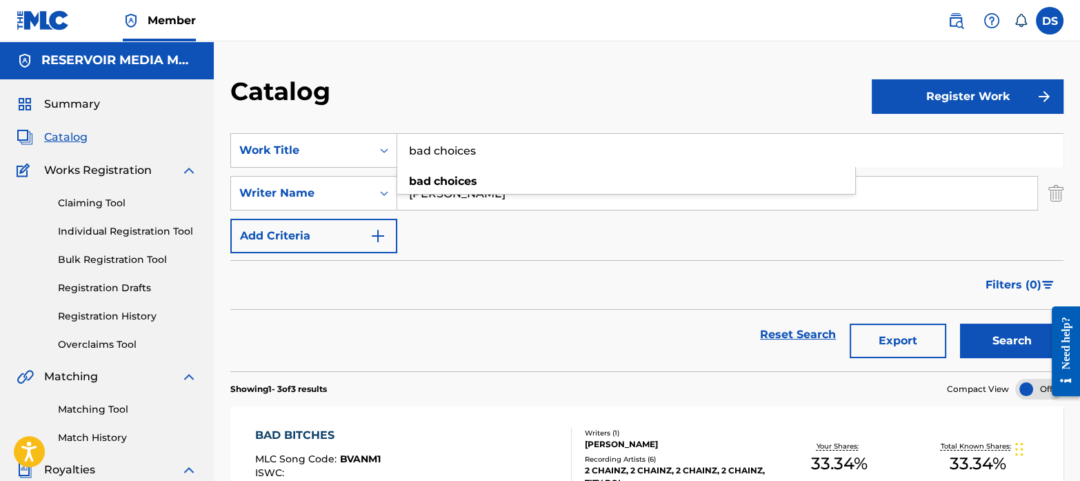
drag, startPoint x: 497, startPoint y: 150, endPoint x: 331, endPoint y: 112, distance: 170.3
click at [331, 112] on div "Catalog Register Work SearchWithCriteriaf767b145-9af0-43ff-9ecf-a8e958b93487 Wo…" at bounding box center [647, 433] width 866 height 715
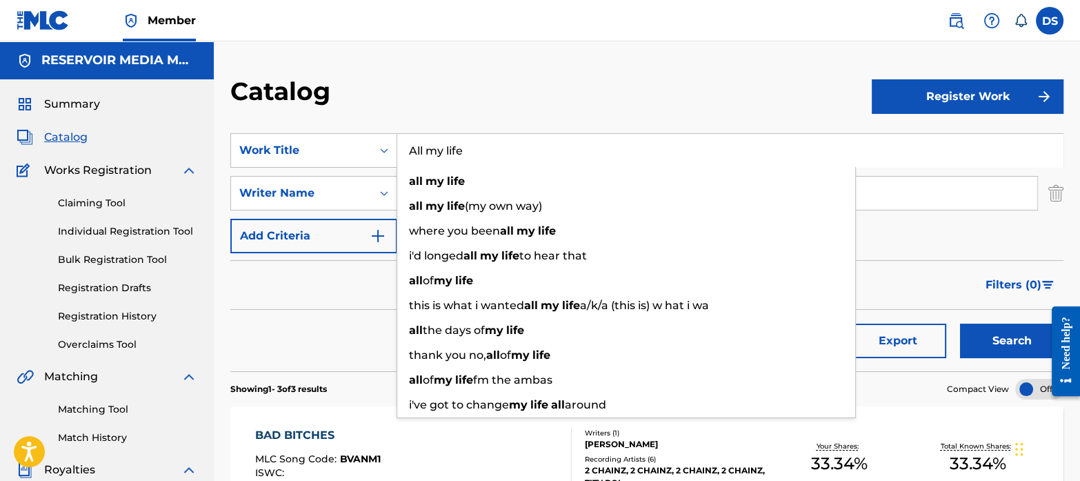
type input "All my life"
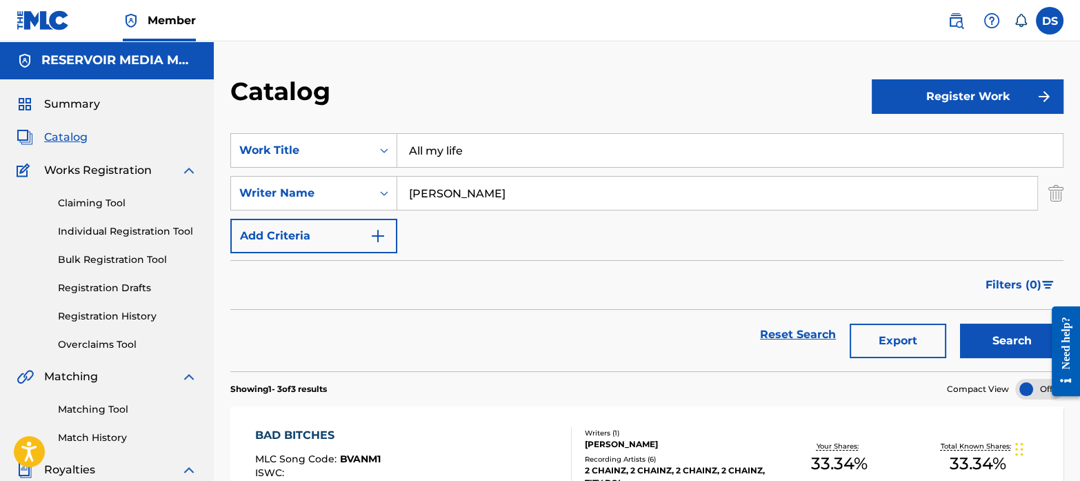
click at [441, 186] on input "[PERSON_NAME]" at bounding box center [717, 193] width 640 height 33
type input "e"
type input "jones"
click at [960, 323] on button "Search" at bounding box center [1011, 340] width 103 height 34
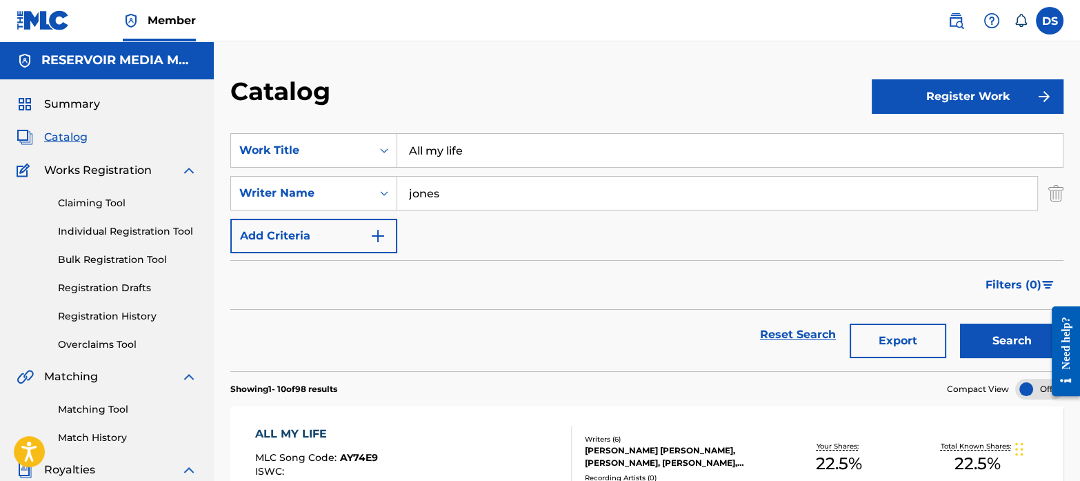
scroll to position [81, 0]
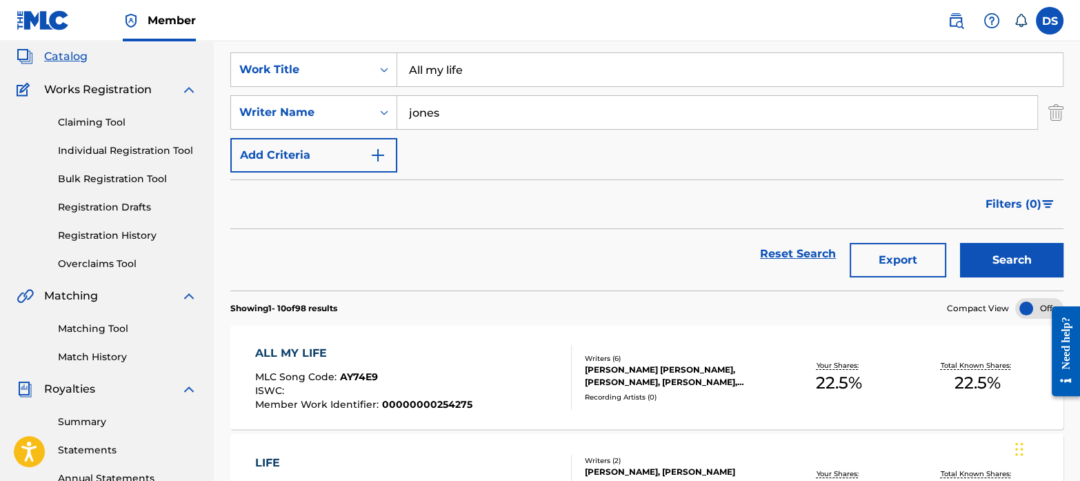
click at [297, 355] on div "ALL MY LIFE" at bounding box center [363, 353] width 217 height 17
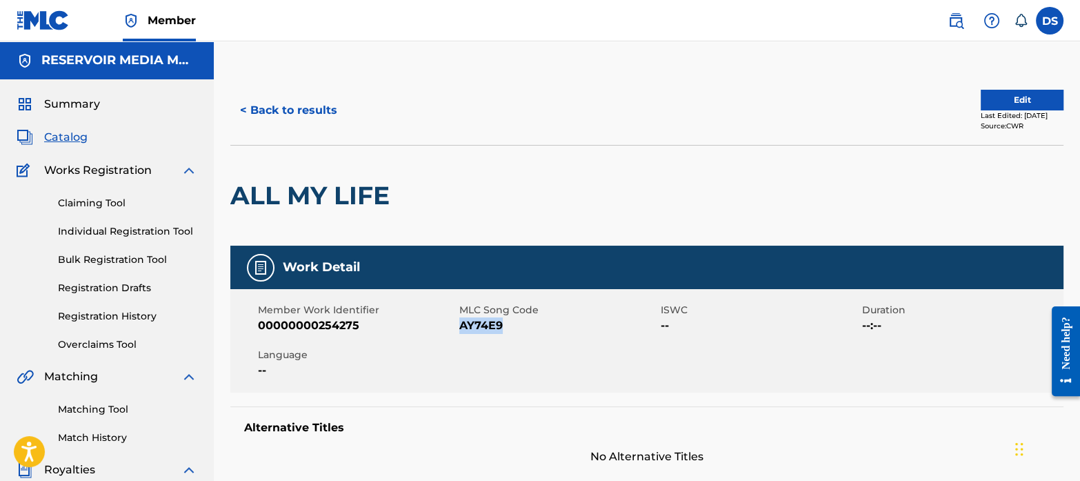
drag, startPoint x: 521, startPoint y: 332, endPoint x: 462, endPoint y: 324, distance: 59.2
click at [462, 324] on span "AY74E9" at bounding box center [558, 325] width 198 height 17
click at [293, 119] on button "< Back to results" at bounding box center [288, 110] width 117 height 34
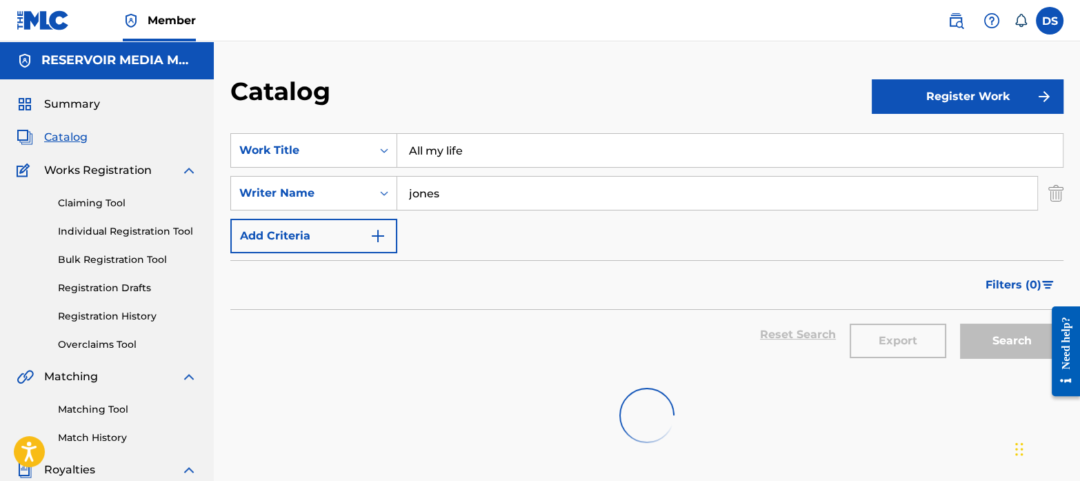
scroll to position [81, 0]
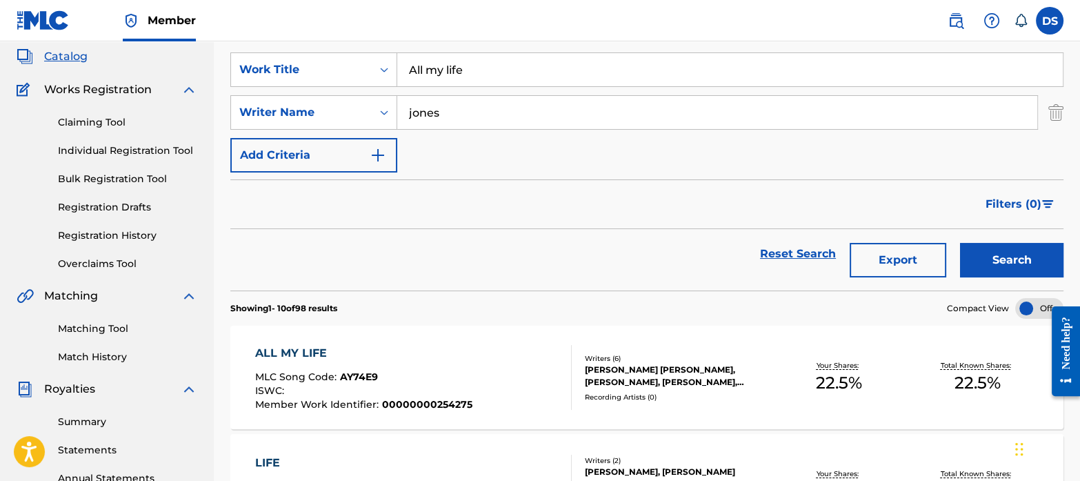
click at [56, 55] on span "Catalog" at bounding box center [65, 56] width 43 height 17
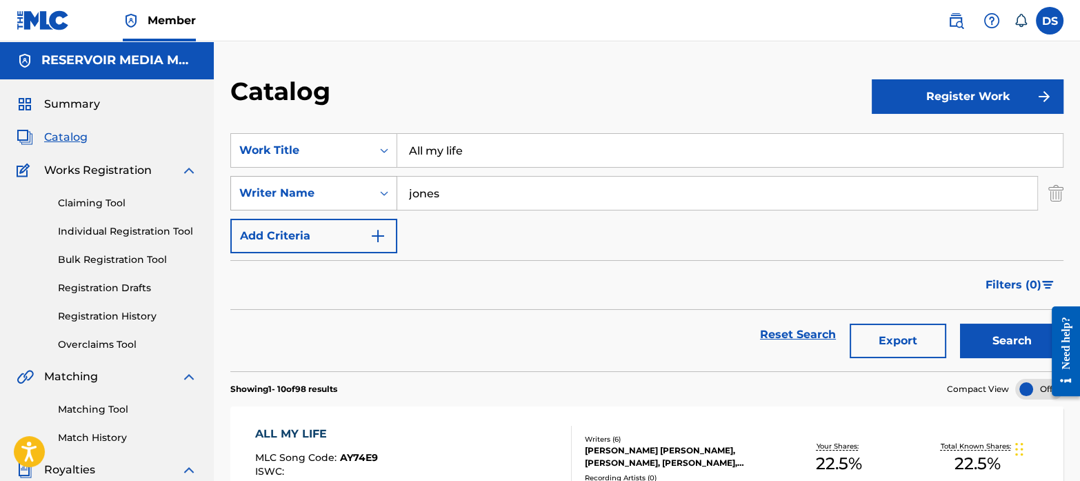
drag, startPoint x: 467, startPoint y: 197, endPoint x: 367, endPoint y: 201, distance: 100.1
click at [367, 201] on div "SearchWithCriteriab35a0a37-ec29-4013-954e-0ebd884d54f2 Writer Name [PERSON_NAME]" at bounding box center [646, 193] width 833 height 34
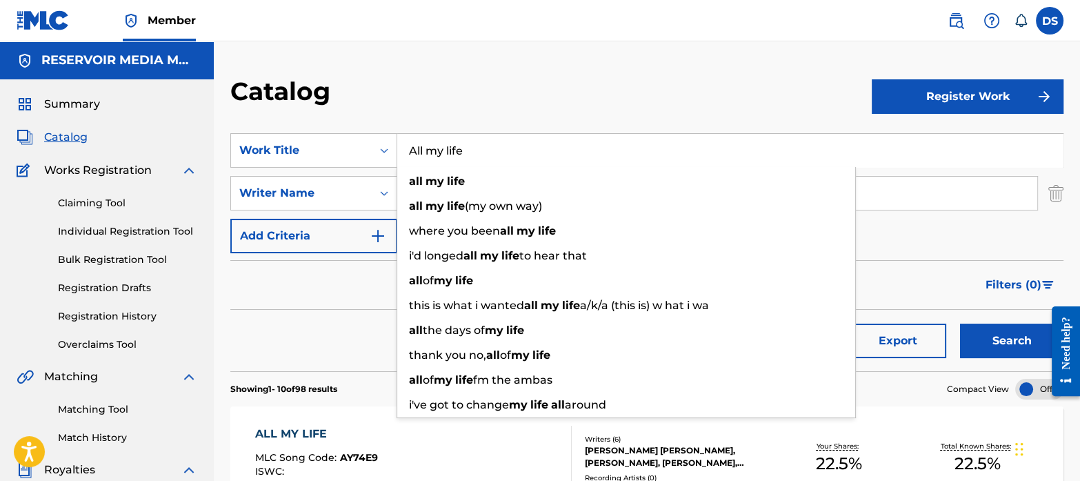
click at [470, 160] on input "All my life" at bounding box center [730, 150] width 666 height 33
type input "A"
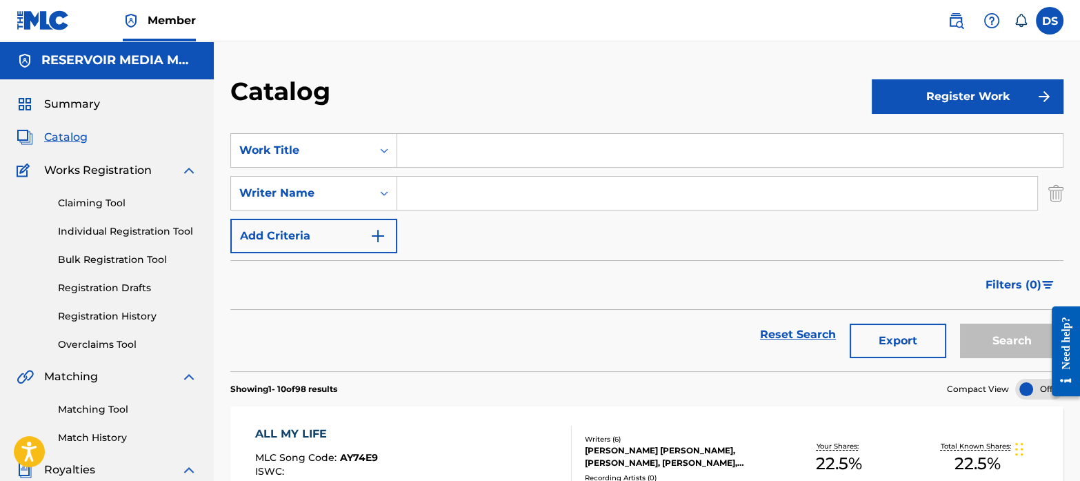
paste input "[PERSON_NAME]'T"
type input "[PERSON_NAME]'T"
click at [998, 341] on button "Search" at bounding box center [1011, 340] width 103 height 34
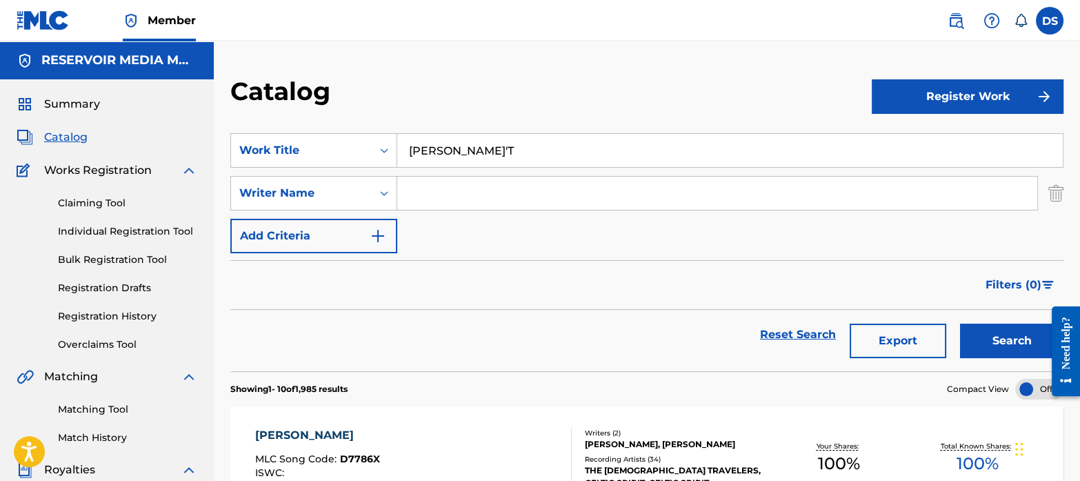
click at [446, 191] on input "Search Form" at bounding box center [717, 193] width 640 height 33
type input "[PERSON_NAME]"
click at [960, 323] on button "Search" at bounding box center [1011, 340] width 103 height 34
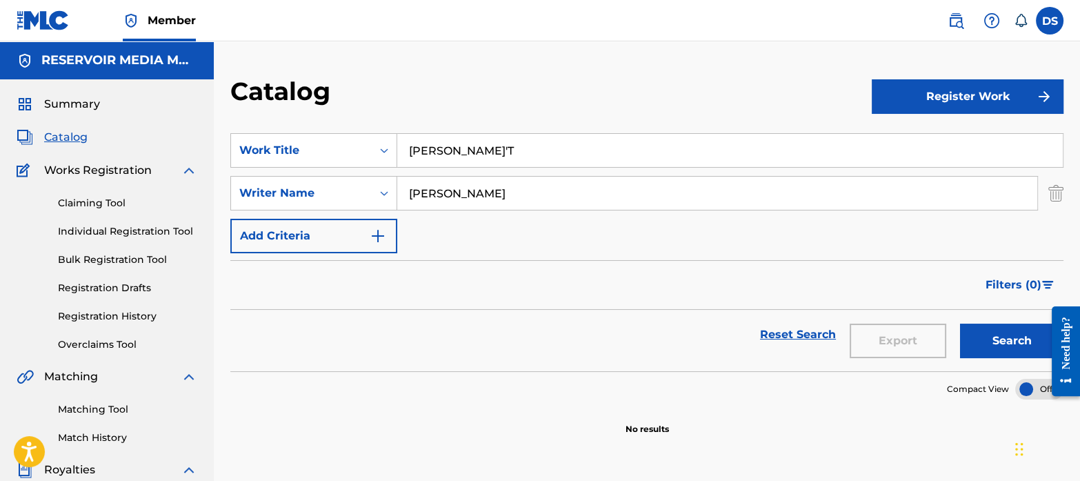
drag, startPoint x: 499, startPoint y: 134, endPoint x: 341, endPoint y: 128, distance: 157.4
click at [341, 128] on section "SearchWithCriteriaf767b145-9af0-43ff-9ecf-a8e958b93487 Work Title [PERSON_NAME]…" at bounding box center [646, 244] width 833 height 255
paste input "The Atl Experience"
type input "The Atl Experience"
drag, startPoint x: 460, startPoint y: 189, endPoint x: 373, endPoint y: 166, distance: 89.8
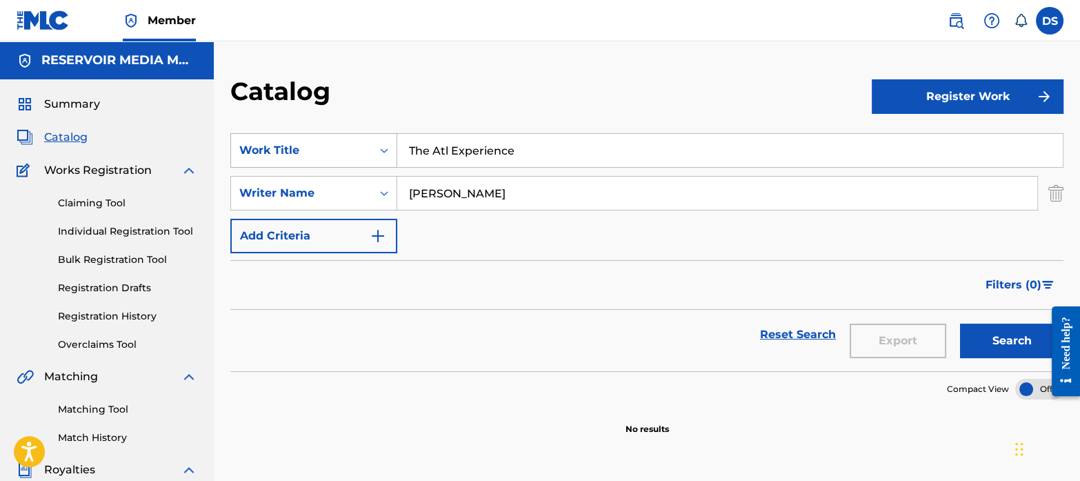
click at [373, 166] on div "SearchWithCriteriaf767b145-9af0-43ff-9ecf-a8e958b93487 Work Title The Atl Exper…" at bounding box center [646, 193] width 833 height 120
type input "[PERSON_NAME]"
click at [960, 323] on button "Search" at bounding box center [1011, 340] width 103 height 34
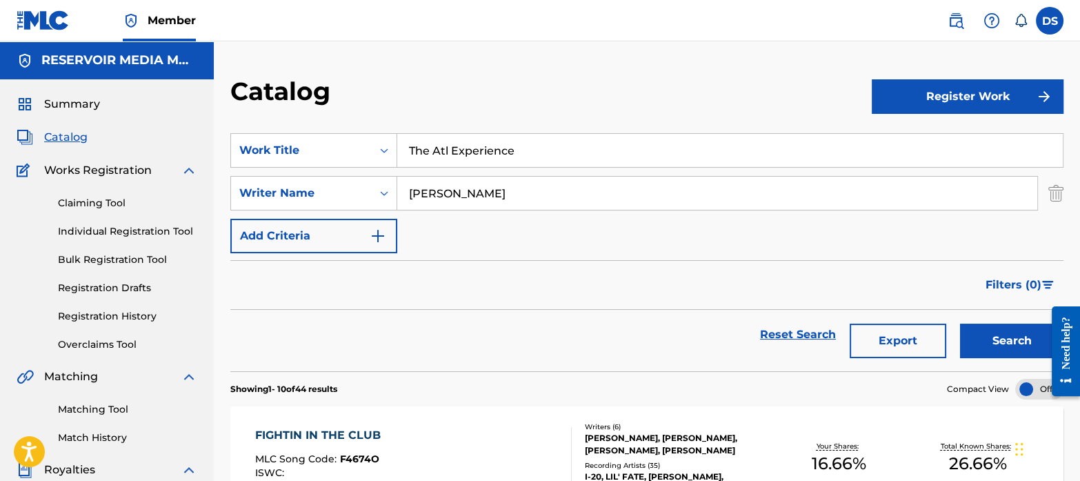
click at [432, 146] on input "The Atl Experience" at bounding box center [730, 150] width 666 height 33
click at [1017, 342] on button "Search" at bounding box center [1011, 340] width 103 height 34
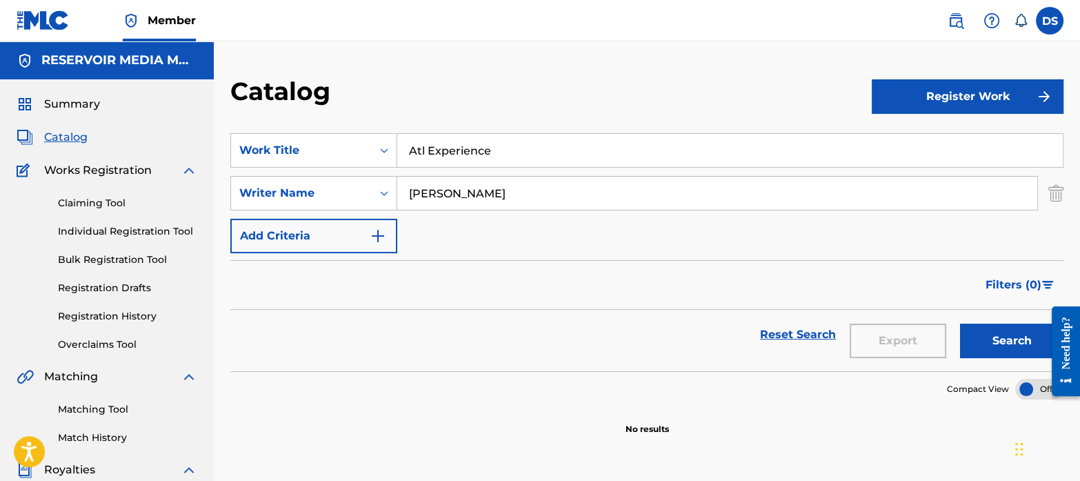
drag, startPoint x: 507, startPoint y: 146, endPoint x: 358, endPoint y: 118, distance: 151.6
click at [359, 118] on section "SearchWithCriteriaf767b145-9af0-43ff-9ecf-a8e958b93487 Work Title Atl Experienc…" at bounding box center [646, 244] width 833 height 255
paste input "Butterfly Project"
type input "Butterfly Project"
click at [417, 248] on div "SearchWithCriteriaf767b145-9af0-43ff-9ecf-a8e958b93487 Work Title Butterfly Pro…" at bounding box center [646, 193] width 833 height 120
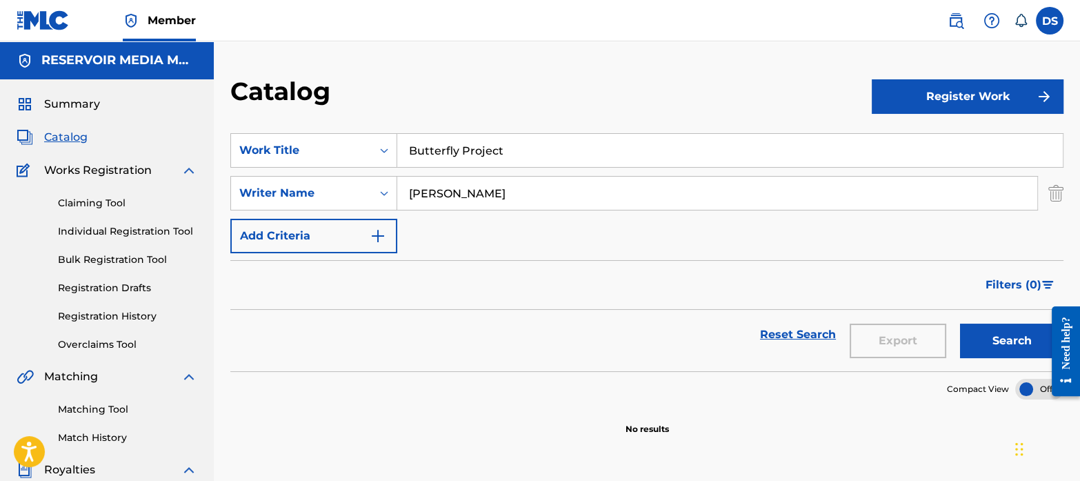
click at [454, 177] on input "[PERSON_NAME]" at bounding box center [717, 193] width 640 height 33
type input "E"
click at [1015, 333] on button "Search" at bounding box center [1011, 340] width 103 height 34
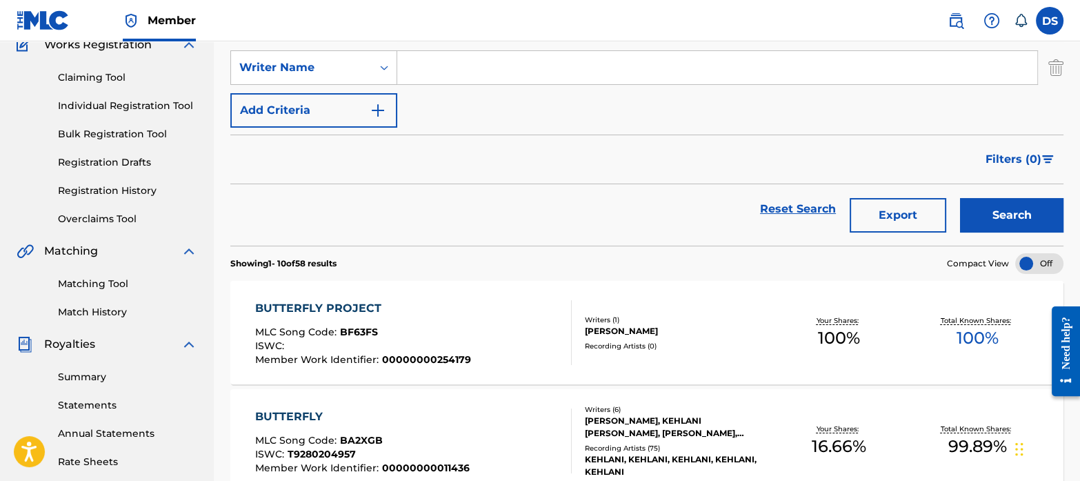
scroll to position [127, 0]
click at [367, 304] on div "BUTTERFLY PROJECT" at bounding box center [363, 307] width 216 height 17
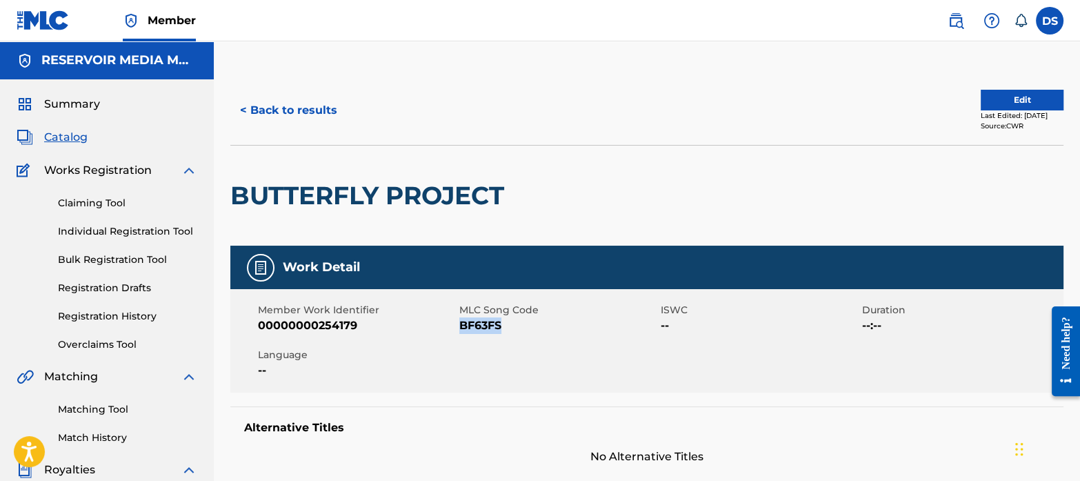
drag, startPoint x: 515, startPoint y: 326, endPoint x: 461, endPoint y: 326, distance: 54.5
click at [461, 326] on span "BF63FS" at bounding box center [558, 325] width 198 height 17
click at [102, 401] on div "Matching Tool Match History" at bounding box center [107, 415] width 181 height 60
click at [105, 404] on link "Matching Tool" at bounding box center [127, 409] width 139 height 14
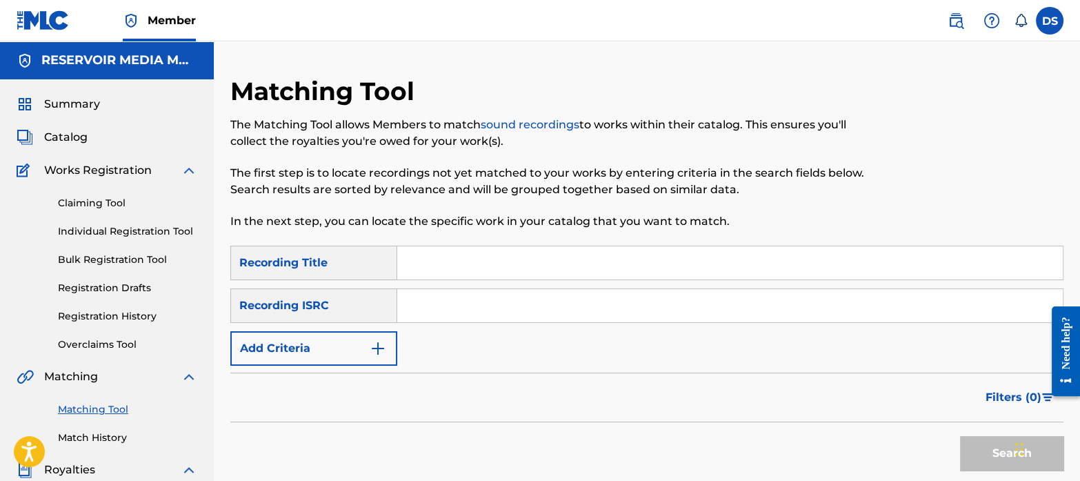
click at [437, 307] on input "Search Form" at bounding box center [730, 305] width 666 height 33
paste input "USA2P2505689"
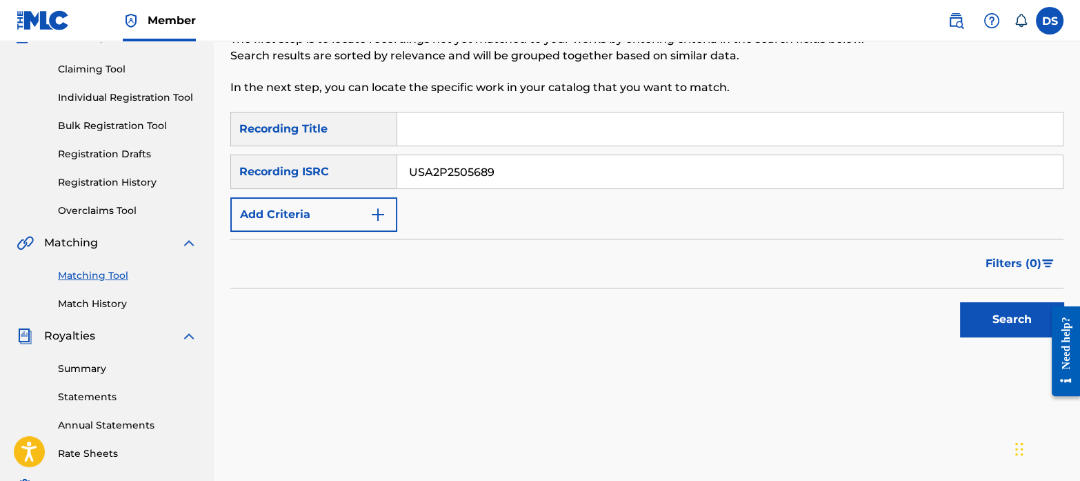
scroll to position [141, 0]
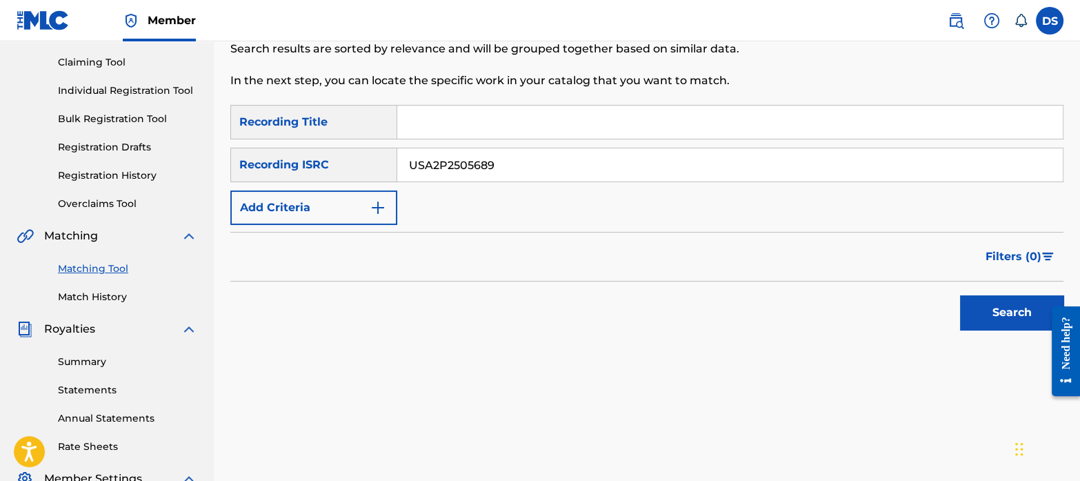
type input "USA2P2505689"
click at [1000, 318] on button "Search" at bounding box center [1011, 312] width 103 height 34
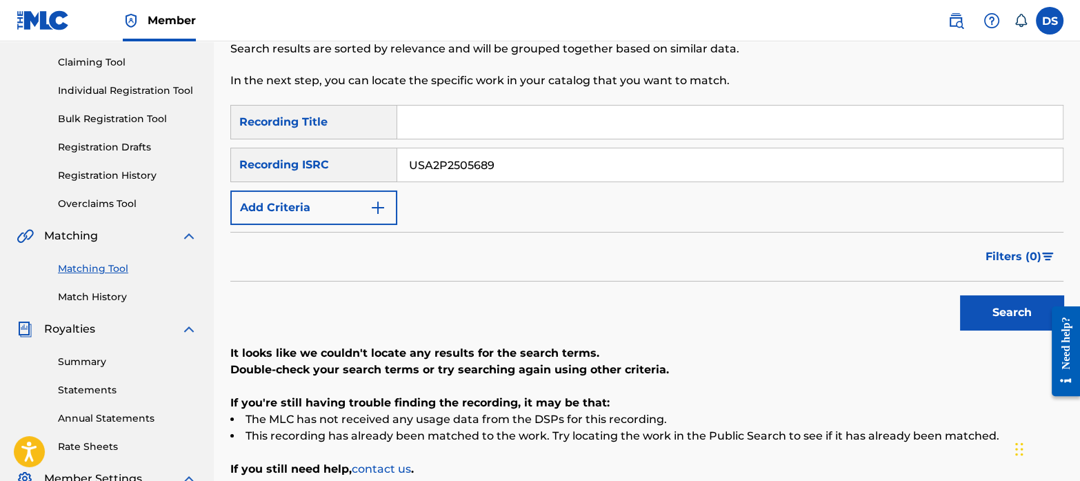
scroll to position [0, 0]
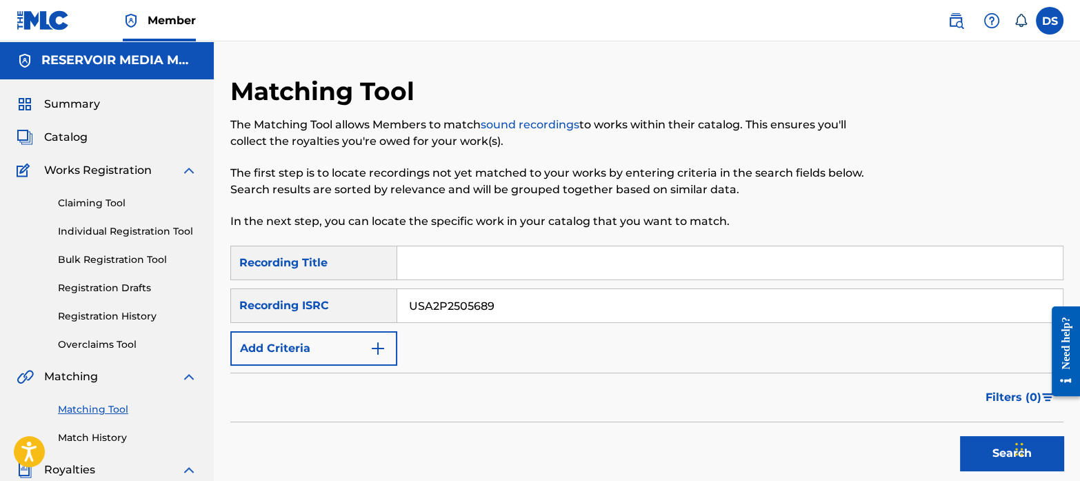
click at [66, 126] on div "Summary Catalog Works Registration Claiming Tool Individual Registration Tool B…" at bounding box center [107, 434] width 214 height 710
click at [74, 132] on span "Catalog" at bounding box center [65, 137] width 43 height 17
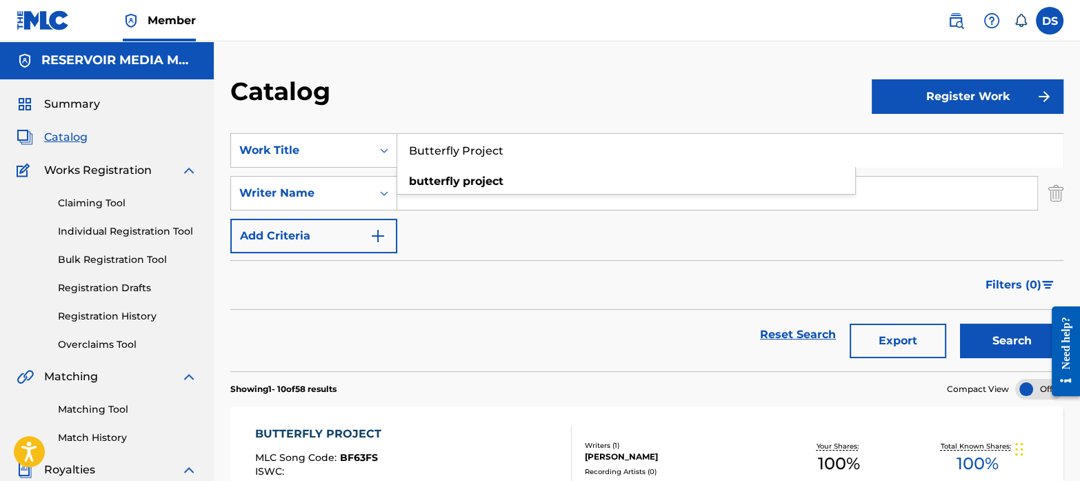
drag, startPoint x: 530, startPoint y: 146, endPoint x: 310, endPoint y: 131, distance: 221.2
click at [310, 131] on section "SearchWithCriteriaf767b145-9af0-43ff-9ecf-a8e958b93487 Work Title Butterfly Pro…" at bounding box center [646, 244] width 833 height 255
paste input "[PERSON_NAME]"
type input "[PERSON_NAME]"
click at [475, 198] on input "Search Form" at bounding box center [717, 193] width 640 height 33
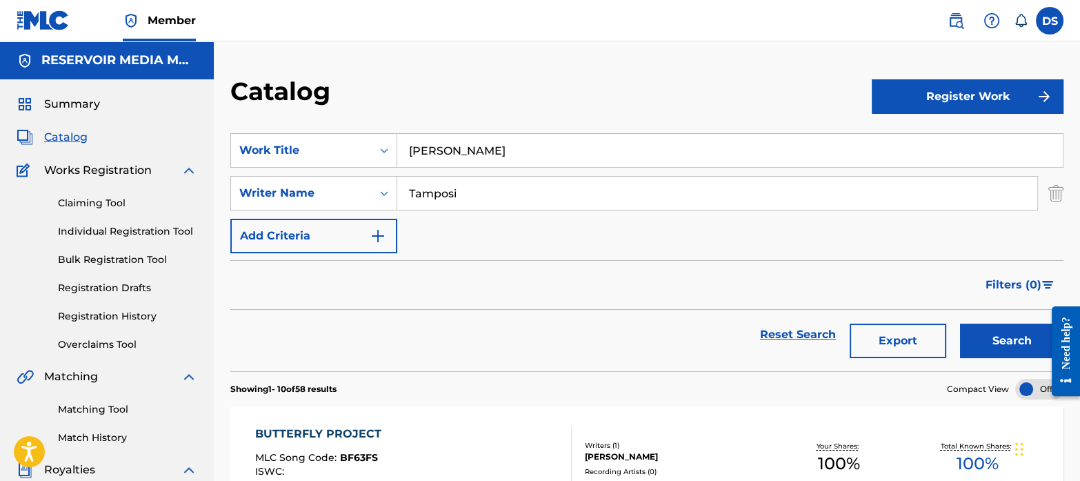
click at [960, 323] on button "Search" at bounding box center [1011, 340] width 103 height 34
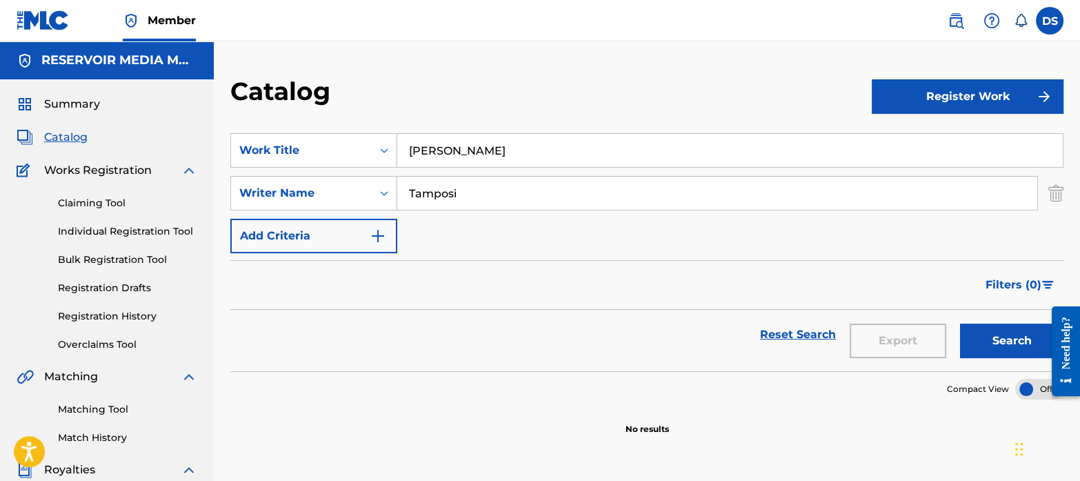
click at [473, 194] on input "Tamposi" at bounding box center [717, 193] width 640 height 33
type input "T"
drag, startPoint x: 466, startPoint y: 149, endPoint x: 363, endPoint y: 138, distance: 103.4
click at [363, 138] on div "SearchWithCriteriaf767b145-9af0-43ff-9ecf-a8e958b93487 Work Title [PERSON_NAME]" at bounding box center [646, 150] width 833 height 34
paste input "Llc"
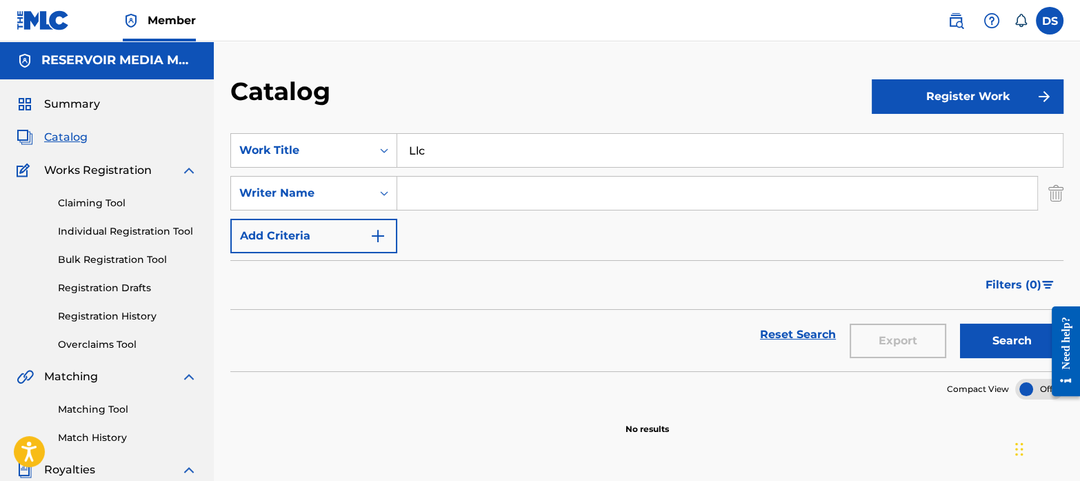
type input "Llc"
click at [1030, 343] on button "Search" at bounding box center [1011, 340] width 103 height 34
click at [439, 186] on input "Search Form" at bounding box center [717, 193] width 640 height 33
type input "[PERSON_NAME]"
click at [960, 323] on button "Search" at bounding box center [1011, 340] width 103 height 34
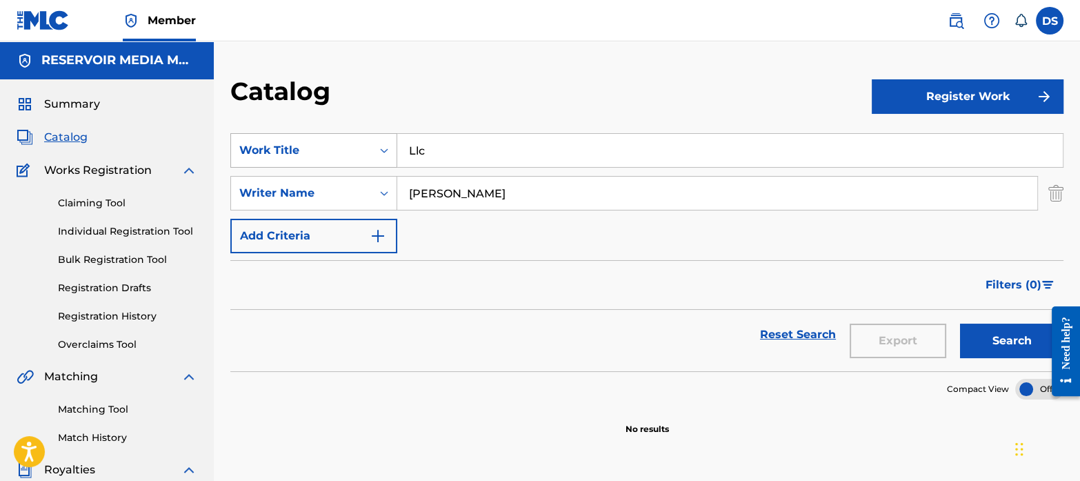
drag, startPoint x: 438, startPoint y: 162, endPoint x: 370, endPoint y: 146, distance: 70.3
click at [370, 146] on div "SearchWithCriteriaf767b145-9af0-43ff-9ecf-a8e958b93487 Work Title Llc" at bounding box center [646, 150] width 833 height 34
paste input "Colossal"
click at [982, 340] on button "Search" at bounding box center [1011, 340] width 103 height 34
drag, startPoint x: 471, startPoint y: 145, endPoint x: 350, endPoint y: 129, distance: 121.7
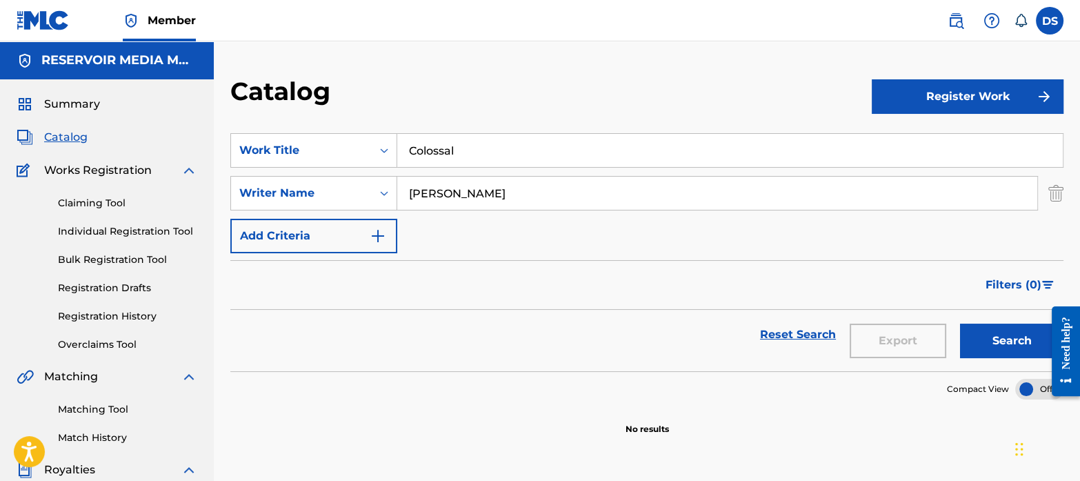
click at [350, 129] on section "SearchWithCriteriaf767b145-9af0-43ff-9ecf-a8e958b93487 Work Title Colossal Sear…" at bounding box center [646, 244] width 833 height 255
paste input "Rain On Me"
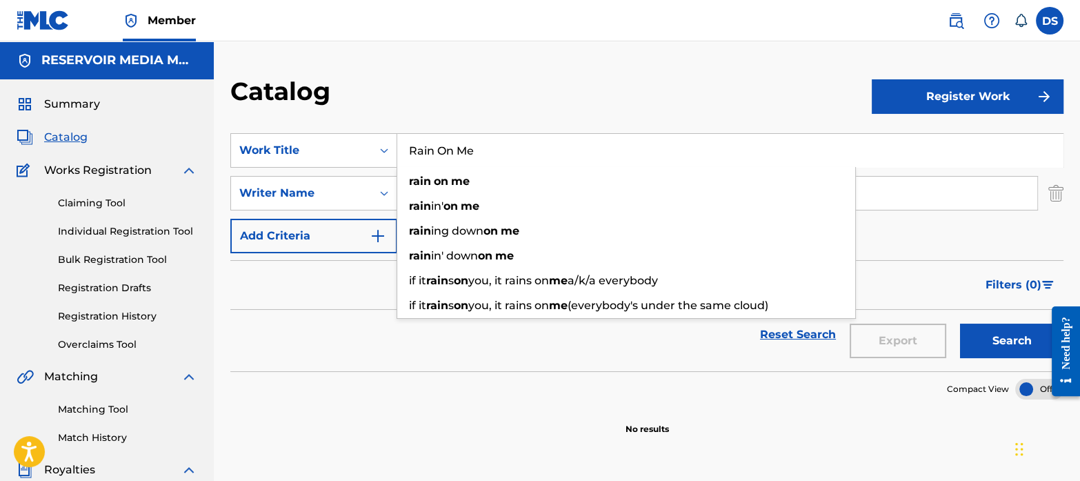
type input "Rain On Me"
click at [339, 381] on section "Compact View" at bounding box center [646, 385] width 833 height 28
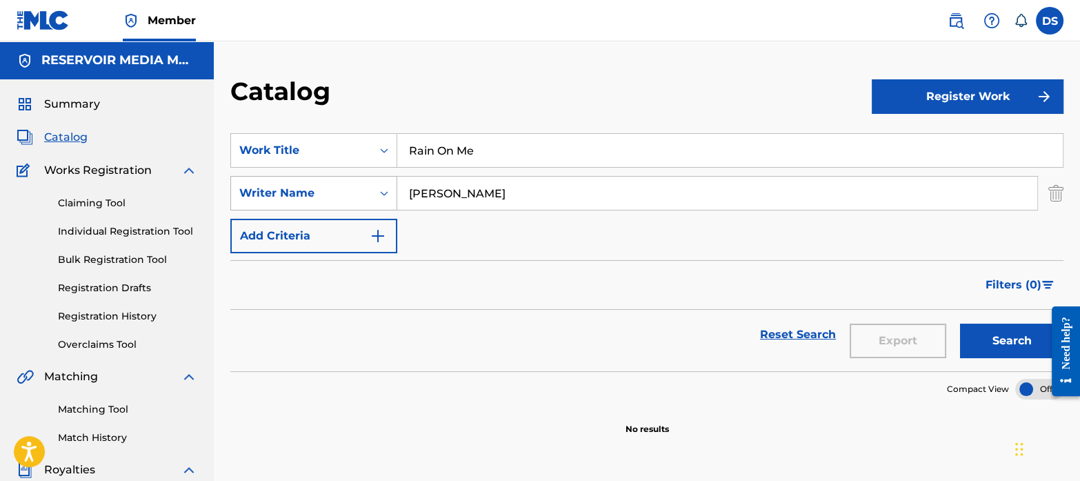
drag, startPoint x: 466, startPoint y: 186, endPoint x: 387, endPoint y: 183, distance: 79.4
click at [387, 183] on div "SearchWithCriteriab35a0a37-ec29-4013-954e-0ebd884d54f2 Writer Name [PERSON_NAME]" at bounding box center [646, 193] width 833 height 34
click at [990, 337] on button "Search" at bounding box center [1011, 340] width 103 height 34
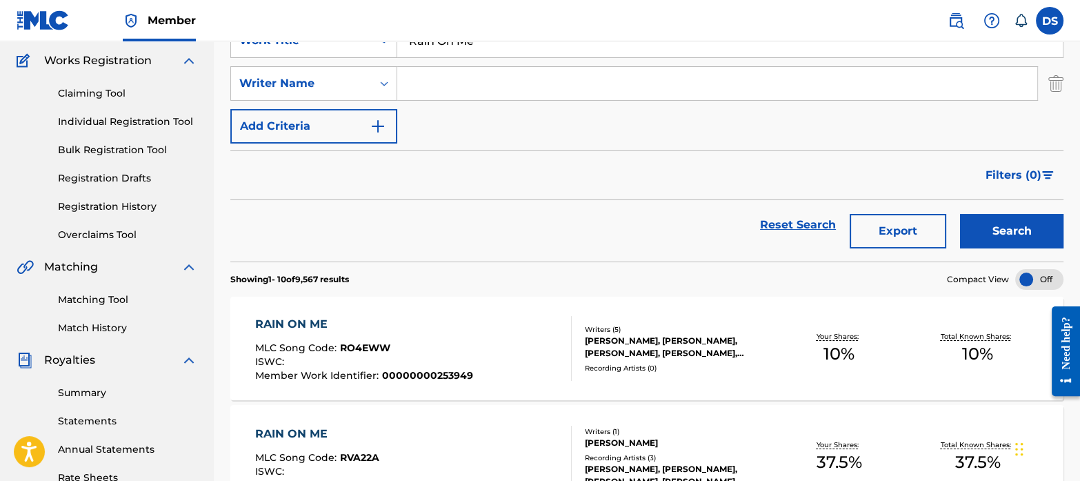
scroll to position [111, 0]
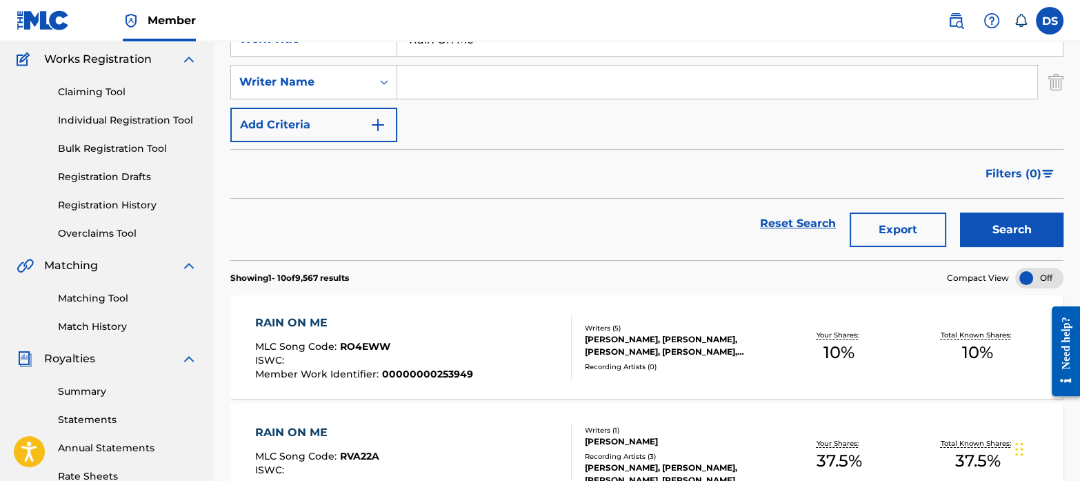
click at [308, 322] on div "RAIN ON ME" at bounding box center [364, 323] width 218 height 17
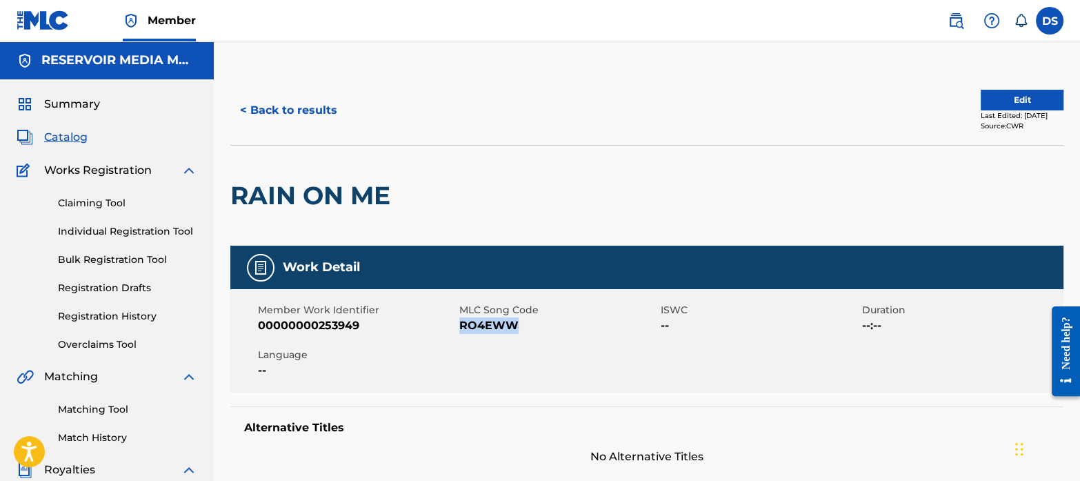
drag, startPoint x: 459, startPoint y: 327, endPoint x: 523, endPoint y: 335, distance: 64.0
click at [523, 335] on div "Member Work Identifier 00000000253949 MLC Song Code RO4EWW ISWC -- Duration --:…" at bounding box center [646, 340] width 833 height 103
click at [79, 141] on span "Catalog" at bounding box center [65, 137] width 43 height 17
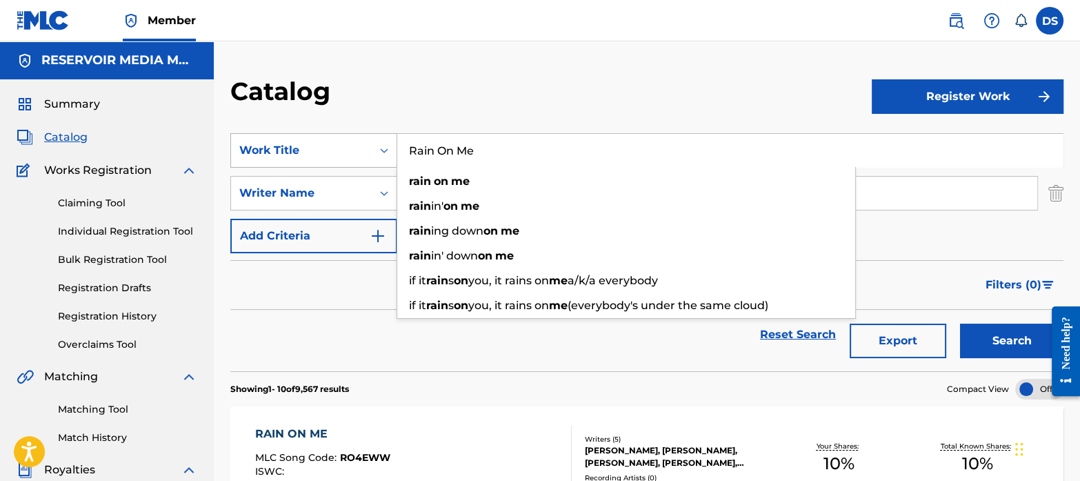
drag, startPoint x: 497, startPoint y: 160, endPoint x: 356, endPoint y: 137, distance: 143.2
click at [356, 137] on div "SearchWithCriteriaf767b145-9af0-43ff-9ecf-a8e958b93487 Work Title Rain On Me ra…" at bounding box center [646, 150] width 833 height 34
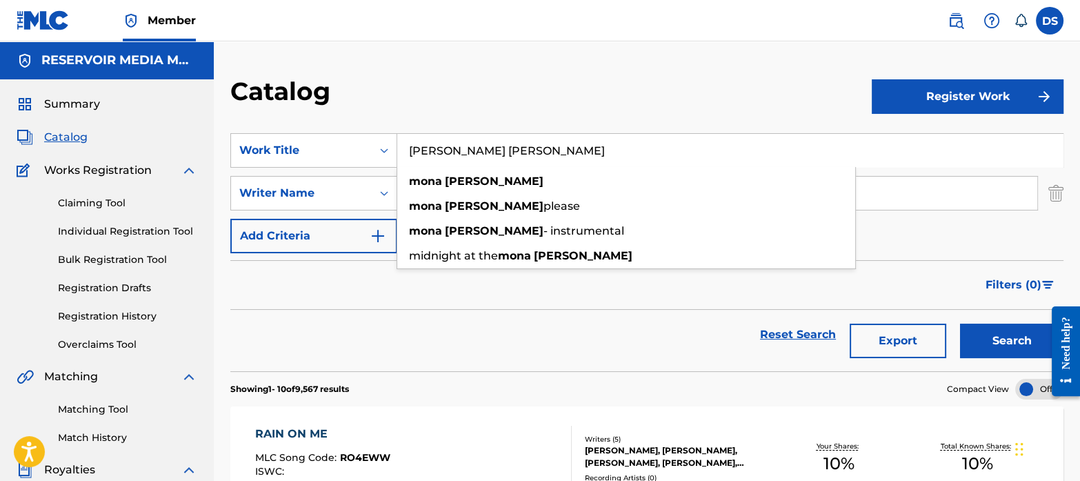
type input "[PERSON_NAME] [PERSON_NAME]"
click at [355, 303] on div "Filters ( 0 )" at bounding box center [646, 285] width 833 height 50
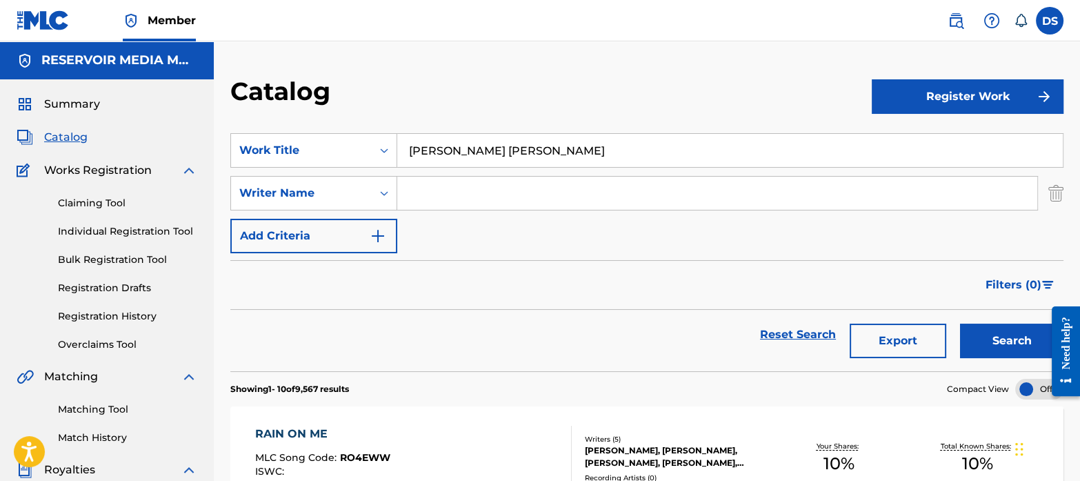
click at [468, 194] on input "Search Form" at bounding box center [717, 193] width 640 height 33
type input "[PERSON_NAME]"
click at [960, 323] on button "Search" at bounding box center [1011, 340] width 103 height 34
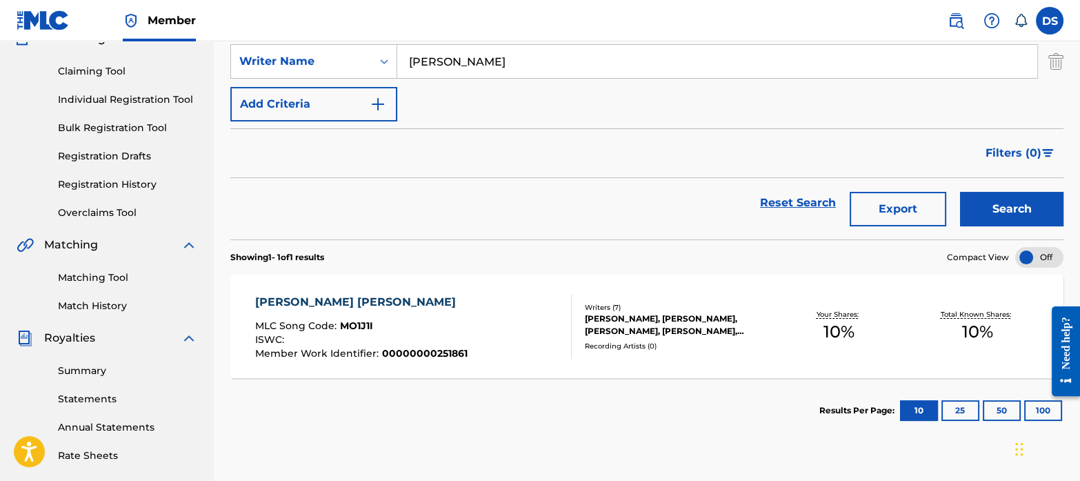
scroll to position [132, 0]
click at [620, 329] on div "[PERSON_NAME], [PERSON_NAME], [PERSON_NAME], [PERSON_NAME], [PERSON_NAME], [PER…" at bounding box center [677, 324] width 185 height 25
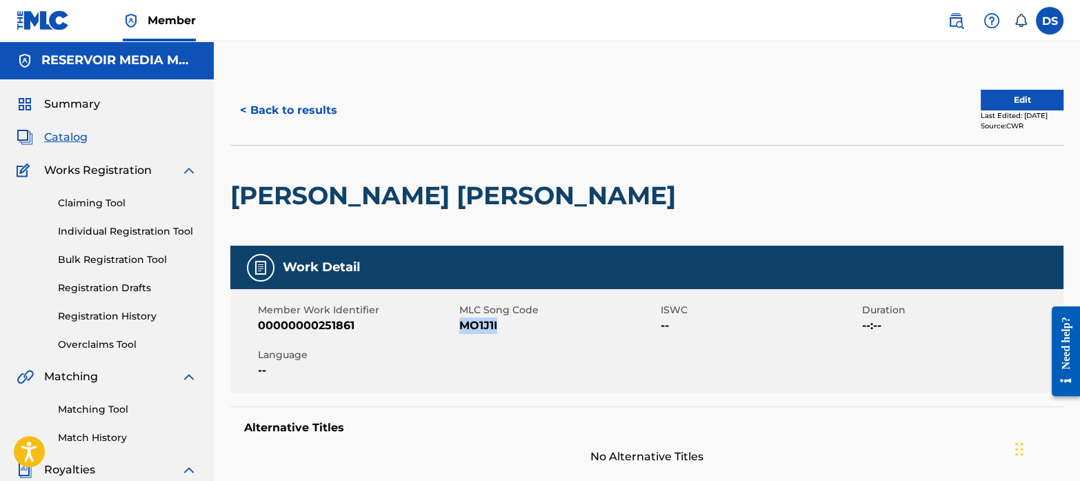
drag, startPoint x: 508, startPoint y: 322, endPoint x: 460, endPoint y: 328, distance: 48.7
click at [460, 328] on span "MO1J1I" at bounding box center [558, 325] width 198 height 17
click at [64, 135] on span "Catalog" at bounding box center [65, 137] width 43 height 17
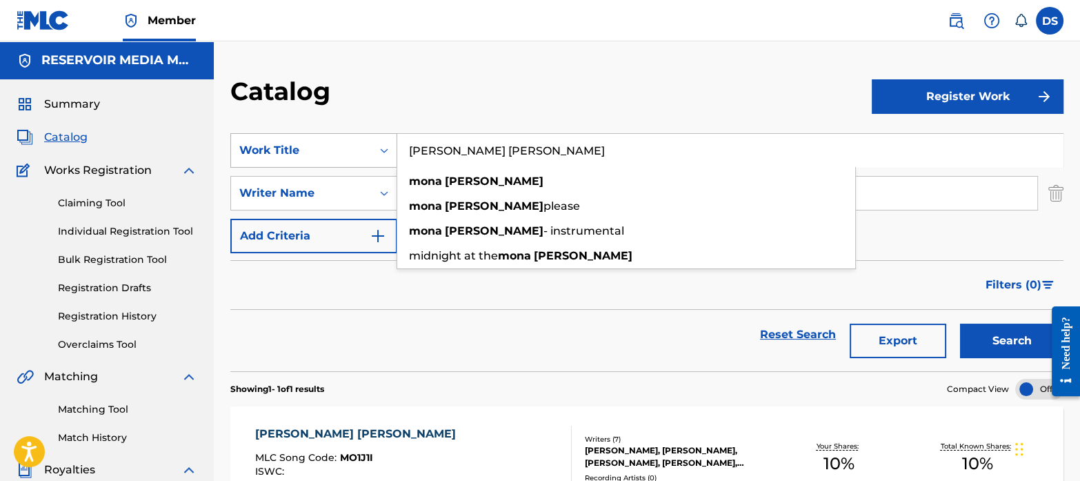
drag, startPoint x: 507, startPoint y: 150, endPoint x: 361, endPoint y: 136, distance: 146.2
click at [361, 136] on div "SearchWithCriteriaf767b145-9af0-43ff-9ecf-a8e958b93487 Work Title [PERSON_NAME]…" at bounding box center [646, 150] width 833 height 34
paste input "[DEMOGRAPHIC_DATA]"
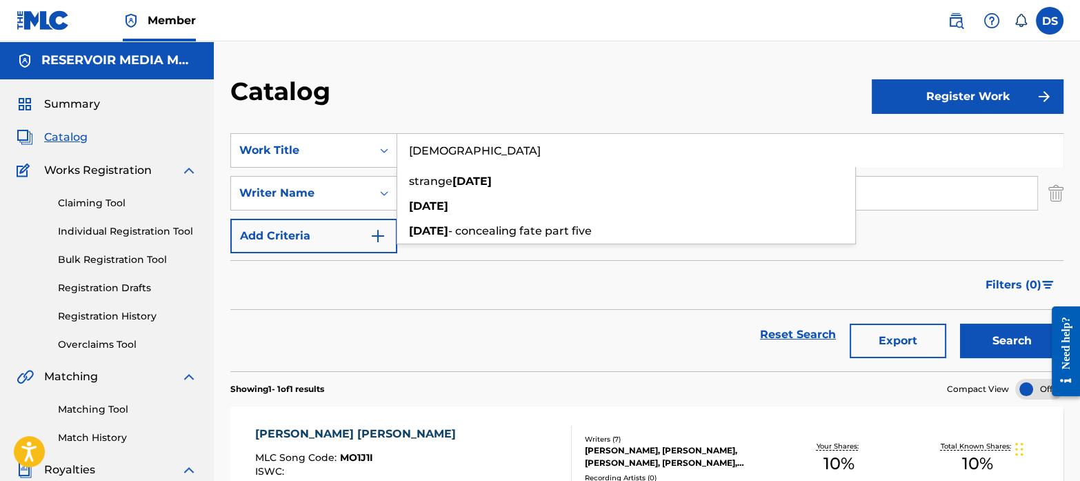
type input "[DEMOGRAPHIC_DATA]"
click at [371, 270] on div "Filters ( 0 )" at bounding box center [646, 285] width 833 height 50
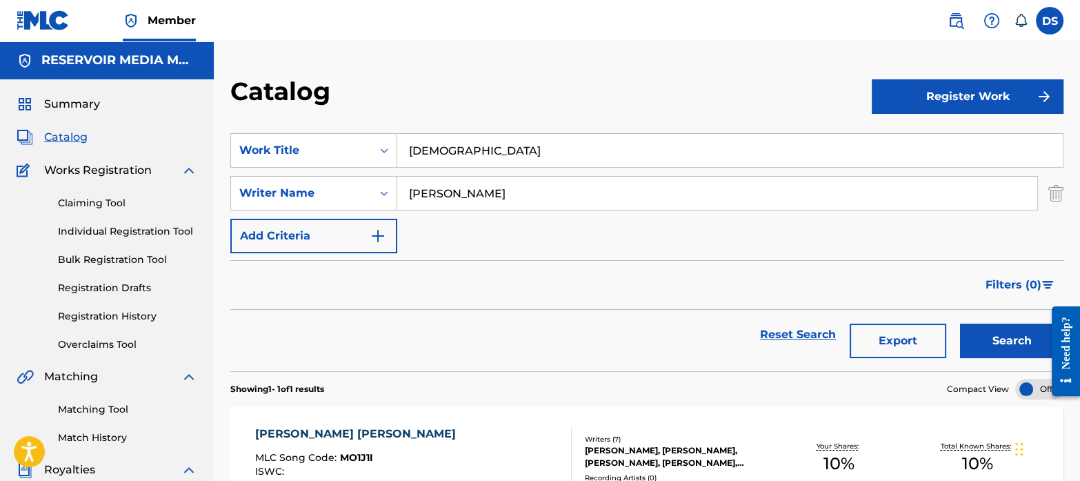
drag, startPoint x: 501, startPoint y: 197, endPoint x: 392, endPoint y: 170, distance: 111.6
click at [392, 170] on div "SearchWithCriteriaf767b145-9af0-43ff-9ecf-a8e958b93487 Work Title [DATE] Search…" at bounding box center [646, 193] width 833 height 120
type input "[PERSON_NAME]"
click at [960, 323] on button "Search" at bounding box center [1011, 340] width 103 height 34
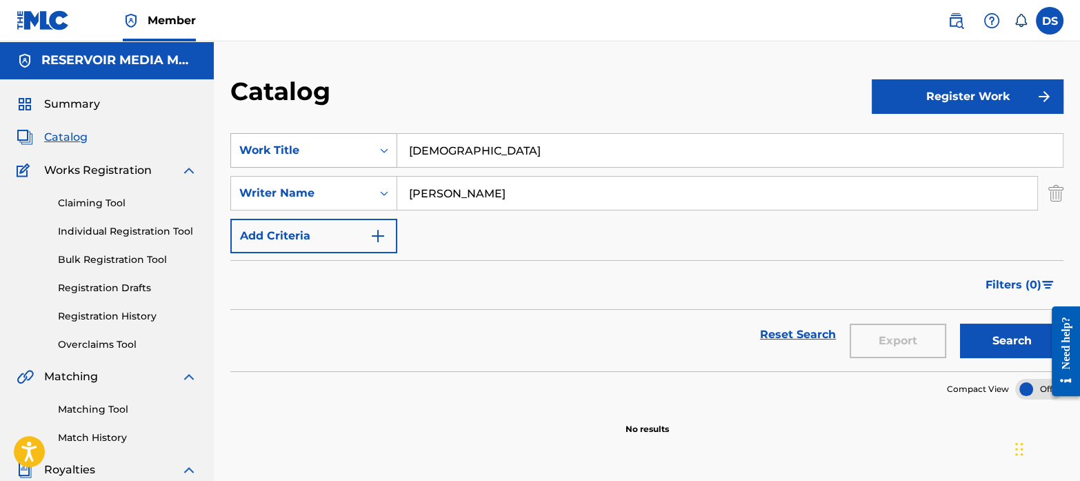
drag, startPoint x: 477, startPoint y: 188, endPoint x: 329, endPoint y: 143, distance: 154.3
click at [329, 143] on div "SearchWithCriteriaf767b145-9af0-43ff-9ecf-a8e958b93487 Work Title [DATE] Search…" at bounding box center [646, 193] width 833 height 120
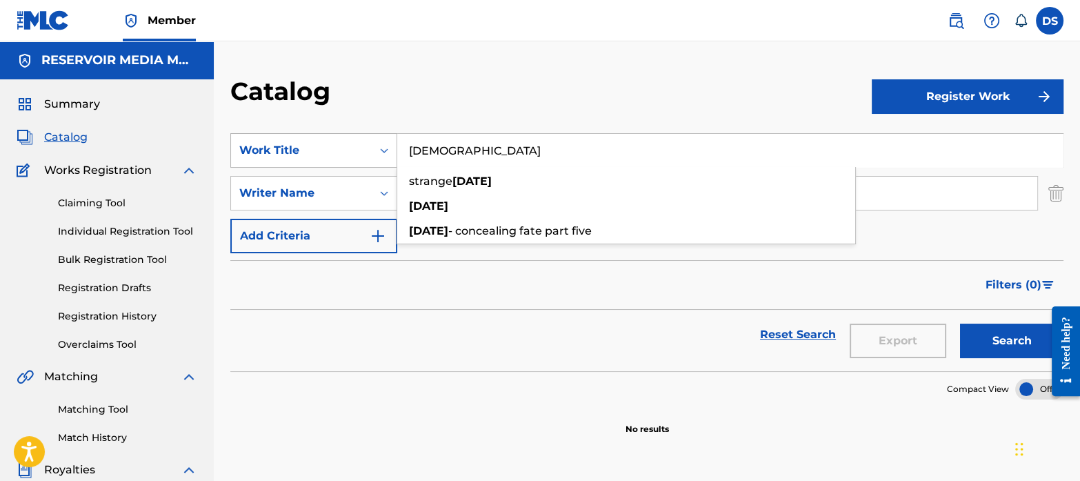
drag, startPoint x: 479, startPoint y: 151, endPoint x: 377, endPoint y: 135, distance: 104.0
click at [377, 135] on div "SearchWithCriteriaf767b145-9af0-43ff-9ecf-a8e958b93487 Work Title [DATE] strang…" at bounding box center [646, 150] width 833 height 34
paste input "The Louvre"
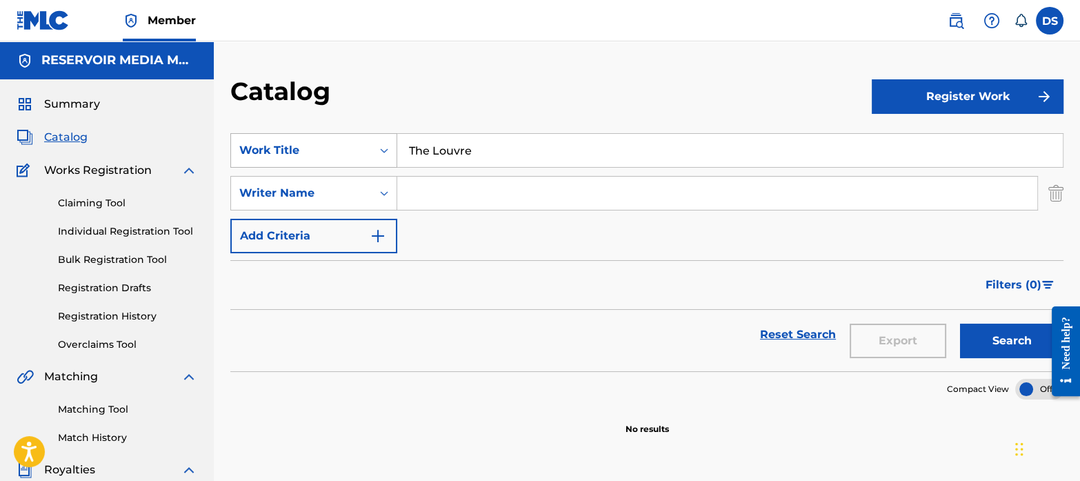
type input "The Louvre"
click at [960, 323] on button "Search" at bounding box center [1011, 340] width 103 height 34
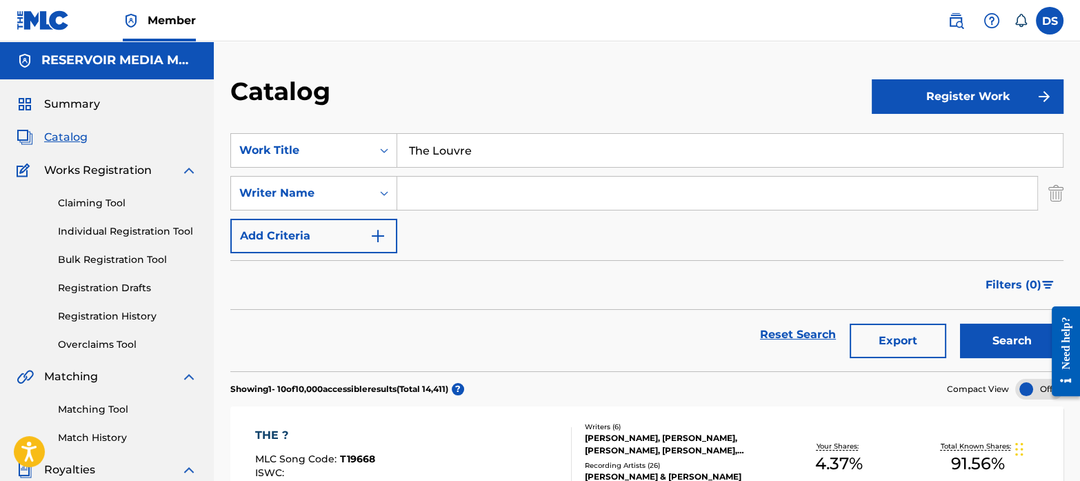
click at [497, 186] on input "Search Form" at bounding box center [717, 193] width 640 height 33
type input "virginie"
click at [960, 323] on button "Search" at bounding box center [1011, 340] width 103 height 34
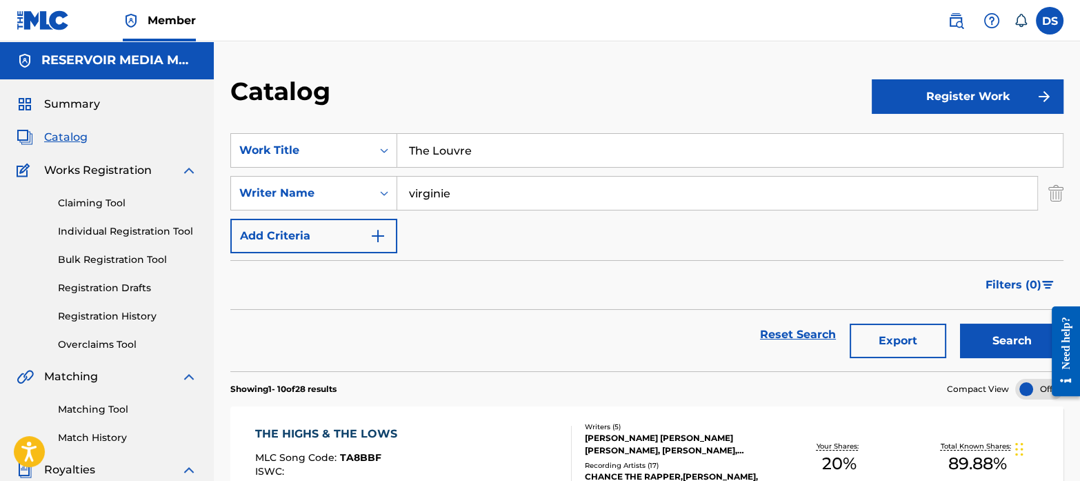
drag, startPoint x: 490, startPoint y: 148, endPoint x: 337, endPoint y: 107, distance: 158.6
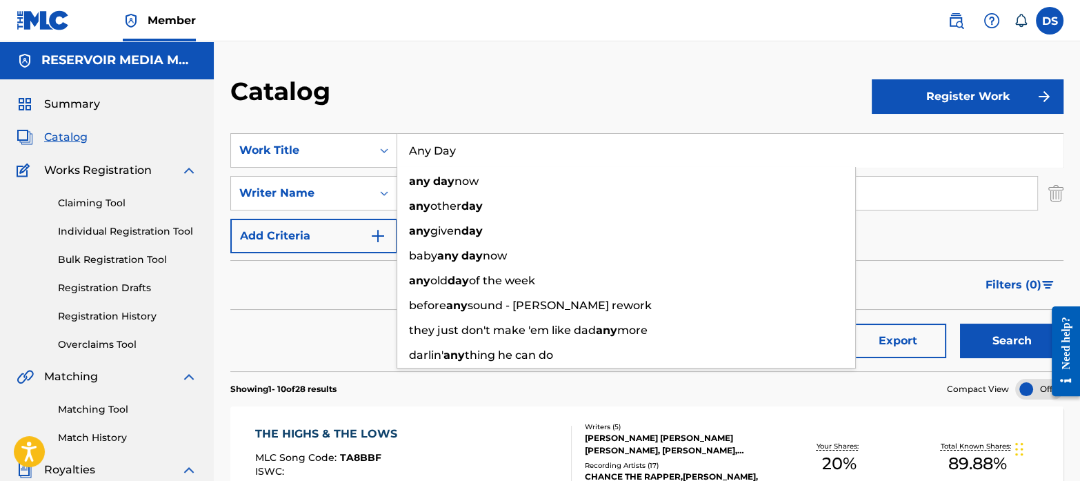
type input "Any Day"
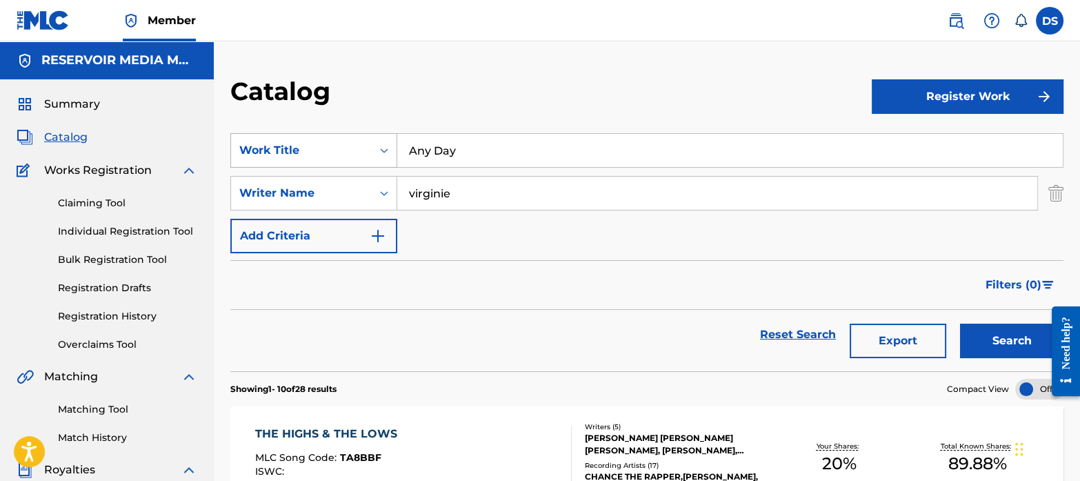
drag, startPoint x: 481, startPoint y: 200, endPoint x: 370, endPoint y: 162, distance: 116.7
click at [370, 162] on div "SearchWithCriteriaf767b145-9af0-43ff-9ecf-a8e958b93487 Work Title Any Day Searc…" at bounding box center [646, 193] width 833 height 120
type input "[PERSON_NAME]"
click at [960, 323] on button "Search" at bounding box center [1011, 340] width 103 height 34
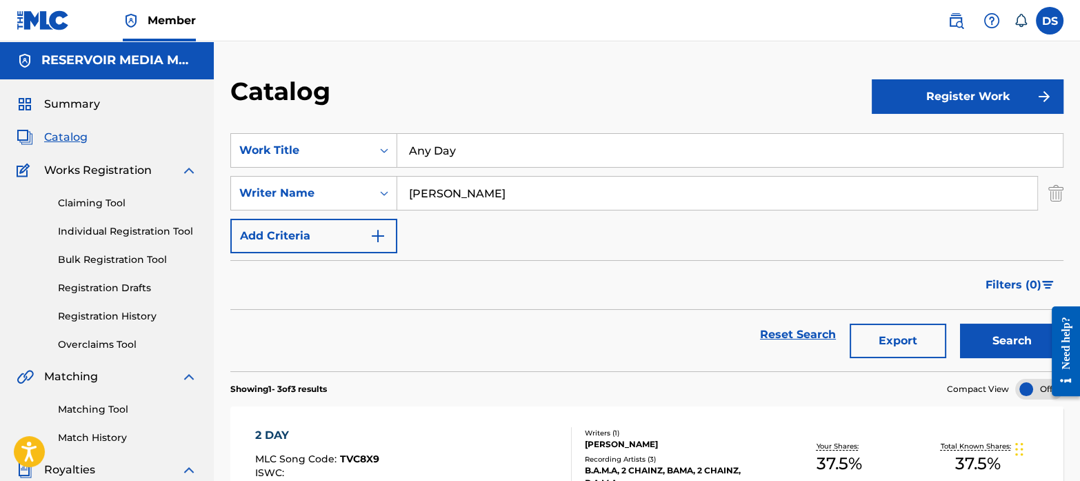
click at [68, 101] on span "Summary" at bounding box center [72, 104] width 56 height 17
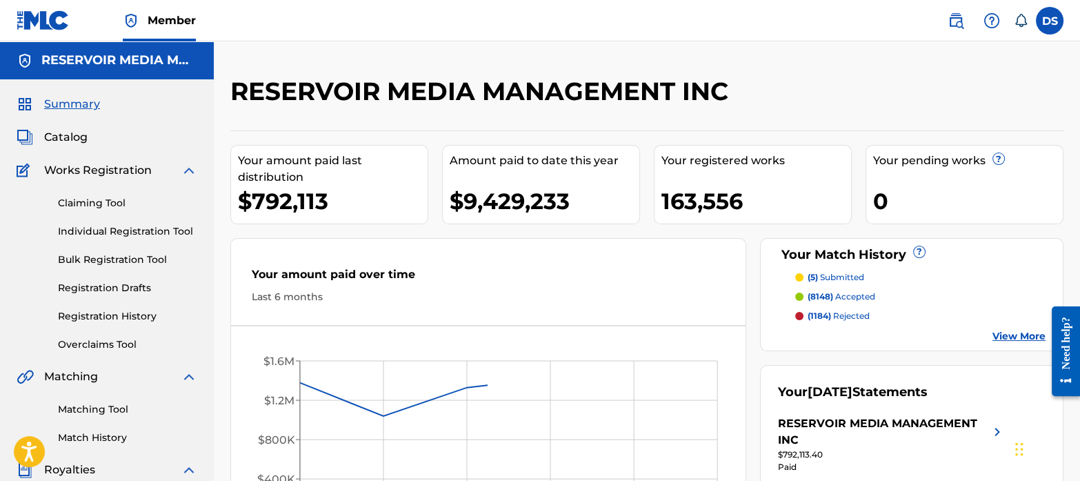
click at [77, 132] on span "Catalog" at bounding box center [65, 137] width 43 height 17
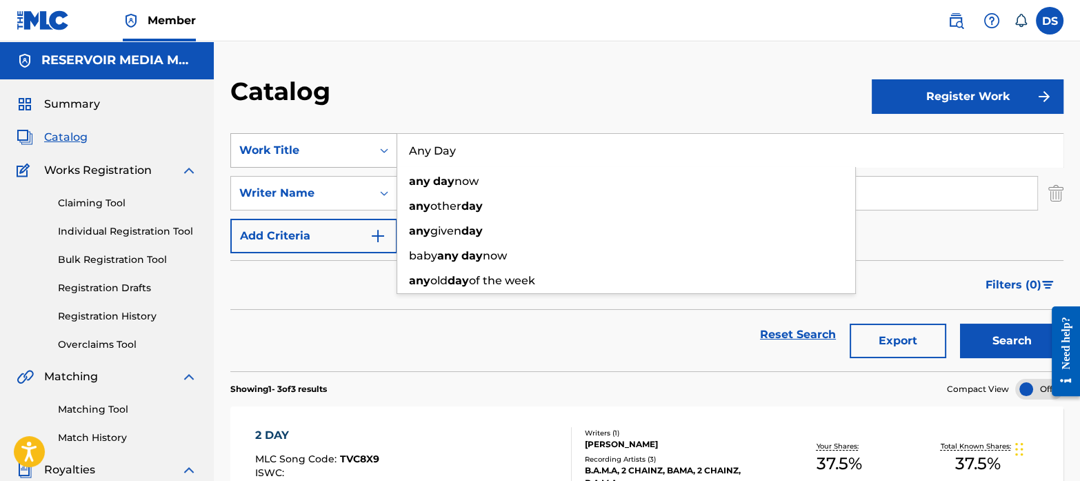
drag, startPoint x: 473, startPoint y: 156, endPoint x: 343, endPoint y: 137, distance: 131.8
click at [343, 137] on div "SearchWithCriteriaf767b145-9af0-43ff-9ecf-a8e958b93487 Work Title Any Day any d…" at bounding box center [646, 150] width 833 height 34
paste input "**Been Abouta Year**"
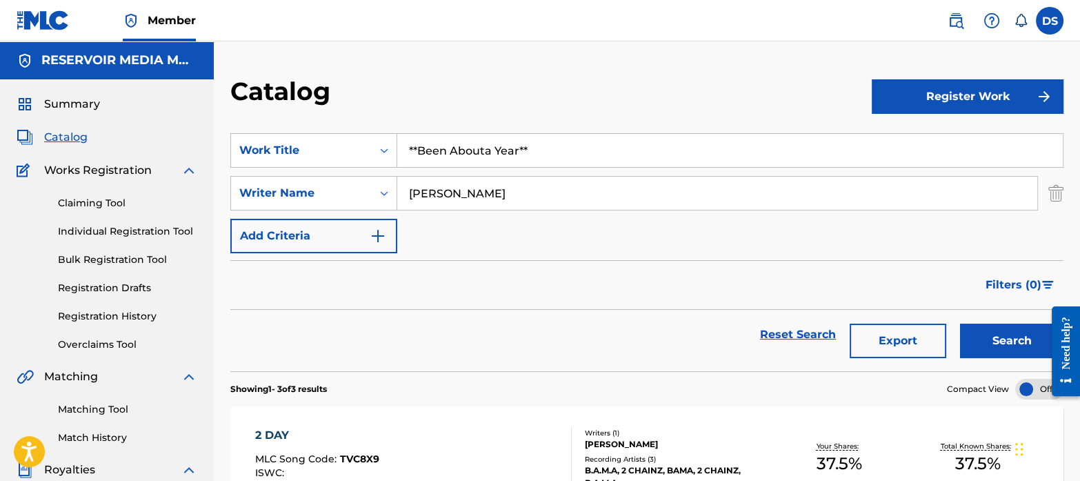
type input "**Been Abouta Year**"
drag, startPoint x: 449, startPoint y: 186, endPoint x: 366, endPoint y: 165, distance: 85.3
click at [366, 165] on div "SearchWithCriteriaf767b145-9af0-43ff-9ecf-a8e958b93487 Work Title **Been Abouta…" at bounding box center [646, 193] width 833 height 120
type input "[PERSON_NAME]"
click at [960, 323] on button "Search" at bounding box center [1011, 340] width 103 height 34
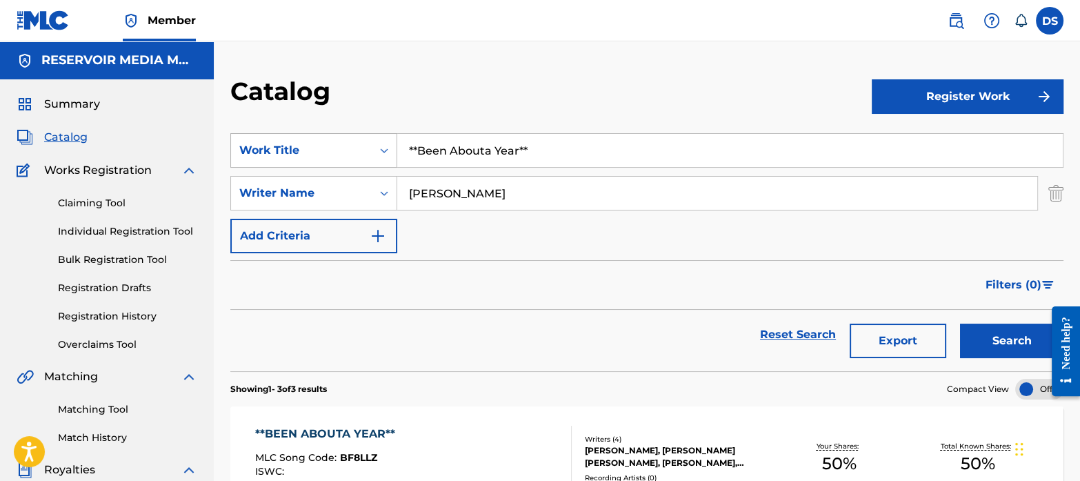
scroll to position [146, 0]
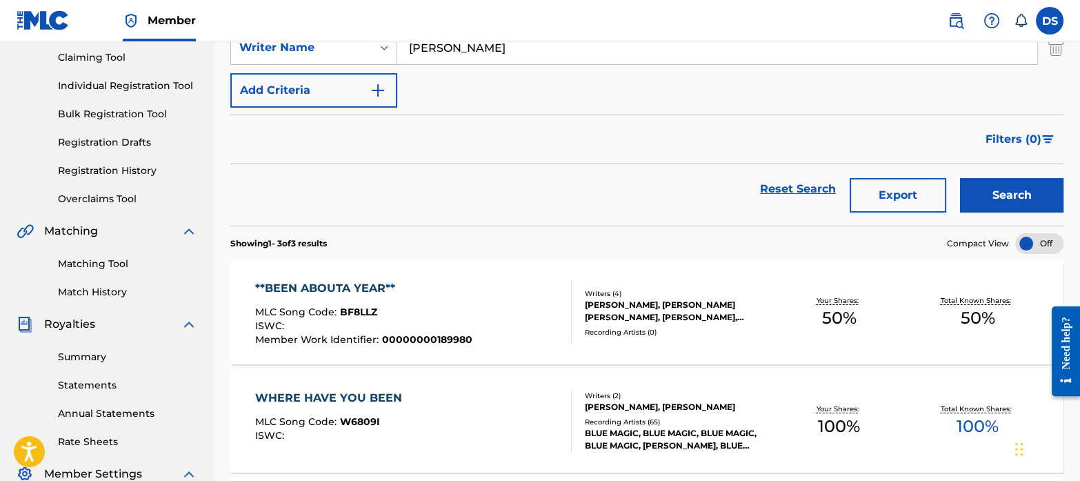
click at [333, 284] on div "**BEEN ABOUTA YEAR**" at bounding box center [363, 288] width 217 height 17
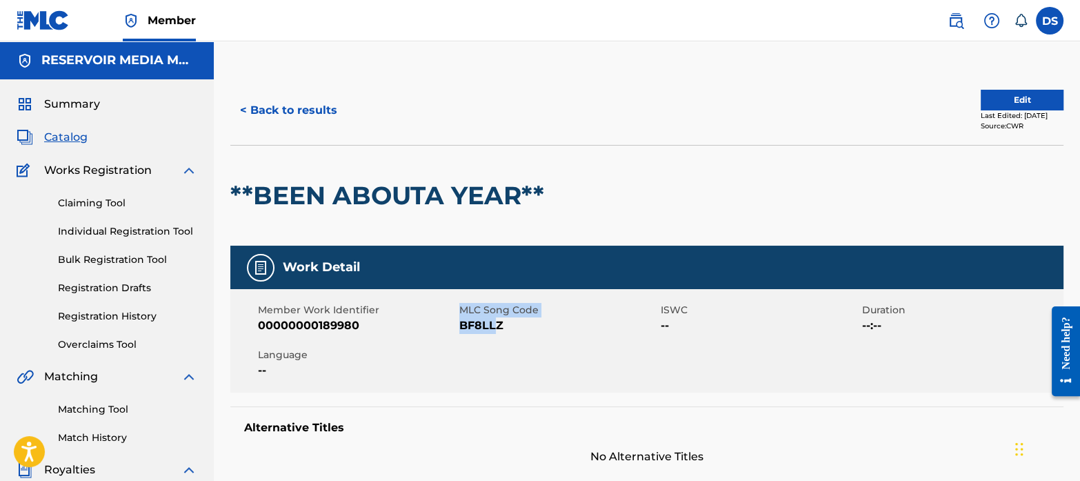
drag, startPoint x: 459, startPoint y: 326, endPoint x: 497, endPoint y: 333, distance: 39.4
click at [497, 333] on div "Member Work Identifier 00000000189980 MLC Song Code BF8LLZ ISWC -- Duration --:…" at bounding box center [646, 340] width 833 height 103
drag, startPoint x: 497, startPoint y: 333, endPoint x: 507, endPoint y: 334, distance: 9.7
click at [507, 334] on div "Member Work Identifier 00000000189980 MLC Song Code BF8LLZ ISWC -- Duration --:…" at bounding box center [646, 340] width 833 height 103
drag, startPoint x: 515, startPoint y: 327, endPoint x: 461, endPoint y: 327, distance: 53.8
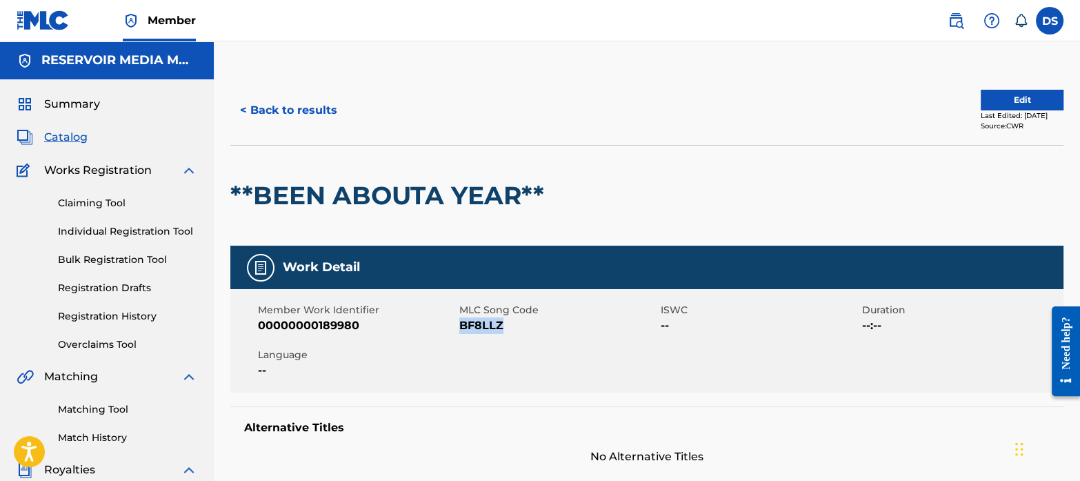
click at [461, 327] on span "BF8LLZ" at bounding box center [558, 325] width 198 height 17
click at [77, 102] on span "Summary" at bounding box center [72, 104] width 56 height 17
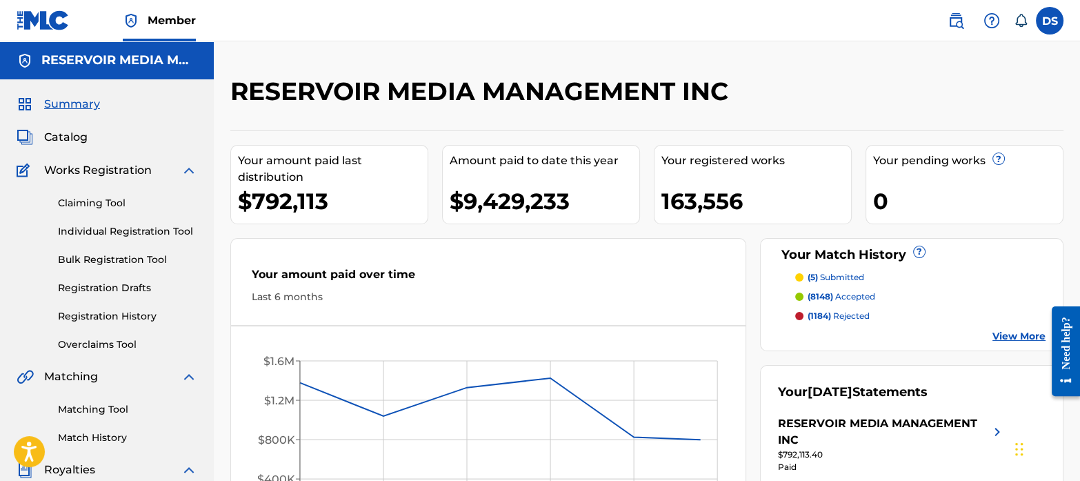
click at [76, 137] on span "Catalog" at bounding box center [65, 137] width 43 height 17
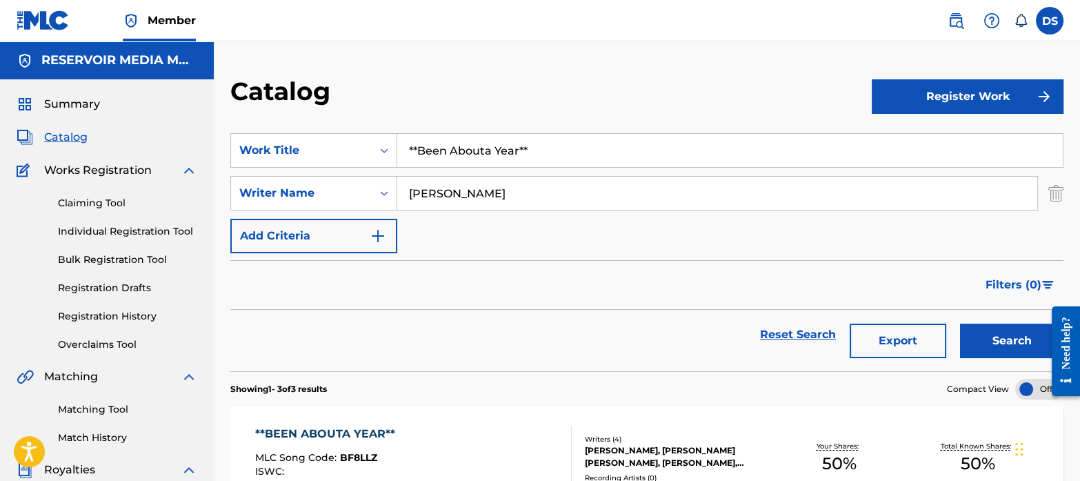
drag, startPoint x: 530, startPoint y: 153, endPoint x: 320, endPoint y: 104, distance: 216.0
click at [320, 104] on div "Catalog Register Work SearchWithCriteriaf767b145-9af0-43ff-9ecf-a8e958b93487 Wo…" at bounding box center [647, 433] width 866 height 715
paste input "Tru Organics"
type input "Tru Organics"
drag, startPoint x: 465, startPoint y: 193, endPoint x: 357, endPoint y: 190, distance: 107.6
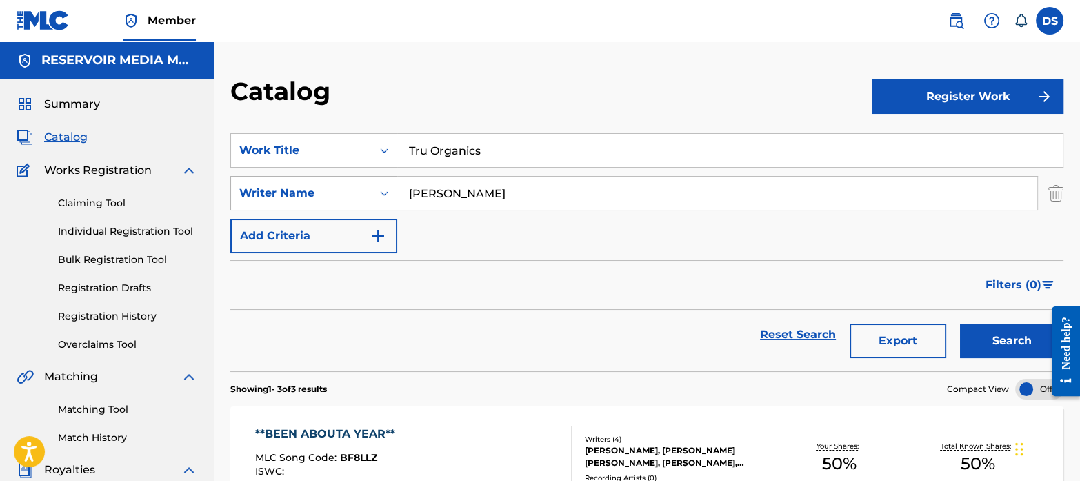
click at [357, 190] on div "SearchWithCriteriab35a0a37-ec29-4013-954e-0ebd884d54f2 Writer Name [PERSON_NAME]" at bounding box center [646, 193] width 833 height 34
click at [1015, 353] on button "Search" at bounding box center [1011, 340] width 103 height 34
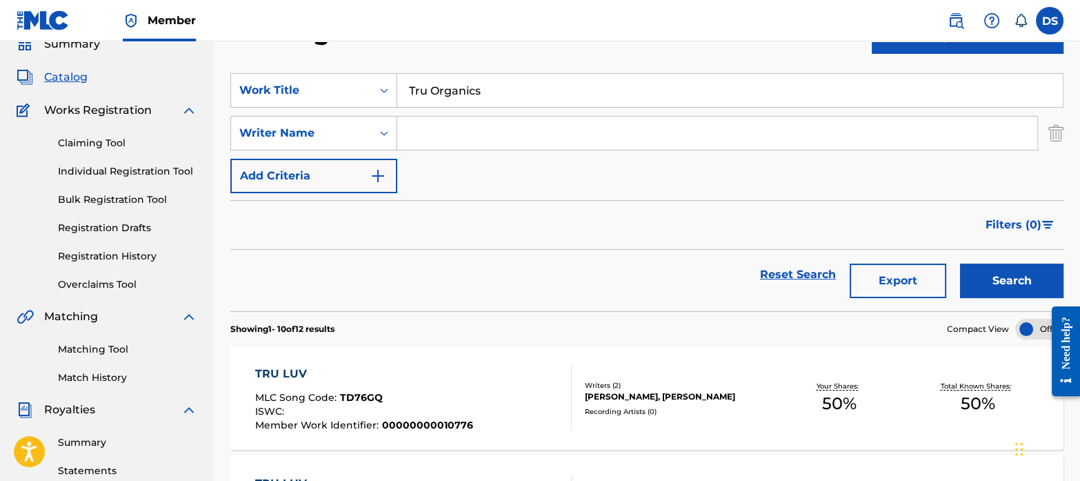
scroll to position [36, 0]
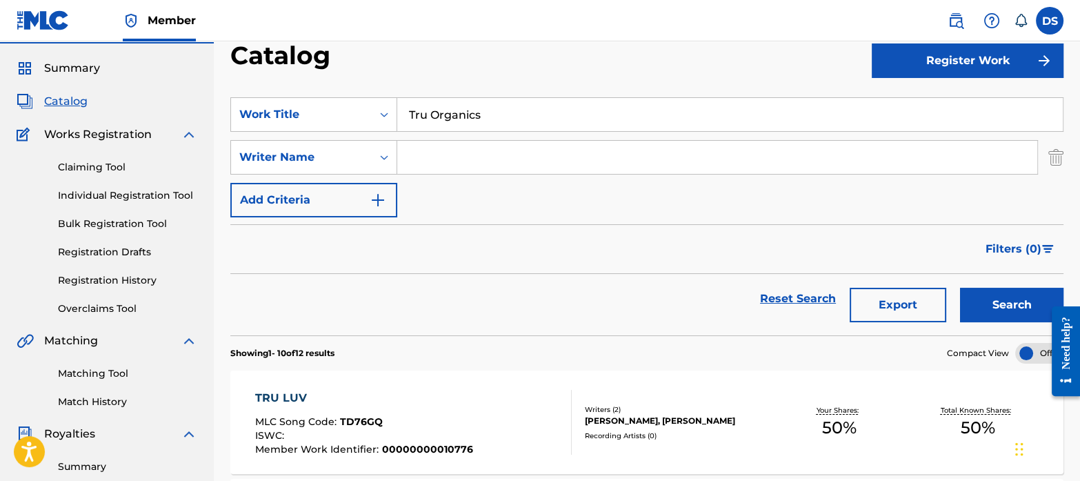
click at [467, 158] on input "Search Form" at bounding box center [717, 157] width 640 height 33
type input "[PERSON_NAME]"
click at [960, 288] on button "Search" at bounding box center [1011, 305] width 103 height 34
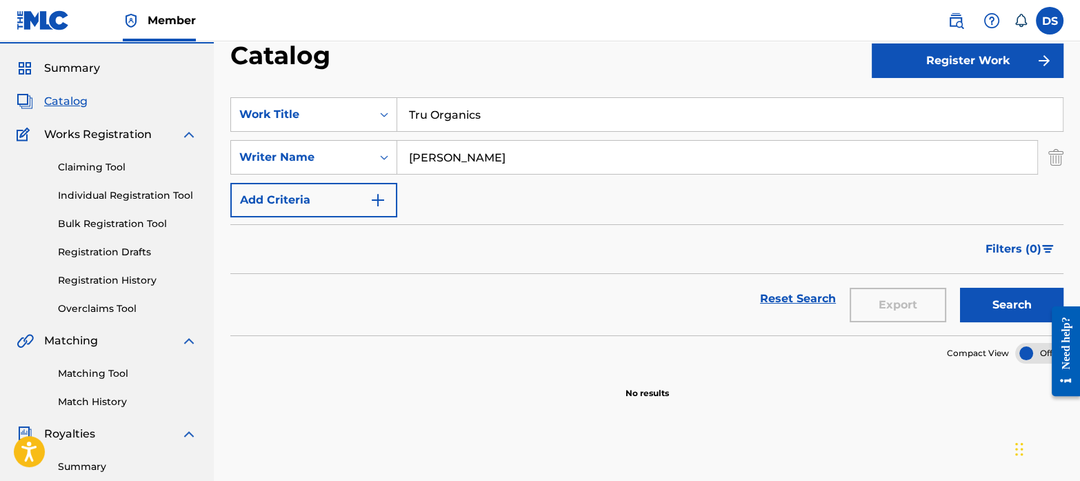
drag, startPoint x: 461, startPoint y: 143, endPoint x: 361, endPoint y: 137, distance: 100.2
click at [361, 137] on div "SearchWithCriteriaf767b145-9af0-43ff-9ecf-a8e958b93487 Work Title Tru Organics …" at bounding box center [646, 157] width 833 height 120
click at [483, 110] on input "Tru Organics" at bounding box center [730, 114] width 666 height 33
type input "T"
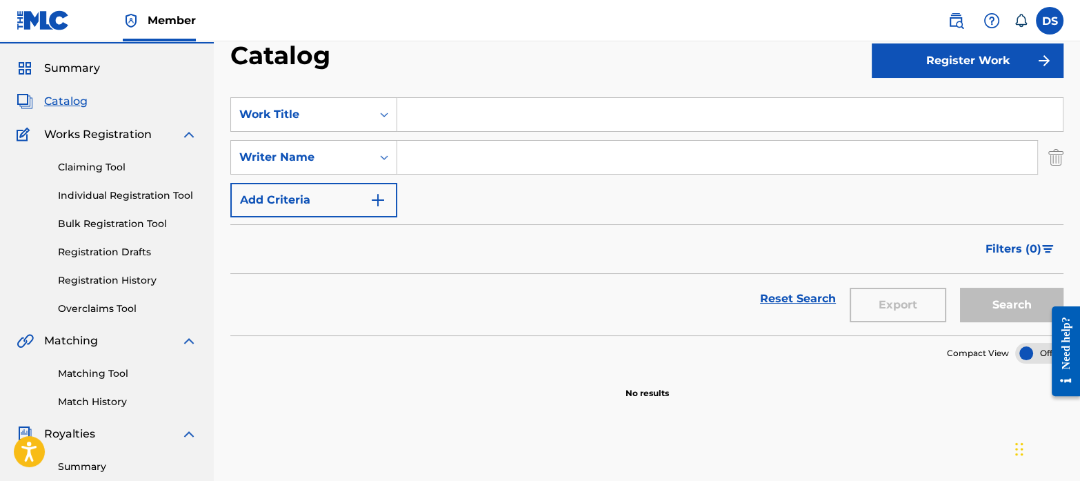
paste input "Giddy Up! (Feat. [PERSON_NAME]"
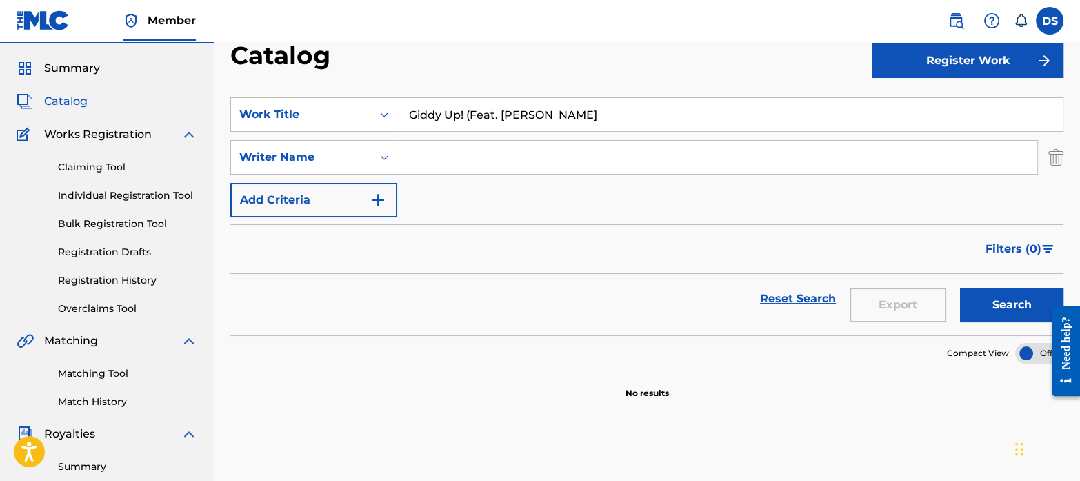
click at [960, 288] on button "Search" at bounding box center [1011, 305] width 103 height 34
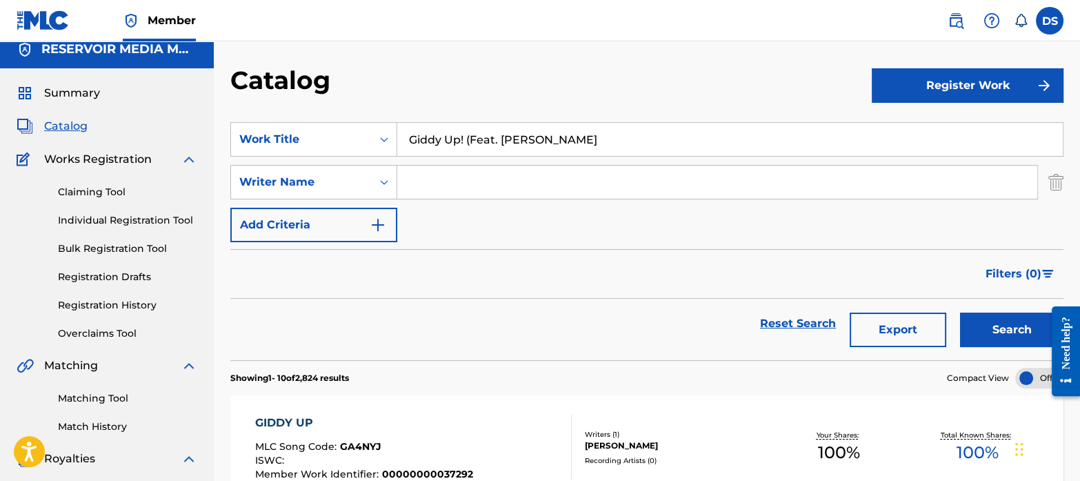
scroll to position [0, 0]
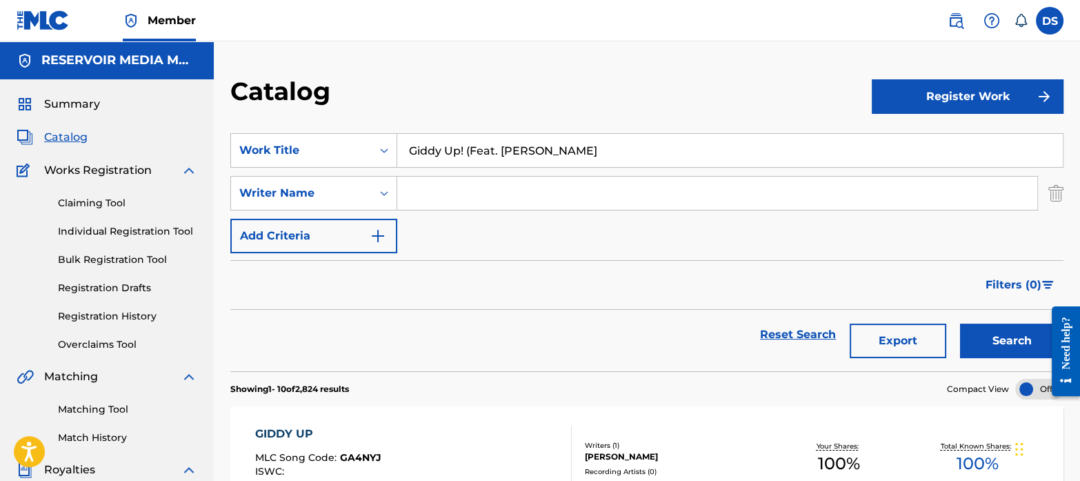
click at [603, 145] on input "Giddy Up! (Feat. [PERSON_NAME]" at bounding box center [730, 150] width 666 height 33
type input "Giddy Up! r"
click at [483, 192] on input "Search Form" at bounding box center [717, 193] width 640 height 33
type input "[PERSON_NAME]"
click at [960, 323] on button "Search" at bounding box center [1011, 340] width 103 height 34
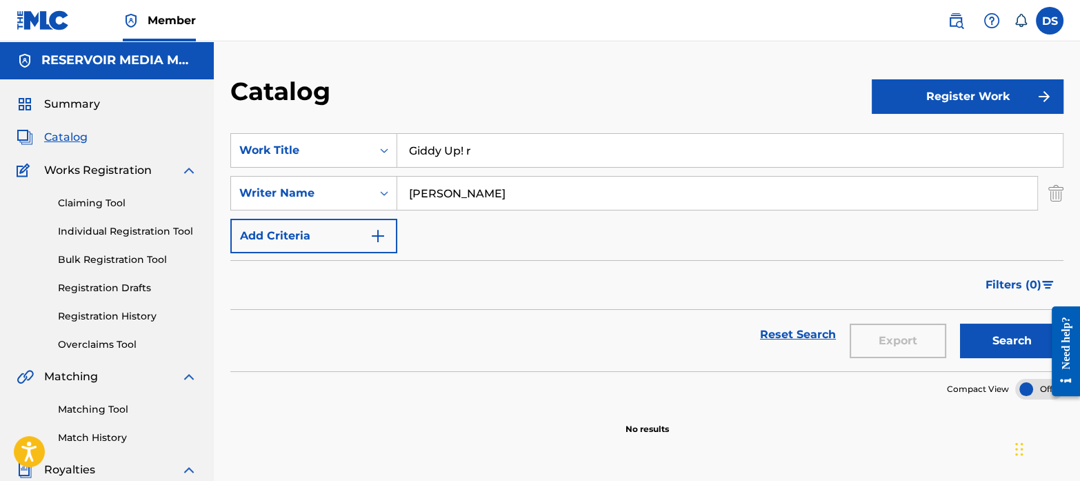
click at [486, 155] on input "Giddy Up! r" at bounding box center [730, 150] width 666 height 33
click at [992, 335] on button "Search" at bounding box center [1011, 340] width 103 height 34
drag, startPoint x: 474, startPoint y: 150, endPoint x: 345, endPoint y: 150, distance: 129.0
click at [345, 150] on div "SearchWithCriteriaf767b145-9af0-43ff-9ecf-a8e958b93487 Work Title Giddy Up!" at bounding box center [646, 150] width 833 height 34
paste input "247986"
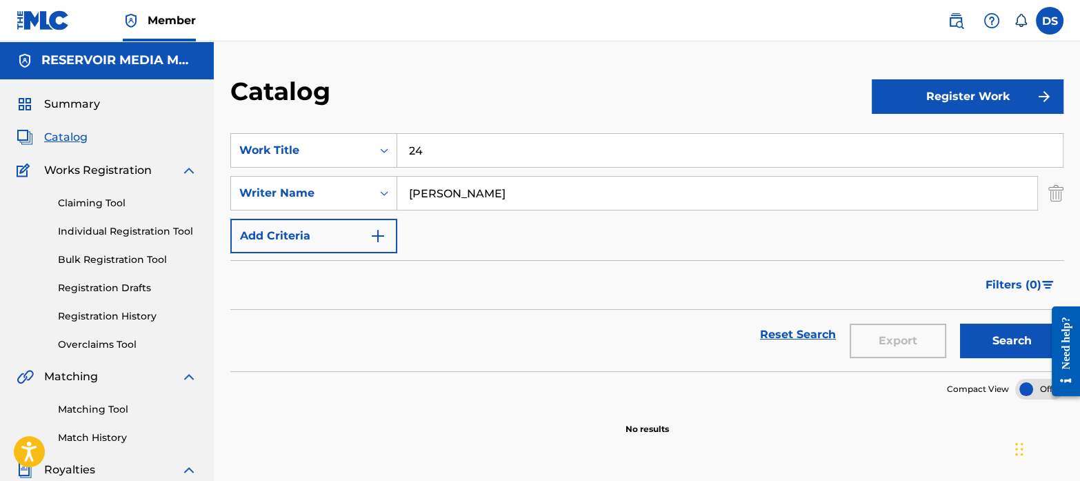
type input "2"
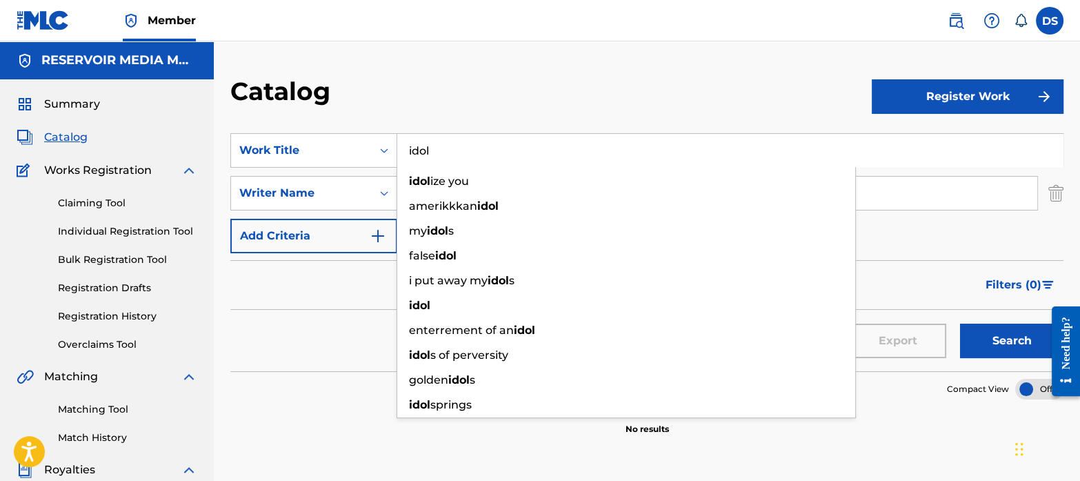
type input "idol"
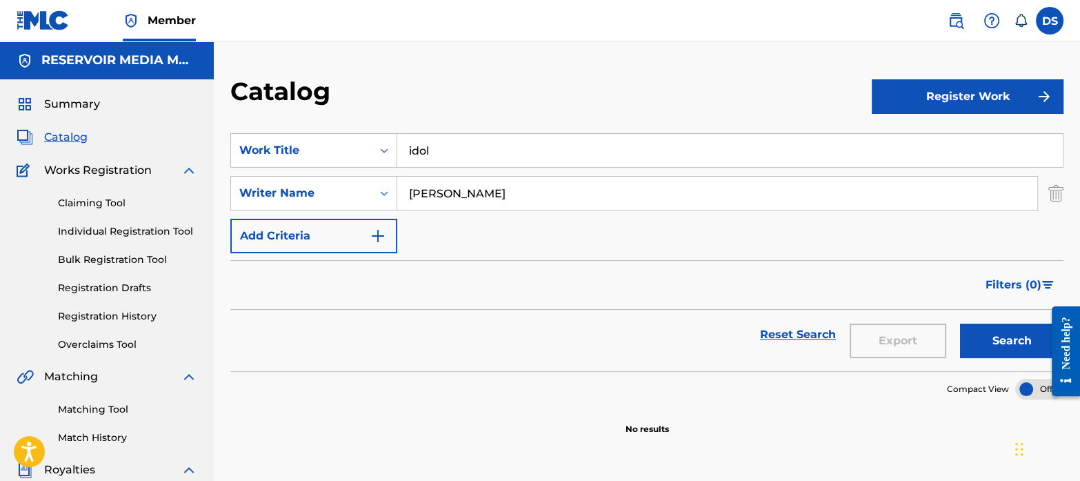
click at [353, 321] on div "Reset Search Export Search" at bounding box center [646, 335] width 833 height 50
drag, startPoint x: 488, startPoint y: 188, endPoint x: 362, endPoint y: 171, distance: 126.6
click at [362, 171] on div "SearchWithCriteriaf767b145-9af0-43ff-9ecf-a8e958b93487 Work Title idol SearchWi…" at bounding box center [646, 193] width 833 height 120
type input "[PERSON_NAME]"
click at [960, 323] on button "Search" at bounding box center [1011, 340] width 103 height 34
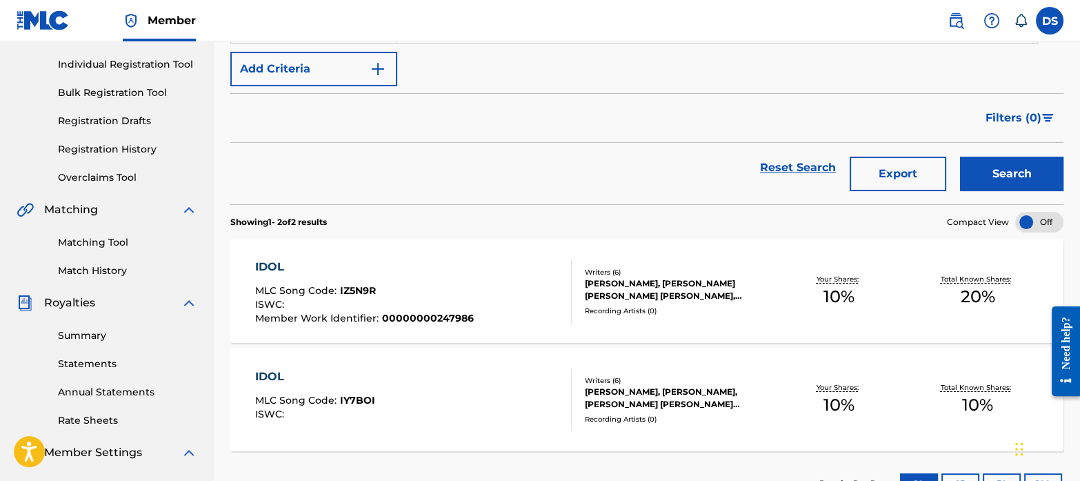
scroll to position [168, 0]
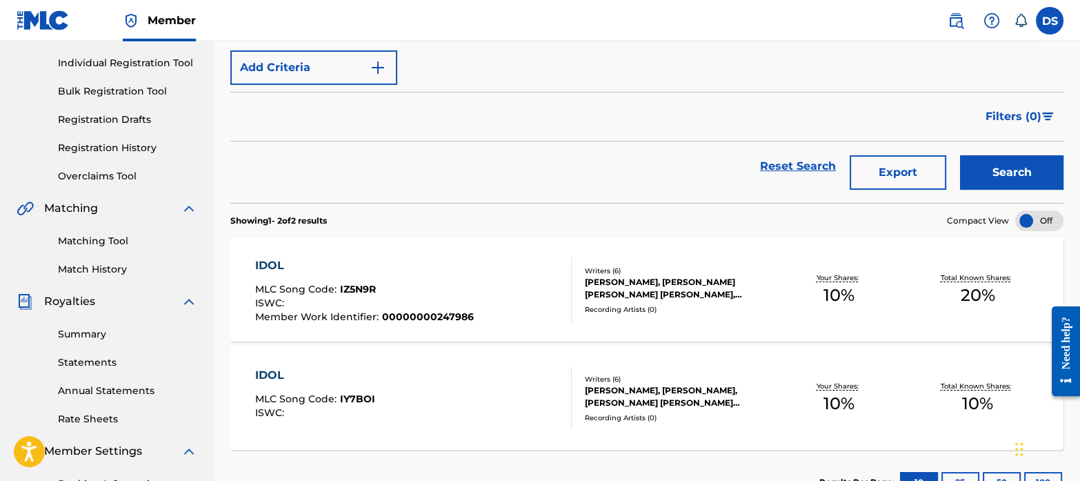
click at [361, 284] on span "IZ5N9R" at bounding box center [358, 289] width 36 height 12
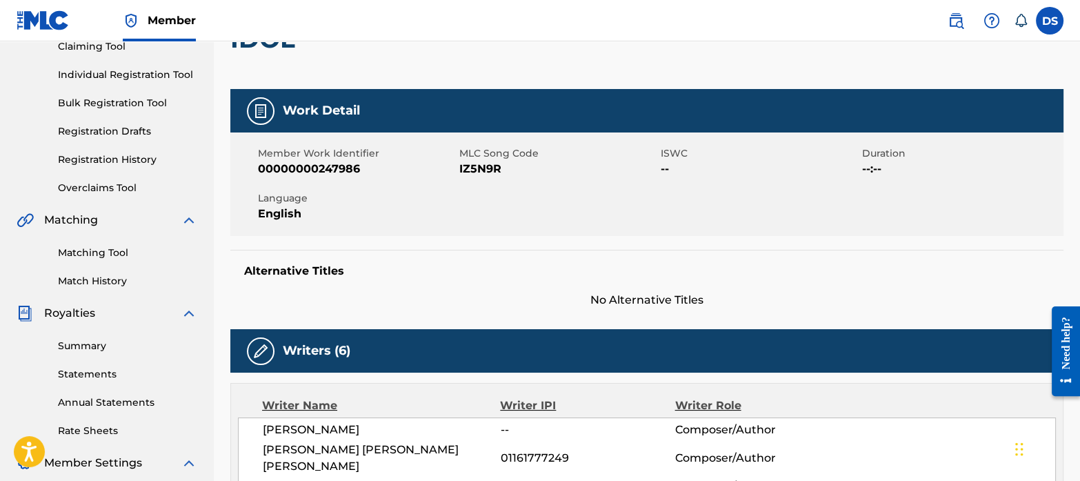
scroll to position [143, 0]
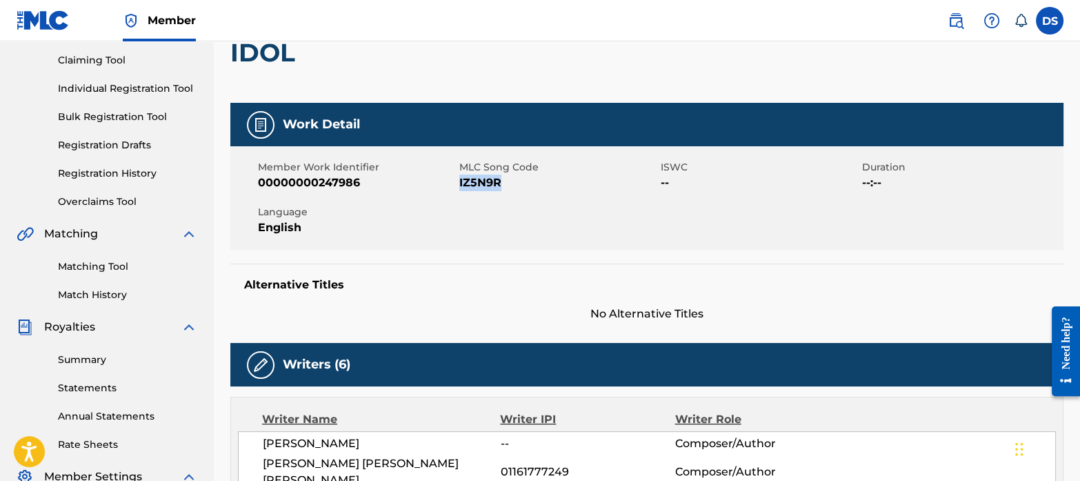
drag, startPoint x: 508, startPoint y: 183, endPoint x: 459, endPoint y: 190, distance: 50.0
click at [459, 190] on span "IZ5N9R" at bounding box center [558, 182] width 198 height 17
drag, startPoint x: 459, startPoint y: 190, endPoint x: 476, endPoint y: 197, distance: 18.8
click at [476, 197] on div "Member Work Identifier 00000000247986 MLC Song Code IZ5N9R ISWC -- Duration --:…" at bounding box center [646, 197] width 833 height 103
click at [505, 188] on span "IZ5N9R" at bounding box center [558, 182] width 198 height 17
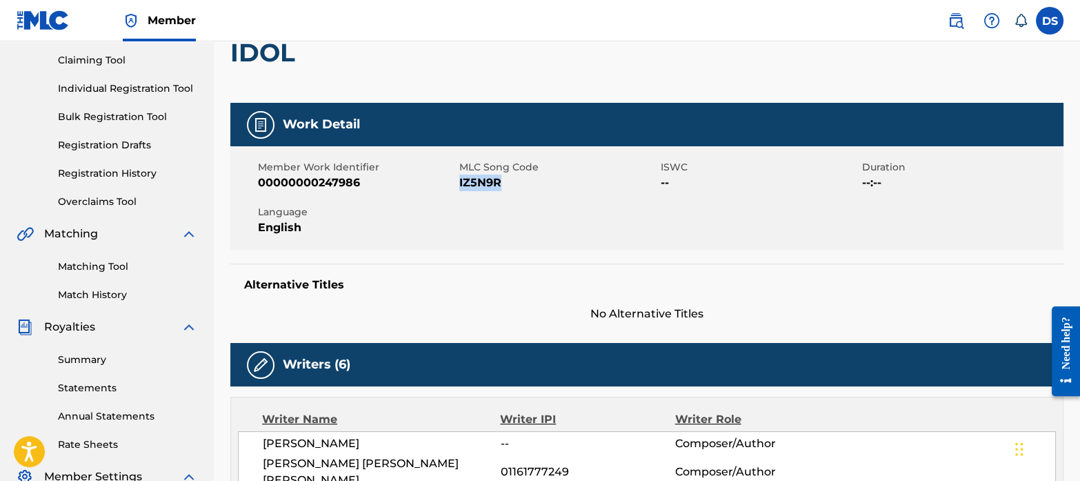
drag, startPoint x: 509, startPoint y: 183, endPoint x: 459, endPoint y: 183, distance: 50.4
click at [459, 183] on span "IZ5N9R" at bounding box center [558, 182] width 198 height 17
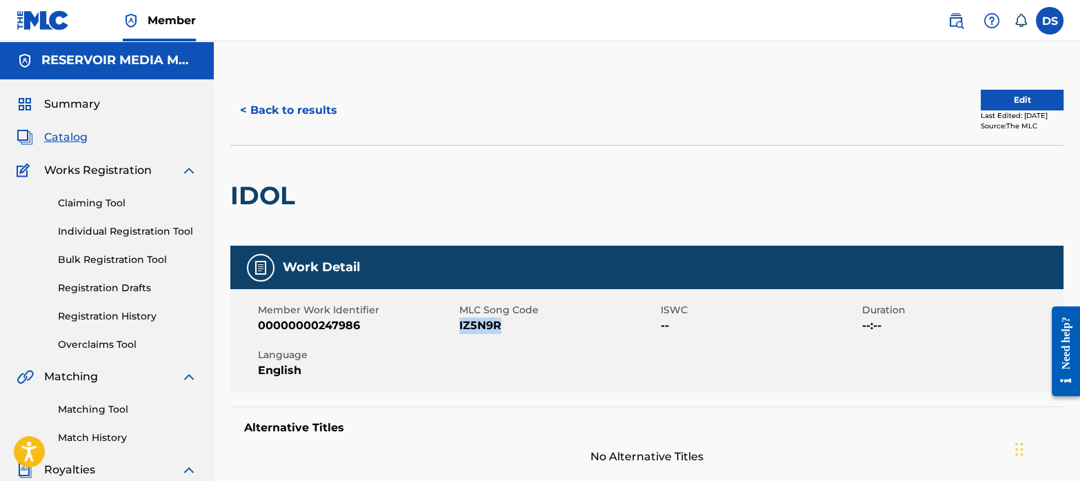
click at [64, 132] on span "Catalog" at bounding box center [65, 137] width 43 height 17
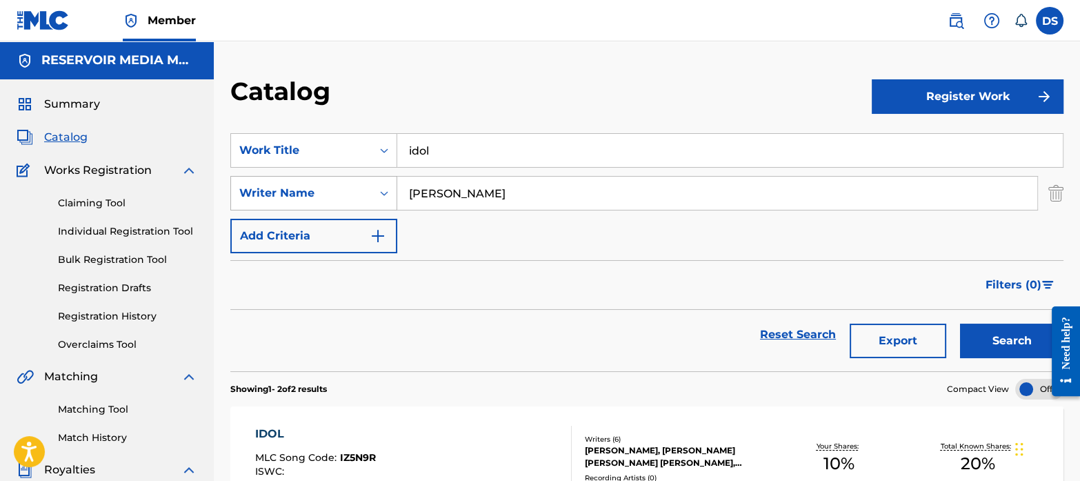
drag, startPoint x: 474, startPoint y: 195, endPoint x: 355, endPoint y: 178, distance: 120.6
click at [355, 178] on div "SearchWithCriteriab35a0a37-ec29-4013-954e-0ebd884d54f2 Writer Name [PERSON_NAME]" at bounding box center [646, 193] width 833 height 34
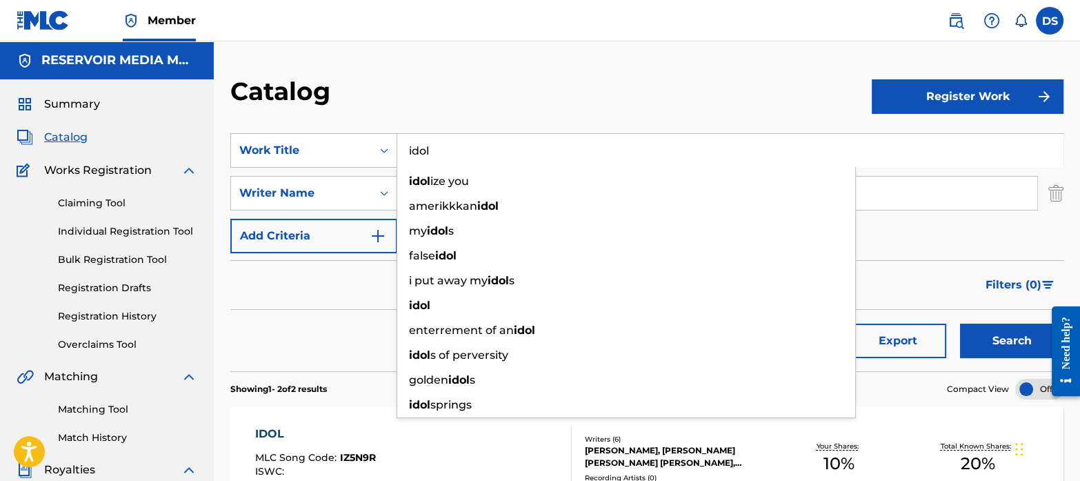
click at [457, 142] on input "idol" at bounding box center [730, 150] width 666 height 33
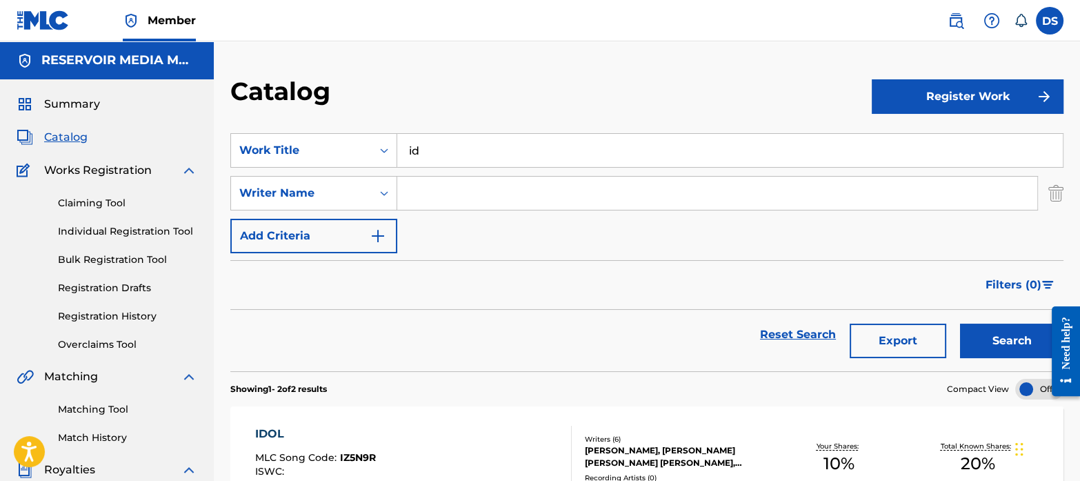
type input "i"
paste input "Alchemy"
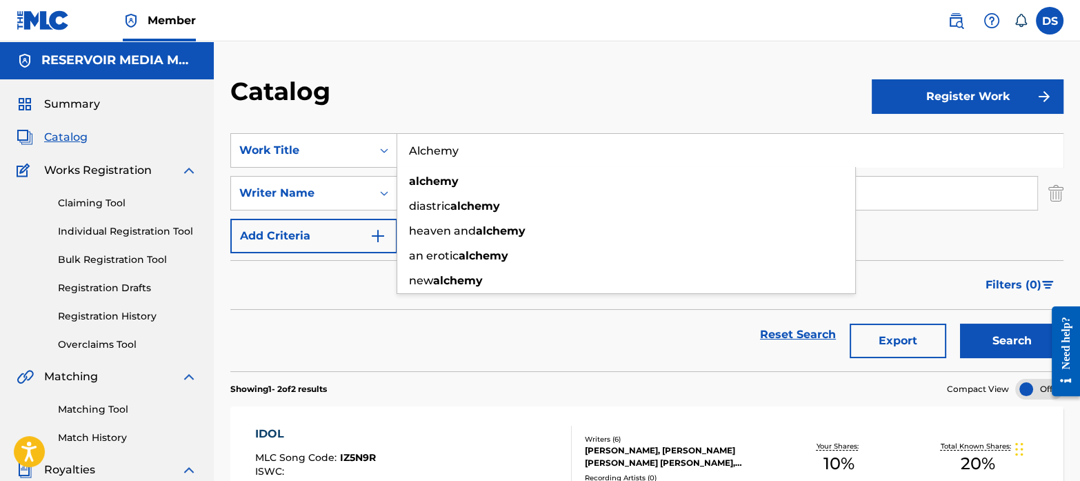
type input "Alchemy"
click at [960, 323] on button "Search" at bounding box center [1011, 340] width 103 height 34
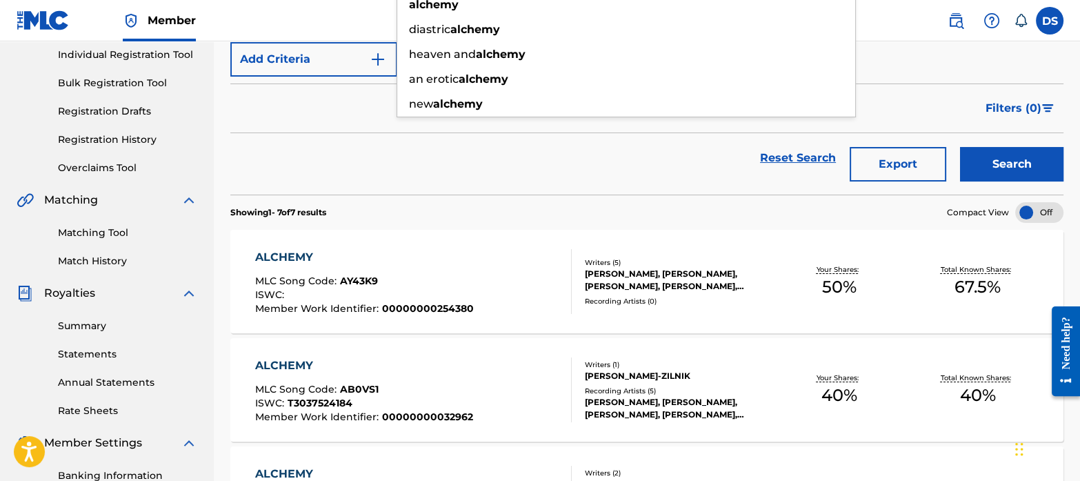
scroll to position [172, 0]
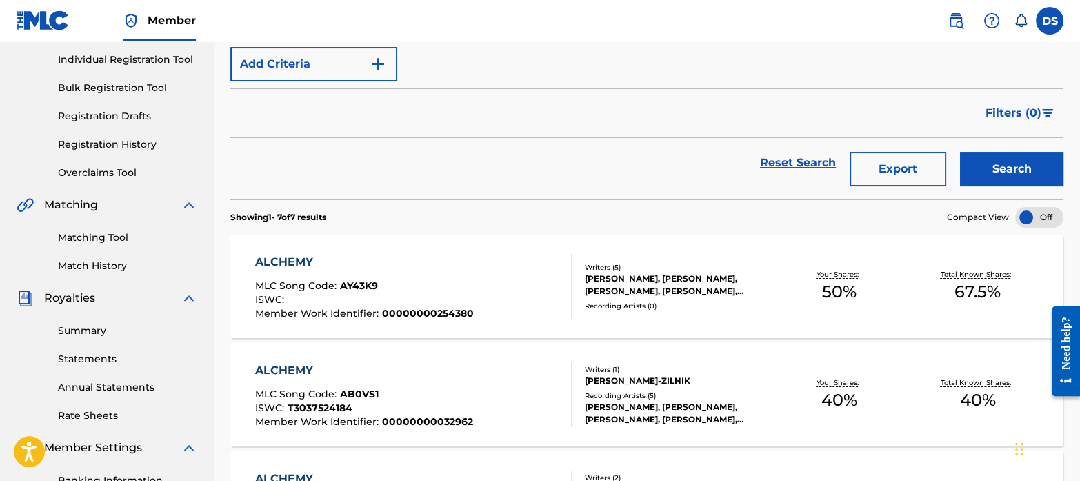
click at [362, 280] on span "AY43K9" at bounding box center [359, 285] width 38 height 12
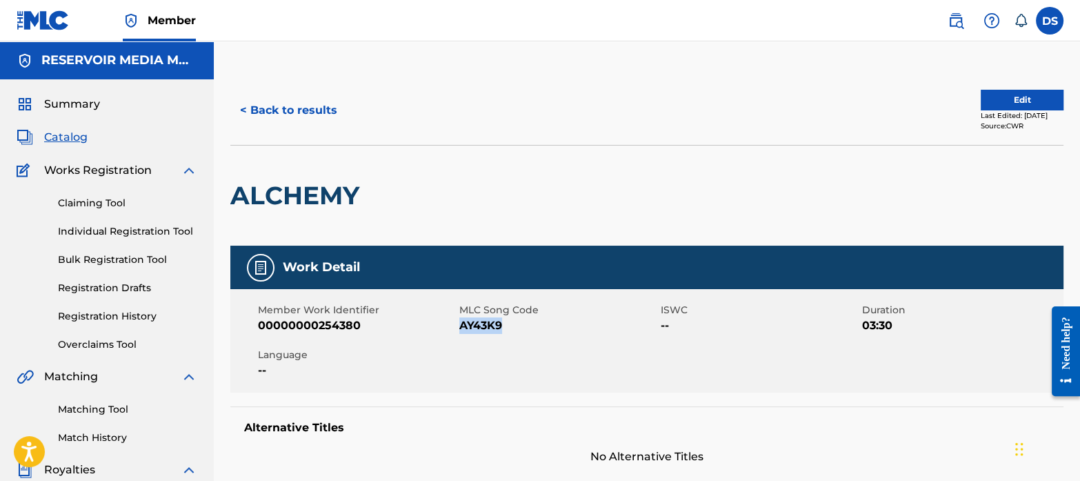
drag, startPoint x: 522, startPoint y: 325, endPoint x: 462, endPoint y: 335, distance: 60.8
click at [462, 335] on div "Member Work Identifier 00000000254380 MLC Song Code AY43K9 ISWC -- Duration 03:…" at bounding box center [646, 340] width 833 height 103
click at [75, 136] on span "Catalog" at bounding box center [65, 137] width 43 height 17
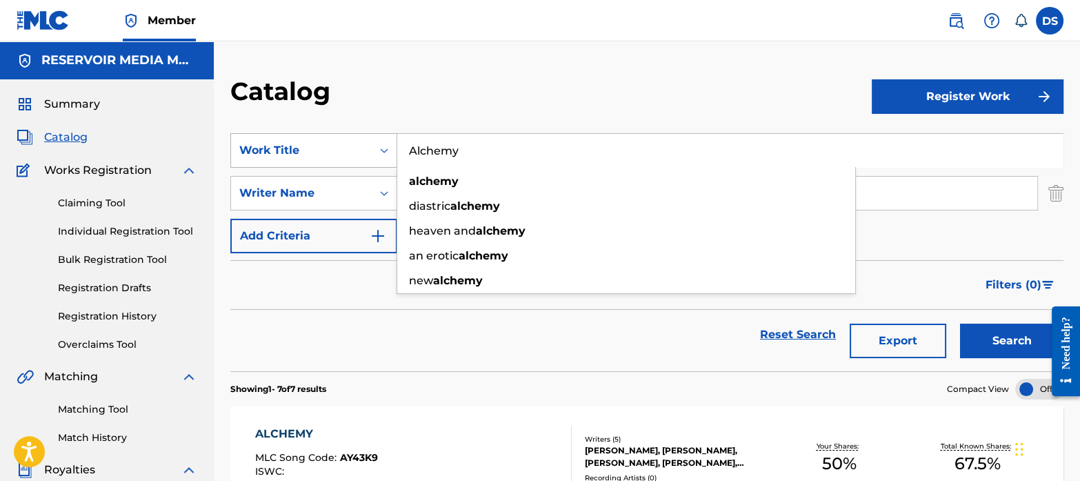
drag, startPoint x: 468, startPoint y: 149, endPoint x: 383, endPoint y: 148, distance: 85.5
click at [383, 148] on div "SearchWithCriteriaf767b145-9af0-43ff-9ecf-a8e958b93487 Work Title Alchemy alche…" at bounding box center [646, 150] width 833 height 34
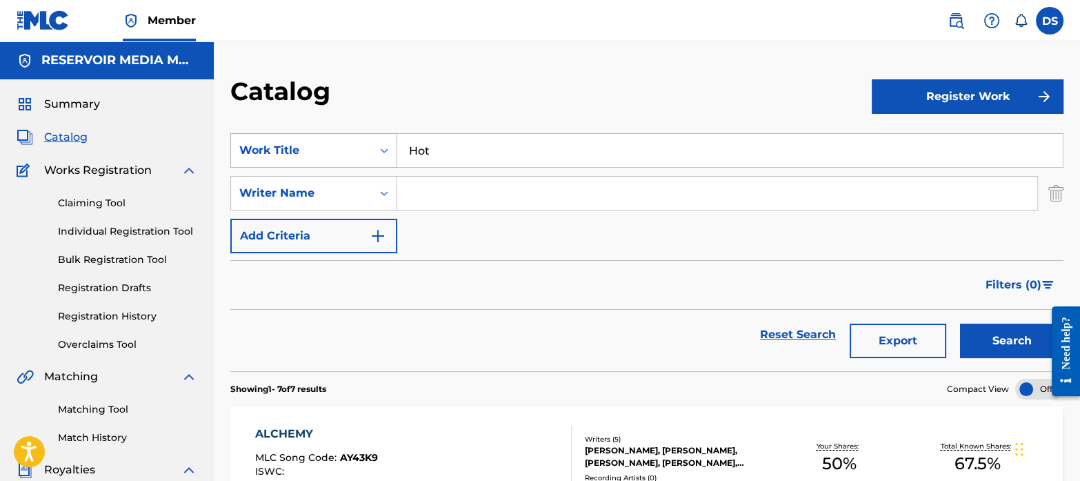
type input "Hot"
click at [425, 184] on input "Search Form" at bounding box center [717, 193] width 640 height 33
type input "Tamposi"
click at [960, 323] on button "Search" at bounding box center [1011, 340] width 103 height 34
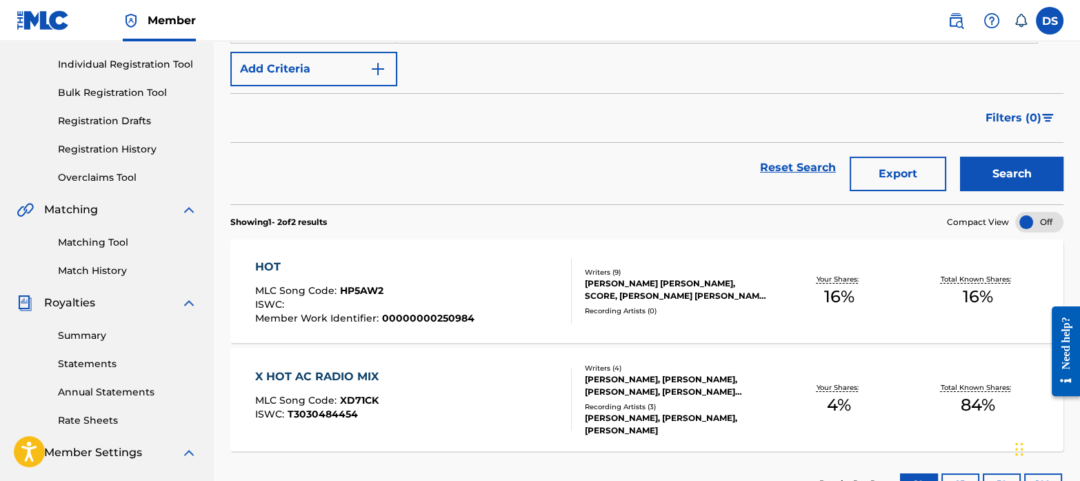
scroll to position [170, 0]
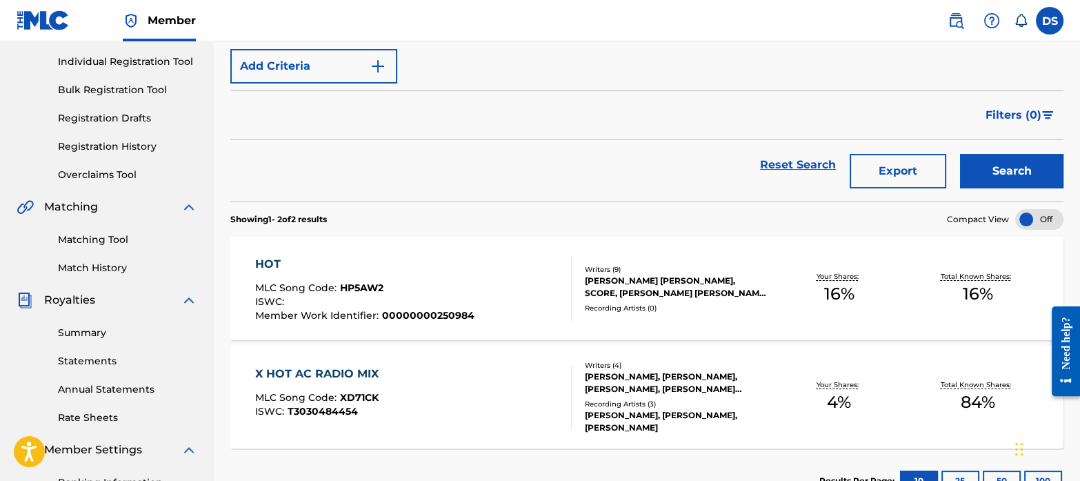
click at [348, 286] on span "HP5AW2" at bounding box center [361, 287] width 43 height 12
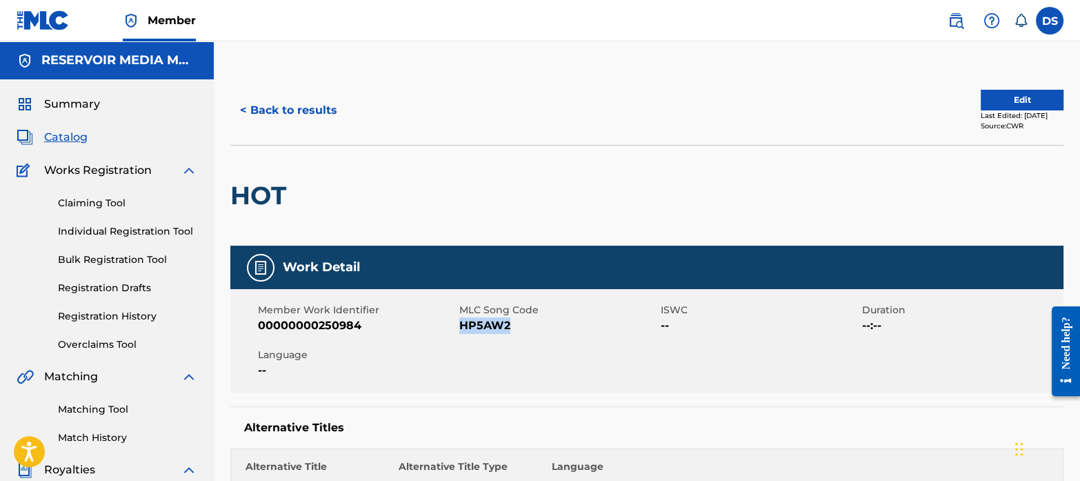
drag, startPoint x: 517, startPoint y: 327, endPoint x: 462, endPoint y: 329, distance: 55.2
click at [462, 329] on span "HP5AW2" at bounding box center [558, 325] width 198 height 17
click at [49, 140] on span "Catalog" at bounding box center [65, 137] width 43 height 17
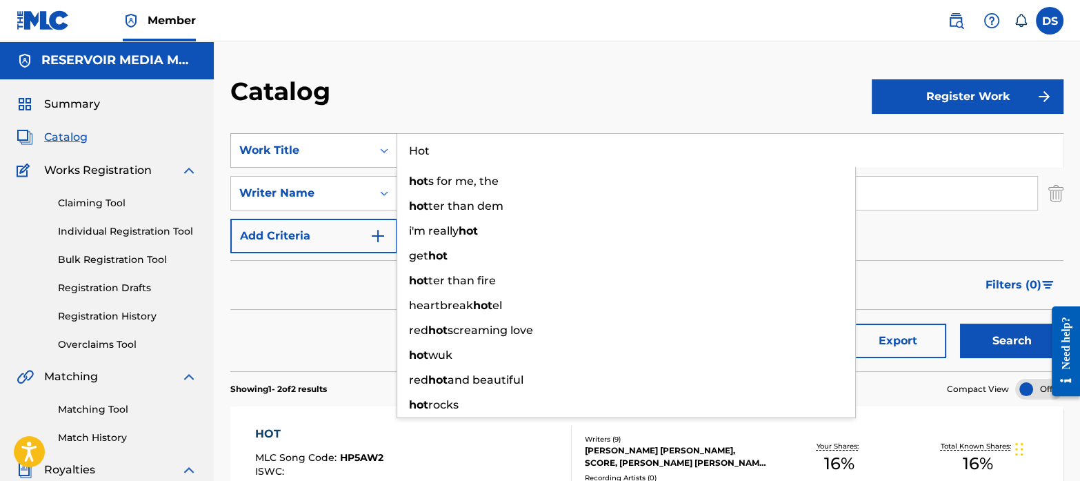
drag, startPoint x: 469, startPoint y: 159, endPoint x: 332, endPoint y: 146, distance: 137.9
click at [332, 146] on div "SearchWithCriteriaf767b145-9af0-43ff-9ecf-a8e958b93487 Work Title Hot hot s for…" at bounding box center [646, 150] width 833 height 34
paste input "Midnight Love Affair"
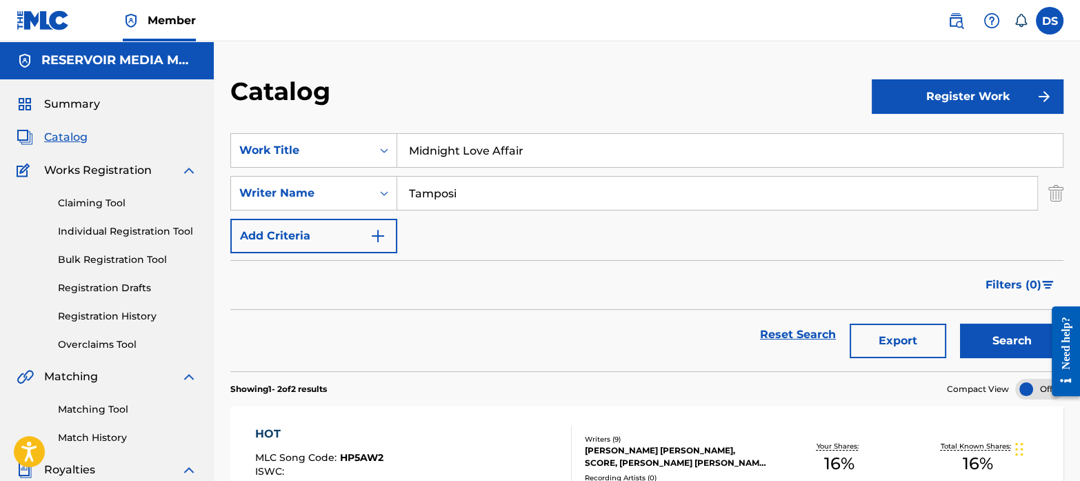
type input "Midnight Love Affair"
click at [468, 181] on input "Tamposi" at bounding box center [717, 193] width 640 height 33
type input "T"
type input "[PERSON_NAME]"
click at [960, 323] on button "Search" at bounding box center [1011, 340] width 103 height 34
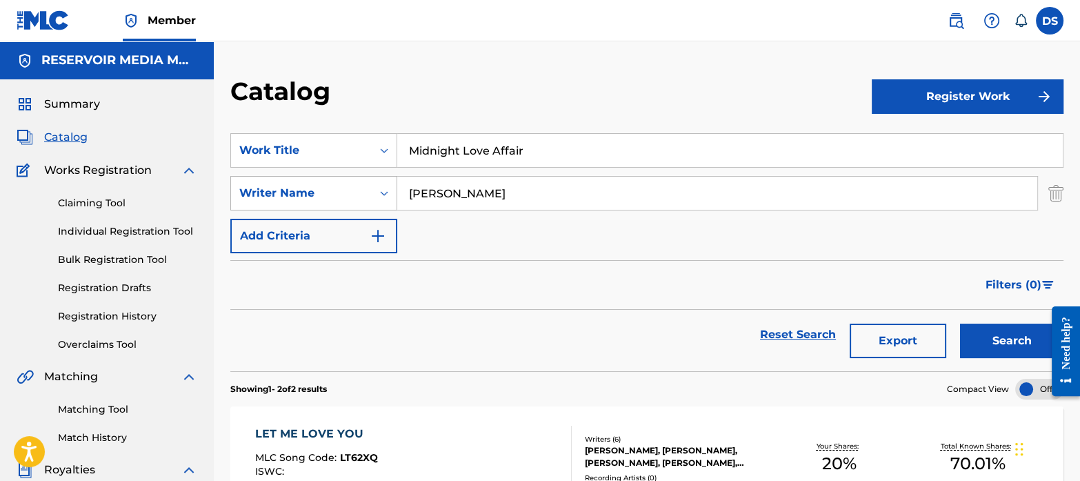
drag, startPoint x: 493, startPoint y: 193, endPoint x: 366, endPoint y: 186, distance: 127.8
click at [366, 186] on div "SearchWithCriteriab35a0a37-ec29-4013-954e-0ebd884d54f2 Writer Name [PERSON_NAME]" at bounding box center [646, 193] width 833 height 34
drag, startPoint x: 529, startPoint y: 139, endPoint x: 378, endPoint y: 122, distance: 152.0
click at [378, 122] on section "SearchWithCriteriaf767b145-9af0-43ff-9ecf-a8e958b93487 Work Title Midnight Love…" at bounding box center [646, 244] width 833 height 255
paste input "Iz It A Crime?"
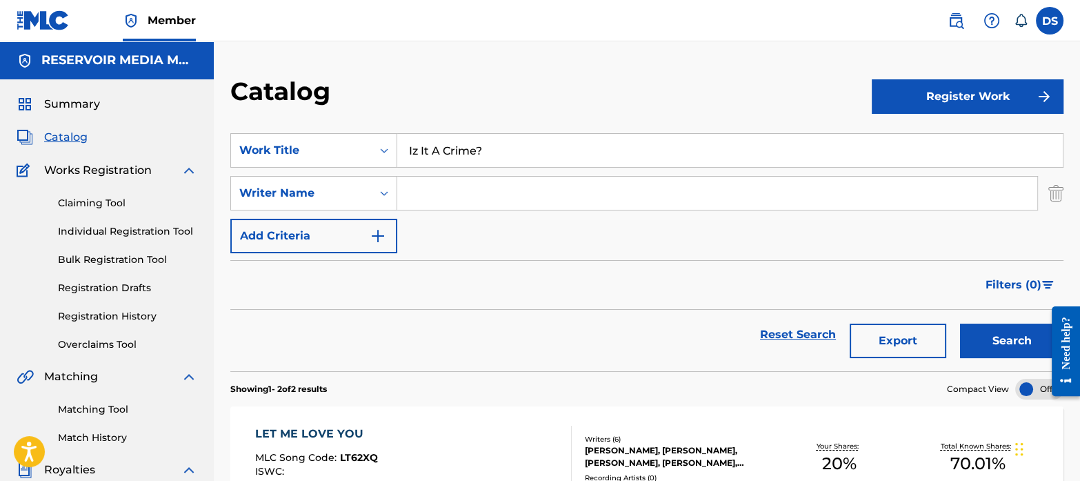
type input "Iz It A Crime?"
click at [960, 323] on button "Search" at bounding box center [1011, 340] width 103 height 34
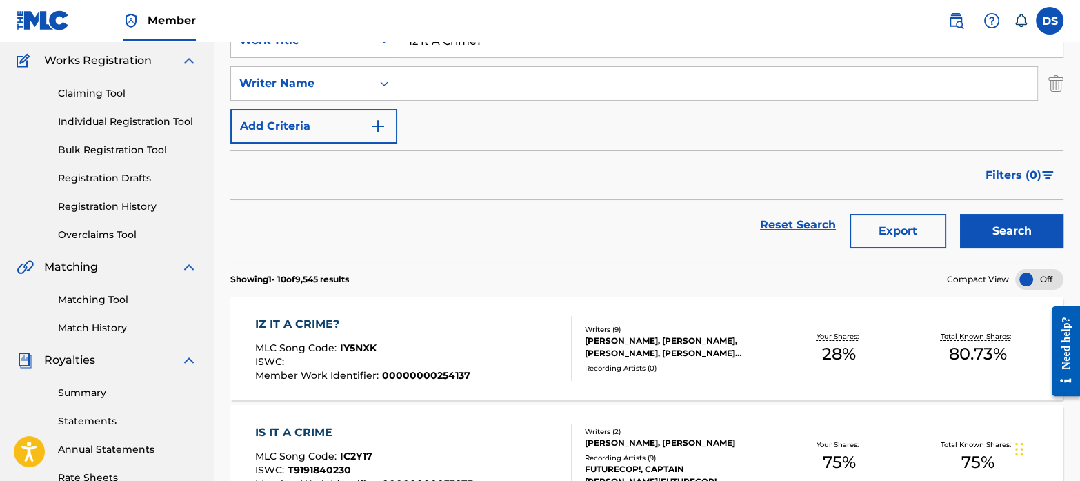
scroll to position [112, 0]
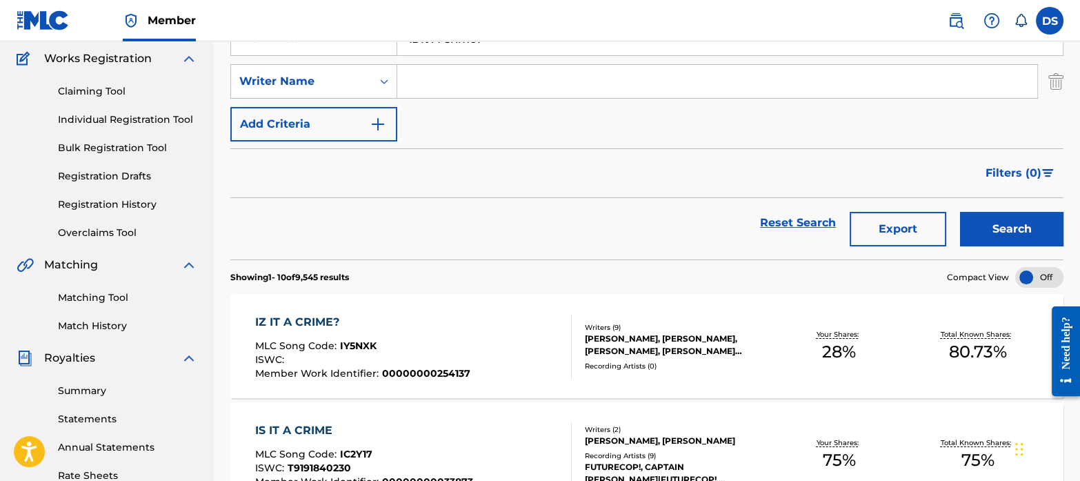
click at [301, 315] on div "IZ IT A CRIME?" at bounding box center [362, 322] width 215 height 17
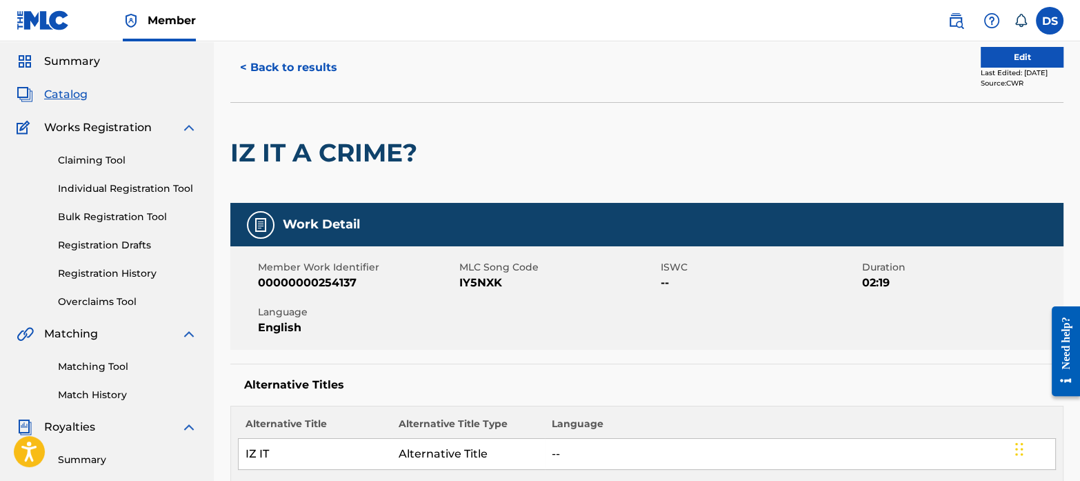
scroll to position [32, 0]
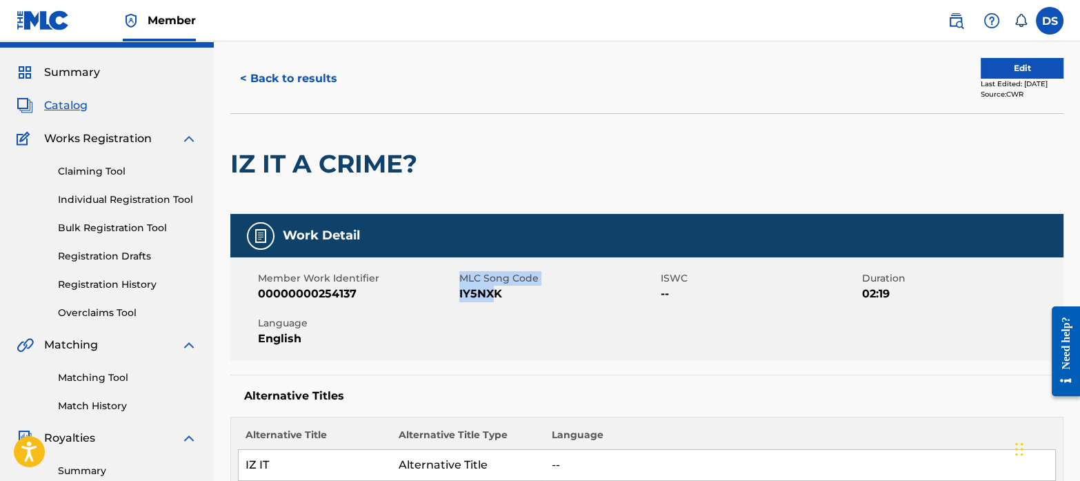
drag, startPoint x: 452, startPoint y: 298, endPoint x: 494, endPoint y: 301, distance: 42.2
click at [494, 301] on div "Member Work Identifier 00000000254137 MLC Song Code IY5NXK ISWC -- Duration 02:…" at bounding box center [646, 308] width 833 height 103
drag, startPoint x: 494, startPoint y: 301, endPoint x: 528, endPoint y: 306, distance: 34.1
click at [528, 306] on div "Member Work Identifier 00000000254137 MLC Song Code IY5NXK ISWC -- Duration 02:…" at bounding box center [646, 308] width 833 height 103
drag, startPoint x: 511, startPoint y: 301, endPoint x: 461, endPoint y: 301, distance: 50.3
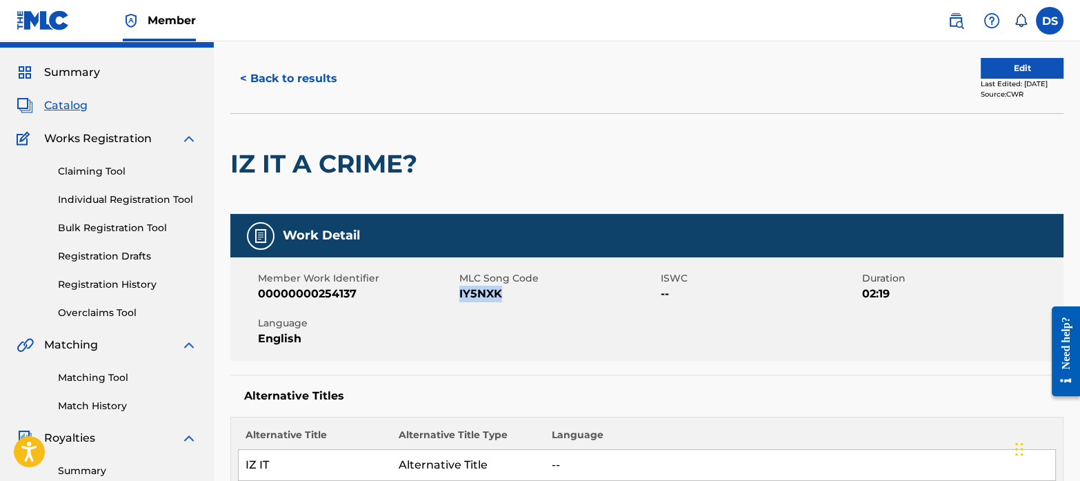
click at [461, 301] on span "IY5NXK" at bounding box center [558, 294] width 198 height 17
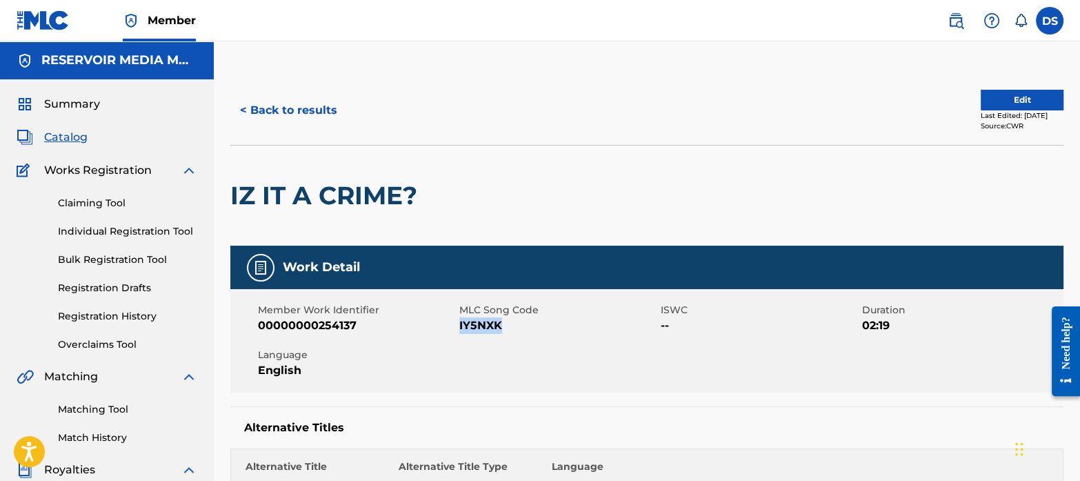
click at [69, 140] on span "Catalog" at bounding box center [65, 137] width 43 height 17
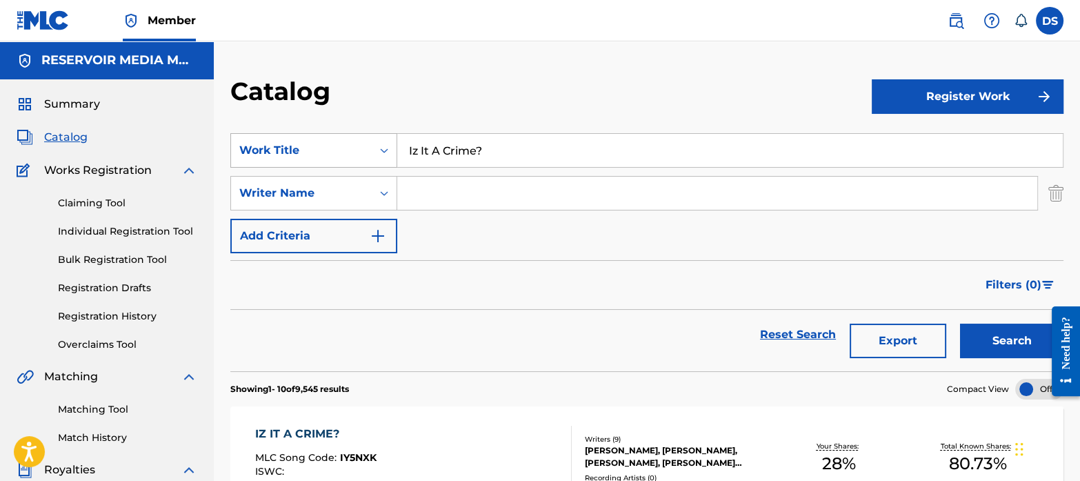
drag, startPoint x: 509, startPoint y: 152, endPoint x: 353, endPoint y: 150, distance: 155.9
click at [353, 150] on div "SearchWithCriteriaf767b145-9af0-43ff-9ecf-a8e958b93487 Work Title Iz It A Crime?" at bounding box center [646, 150] width 833 height 34
paste input "[PERSON_NAME]"
type input "[PERSON_NAME]"
click at [438, 187] on input "Search Form" at bounding box center [717, 193] width 640 height 33
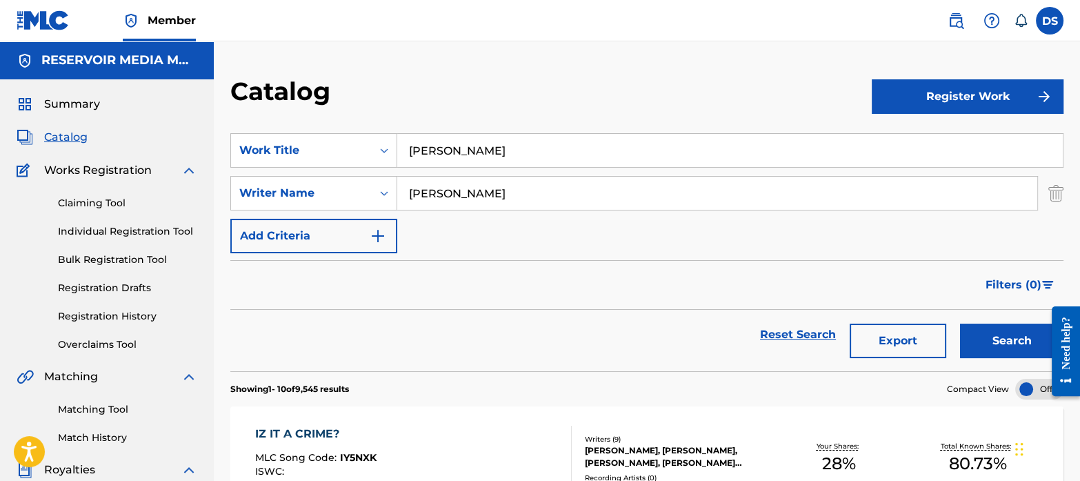
type input "[PERSON_NAME]"
click at [960, 323] on button "Search" at bounding box center [1011, 340] width 103 height 34
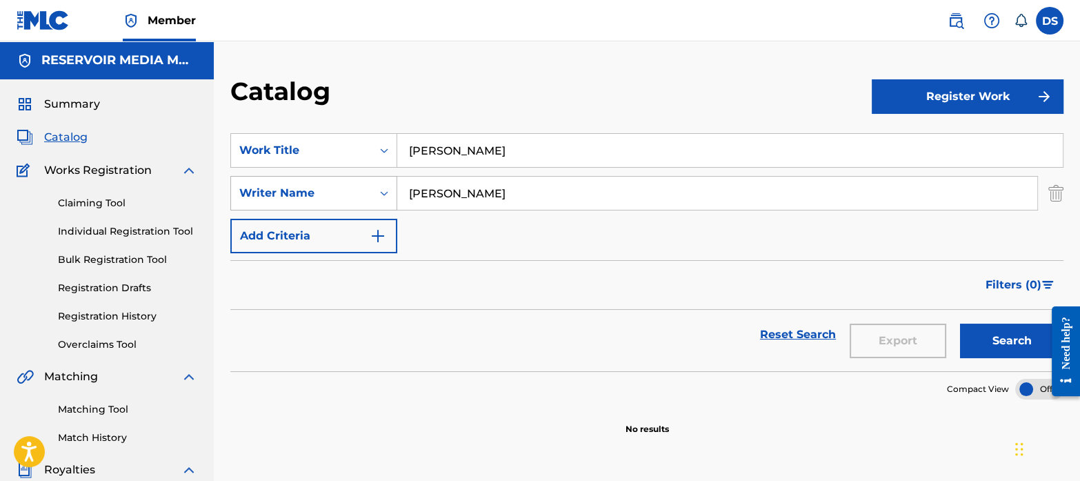
drag, startPoint x: 446, startPoint y: 200, endPoint x: 361, endPoint y: 194, distance: 84.3
click at [361, 194] on div "SearchWithCriteriab35a0a37-ec29-4013-954e-0ebd884d54f2 Writer Name [PERSON_NAME]" at bounding box center [646, 193] width 833 height 34
click at [499, 150] on input "[PERSON_NAME]" at bounding box center [730, 150] width 666 height 33
drag, startPoint x: 499, startPoint y: 150, endPoint x: 352, endPoint y: 129, distance: 149.0
click at [352, 129] on section "SearchWithCriteriaf767b145-9af0-43ff-9ecf-a8e958b93487 Work Title [PERSON_NAME]…" at bounding box center [646, 244] width 833 height 255
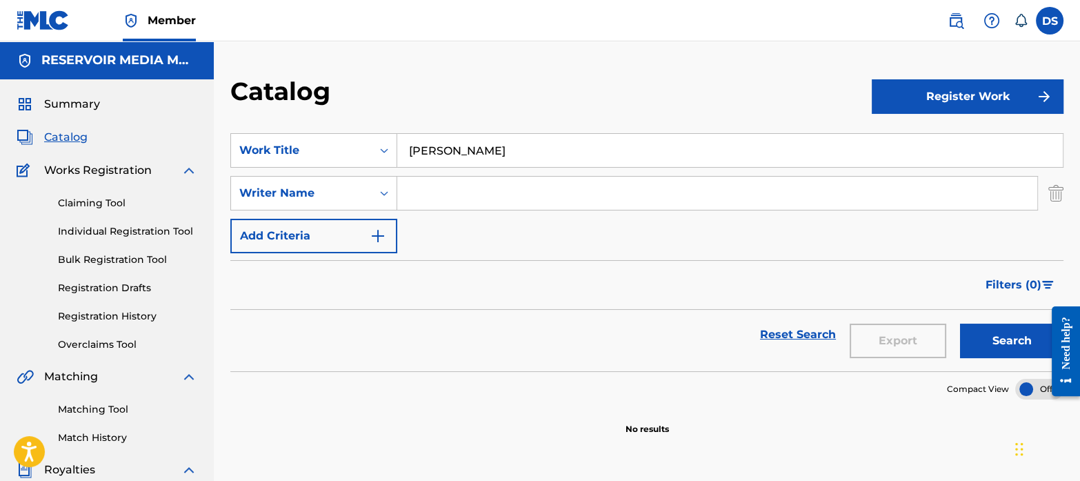
paste input "Million Dollar Run (Feat. [GEOGRAPHIC_DATA]"
click at [960, 323] on button "Search" at bounding box center [1011, 340] width 103 height 34
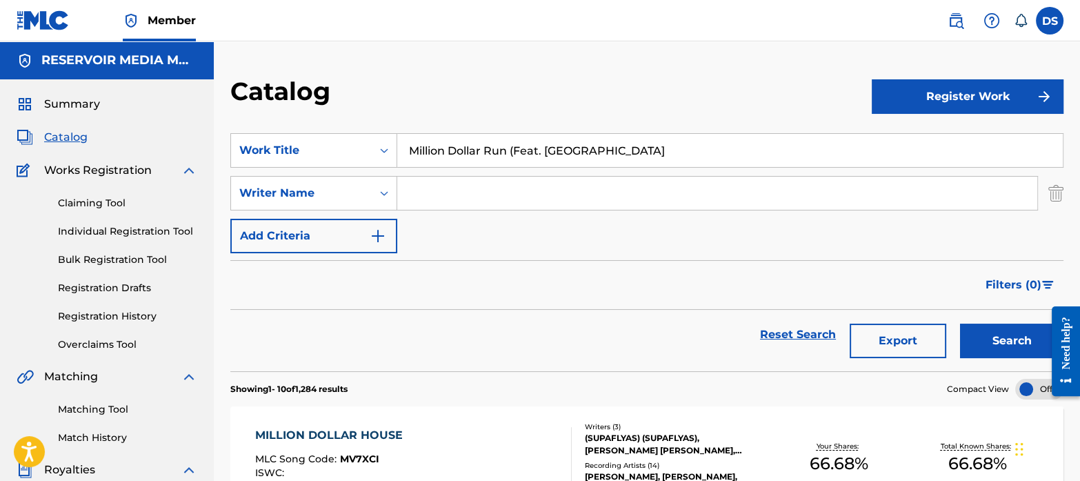
click at [581, 150] on input "Million Dollar Run (Feat. [GEOGRAPHIC_DATA]" at bounding box center [730, 150] width 666 height 33
type input "Million Dollar Run"
click at [503, 201] on input "Search Form" at bounding box center [717, 193] width 640 height 33
type input "[PERSON_NAME]"
click at [960, 323] on button "Search" at bounding box center [1011, 340] width 103 height 34
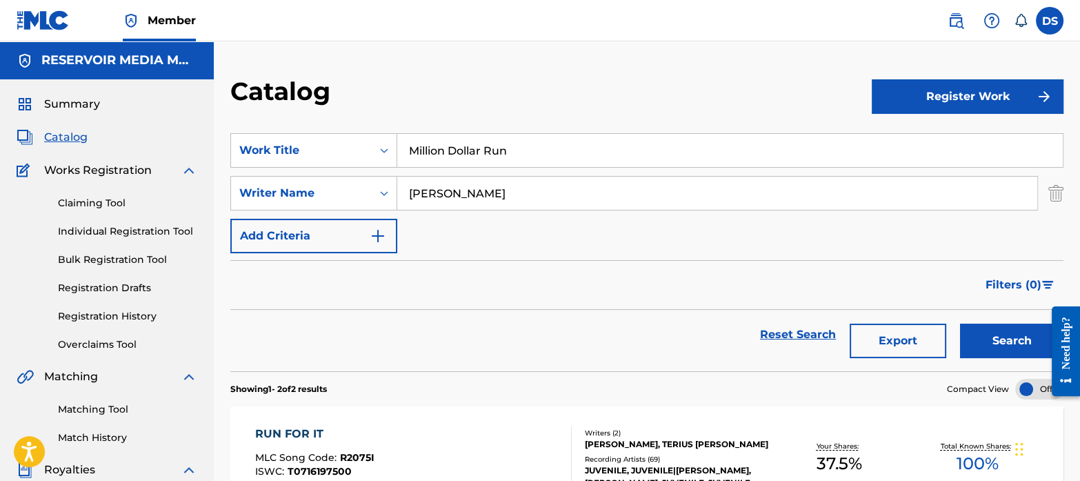
drag, startPoint x: 528, startPoint y: 153, endPoint x: 358, endPoint y: 115, distance: 173.9
click at [358, 115] on div "Catalog Register Work SearchWithCriteriaf767b145-9af0-43ff-9ecf-a8e958b93487 Wo…" at bounding box center [647, 432] width 866 height 713
click at [443, 153] on input "roller coaster" at bounding box center [730, 150] width 666 height 33
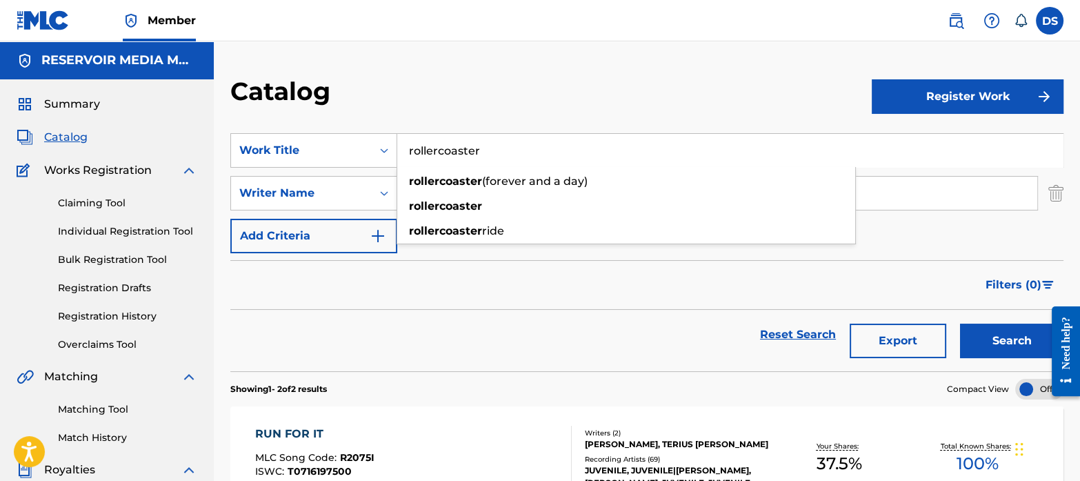
type input "rollercoaster"
click at [366, 305] on div "Filters ( 0 )" at bounding box center [646, 285] width 833 height 50
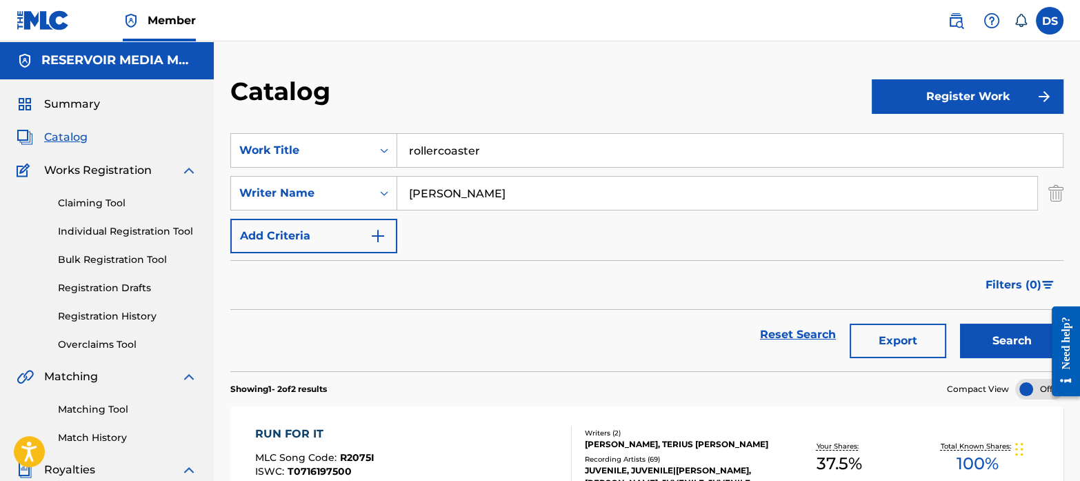
drag, startPoint x: 514, startPoint y: 199, endPoint x: 342, endPoint y: 170, distance: 174.2
click at [342, 170] on div "SearchWithCriteriaf767b145-9af0-43ff-9ecf-a8e958b93487 Work Title rollercoaster…" at bounding box center [646, 193] width 833 height 120
type input "[PERSON_NAME]"
click at [960, 323] on button "Search" at bounding box center [1011, 340] width 103 height 34
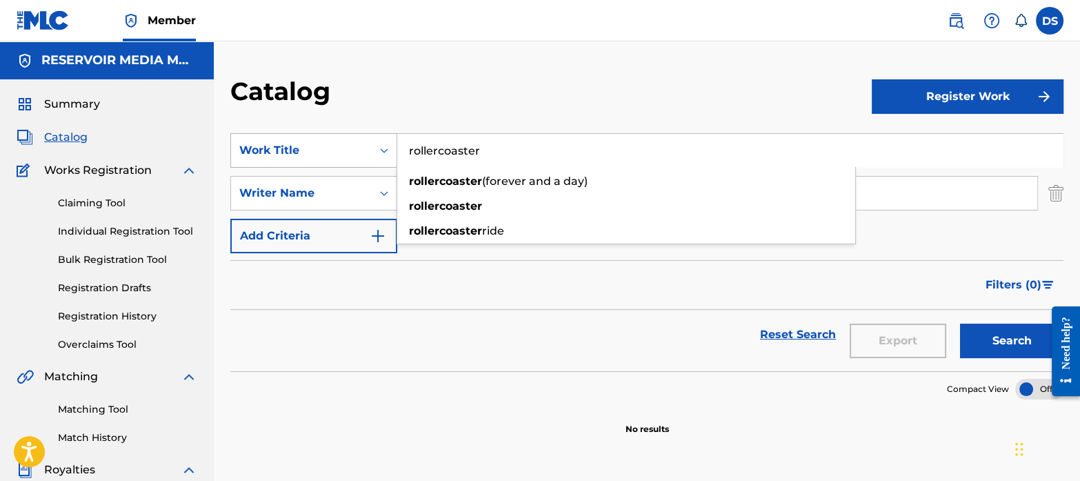
drag, startPoint x: 492, startPoint y: 157, endPoint x: 381, endPoint y: 138, distance: 112.6
click at [381, 138] on div "SearchWithCriteriaf767b145-9af0-43ff-9ecf-a8e958b93487 Work Title rollercoaster…" at bounding box center [646, 150] width 833 height 34
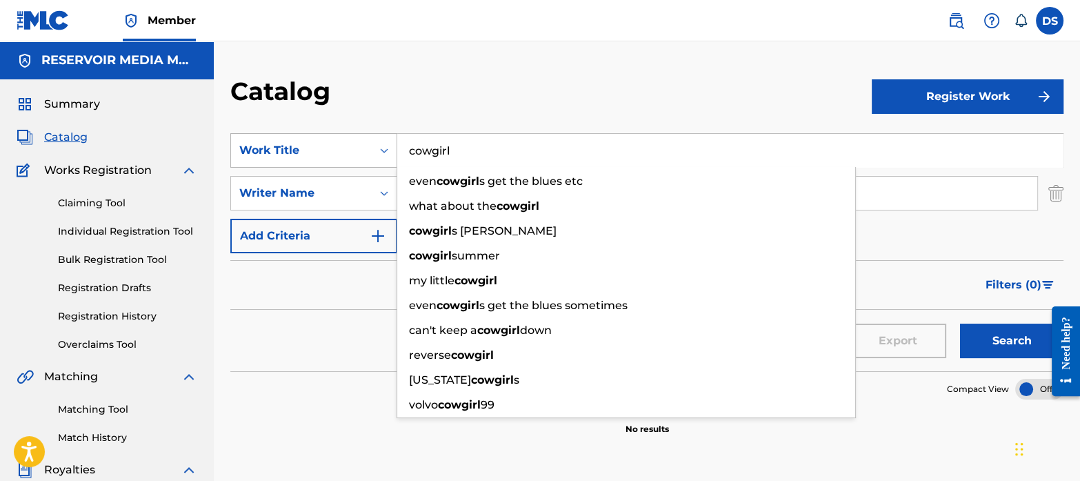
type input "cowgirl"
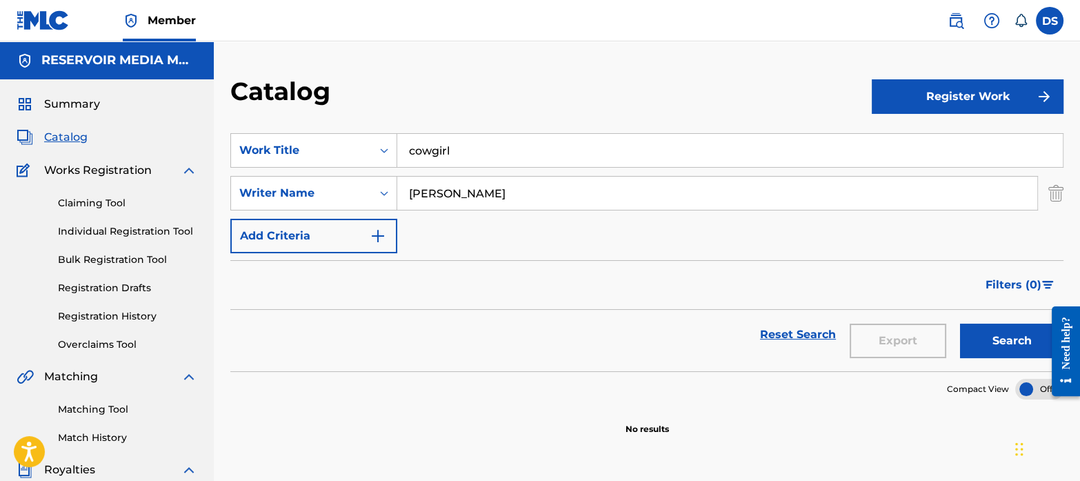
click at [503, 201] on input "[PERSON_NAME]" at bounding box center [717, 193] width 640 height 33
type input "p"
type input "fanning"
click at [960, 323] on button "Search" at bounding box center [1011, 340] width 103 height 34
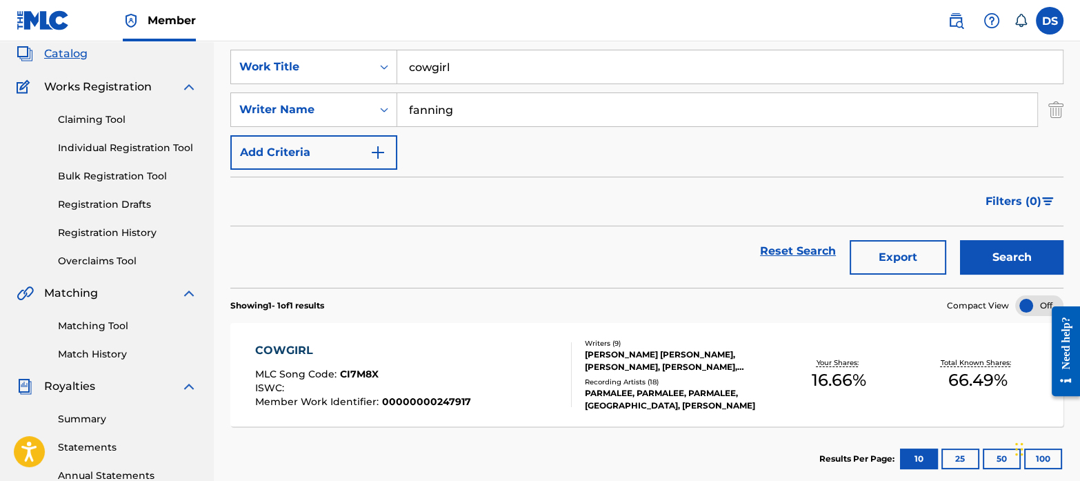
scroll to position [87, 0]
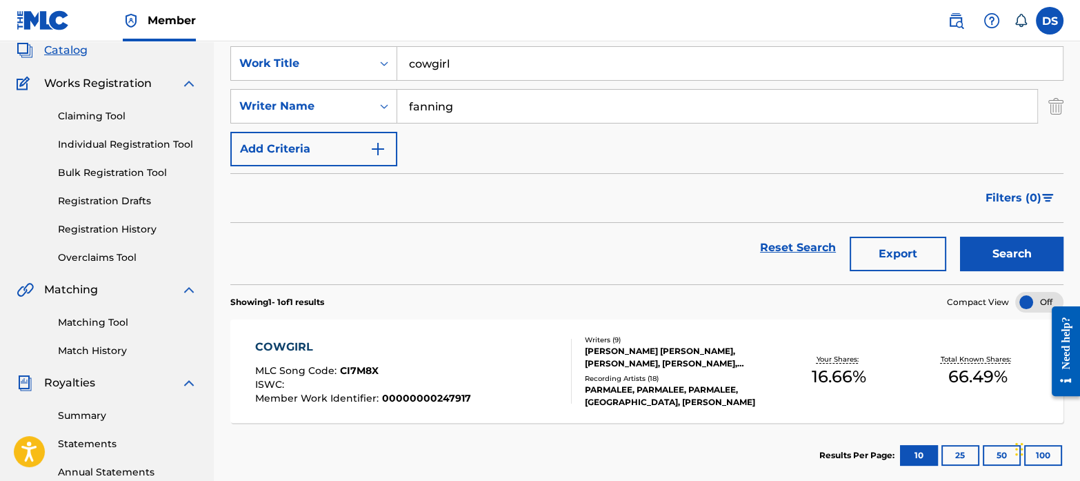
click at [288, 345] on div "COWGIRL" at bounding box center [363, 347] width 216 height 17
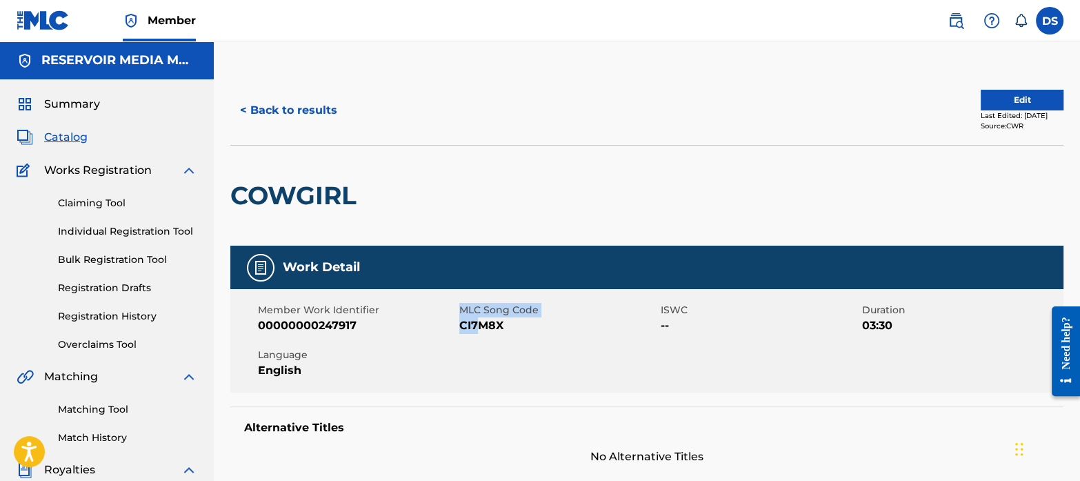
drag, startPoint x: 458, startPoint y: 325, endPoint x: 483, endPoint y: 330, distance: 25.4
click at [483, 330] on div "Member Work Identifier 00000000247917 MLC Song Code CI7M8X ISWC -- Duration 03:…" at bounding box center [646, 340] width 833 height 103
drag, startPoint x: 483, startPoint y: 330, endPoint x: 523, endPoint y: 343, distance: 42.5
click at [523, 343] on div "Member Work Identifier 00000000247917 MLC Song Code CI7M8X ISWC -- Duration 03:…" at bounding box center [646, 340] width 833 height 103
drag, startPoint x: 506, startPoint y: 328, endPoint x: 461, endPoint y: 329, distance: 44.1
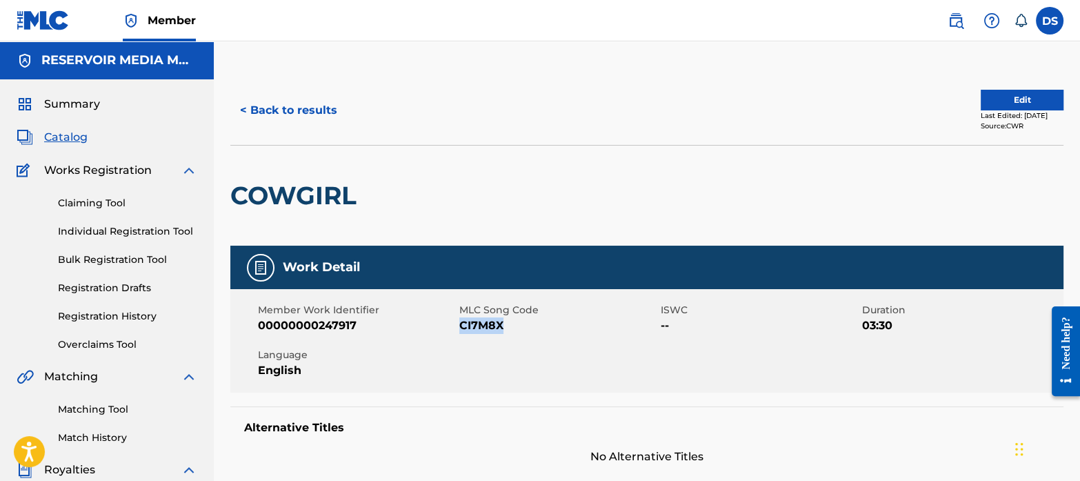
click at [461, 329] on span "CI7M8X" at bounding box center [558, 325] width 198 height 17
click at [76, 105] on span "Summary" at bounding box center [72, 104] width 56 height 17
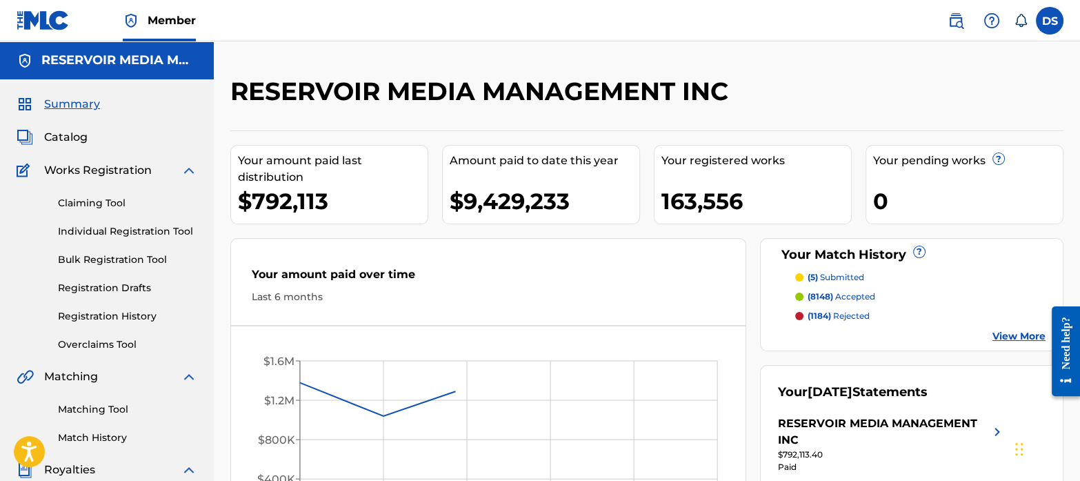
click at [73, 137] on span "Catalog" at bounding box center [65, 137] width 43 height 17
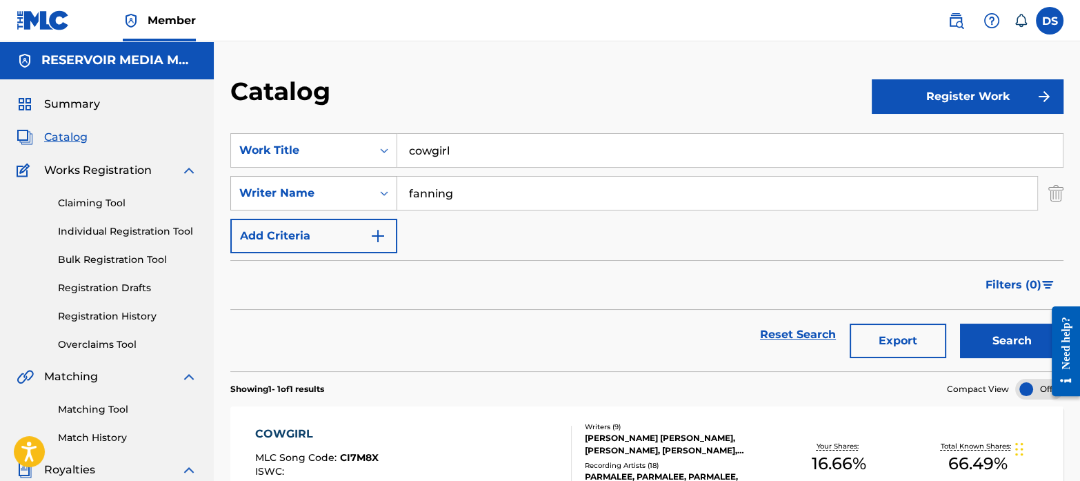
drag, startPoint x: 491, startPoint y: 197, endPoint x: 369, endPoint y: 192, distance: 122.1
click at [369, 192] on div "SearchWithCriteriab35a0a37-ec29-4013-954e-0ebd884d54f2 Writer Name [PERSON_NAME]" at bounding box center [646, 193] width 833 height 34
paste input "[PERSON_NAME]"
type input "[PERSON_NAME]"
click at [493, 144] on input "cowgirl" at bounding box center [730, 150] width 666 height 33
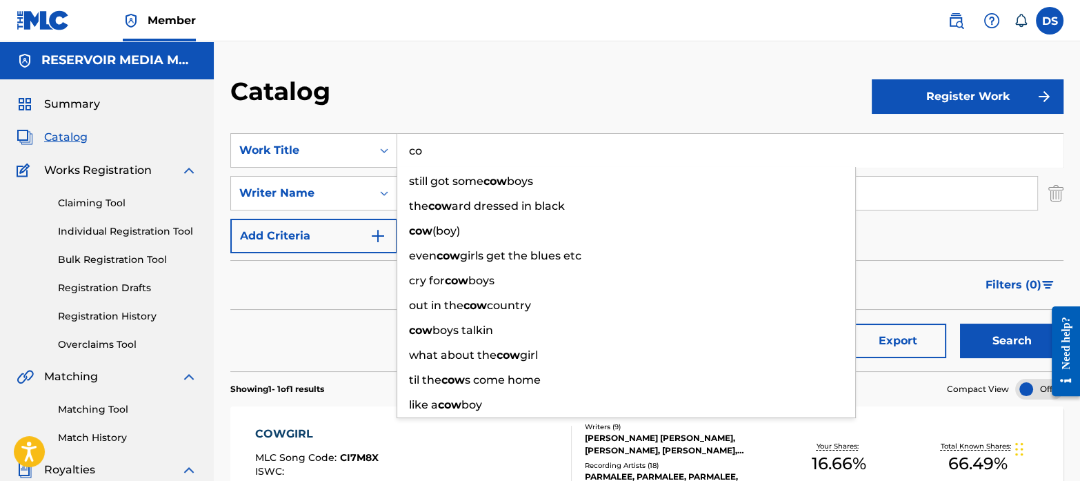
type input "c"
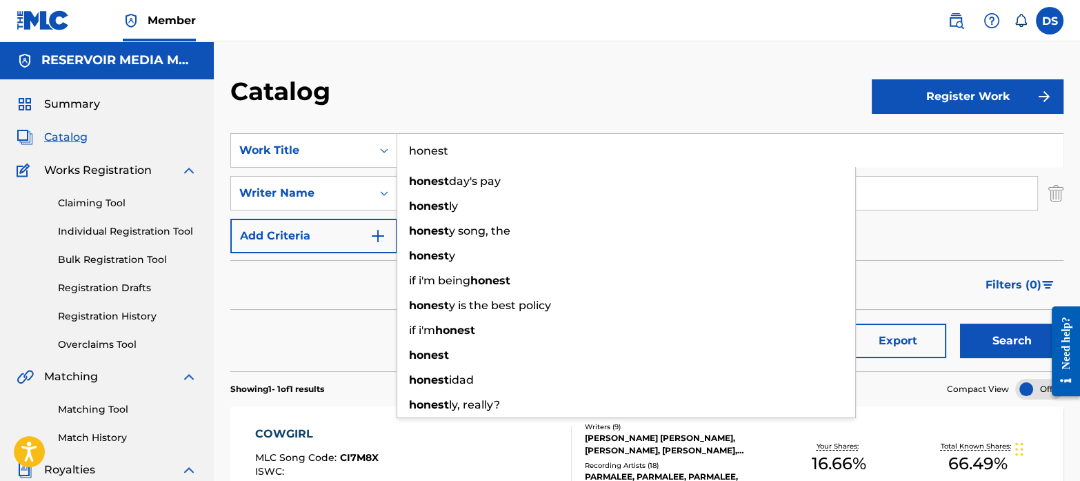
click at [960, 323] on button "Search" at bounding box center [1011, 340] width 103 height 34
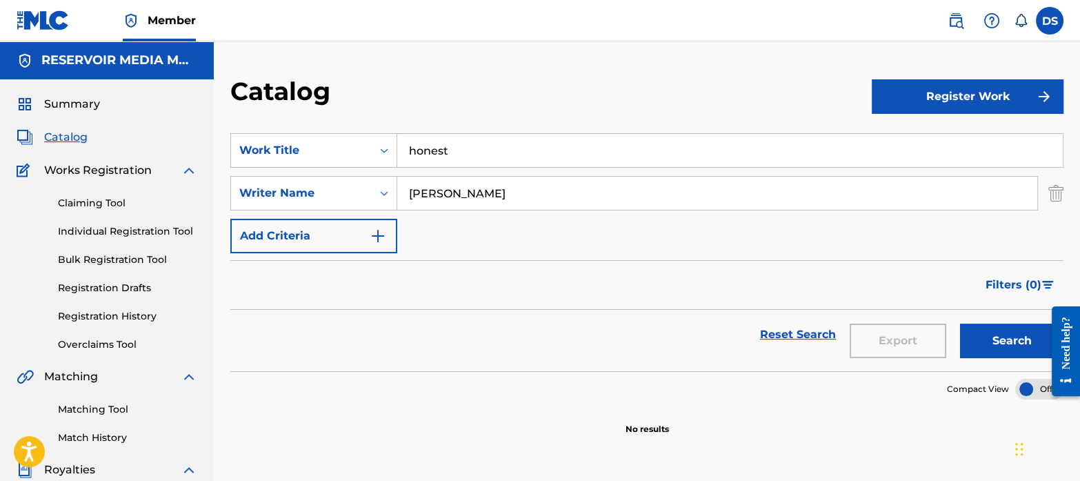
click at [361, 20] on nav "Member DS DS [PERSON_NAME] [EMAIL_ADDRESS][DOMAIN_NAME] Notification Preference…" at bounding box center [540, 20] width 1080 height 41
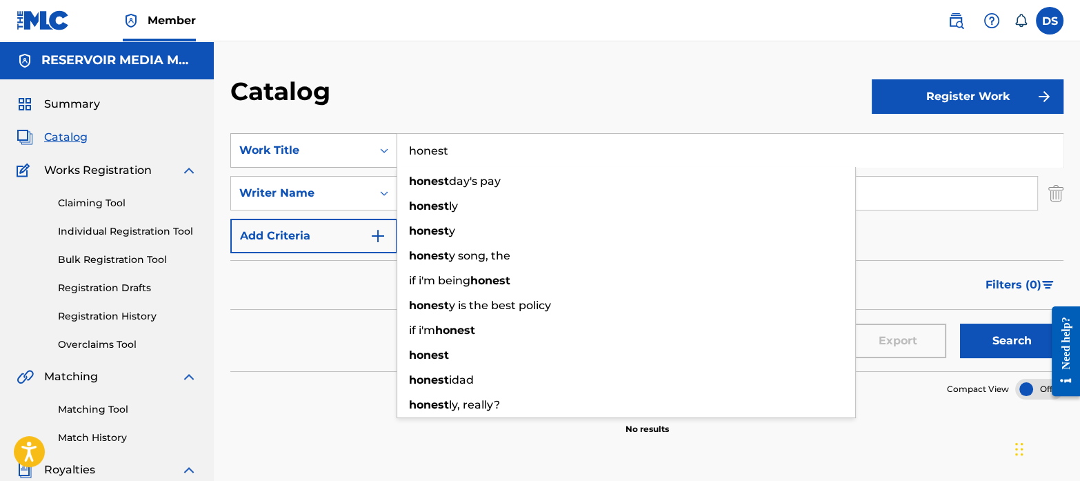
drag, startPoint x: 474, startPoint y: 152, endPoint x: 348, endPoint y: 159, distance: 125.7
click at [348, 159] on div "SearchWithCriteriaf767b145-9af0-43ff-9ecf-a8e958b93487 Work Title honest honest…" at bounding box center [646, 150] width 833 height 34
paste input "You Look Better"
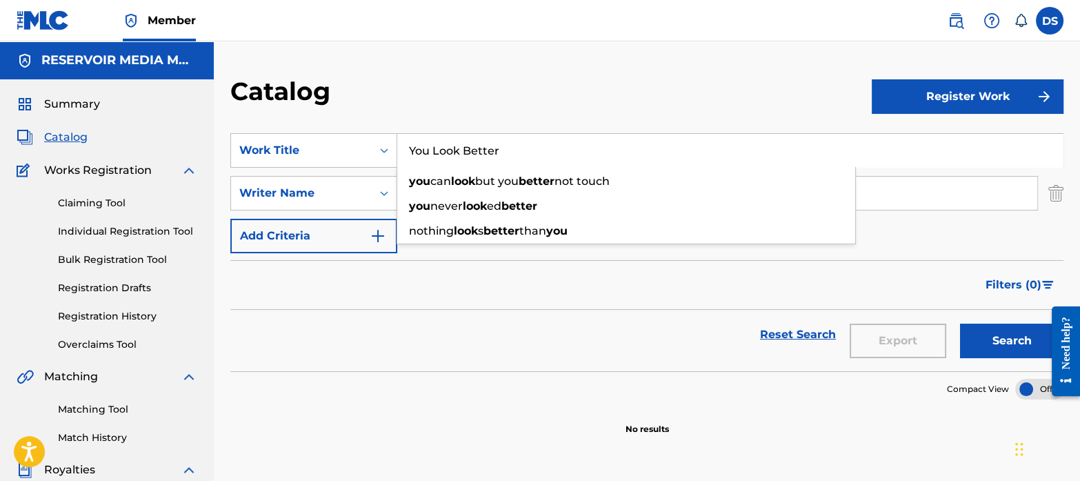
type input "You Look Better"
click at [486, 280] on div "Filters ( 0 )" at bounding box center [646, 285] width 833 height 50
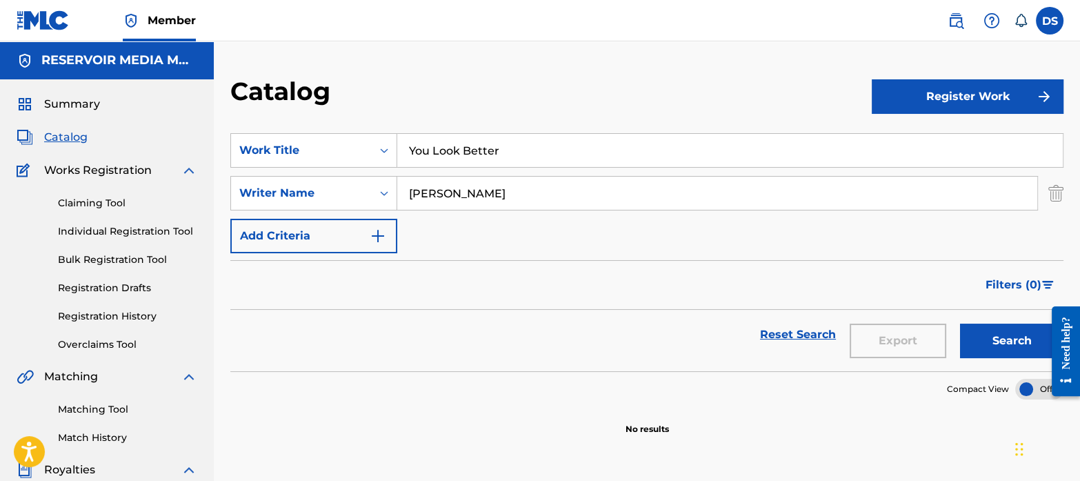
drag, startPoint x: 498, startPoint y: 192, endPoint x: 370, endPoint y: 169, distance: 129.7
click at [370, 169] on div "SearchWithCriteriaf767b145-9af0-43ff-9ecf-a8e958b93487 Work Title You Look Bett…" at bounding box center [646, 193] width 833 height 120
type input "[PERSON_NAME]"
click at [960, 323] on button "Search" at bounding box center [1011, 340] width 103 height 34
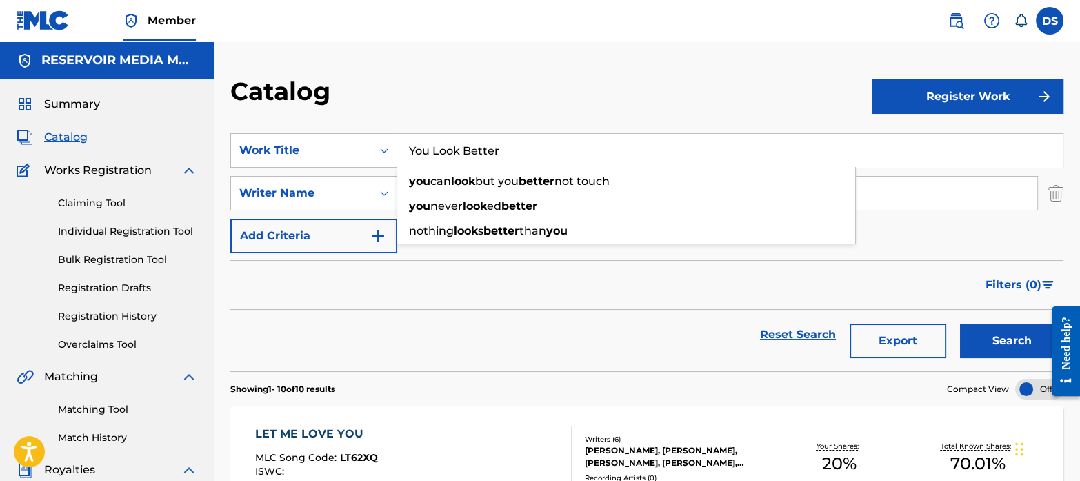
drag, startPoint x: 522, startPoint y: 150, endPoint x: 399, endPoint y: 117, distance: 127.0
click at [399, 117] on section "SearchWithCriteriaf767b145-9af0-43ff-9ecf-a8e958b93487 Work Title You Look Bett…" at bounding box center [646, 244] width 833 height 255
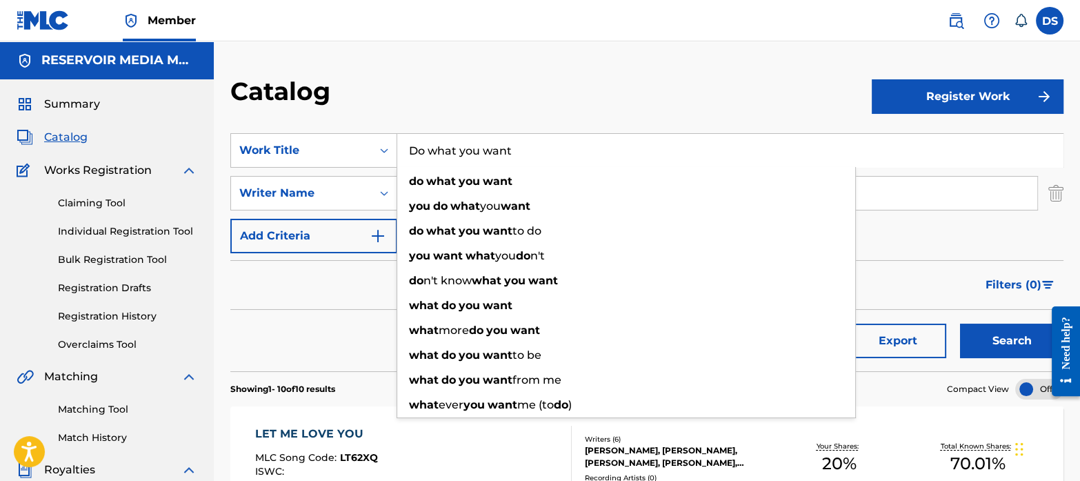
type input "Do what you want"
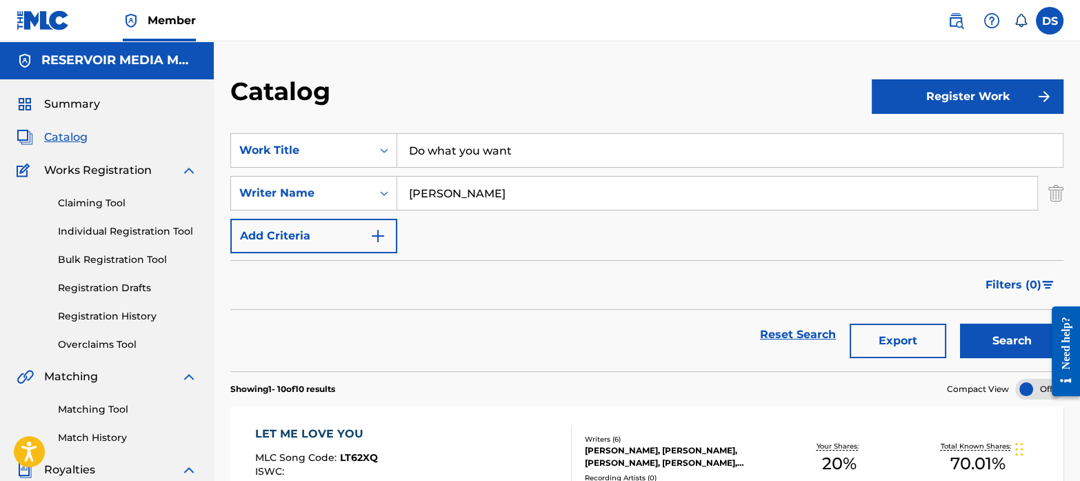
click at [490, 192] on input "[PERSON_NAME]" at bounding box center [717, 193] width 640 height 33
type input "p"
type input "[PERSON_NAME]"
click at [960, 323] on button "Search" at bounding box center [1011, 340] width 103 height 34
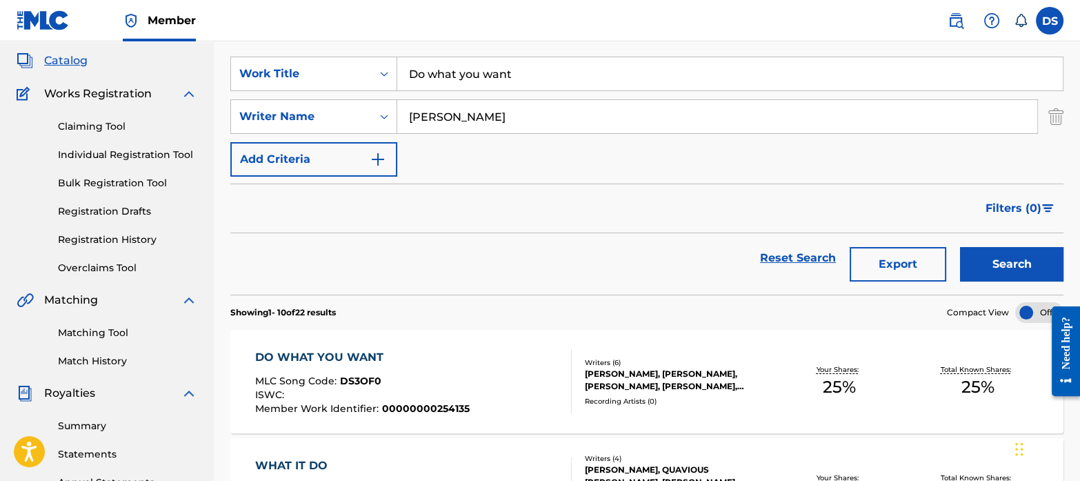
scroll to position [77, 0]
click at [352, 348] on div "DO WHAT YOU WANT" at bounding box center [362, 356] width 214 height 17
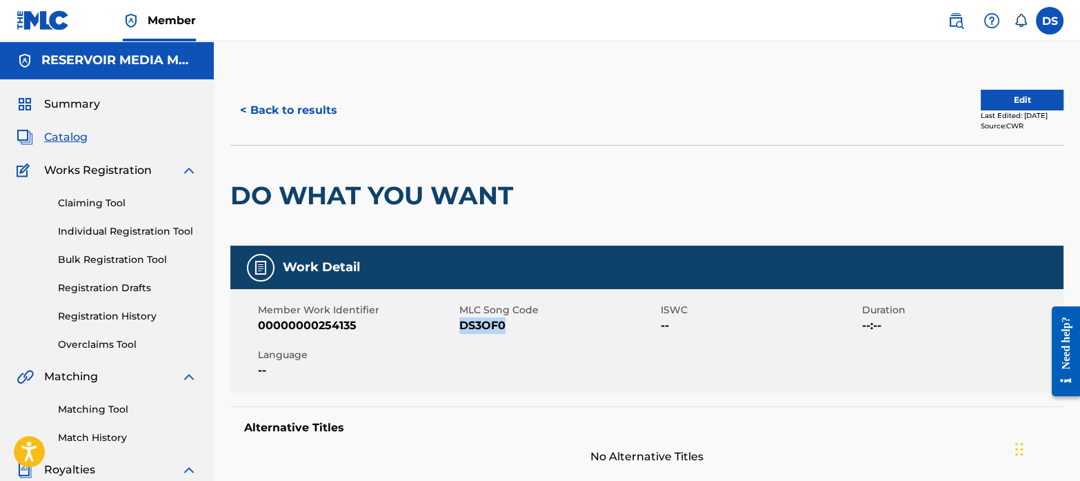
drag, startPoint x: 520, startPoint y: 332, endPoint x: 463, endPoint y: 327, distance: 57.4
click at [463, 327] on span "DS3OF0" at bounding box center [558, 325] width 198 height 17
click at [75, 132] on span "Catalog" at bounding box center [65, 137] width 43 height 17
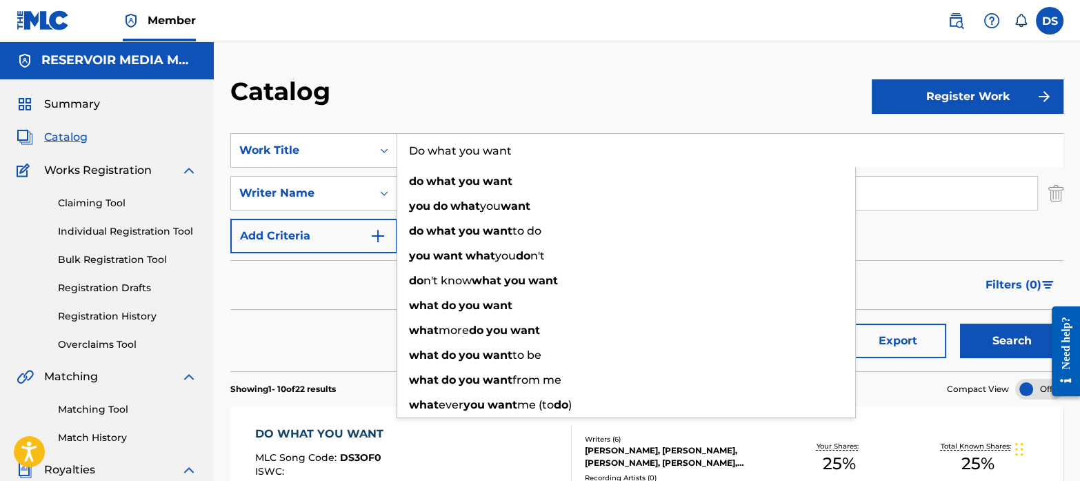
drag, startPoint x: 521, startPoint y: 145, endPoint x: 386, endPoint y: 126, distance: 135.9
click at [386, 126] on section "SearchWithCriteriaf767b145-9af0-43ff-9ecf-a8e958b93487 Work Title Do what you w…" at bounding box center [646, 244] width 833 height 255
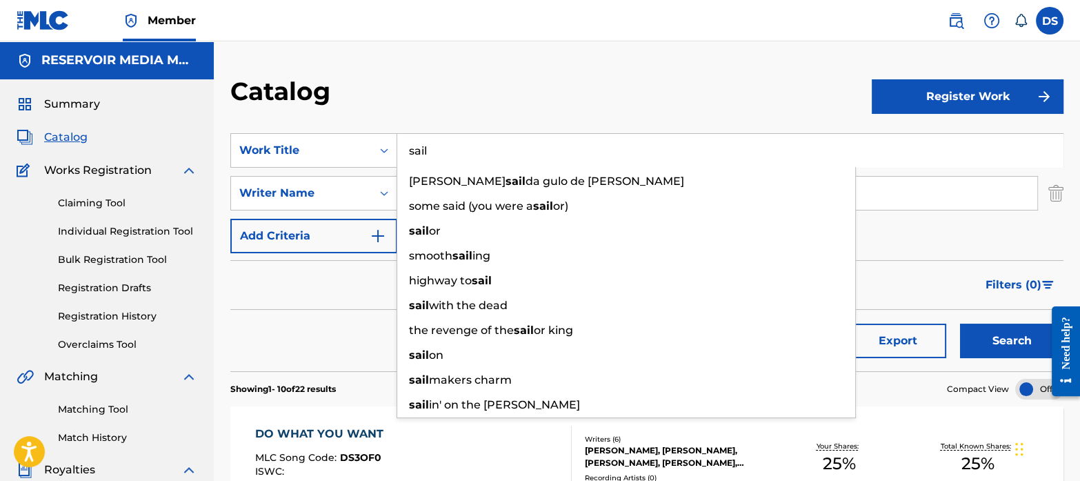
type input "sail"
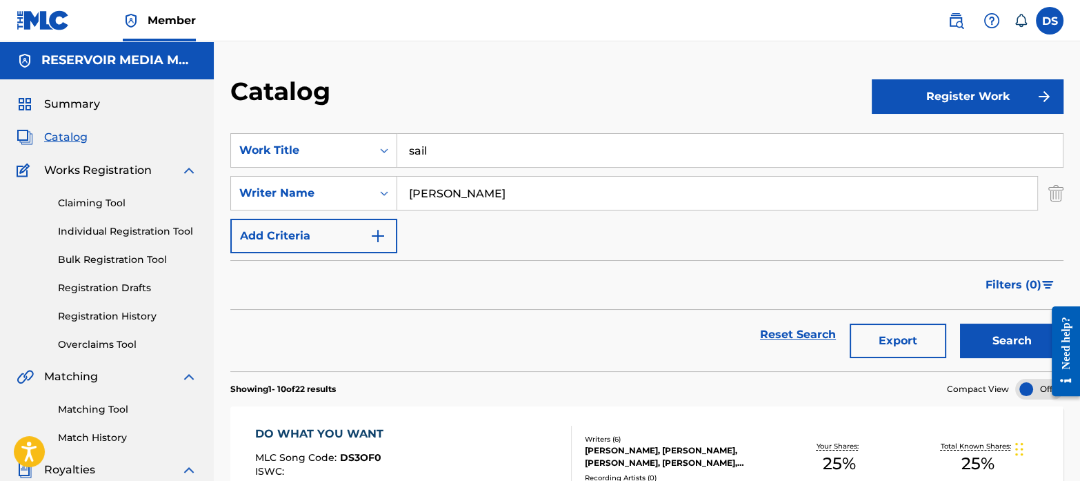
click at [483, 194] on input "[PERSON_NAME]" at bounding box center [717, 193] width 640 height 33
type input "c"
click at [960, 323] on button "Search" at bounding box center [1011, 340] width 103 height 34
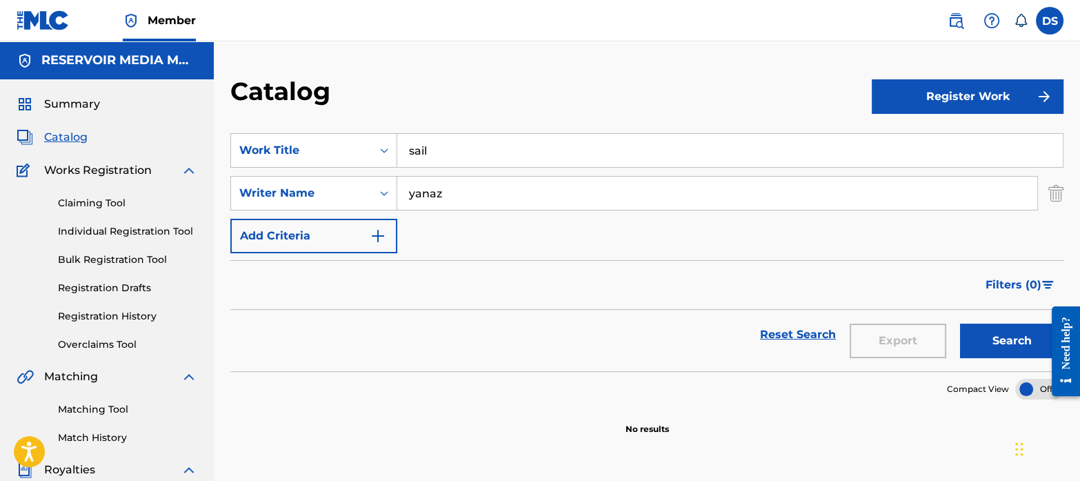
click at [452, 197] on input "yanaz" at bounding box center [717, 193] width 640 height 33
type input "y"
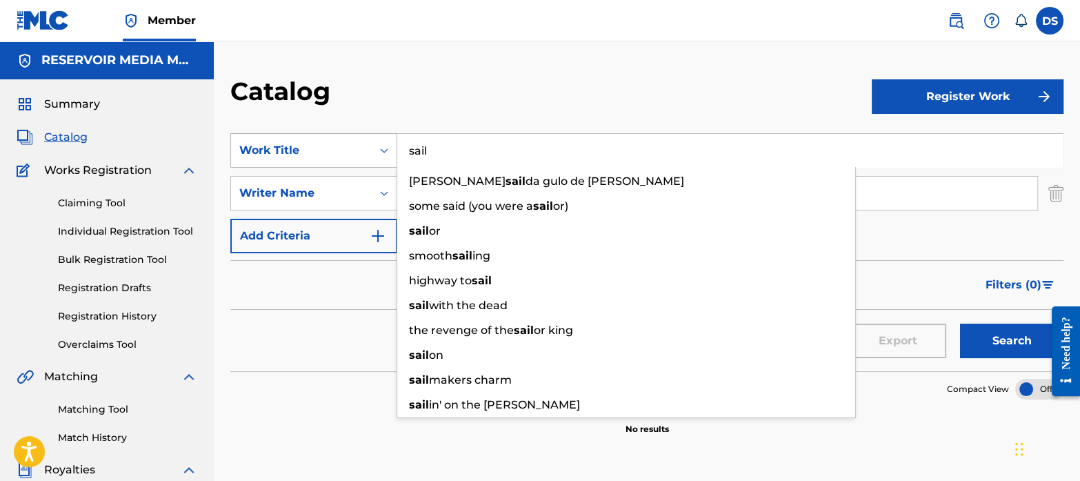
drag, startPoint x: 441, startPoint y: 153, endPoint x: 341, endPoint y: 143, distance: 100.5
click at [341, 143] on div "SearchWithCriteriaf767b145-9af0-43ff-9ecf-a8e958b93487 Work Title sail [PERSON_…" at bounding box center [646, 150] width 833 height 34
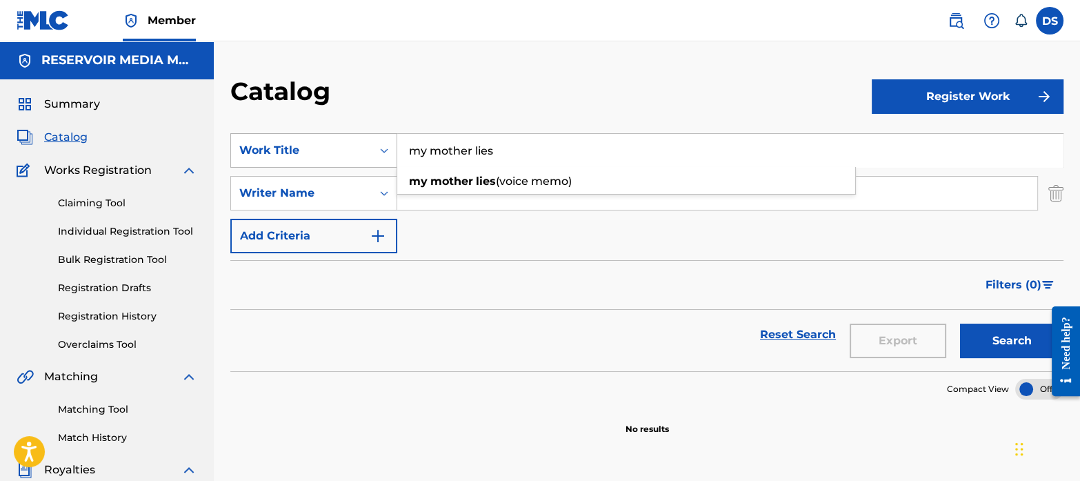
type input "my mother lies"
click at [960, 323] on button "Search" at bounding box center [1011, 340] width 103 height 34
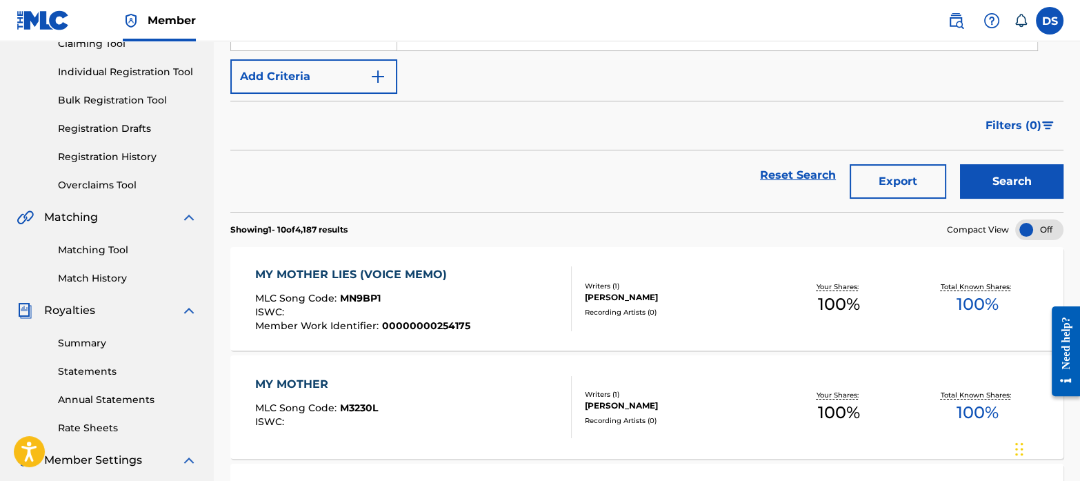
scroll to position [163, 0]
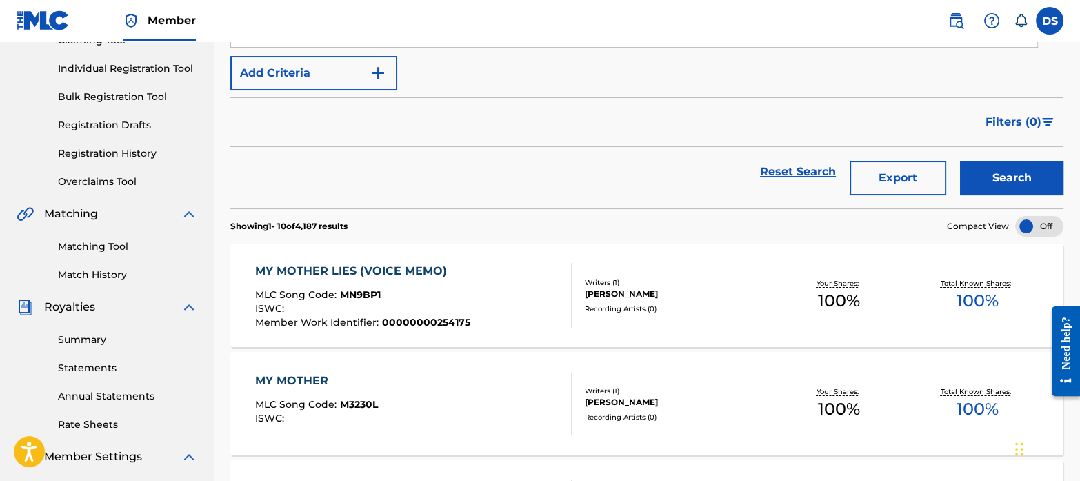
click at [328, 273] on div "MY MOTHER LIES (VOICE MEMO)" at bounding box center [362, 271] width 215 height 17
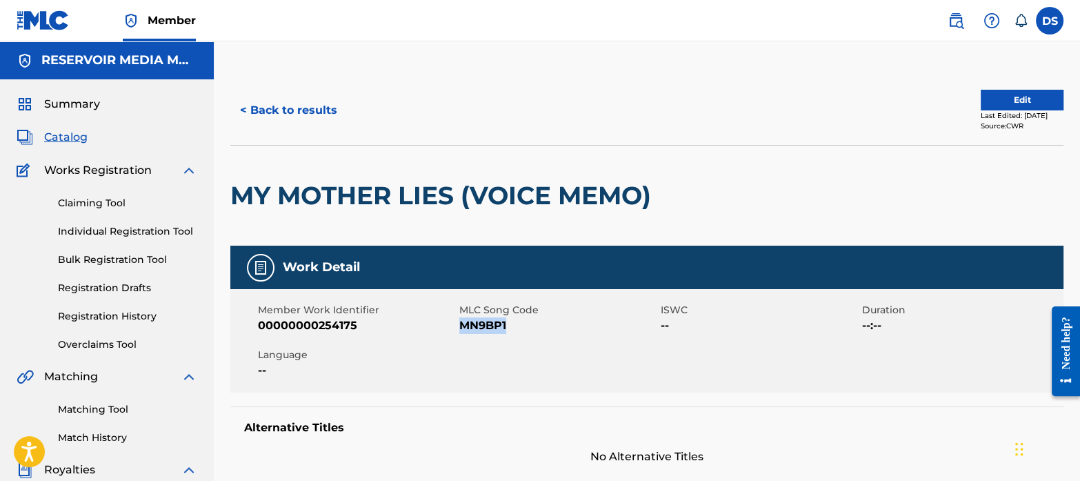
drag, startPoint x: 516, startPoint y: 327, endPoint x: 463, endPoint y: 329, distance: 53.1
click at [463, 329] on span "MN9BP1" at bounding box center [558, 325] width 198 height 17
click at [72, 136] on span "Catalog" at bounding box center [65, 137] width 43 height 17
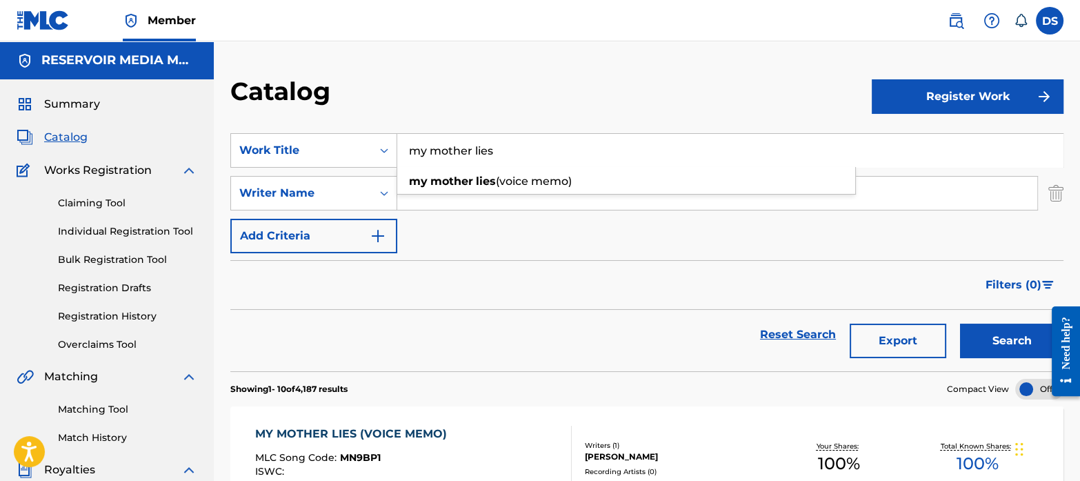
drag, startPoint x: 527, startPoint y: 156, endPoint x: 331, endPoint y: 168, distance: 196.2
click at [331, 168] on div "SearchWithCriteriaf767b145-9af0-43ff-9ecf-a8e958b93487 Work Title my mother lie…" at bounding box center [646, 193] width 833 height 120
type input "actor's remorse"
click at [430, 202] on input "Search Form" at bounding box center [717, 193] width 640 height 33
type input "[PERSON_NAME]"
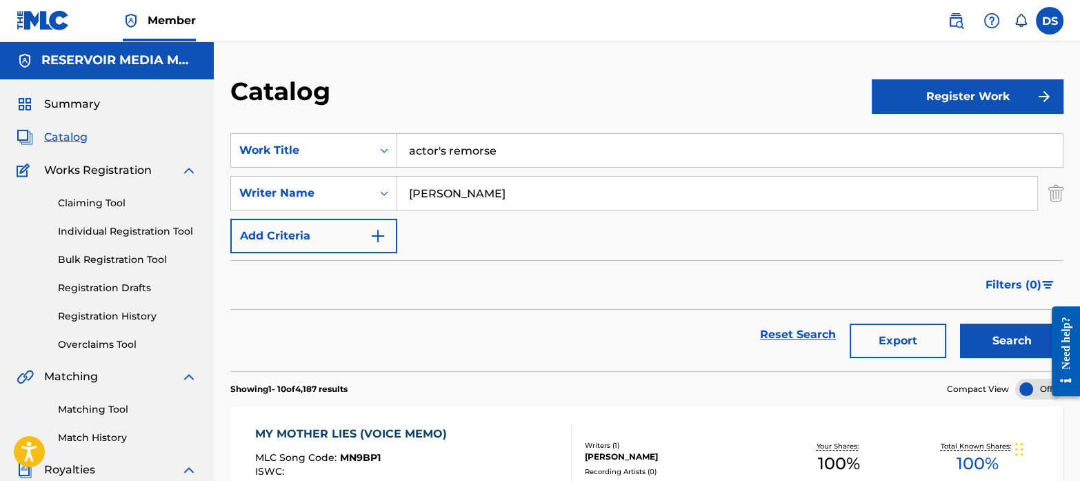
click at [960, 323] on button "Search" at bounding box center [1011, 340] width 103 height 34
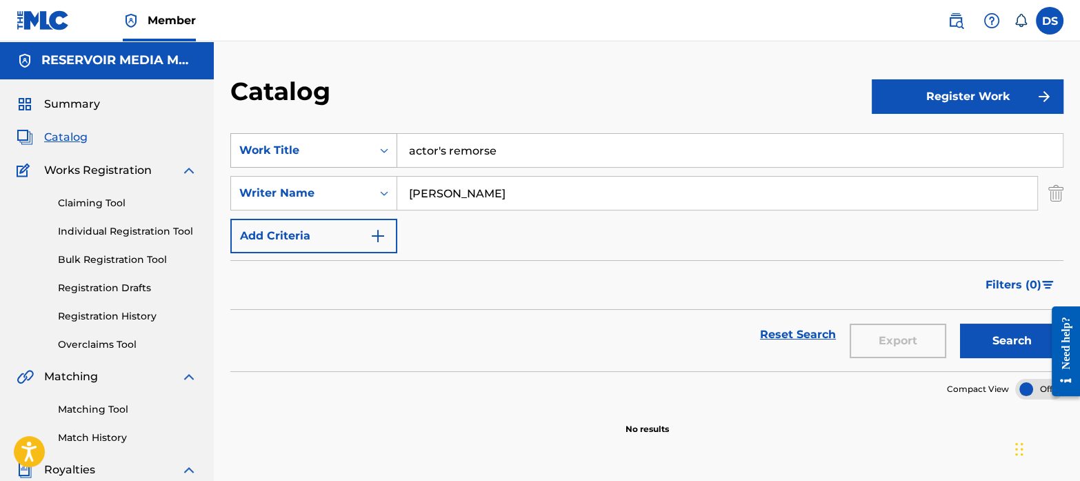
drag, startPoint x: 510, startPoint y: 147, endPoint x: 355, endPoint y: 138, distance: 156.1
click at [355, 138] on div "SearchWithCriteriaf767b145-9af0-43ff-9ecf-a8e958b93487 Work Title actor's remor…" at bounding box center [646, 150] width 833 height 34
paste input "Love, [PERSON_NAME]"
type input "Love, [PERSON_NAME]"
click at [499, 195] on input "[PERSON_NAME]" at bounding box center [717, 193] width 640 height 33
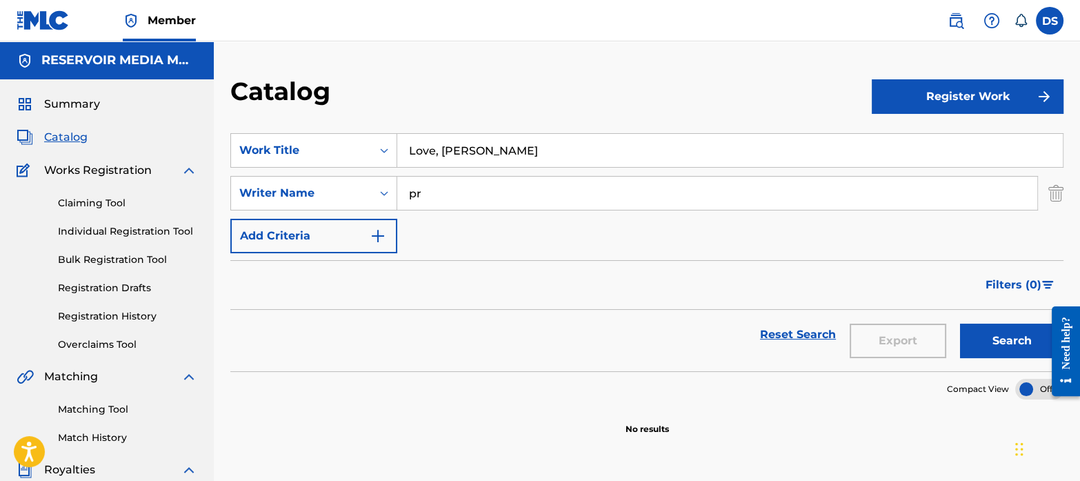
type input "p"
click at [997, 335] on button "Search" at bounding box center [1011, 340] width 103 height 34
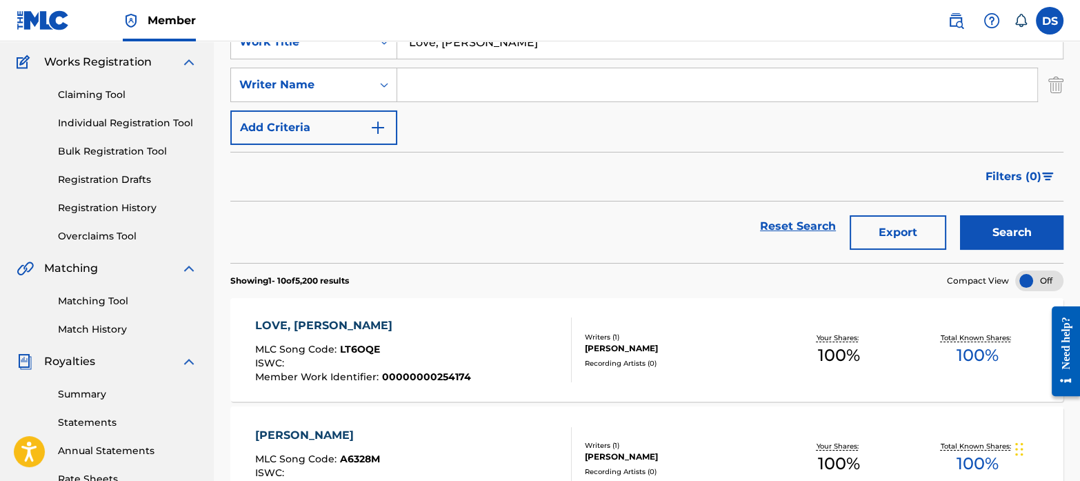
scroll to position [111, 0]
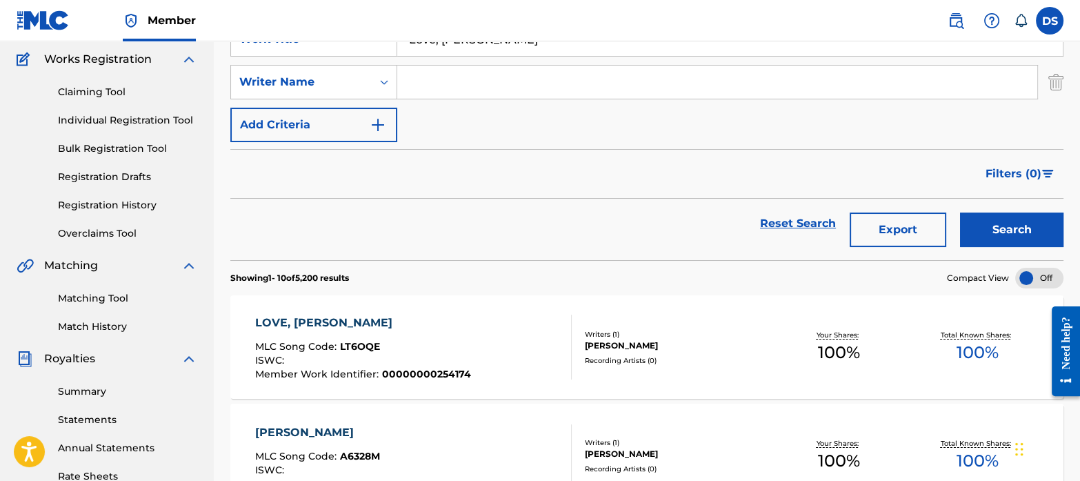
click at [308, 319] on div "LOVE, [PERSON_NAME]" at bounding box center [363, 323] width 216 height 17
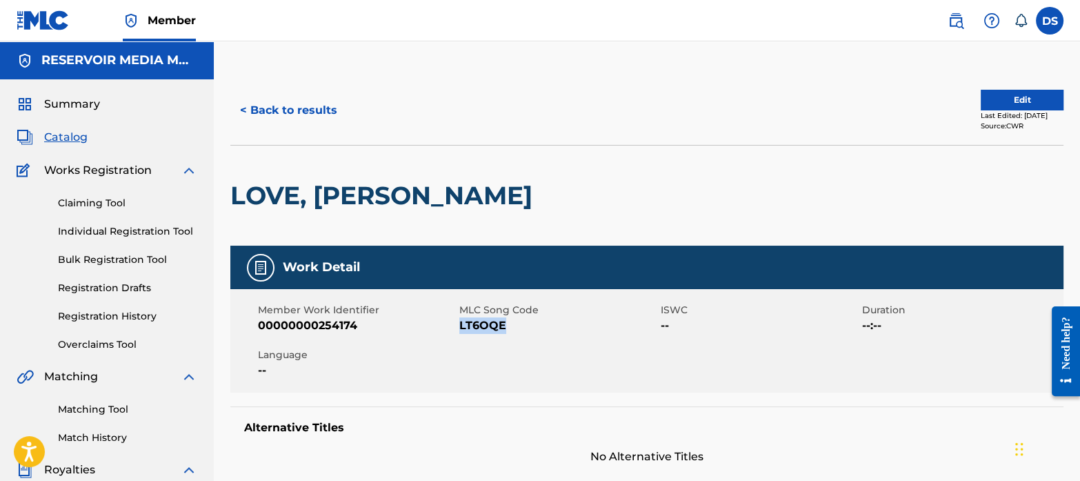
drag, startPoint x: 511, startPoint y: 328, endPoint x: 459, endPoint y: 330, distance: 52.5
click at [459, 330] on span "LT6OQE" at bounding box center [558, 325] width 198 height 17
click at [80, 101] on span "Summary" at bounding box center [72, 104] width 56 height 17
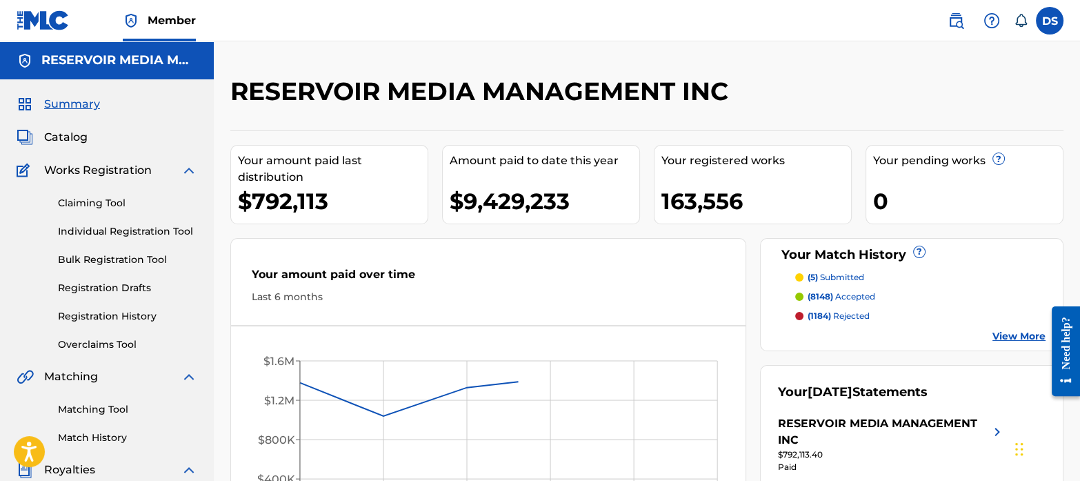
click at [83, 132] on span "Catalog" at bounding box center [65, 137] width 43 height 17
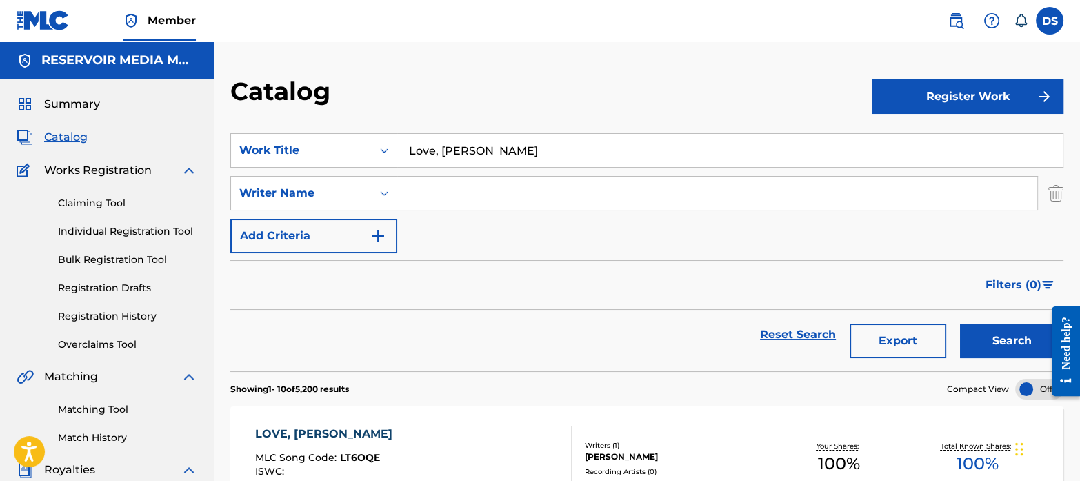
click at [486, 170] on div "SearchWithCriteriaf767b145-9af0-43ff-9ecf-a8e958b93487 Work Title Love, [PERSON…" at bounding box center [646, 193] width 833 height 120
drag, startPoint x: 490, startPoint y: 155, endPoint x: 372, endPoint y: 134, distance: 119.1
click at [372, 134] on div "SearchWithCriteriaf767b145-9af0-43ff-9ecf-a8e958b93487 Work Title Love, [PERSON…" at bounding box center [646, 150] width 833 height 34
paste input "Sensual Conversations"
type input "Sensual Conversations"
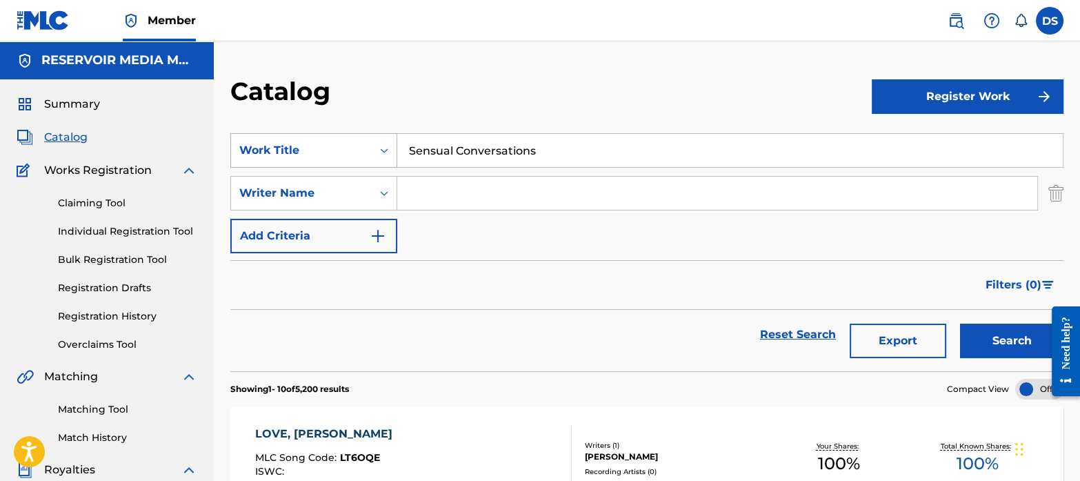
click at [960, 323] on button "Search" at bounding box center [1011, 340] width 103 height 34
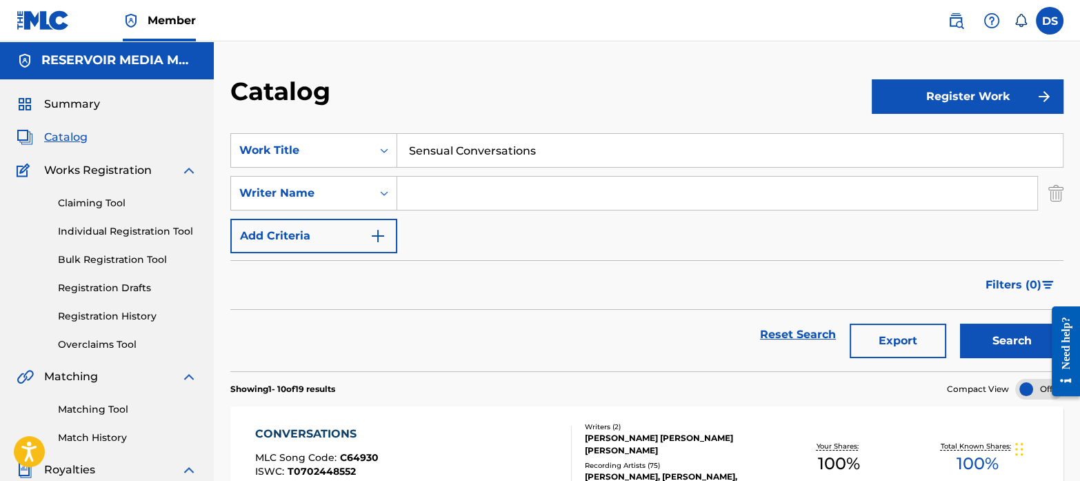
click at [500, 188] on input "Search Form" at bounding box center [717, 193] width 640 height 33
type input "[PERSON_NAME]"
click at [960, 323] on button "Search" at bounding box center [1011, 340] width 103 height 34
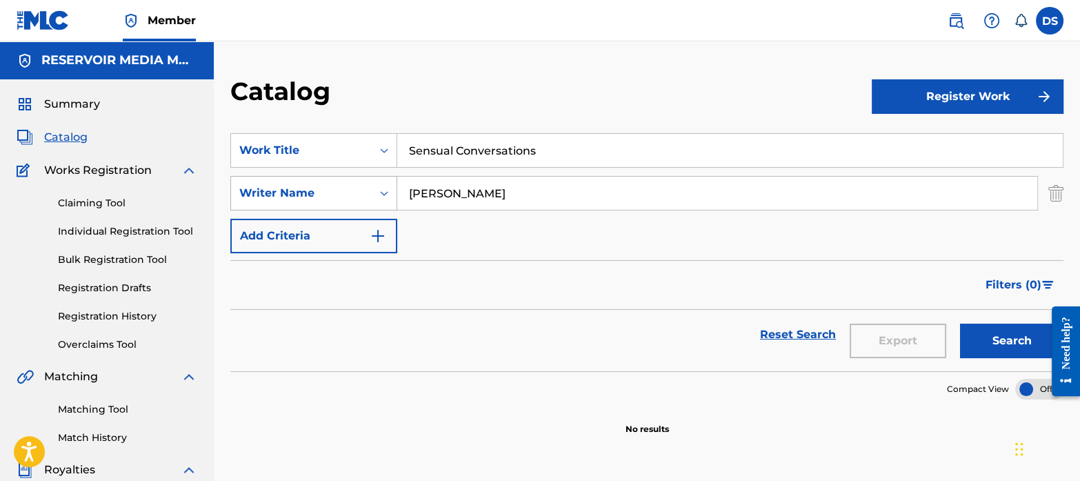
drag, startPoint x: 498, startPoint y: 190, endPoint x: 362, endPoint y: 180, distance: 136.2
click at [362, 180] on div "SearchWithCriteriab35a0a37-ec29-4013-954e-0ebd884d54f2 Writer Name [PERSON_NAME]" at bounding box center [646, 193] width 833 height 34
click at [573, 149] on input "Sensual Conversations" at bounding box center [730, 150] width 666 height 33
drag, startPoint x: 573, startPoint y: 149, endPoint x: 324, endPoint y: 137, distance: 249.3
click at [324, 137] on div "SearchWithCriteriaf767b145-9af0-43ff-9ecf-a8e958b93487 Work Title Sensual Conve…" at bounding box center [646, 150] width 833 height 34
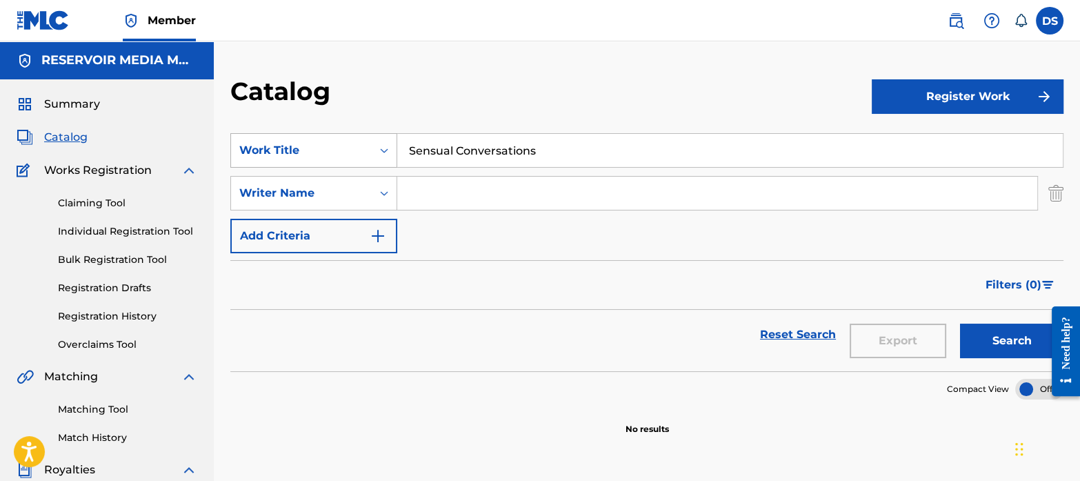
paste input "Born Runnin' Outta Time"
type input "Born Runnin' Outta Time"
click at [960, 323] on button "Search" at bounding box center [1011, 340] width 103 height 34
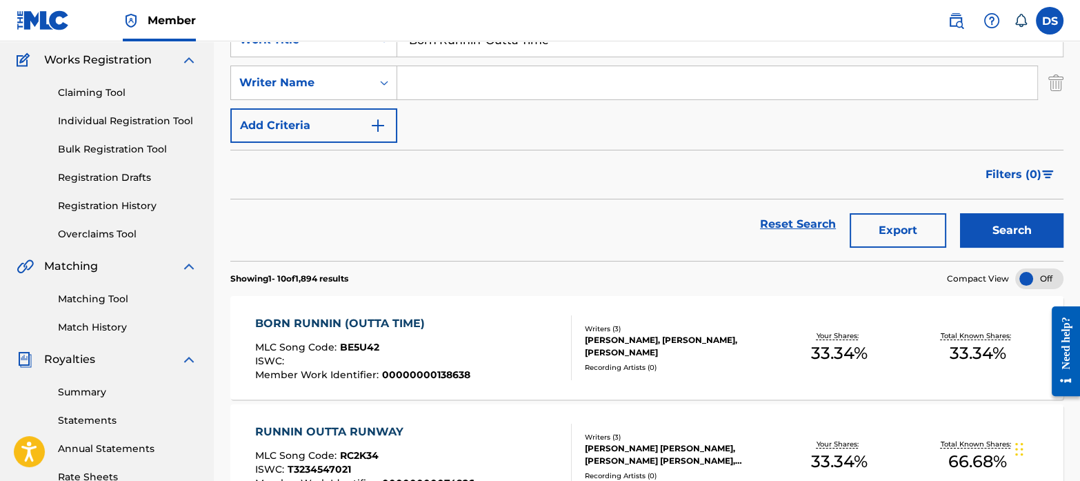
scroll to position [111, 0]
click at [358, 315] on div "BORN RUNNIN (OUTTA TIME)" at bounding box center [362, 323] width 215 height 17
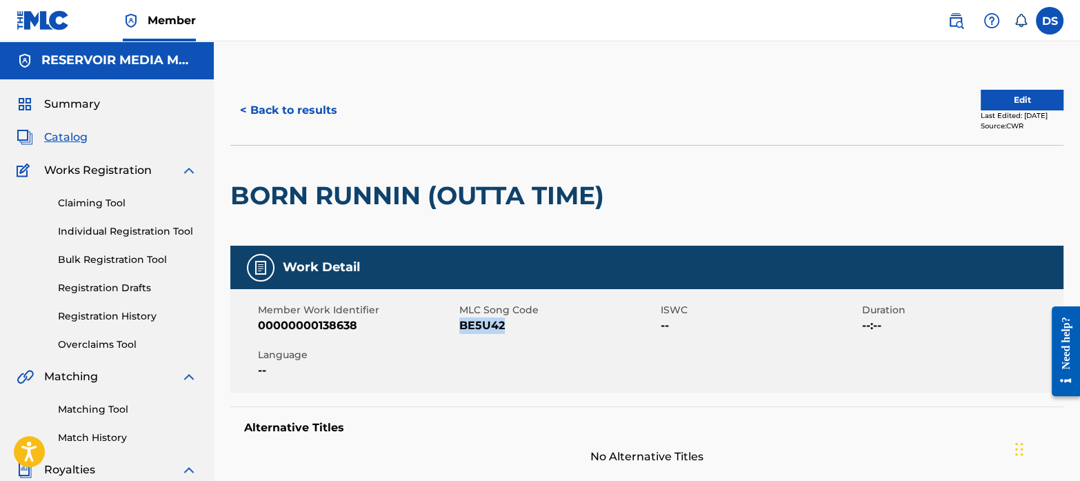
drag, startPoint x: 510, startPoint y: 328, endPoint x: 463, endPoint y: 328, distance: 47.6
click at [463, 328] on span "BE5U42" at bounding box center [558, 325] width 198 height 17
click at [419, 337] on div "Member Work Identifier 00000000138638 MLC Song Code BE5U42 ISWC -- Duration --:…" at bounding box center [646, 340] width 833 height 103
drag, startPoint x: 510, startPoint y: 326, endPoint x: 461, endPoint y: 326, distance: 49.0
click at [461, 326] on span "BE5U42" at bounding box center [558, 325] width 198 height 17
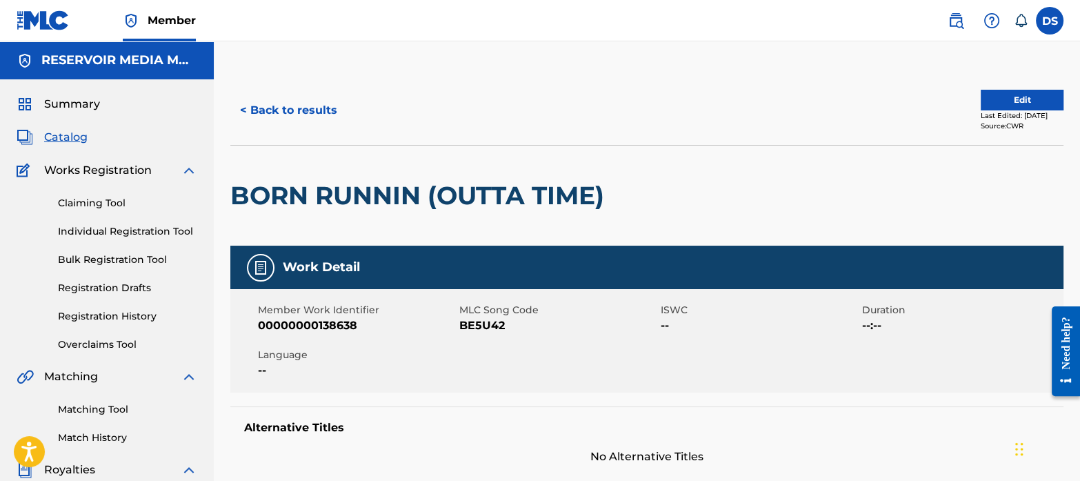
click at [87, 138] on div "Catalog" at bounding box center [107, 137] width 181 height 17
click at [74, 136] on span "Catalog" at bounding box center [65, 137] width 43 height 17
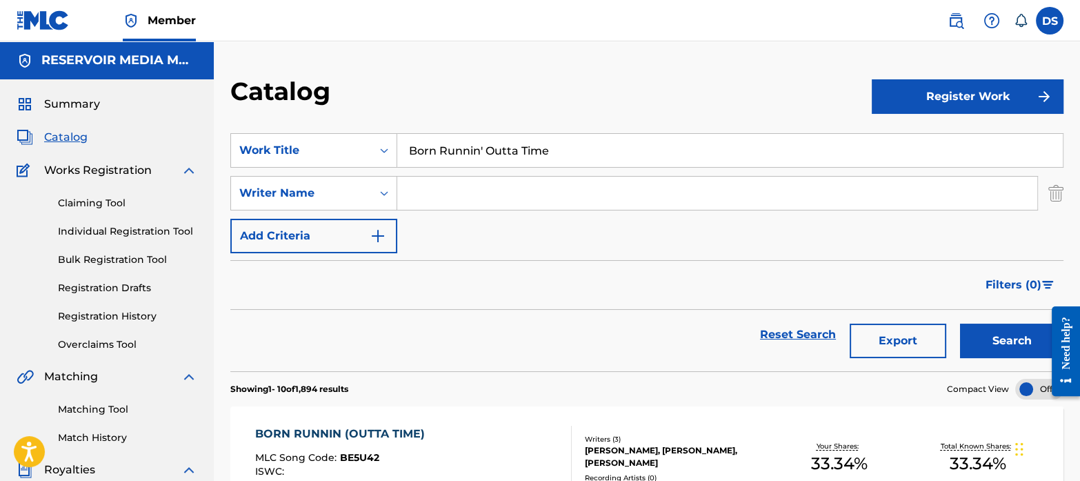
drag, startPoint x: 563, startPoint y: 150, endPoint x: 417, endPoint y: 143, distance: 145.7
click at [417, 143] on input "Born Runnin' Outta Time" at bounding box center [730, 150] width 666 height 33
type input "B"
paste input "What's Hattnin?"
type input "What's Hattnin?"
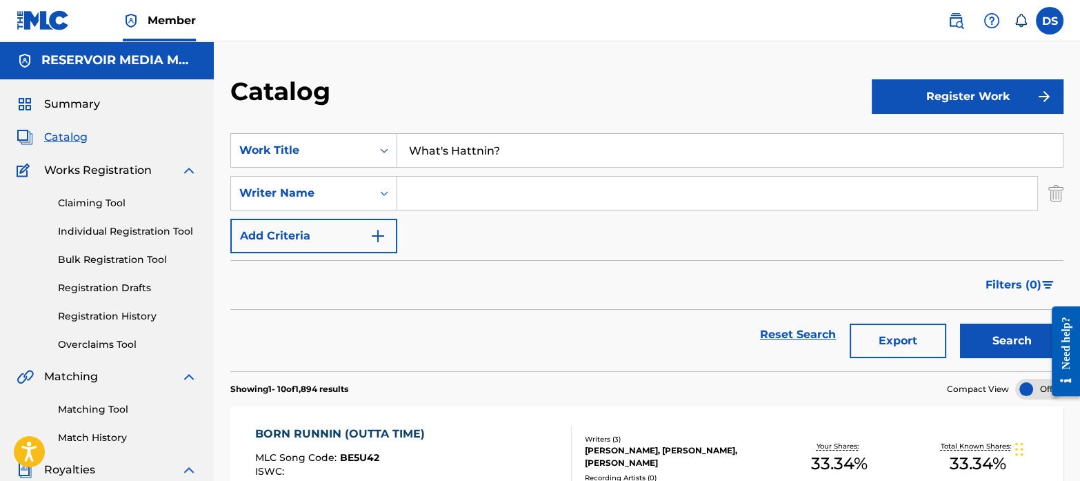
click at [960, 323] on button "Search" at bounding box center [1011, 340] width 103 height 34
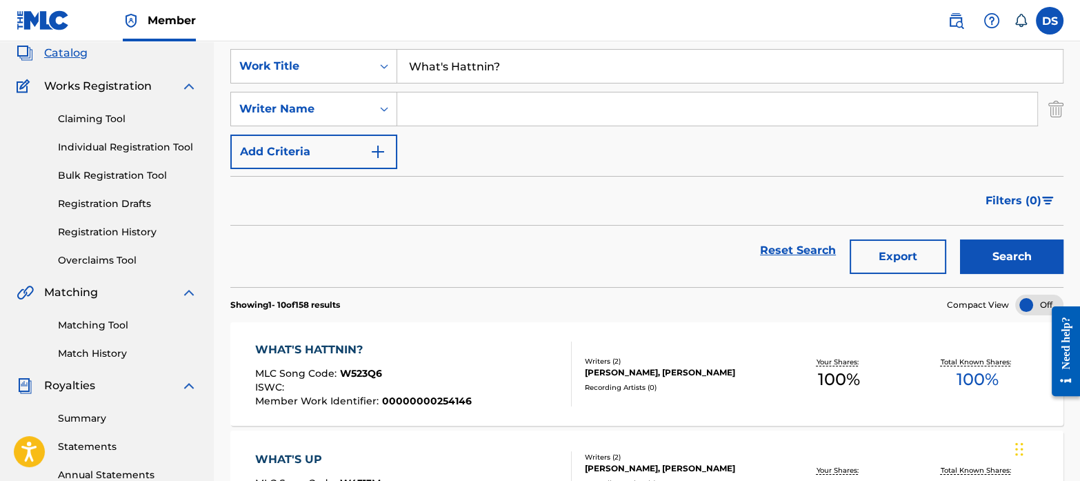
scroll to position [87, 0]
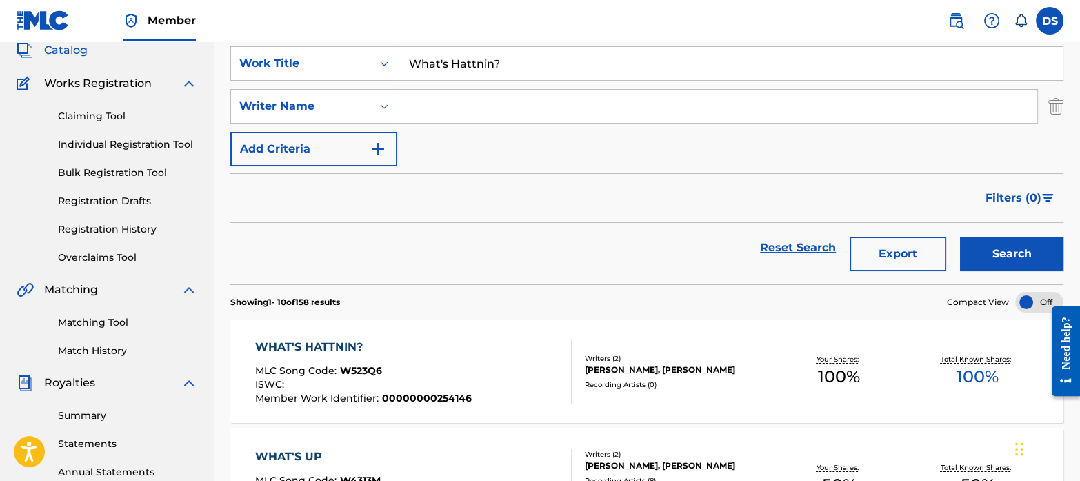
click at [366, 370] on span "W523Q6" at bounding box center [361, 370] width 42 height 12
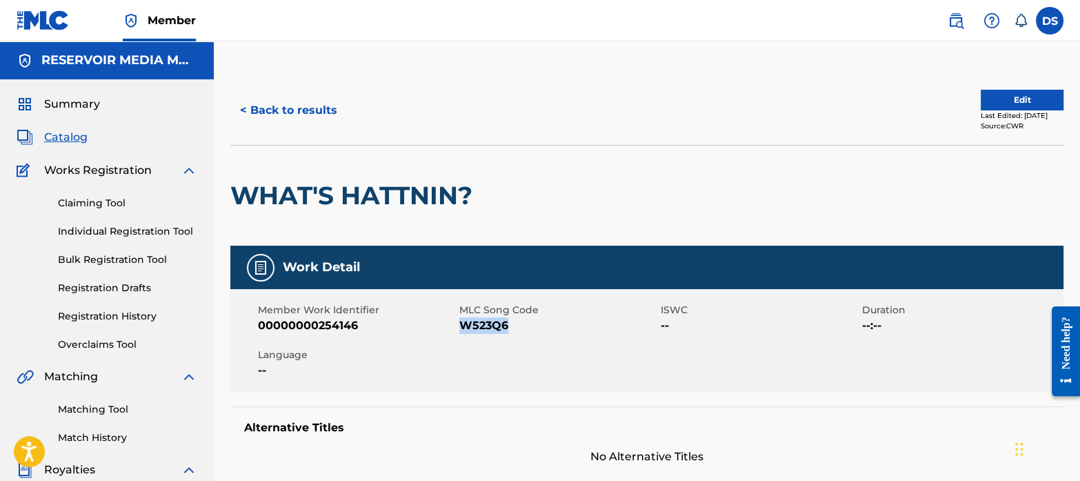
drag, startPoint x: 517, startPoint y: 328, endPoint x: 464, endPoint y: 330, distance: 52.5
click at [464, 330] on span "W523Q6" at bounding box center [558, 325] width 198 height 17
click at [84, 139] on span "Catalog" at bounding box center [65, 137] width 43 height 17
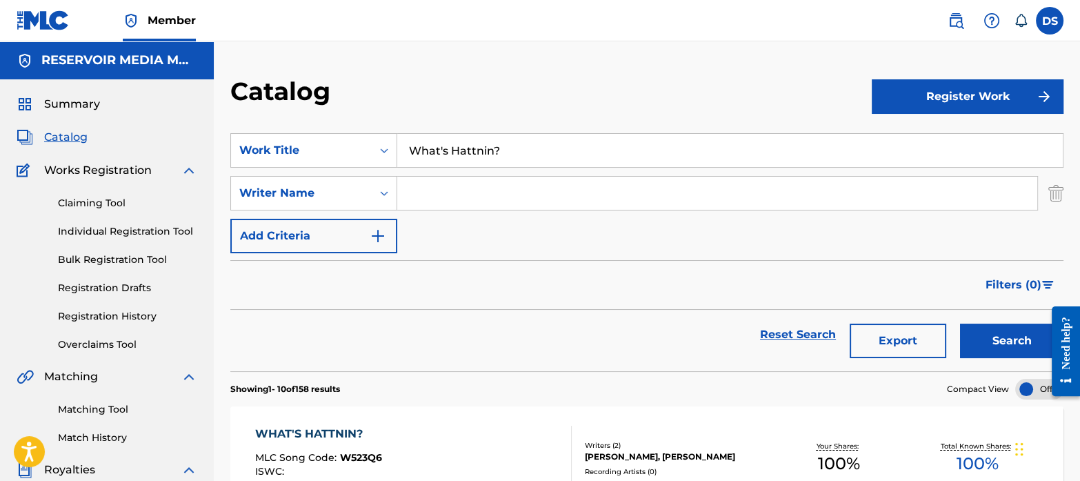
drag, startPoint x: 523, startPoint y: 143, endPoint x: 358, endPoint y: 122, distance: 166.9
click at [358, 122] on section "SearchWithCriteriaf767b145-9af0-43ff-9ecf-a8e958b93487 Work Title What's Hattni…" at bounding box center [646, 244] width 833 height 255
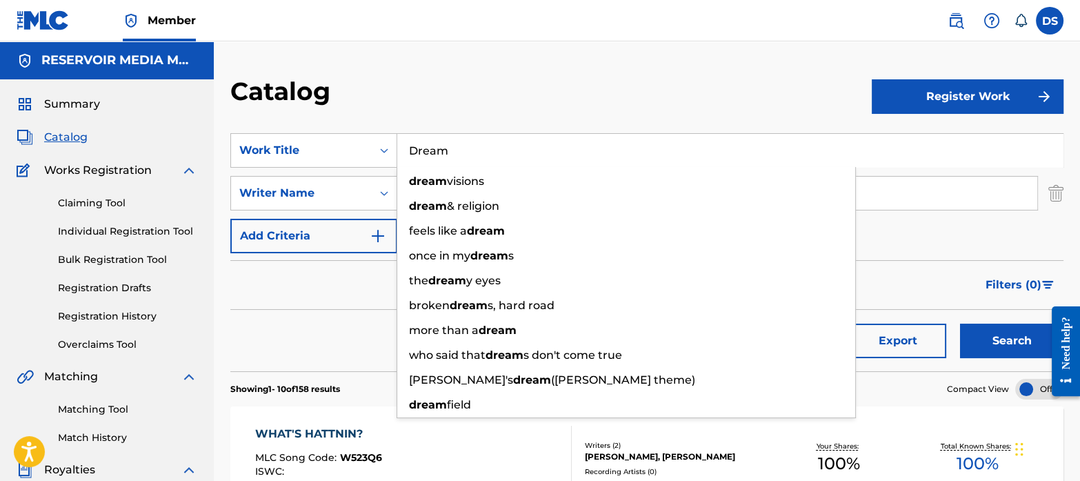
type input "Dream"
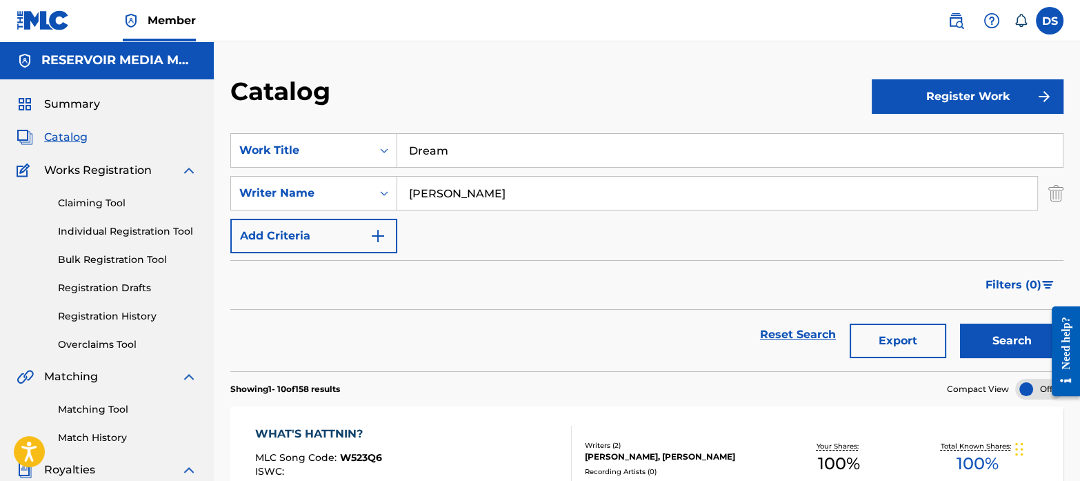
type input "[PERSON_NAME]"
click at [960, 323] on button "Search" at bounding box center [1011, 340] width 103 height 34
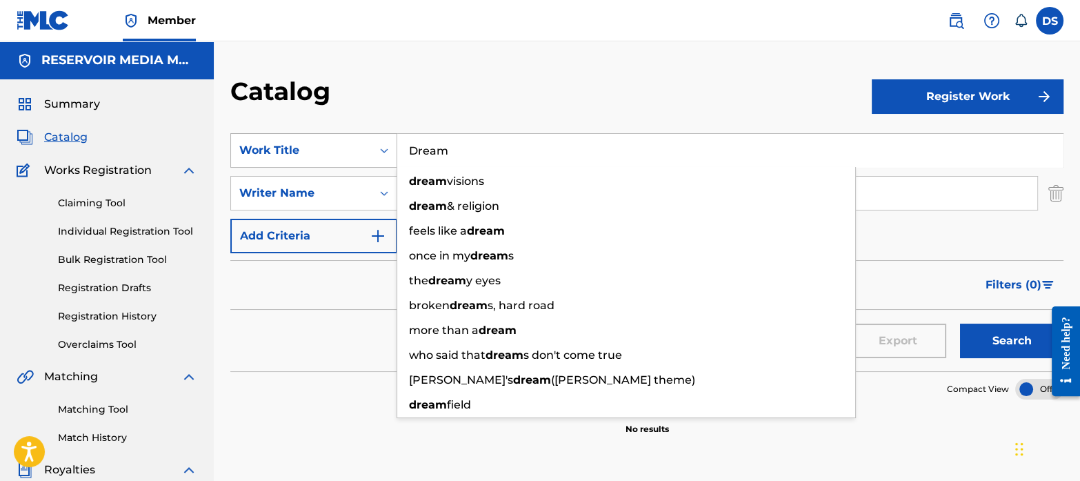
drag, startPoint x: 468, startPoint y: 160, endPoint x: 366, endPoint y: 134, distance: 104.5
click at [366, 134] on div "SearchWithCriteriaf767b145-9af0-43ff-9ecf-a8e958b93487 Work Title Dream dream v…" at bounding box center [646, 150] width 833 height 34
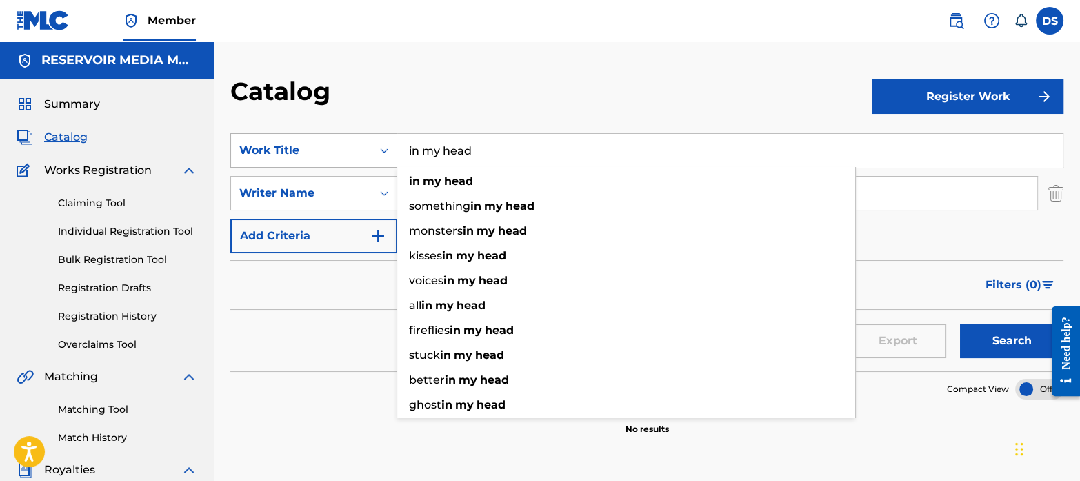
type input "in my head"
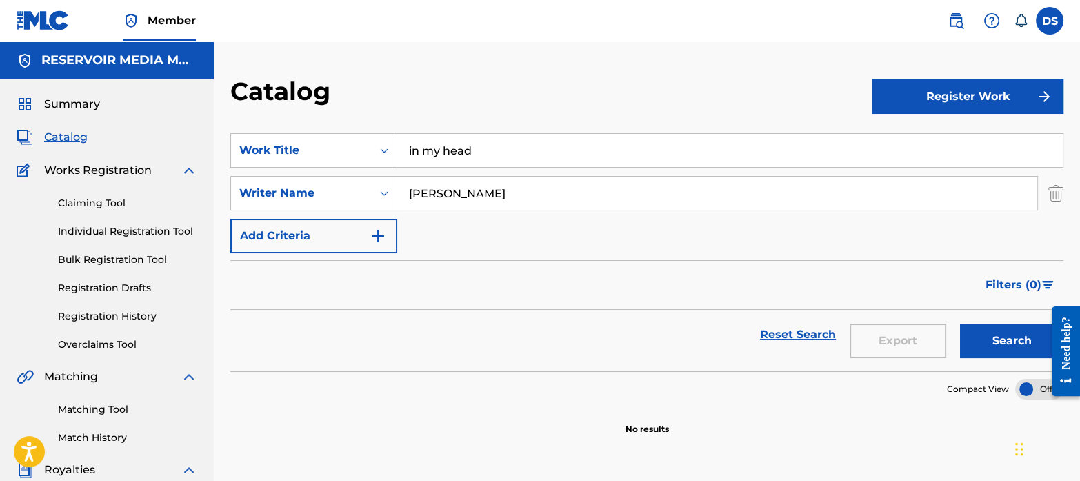
click at [484, 197] on input "[PERSON_NAME]" at bounding box center [717, 193] width 640 height 33
type input "A"
type input "[PERSON_NAME]"
click at [960, 323] on button "Search" at bounding box center [1011, 340] width 103 height 34
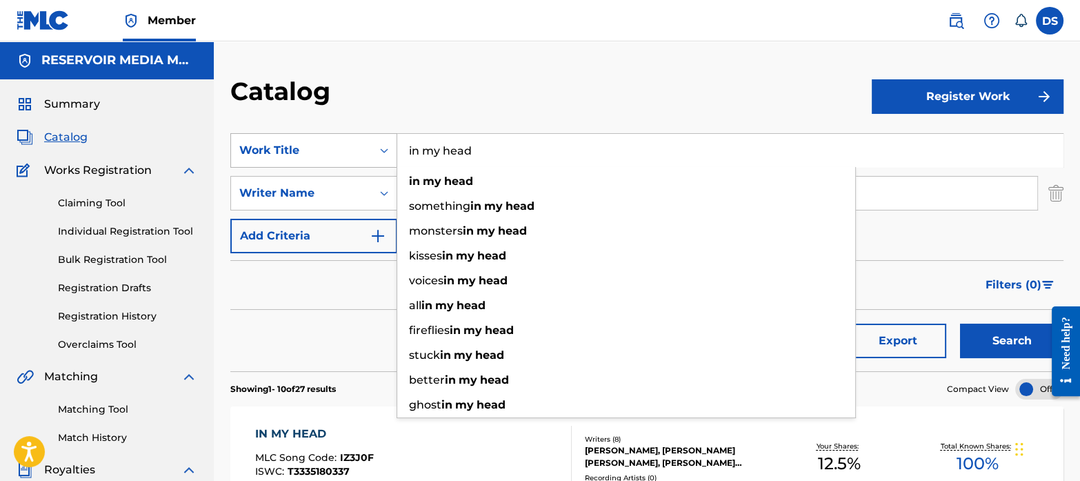
drag, startPoint x: 488, startPoint y: 145, endPoint x: 381, endPoint y: 140, distance: 107.0
click at [381, 140] on div "SearchWithCriteriaf767b145-9af0-43ff-9ecf-a8e958b93487 Work Title in my head in…" at bounding box center [646, 150] width 833 height 34
paste input "B"
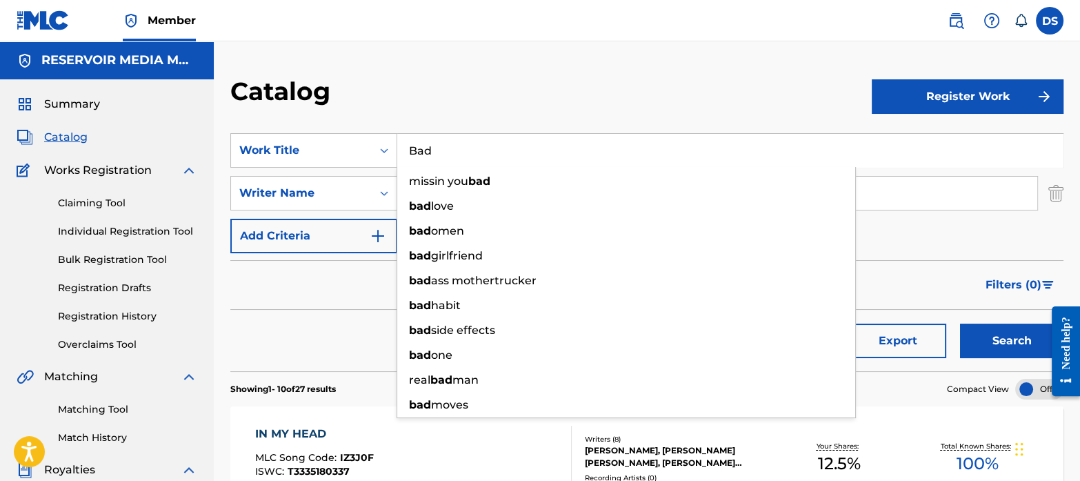
type input "Bad"
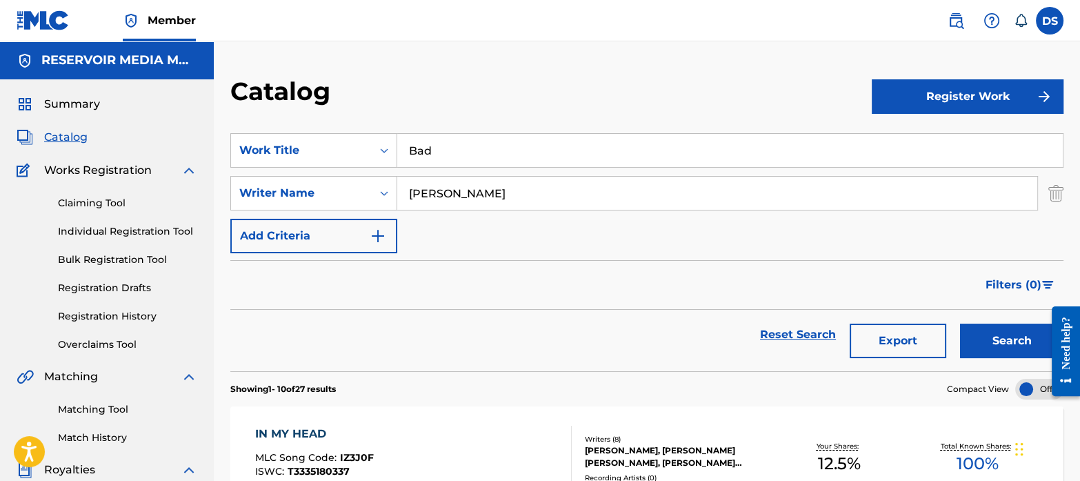
click at [388, 113] on div "Catalog" at bounding box center [550, 96] width 641 height 41
drag, startPoint x: 463, startPoint y: 199, endPoint x: 341, endPoint y: 191, distance: 122.3
click at [341, 191] on div "SearchWithCriteriab35a0a37-ec29-4013-954e-0ebd884d54f2 Writer Name [PERSON_NAME]" at bounding box center [646, 193] width 833 height 34
type input "tamposi"
click at [960, 323] on button "Search" at bounding box center [1011, 340] width 103 height 34
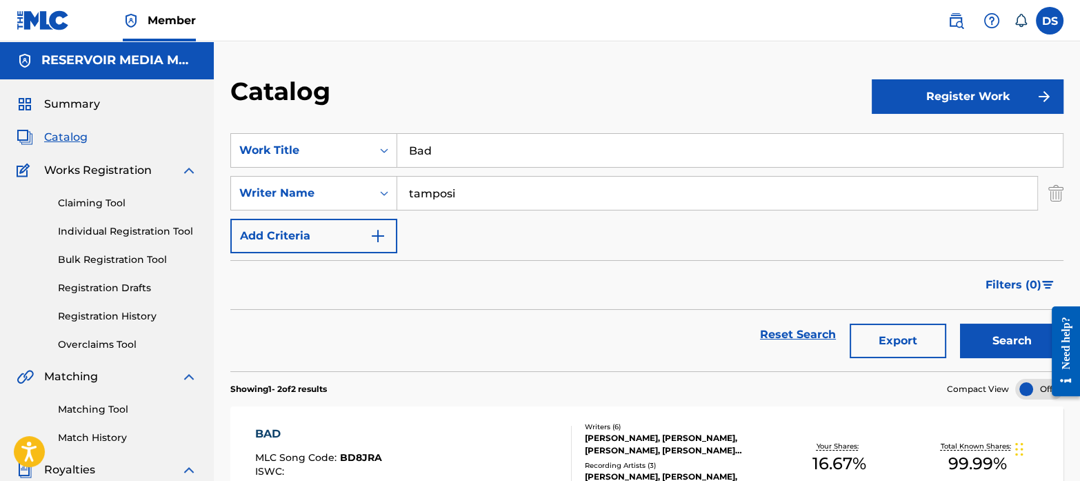
scroll to position [105, 0]
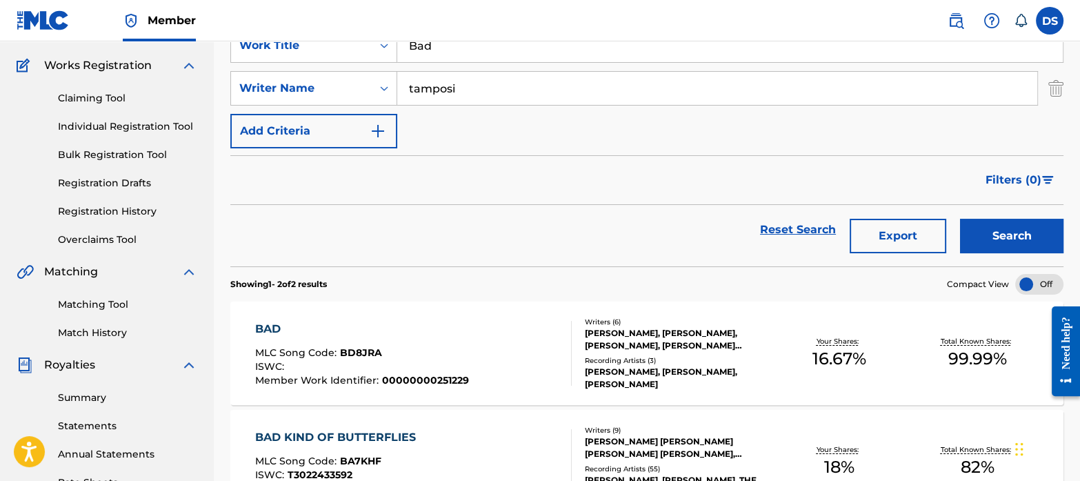
click at [270, 321] on div "BAD" at bounding box center [362, 329] width 214 height 17
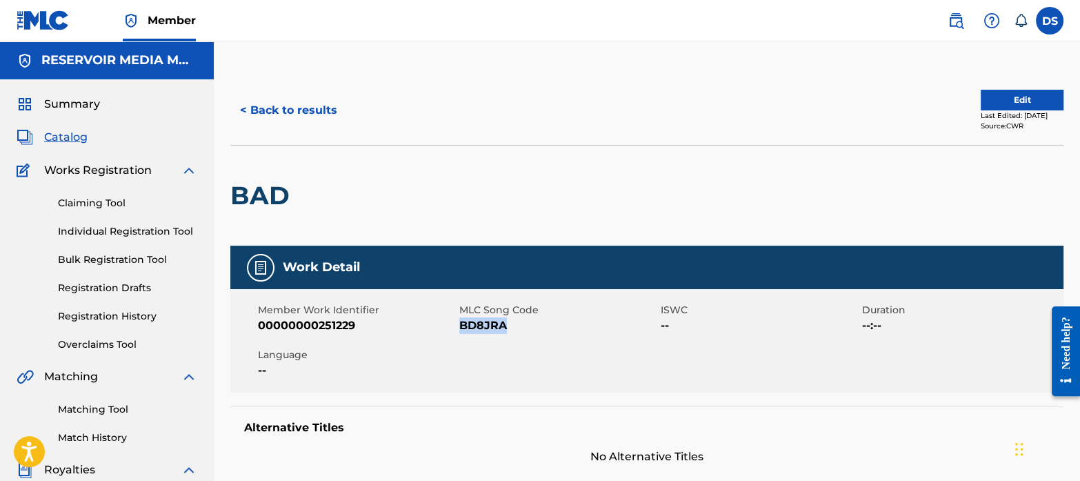
drag, startPoint x: 515, startPoint y: 326, endPoint x: 463, endPoint y: 328, distance: 51.8
click at [463, 328] on span "BD8JRA" at bounding box center [558, 325] width 198 height 17
click at [62, 134] on span "Catalog" at bounding box center [65, 137] width 43 height 17
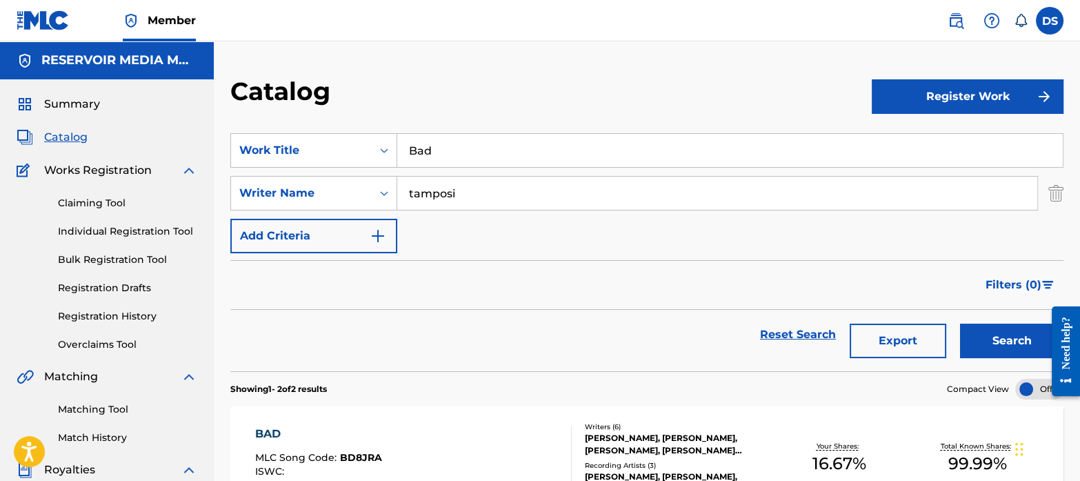
drag, startPoint x: 477, startPoint y: 188, endPoint x: 369, endPoint y: 174, distance: 108.5
click at [369, 174] on div "SearchWithCriteriaf767b145-9af0-43ff-9ecf-a8e958b93487 Work Title Bad SearchWit…" at bounding box center [646, 193] width 833 height 120
paste input "[PERSON_NAME]"
type input "[PERSON_NAME]"
click at [457, 158] on input "Bad" at bounding box center [730, 150] width 666 height 33
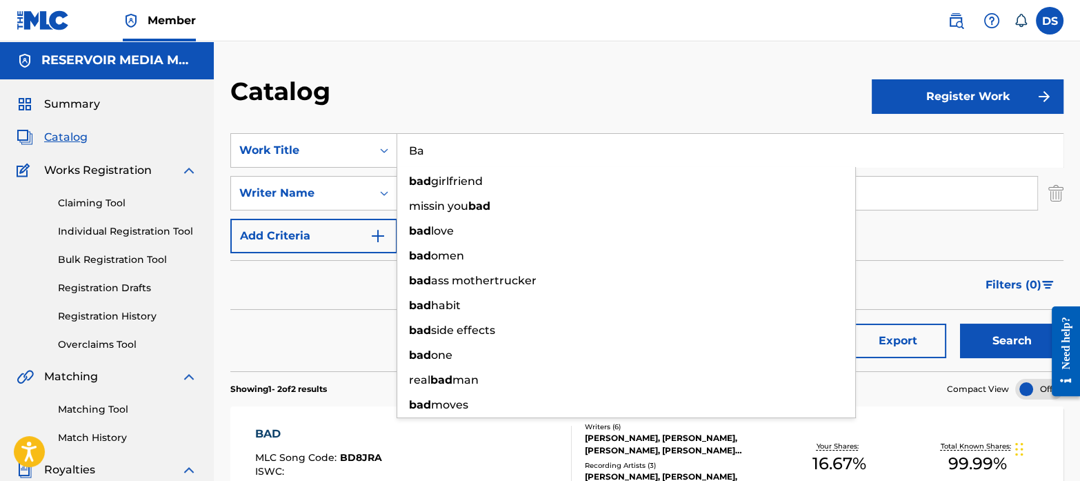
type input "B"
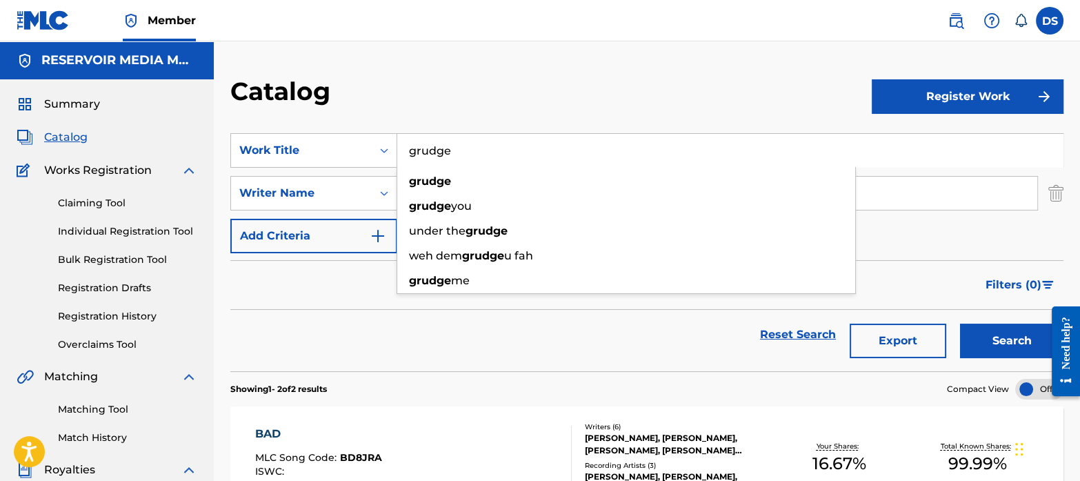
type input "grudge"
click at [960, 323] on button "Search" at bounding box center [1011, 340] width 103 height 34
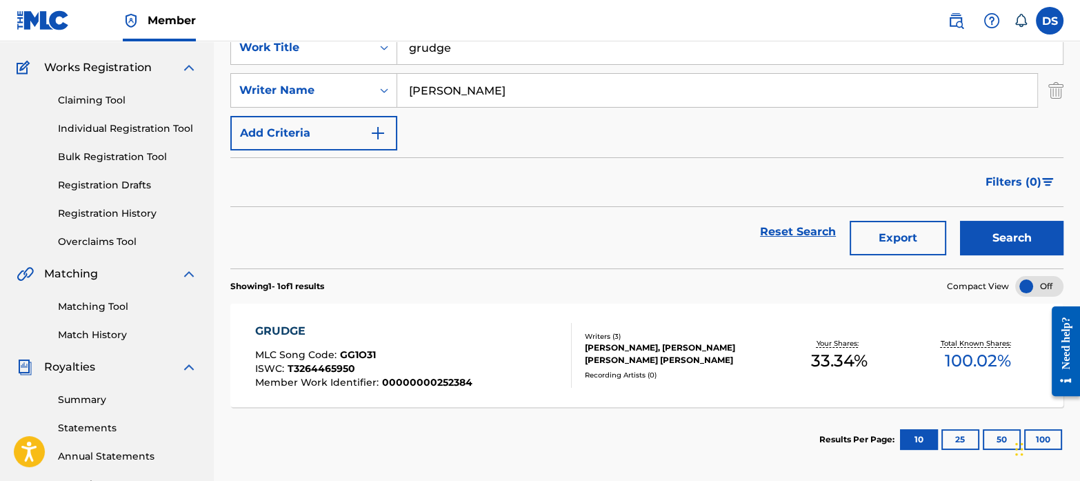
scroll to position [103, 0]
click at [283, 328] on div "GRUDGE" at bounding box center [363, 330] width 217 height 17
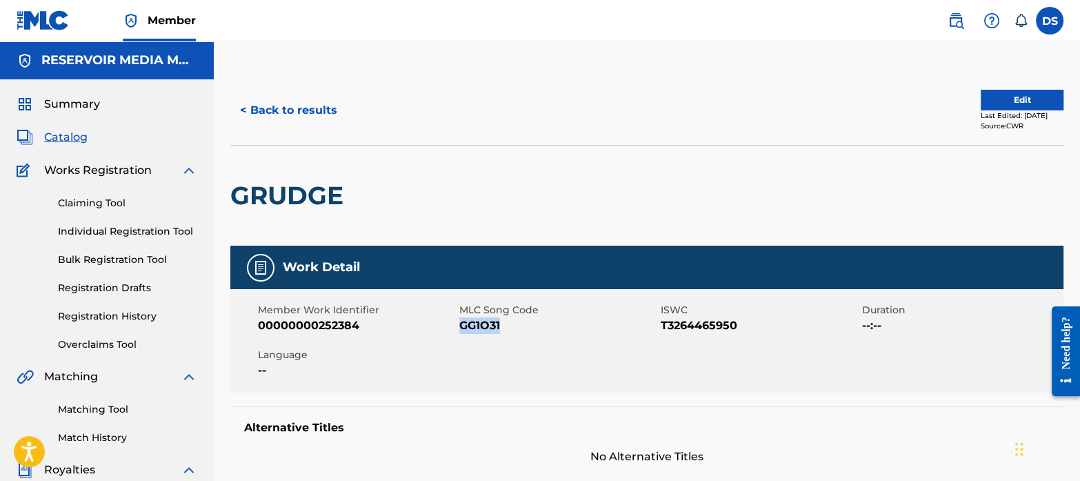
drag, startPoint x: 514, startPoint y: 332, endPoint x: 459, endPoint y: 328, distance: 55.3
click at [459, 328] on span "GG1O31" at bounding box center [558, 325] width 198 height 17
click at [74, 108] on span "Summary" at bounding box center [72, 104] width 56 height 17
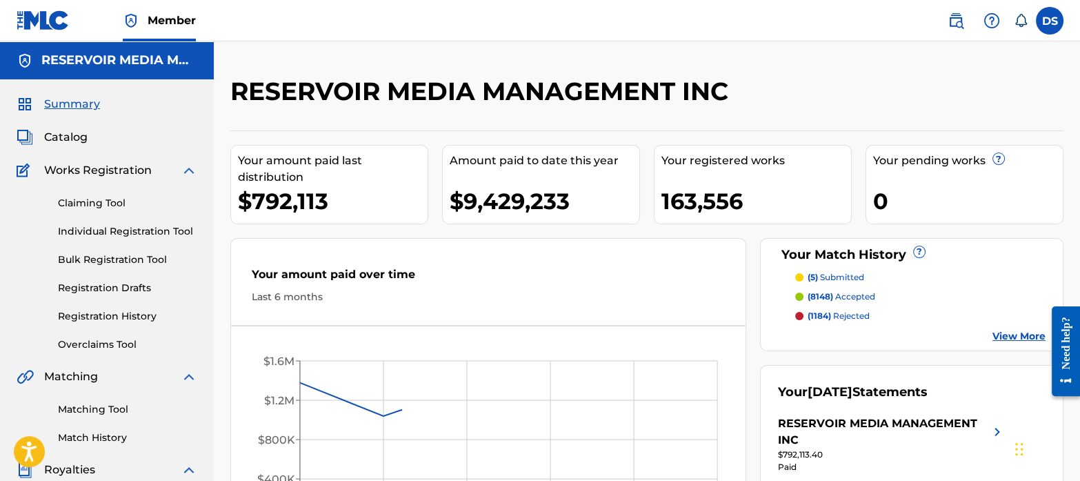
click at [77, 132] on span "Catalog" at bounding box center [65, 137] width 43 height 17
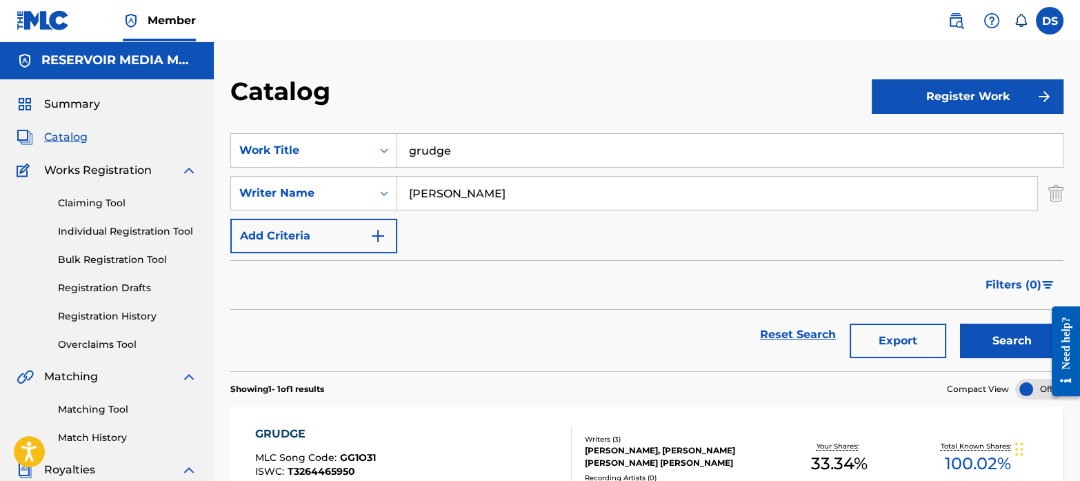
click at [476, 149] on input "grudge" at bounding box center [730, 150] width 666 height 33
type input "g"
click at [476, 149] on input "pardon m" at bounding box center [730, 150] width 666 height 33
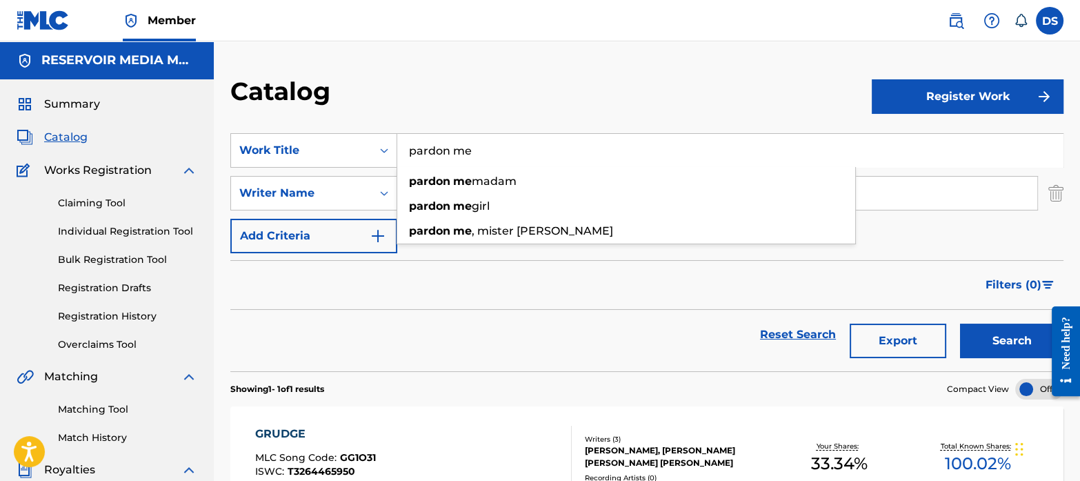
type input "pardon me"
click at [392, 111] on div "Catalog" at bounding box center [550, 96] width 641 height 41
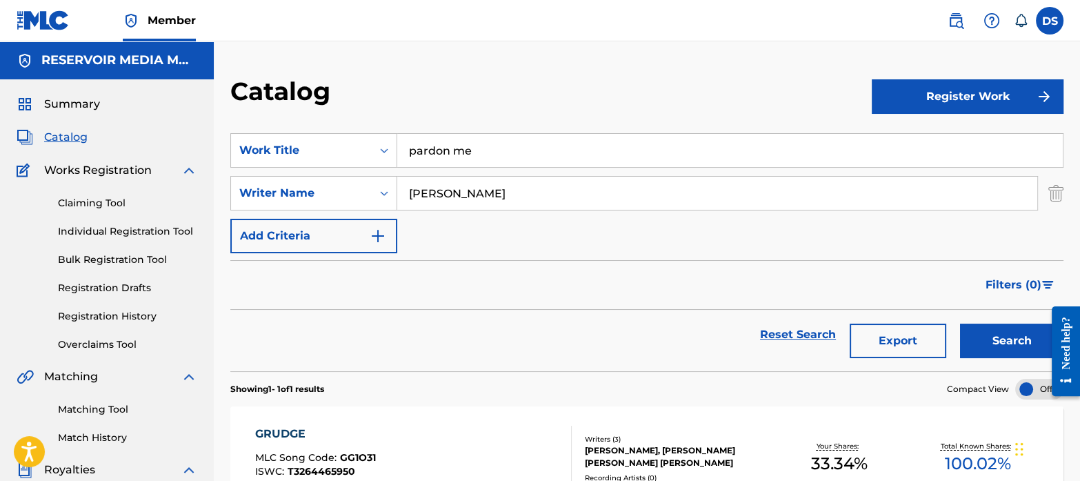
click at [529, 191] on input "[PERSON_NAME]" at bounding box center [717, 193] width 640 height 33
drag, startPoint x: 529, startPoint y: 191, endPoint x: 384, endPoint y: 179, distance: 145.3
click at [384, 179] on div "SearchWithCriteriab35a0a37-ec29-4013-954e-0ebd884d54f2 Writer Name [PERSON_NAME]" at bounding box center [646, 193] width 833 height 34
type input "virginie"
click at [960, 323] on button "Search" at bounding box center [1011, 340] width 103 height 34
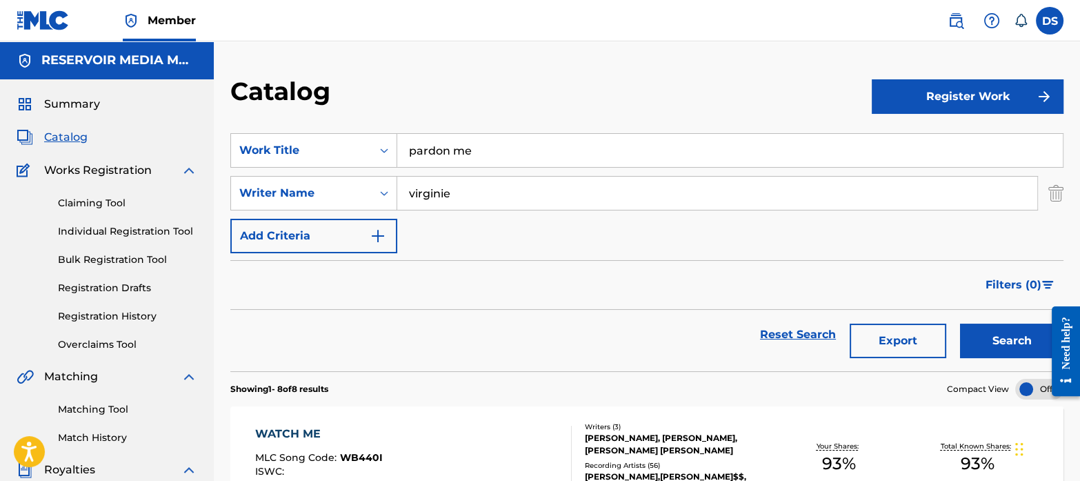
click at [515, 148] on input "pardon me" at bounding box center [730, 150] width 666 height 33
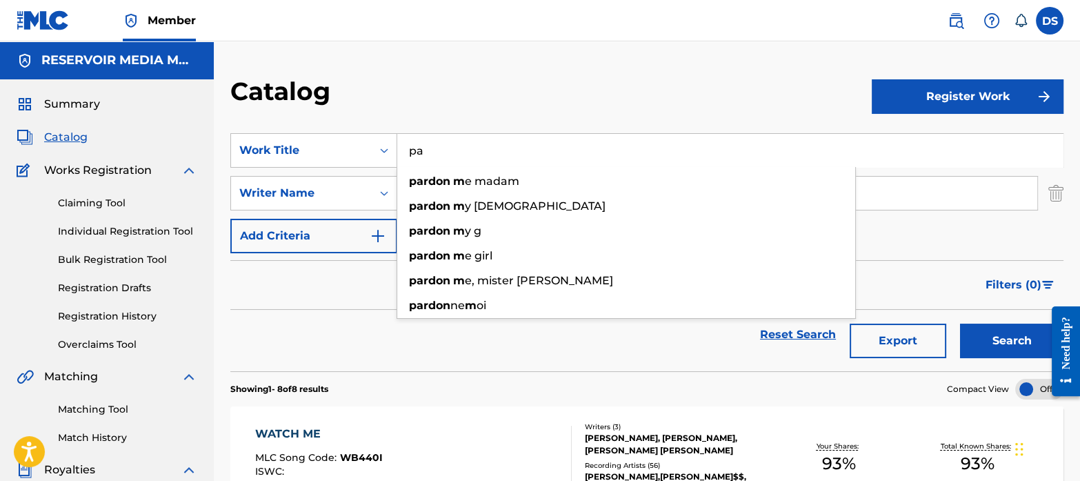
type input "p"
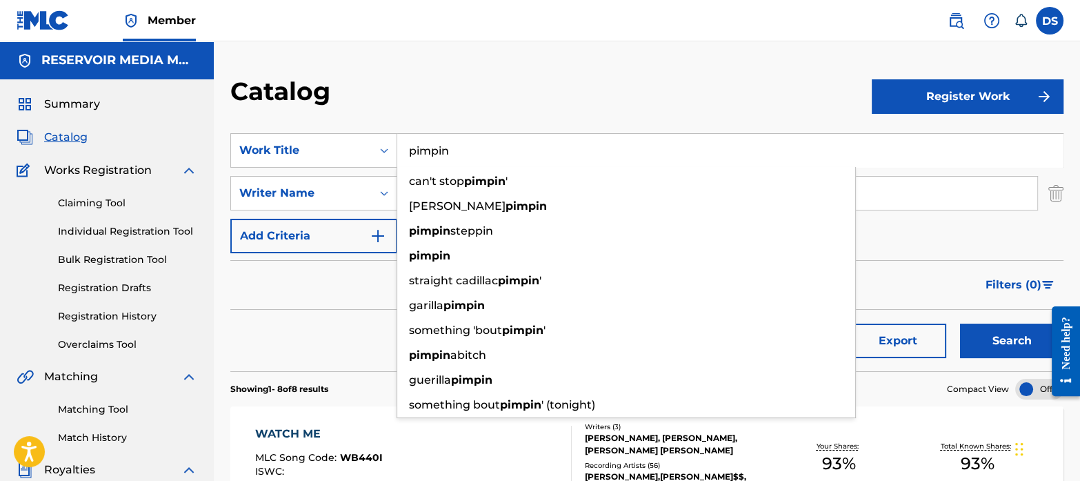
type input "pimpin"
click at [468, 99] on div "Catalog" at bounding box center [550, 96] width 641 height 41
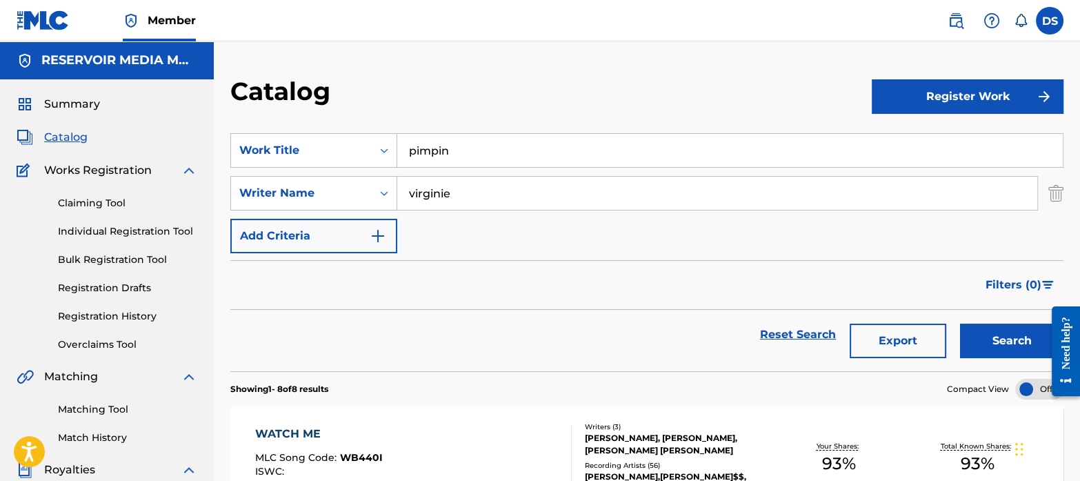
click at [477, 200] on input "virginie" at bounding box center [717, 193] width 640 height 33
type input "v"
type input "[PERSON_NAME]"
click at [960, 323] on button "Search" at bounding box center [1011, 340] width 103 height 34
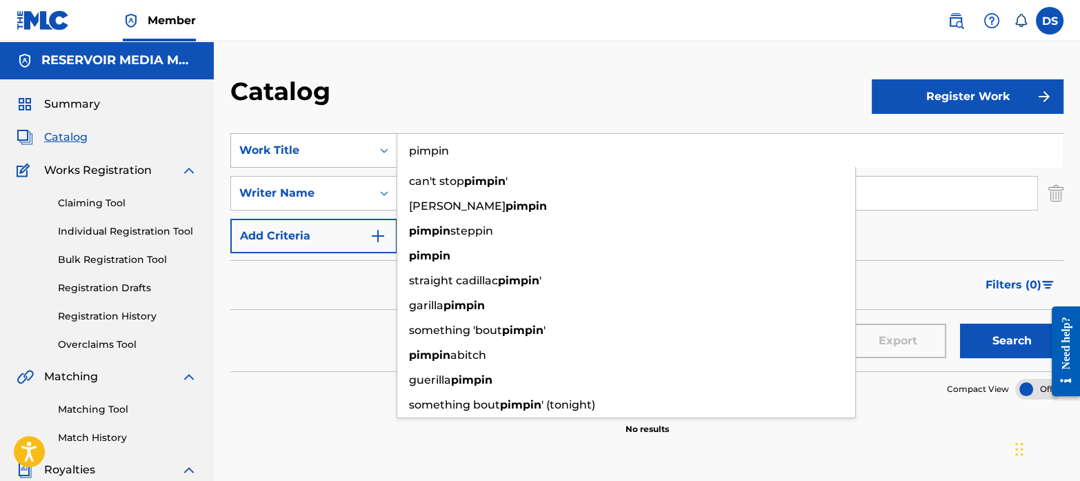
drag, startPoint x: 462, startPoint y: 155, endPoint x: 385, endPoint y: 157, distance: 77.3
click at [385, 157] on div "SearchWithCriteriaf767b145-9af0-43ff-9ecf-a8e958b93487 Work Title pimpin can't …" at bounding box center [646, 150] width 833 height 34
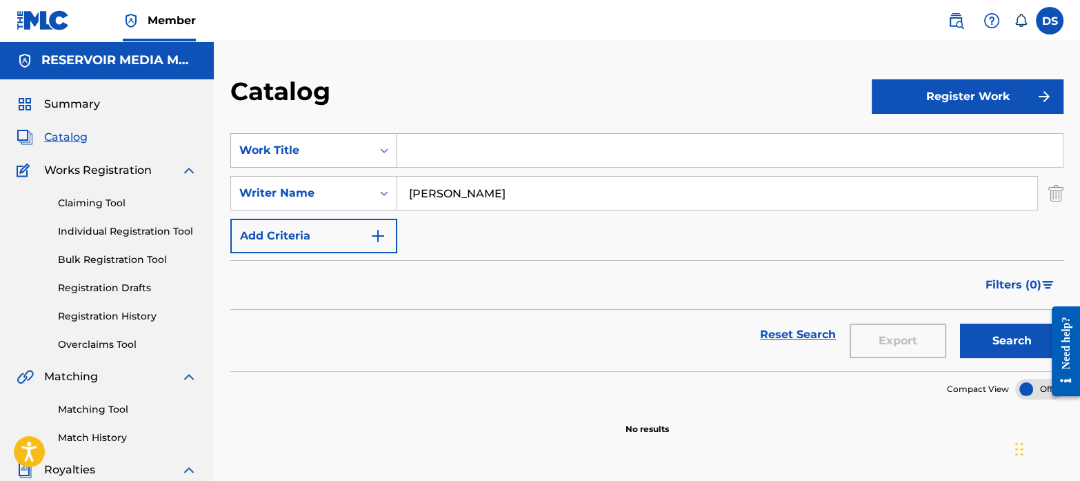
paste input "Think Of Me"
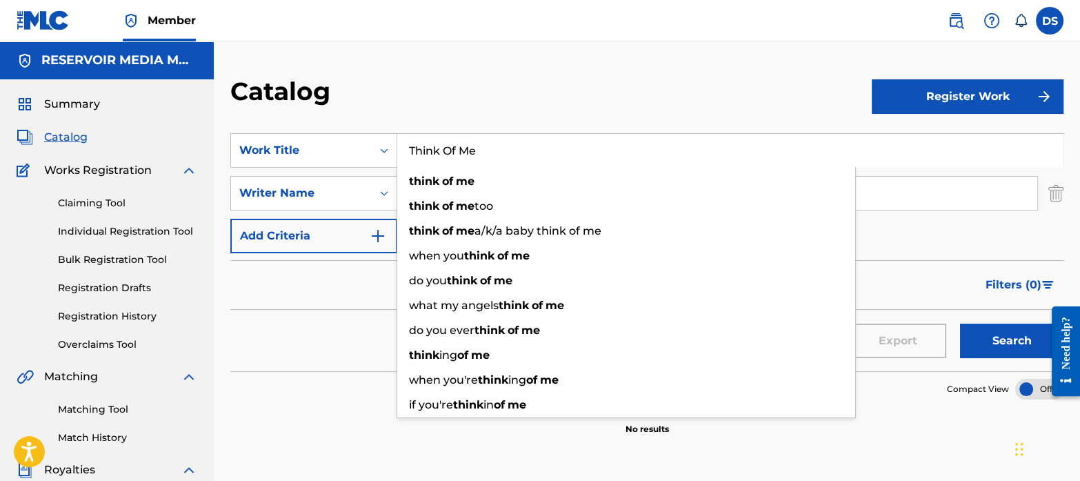
type input "Think Of Me"
click at [323, 339] on div "Reset Search Export Search" at bounding box center [646, 335] width 833 height 50
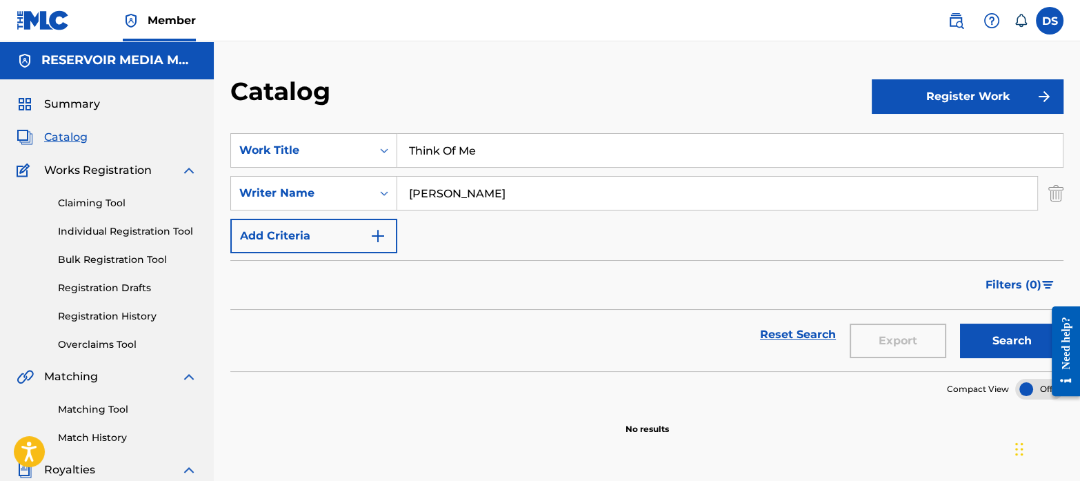
click at [454, 181] on input "[PERSON_NAME]" at bounding box center [717, 193] width 640 height 33
type input "k"
click at [376, 236] on img "Search Form" at bounding box center [378, 236] width 17 height 17
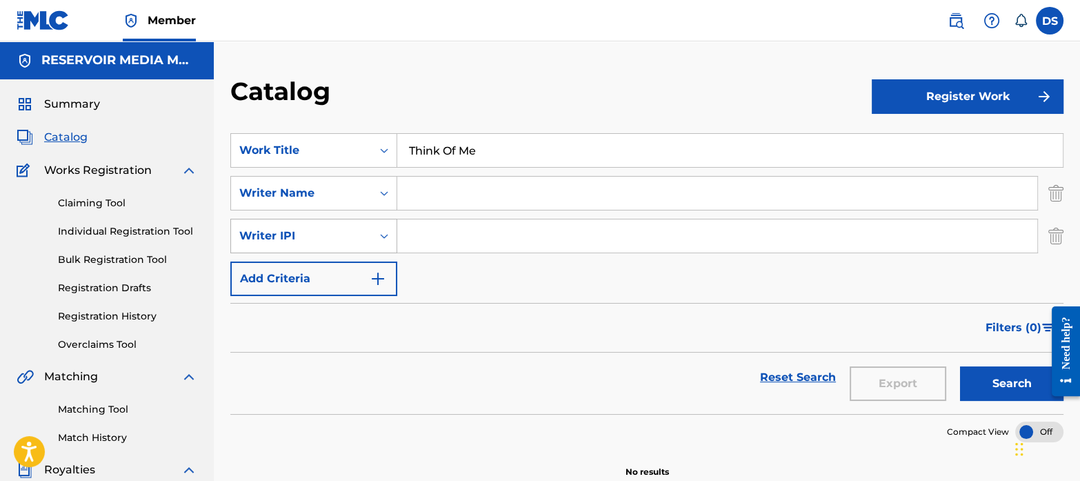
click at [386, 232] on icon "Search Form" at bounding box center [384, 236] width 14 height 14
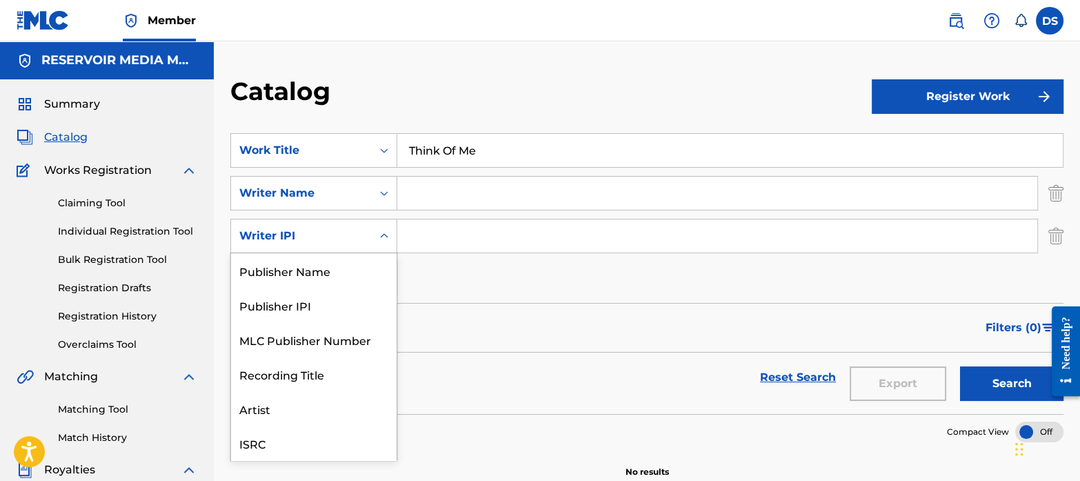
scroll to position [34, 0]
click at [306, 370] on div "Artist" at bounding box center [314, 374] width 166 height 34
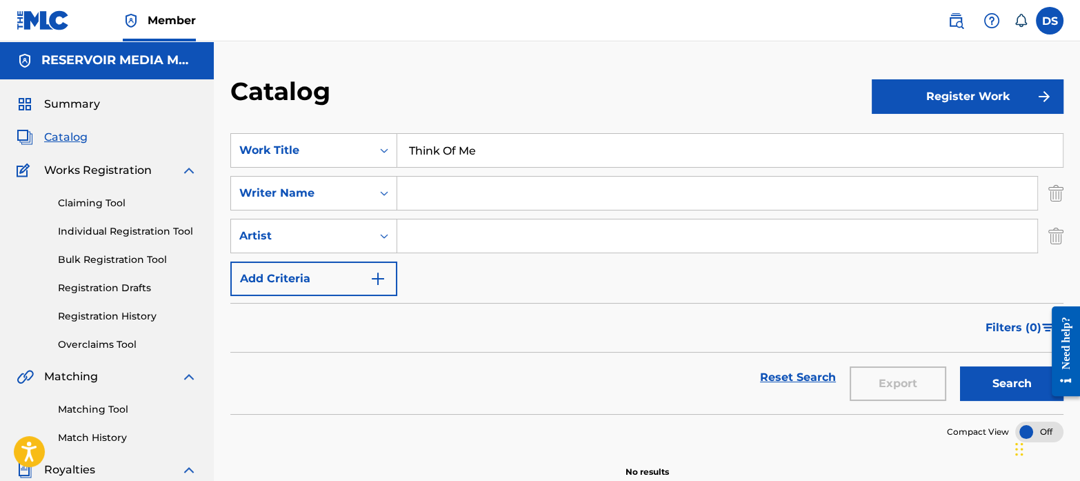
click at [450, 229] on input "Search Form" at bounding box center [717, 235] width 640 height 33
type input "hugel"
click at [960, 366] on button "Search" at bounding box center [1011, 383] width 103 height 34
drag, startPoint x: 450, startPoint y: 243, endPoint x: 359, endPoint y: 229, distance: 91.4
click at [359, 229] on div "SearchWithCriteria7277efd2-b079-48e5-a16a-5ab3c7864095 Artist hugel" at bounding box center [646, 236] width 833 height 34
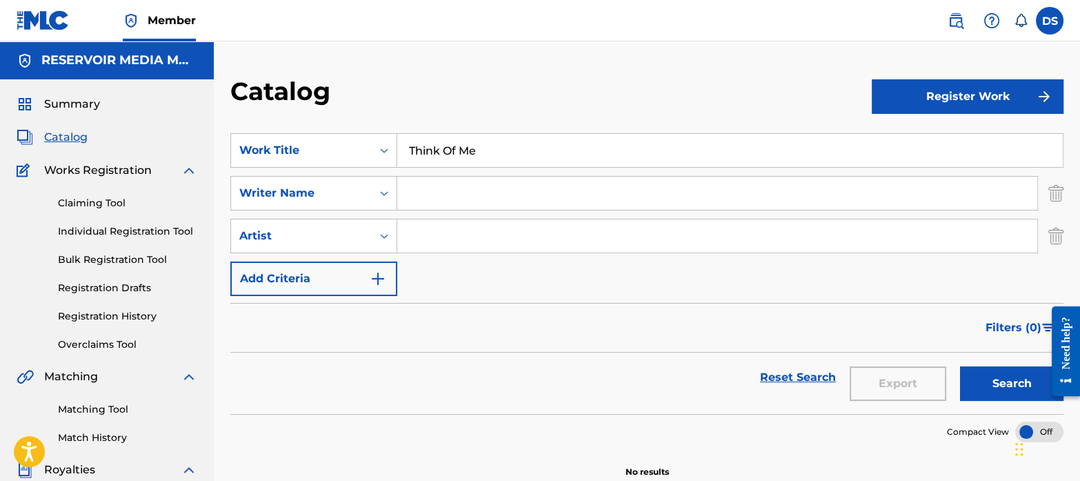
click at [437, 195] on input "Search Form" at bounding box center [717, 193] width 640 height 33
type input "guetta"
click at [960, 366] on button "Search" at bounding box center [1011, 383] width 103 height 34
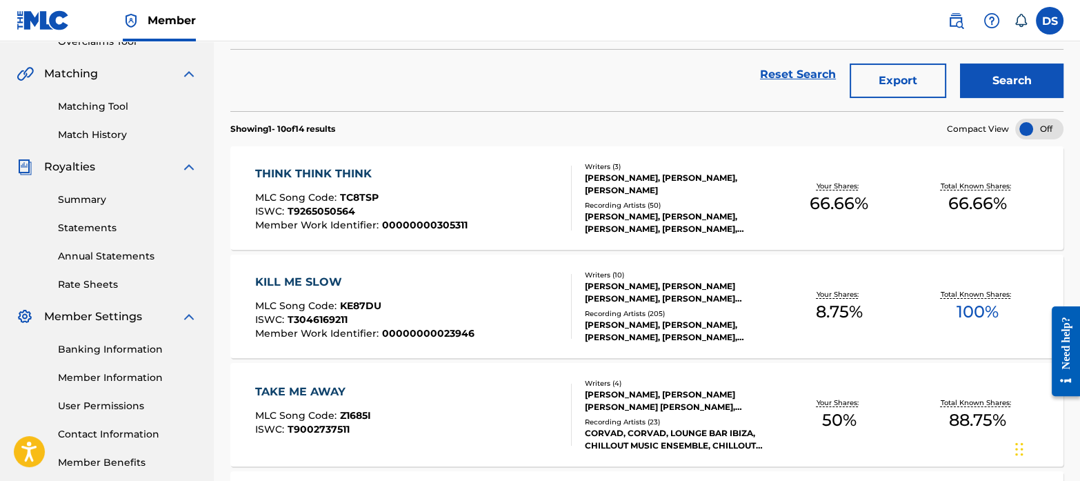
scroll to position [0, 0]
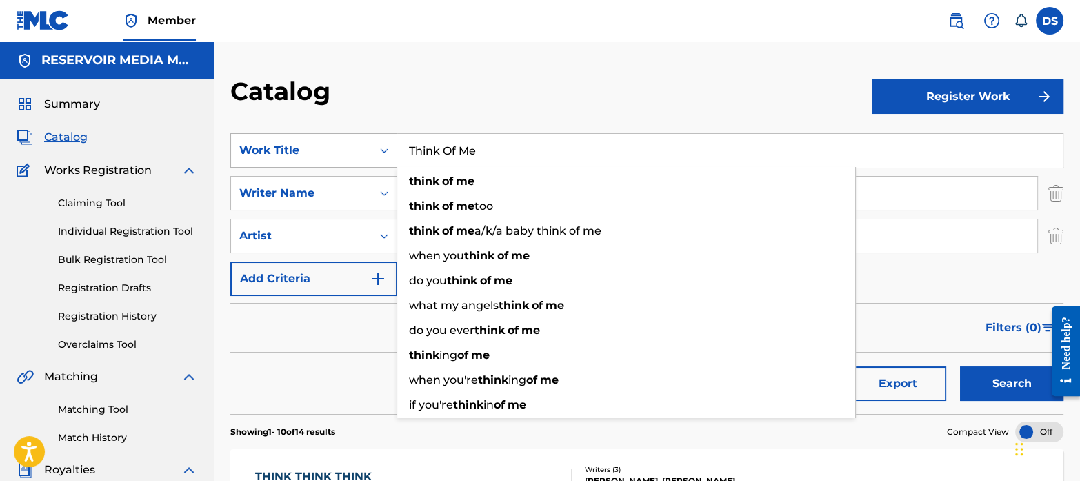
drag, startPoint x: 502, startPoint y: 163, endPoint x: 327, endPoint y: 142, distance: 176.5
click at [327, 142] on div "SearchWithCriteriaf767b145-9af0-43ff-9ecf-a8e958b93487 Work Title Think Of Me t…" at bounding box center [646, 150] width 833 height 34
paste input "Frontline - Remix"
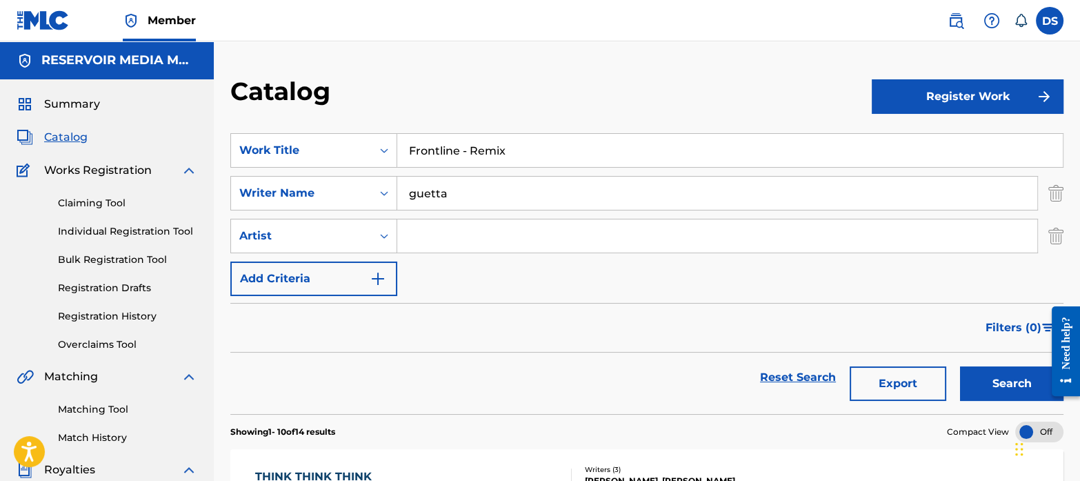
type input "Frontline - Remix"
drag, startPoint x: 459, startPoint y: 191, endPoint x: 348, endPoint y: 191, distance: 111.0
click at [348, 191] on div "SearchWithCriteriab35a0a37-ec29-4013-954e-0ebd884d54f2 Writer Name [PERSON_NAME]" at bounding box center [646, 193] width 833 height 34
paste input "[PERSON_NAME]"
type input "[PERSON_NAME]"
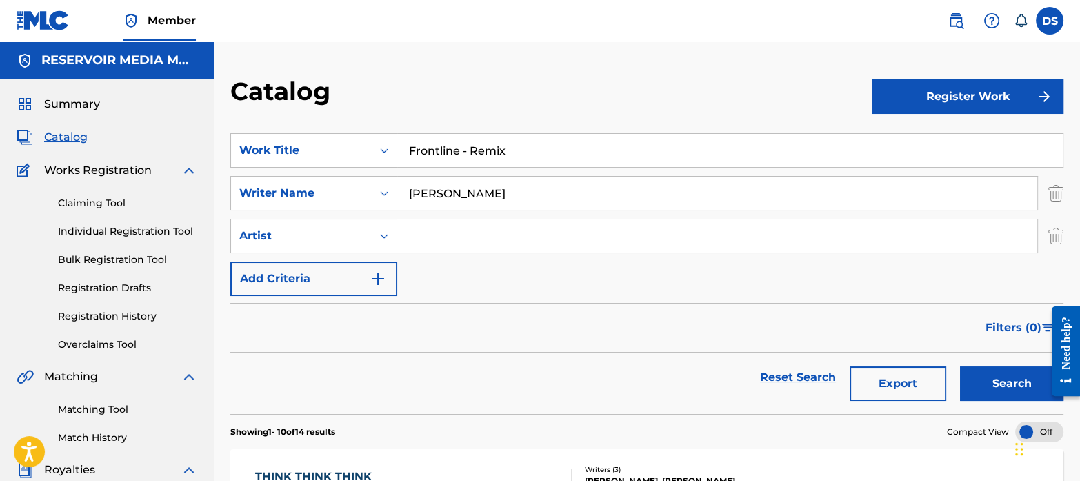
click at [1021, 377] on button "Search" at bounding box center [1011, 383] width 103 height 34
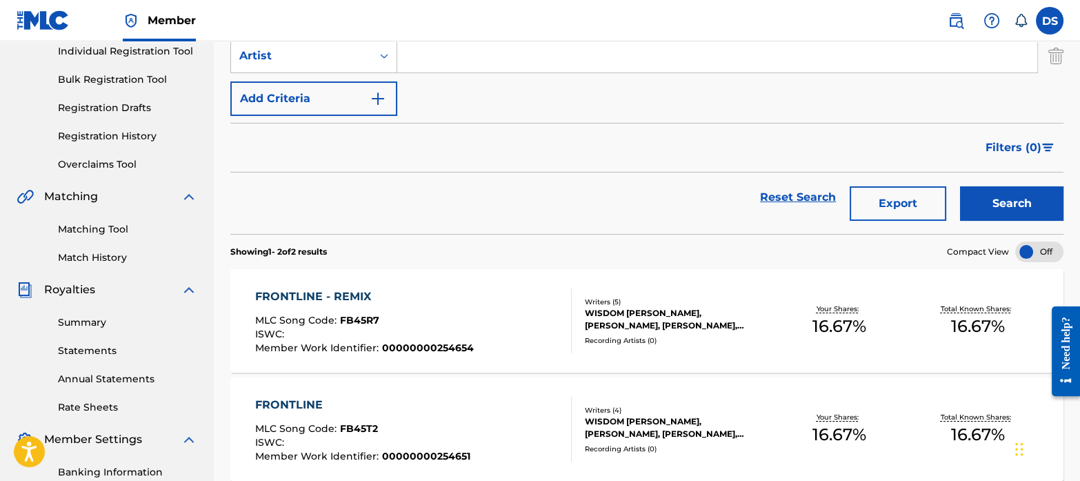
scroll to position [181, 0]
click at [326, 288] on div "FRONTLINE - REMIX" at bounding box center [364, 296] width 219 height 17
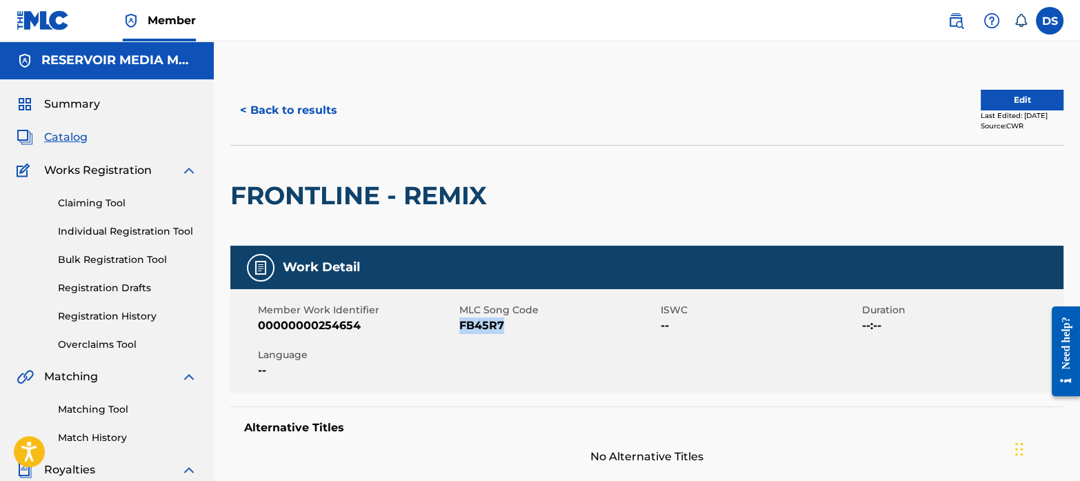
drag, startPoint x: 512, startPoint y: 322, endPoint x: 462, endPoint y: 332, distance: 50.6
click at [462, 332] on span "FB45R7" at bounding box center [558, 325] width 198 height 17
click at [61, 143] on span "Catalog" at bounding box center [65, 137] width 43 height 17
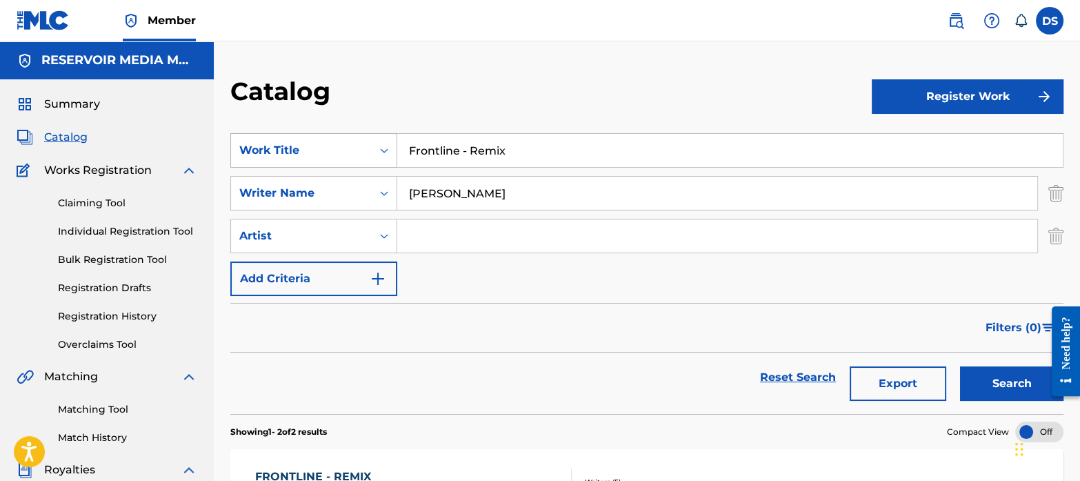
drag, startPoint x: 528, startPoint y: 144, endPoint x: 355, endPoint y: 140, distance: 173.2
click at [355, 140] on div "SearchWithCriteriaf767b145-9af0-43ff-9ecf-a8e958b93487 Work Title Frontline - R…" at bounding box center [646, 150] width 833 height 34
paste input "Unsung Heroes"
type input "Unsung Heroes"
click at [490, 188] on input "[PERSON_NAME]" at bounding box center [717, 193] width 640 height 33
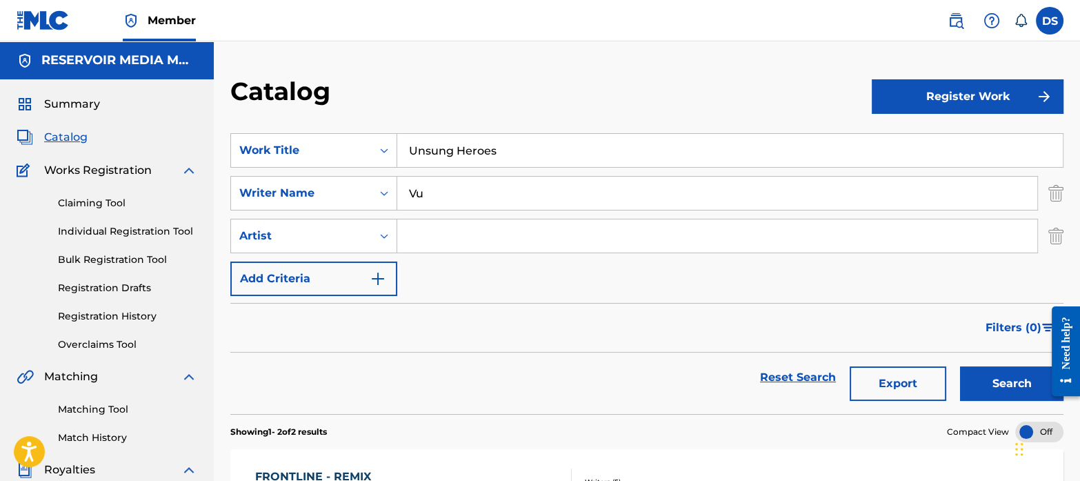
type input "V"
click at [960, 366] on button "Search" at bounding box center [1011, 383] width 103 height 34
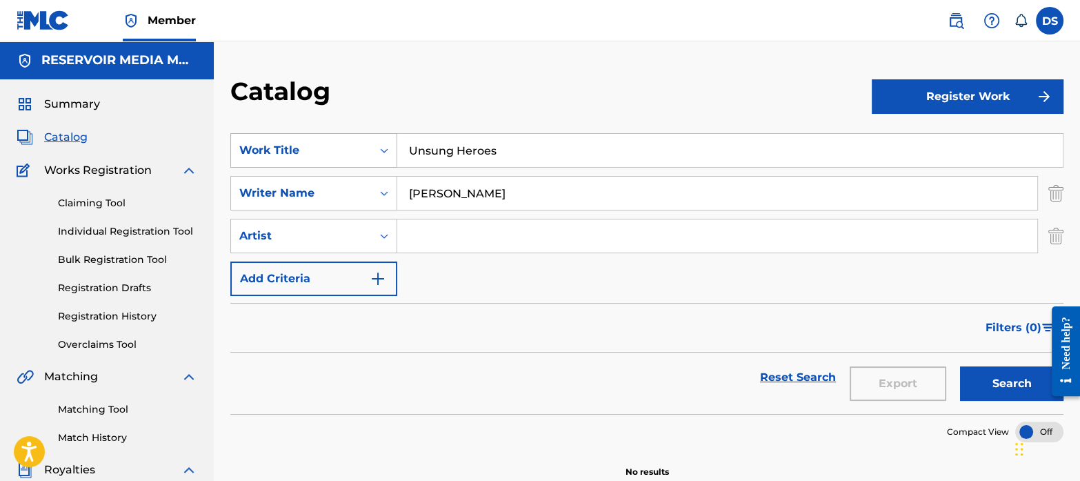
drag, startPoint x: 501, startPoint y: 153, endPoint x: 392, endPoint y: 132, distance: 111.6
click at [392, 133] on div "SearchWithCriteriaf767b145-9af0-43ff-9ecf-a8e958b93487 Work Title Unsung Heroes" at bounding box center [646, 150] width 833 height 34
paste input "Chill"
click at [381, 99] on div "Catalog" at bounding box center [550, 96] width 641 height 41
drag, startPoint x: 470, startPoint y: 190, endPoint x: 348, endPoint y: 179, distance: 122.5
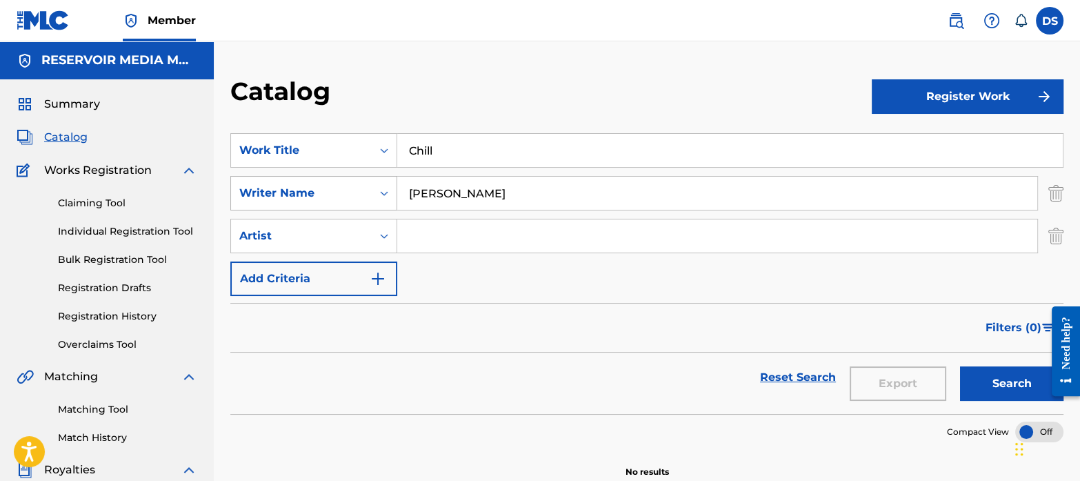
click at [348, 179] on div "SearchWithCriteriab35a0a37-ec29-4013-954e-0ebd884d54f2 Writer Name [PERSON_NAME]" at bounding box center [646, 193] width 833 height 34
click at [960, 366] on button "Search" at bounding box center [1011, 383] width 103 height 34
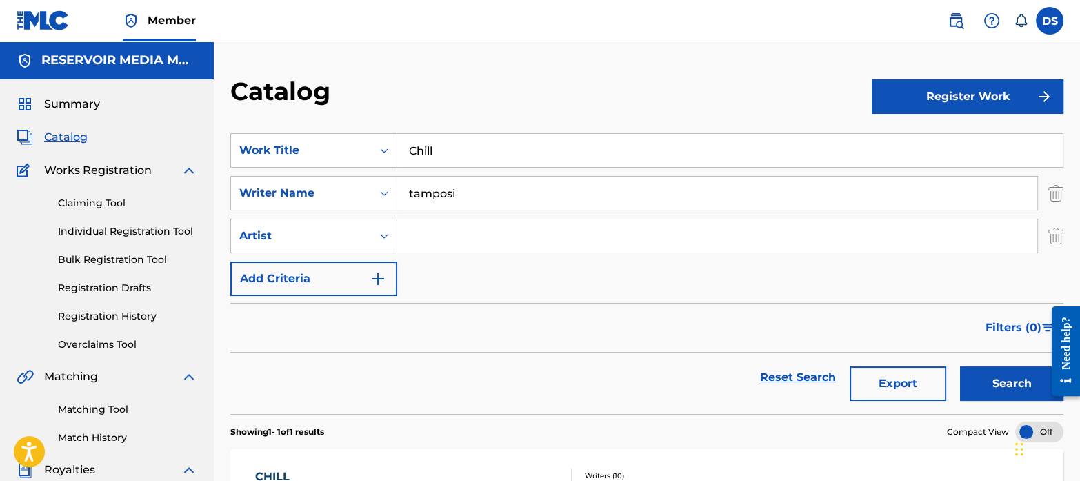
scroll to position [148, 0]
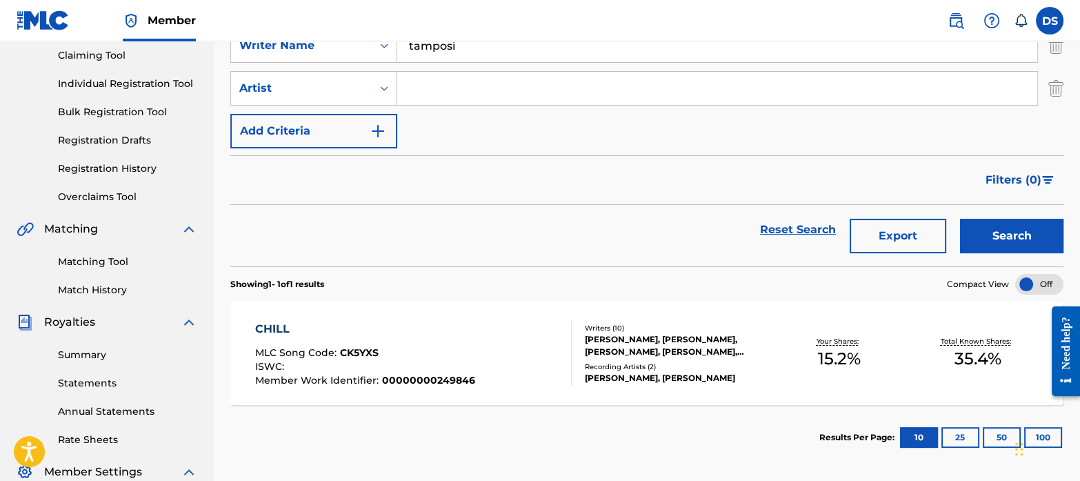
click at [277, 322] on div "CHILL" at bounding box center [365, 329] width 220 height 17
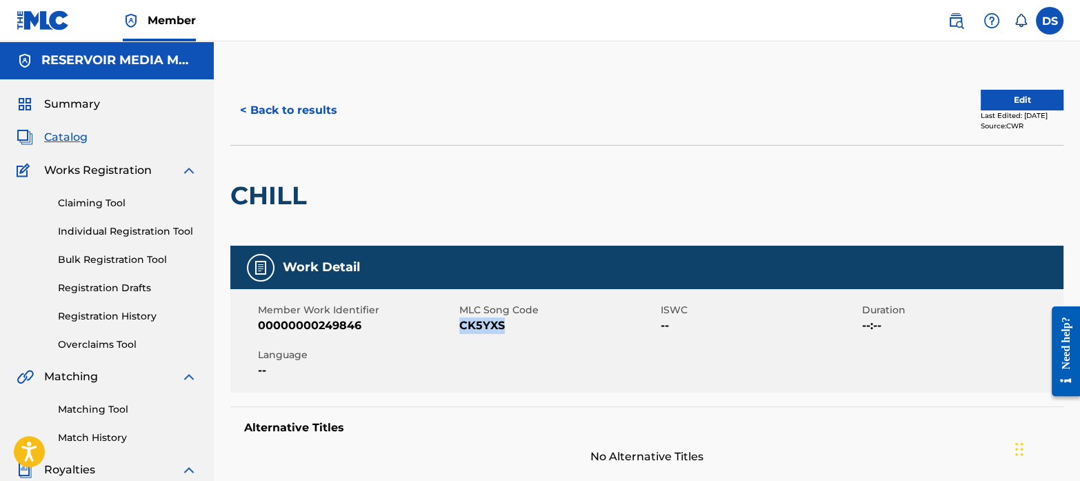
drag, startPoint x: 523, startPoint y: 330, endPoint x: 463, endPoint y: 331, distance: 60.0
click at [463, 331] on span "CK5YXS" at bounding box center [558, 325] width 198 height 17
click at [59, 140] on span "Catalog" at bounding box center [65, 137] width 43 height 17
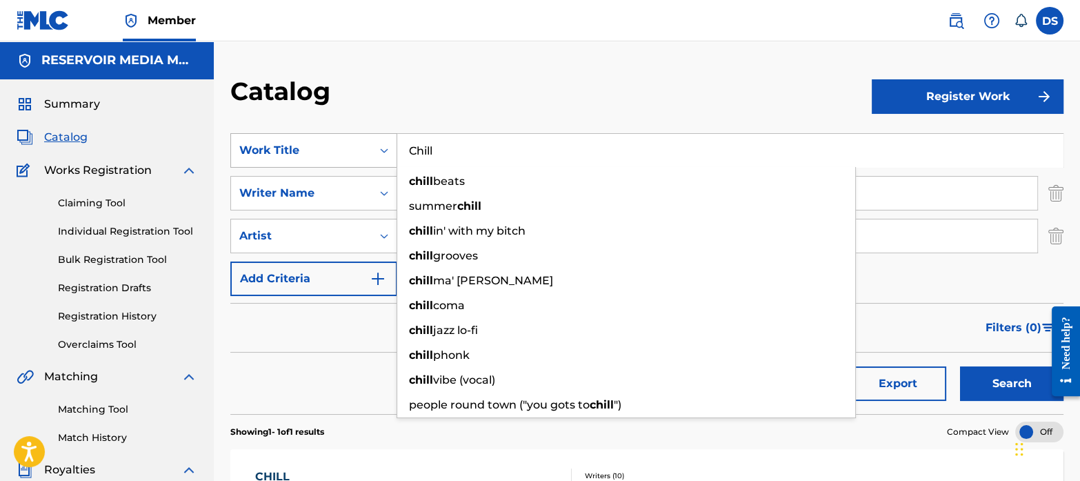
drag, startPoint x: 455, startPoint y: 157, endPoint x: 363, endPoint y: 150, distance: 92.7
click at [363, 150] on div "SearchWithCriteriaf767b145-9af0-43ff-9ecf-a8e958b93487 Work Title Chill chill b…" at bounding box center [646, 150] width 833 height 34
paste input "Sophisticated [PERSON_NAME]'"
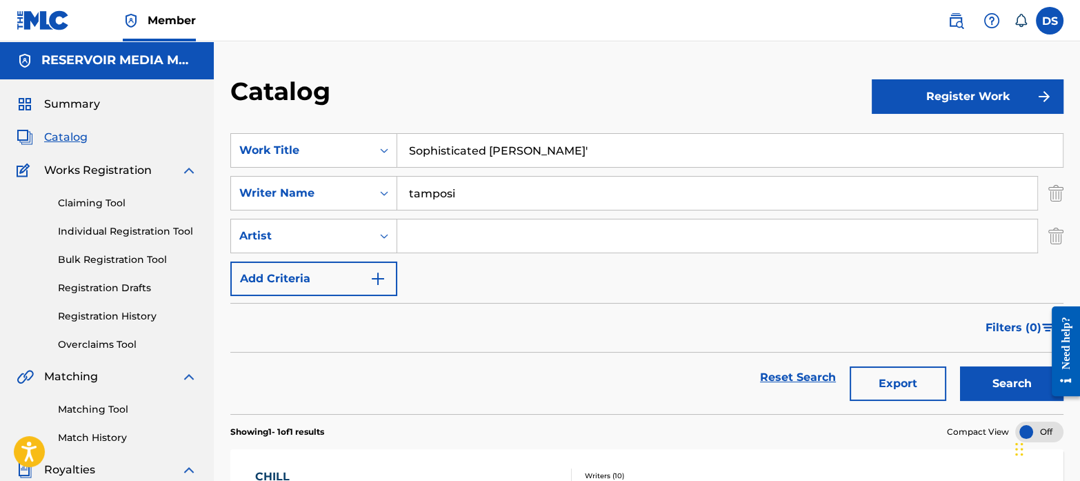
click at [477, 188] on input "tamposi" at bounding box center [717, 193] width 640 height 33
click at [1006, 378] on button "Search" at bounding box center [1011, 383] width 103 height 34
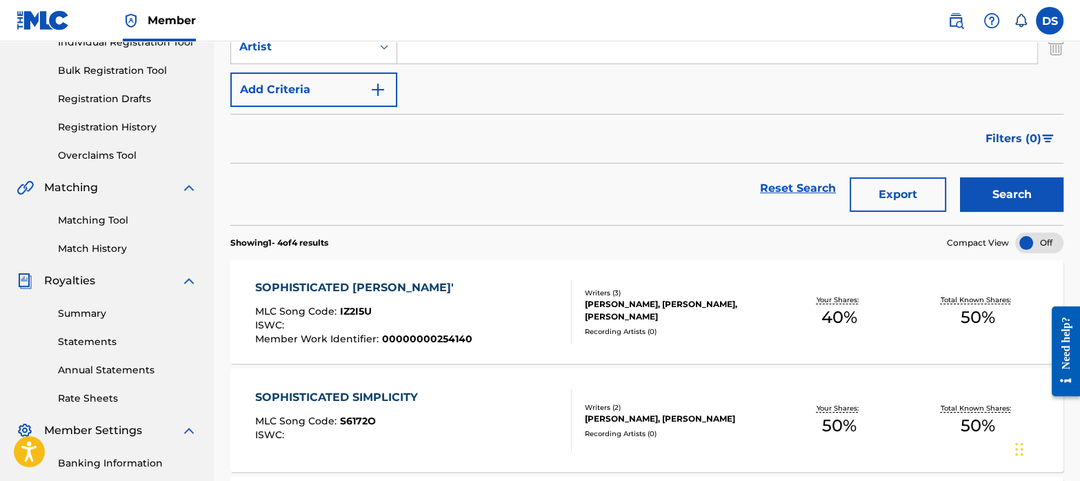
scroll to position [190, 0]
click at [363, 280] on div "SOPHISTICATED [PERSON_NAME]'" at bounding box center [363, 287] width 217 height 17
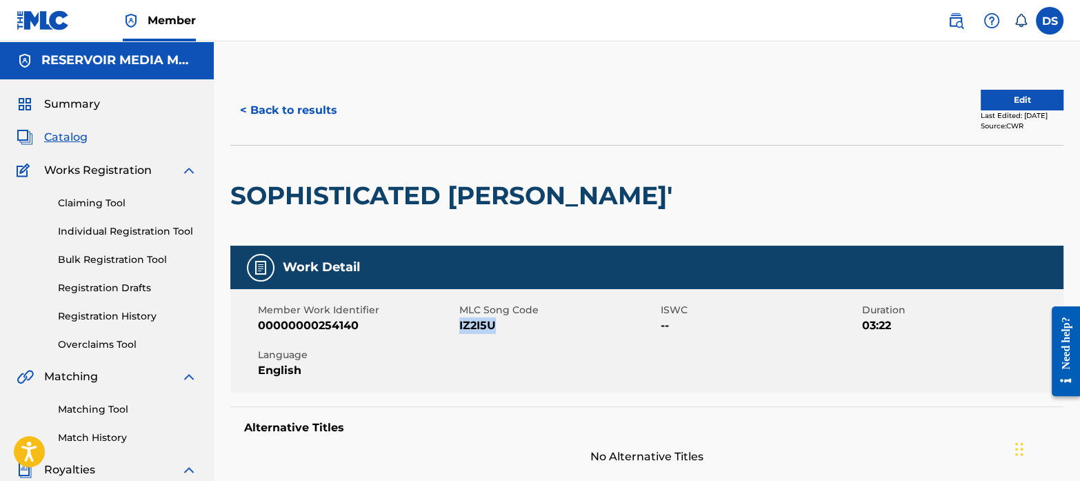
drag, startPoint x: 502, startPoint y: 328, endPoint x: 460, endPoint y: 328, distance: 42.1
click at [460, 328] on span "IZ2I5U" at bounding box center [558, 325] width 198 height 17
click at [68, 136] on span "Catalog" at bounding box center [65, 137] width 43 height 17
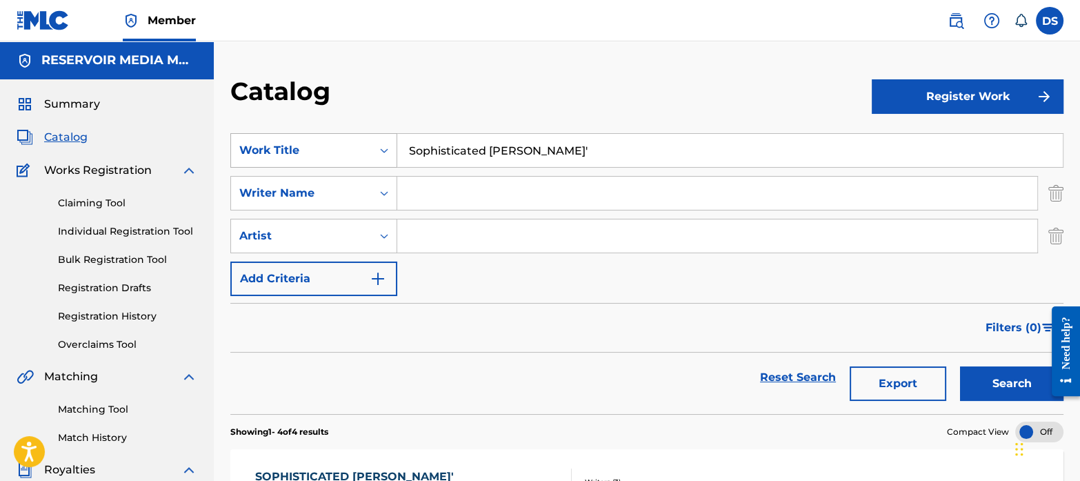
drag, startPoint x: 552, startPoint y: 158, endPoint x: 379, endPoint y: 152, distance: 173.2
click at [379, 152] on div "SearchWithCriteriaf767b145-9af0-43ff-9ecf-a8e958b93487 Work Title Sophisticated…" at bounding box center [646, 150] width 833 height 34
paste input "Eastern Block Psalm"
click at [1011, 390] on button "Search" at bounding box center [1011, 383] width 103 height 34
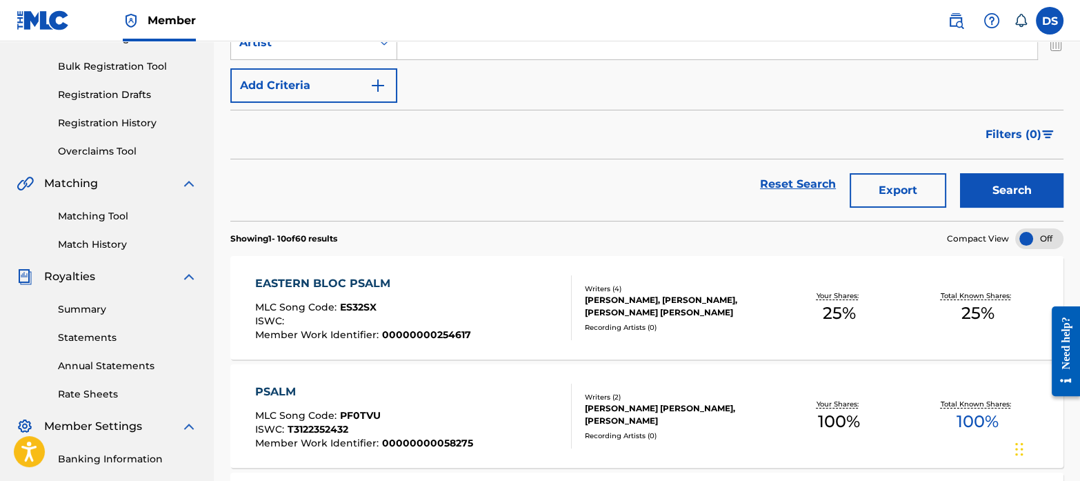
scroll to position [194, 0]
click at [355, 310] on span "ES32SX" at bounding box center [358, 306] width 37 height 12
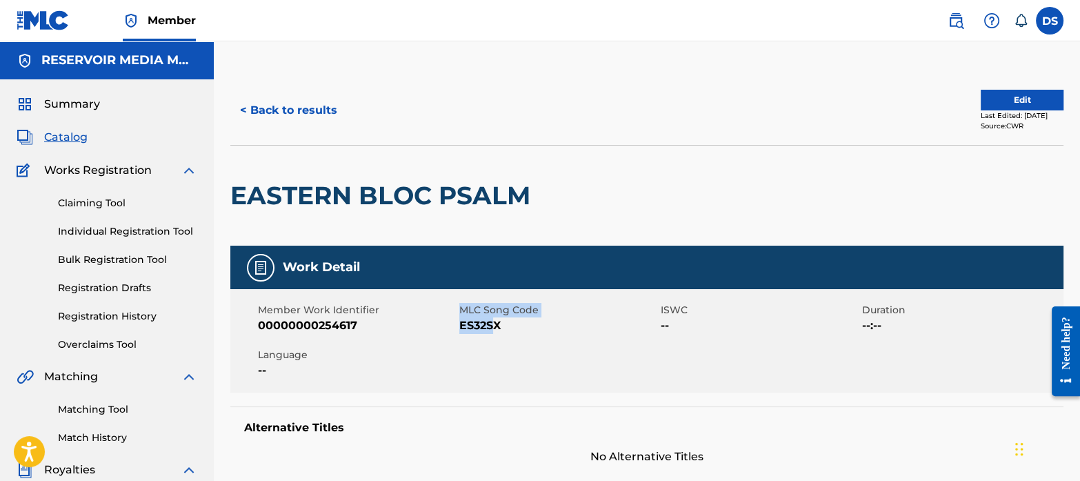
drag, startPoint x: 455, startPoint y: 324, endPoint x: 498, endPoint y: 324, distance: 42.8
click at [497, 324] on div "Member Work Identifier 00000000254617 MLC Song Code ES32SX ISWC -- Duration --:…" at bounding box center [646, 340] width 833 height 103
drag, startPoint x: 498, startPoint y: 324, endPoint x: 515, endPoint y: 333, distance: 18.8
click at [515, 333] on span "ES32SX" at bounding box center [558, 325] width 198 height 17
click at [507, 327] on span "ES32SX" at bounding box center [558, 325] width 198 height 17
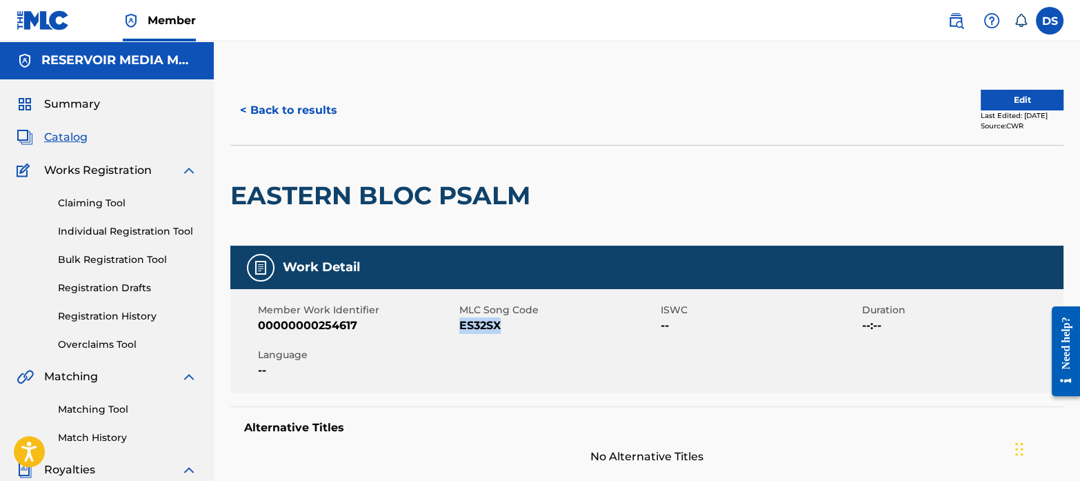
drag, startPoint x: 507, startPoint y: 327, endPoint x: 459, endPoint y: 328, distance: 48.3
click at [459, 328] on span "ES32SX" at bounding box center [558, 325] width 198 height 17
